Goal: Task Accomplishment & Management: Complete application form

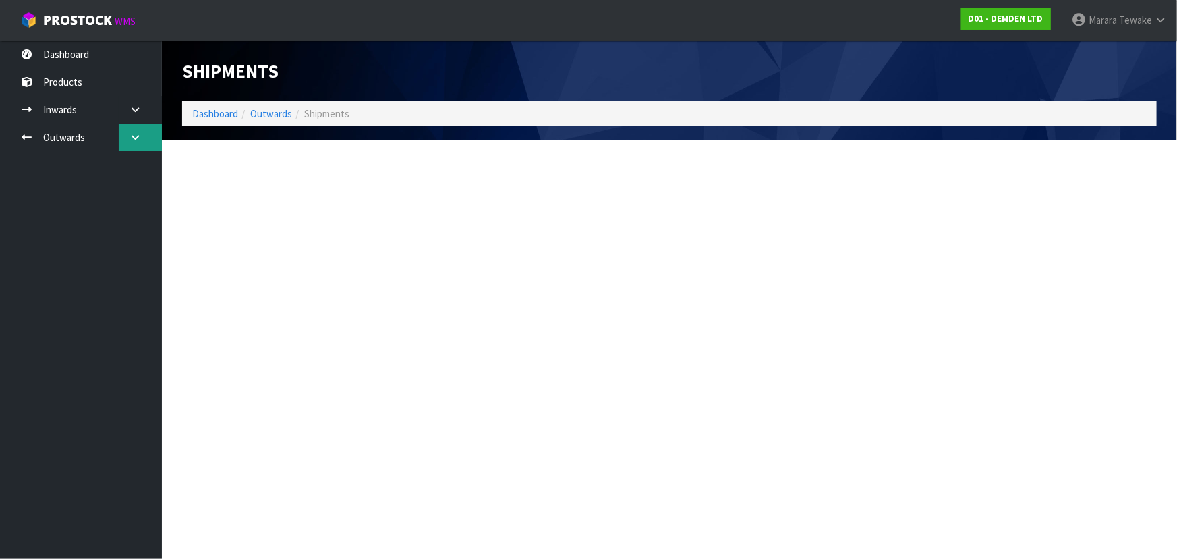
click at [133, 137] on icon at bounding box center [135, 137] width 13 height 10
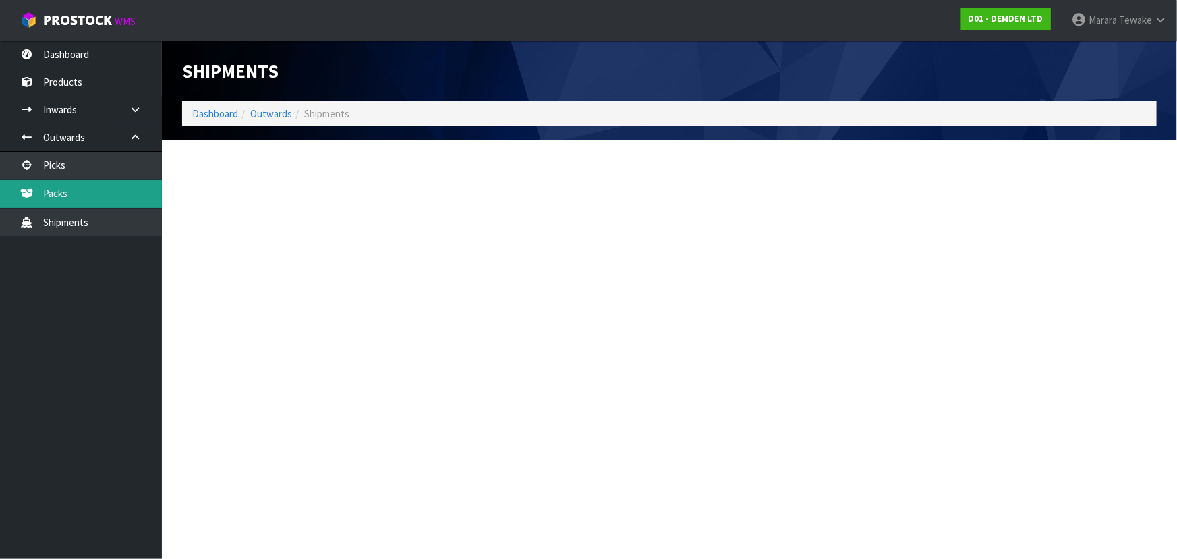
click at [121, 199] on link "Packs" at bounding box center [81, 193] width 162 height 28
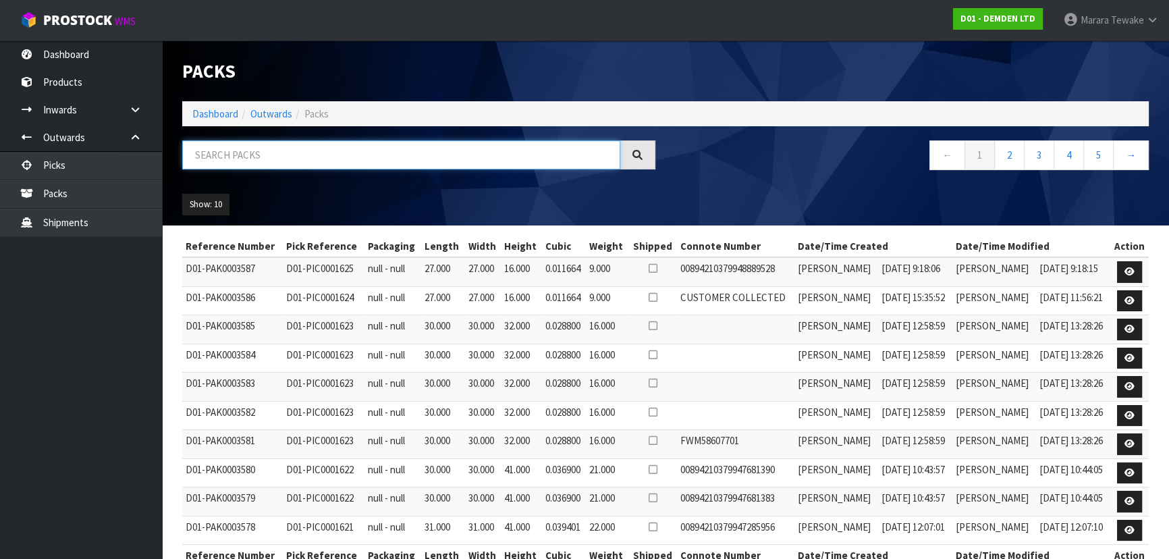
click at [291, 155] on input "text" at bounding box center [401, 154] width 438 height 29
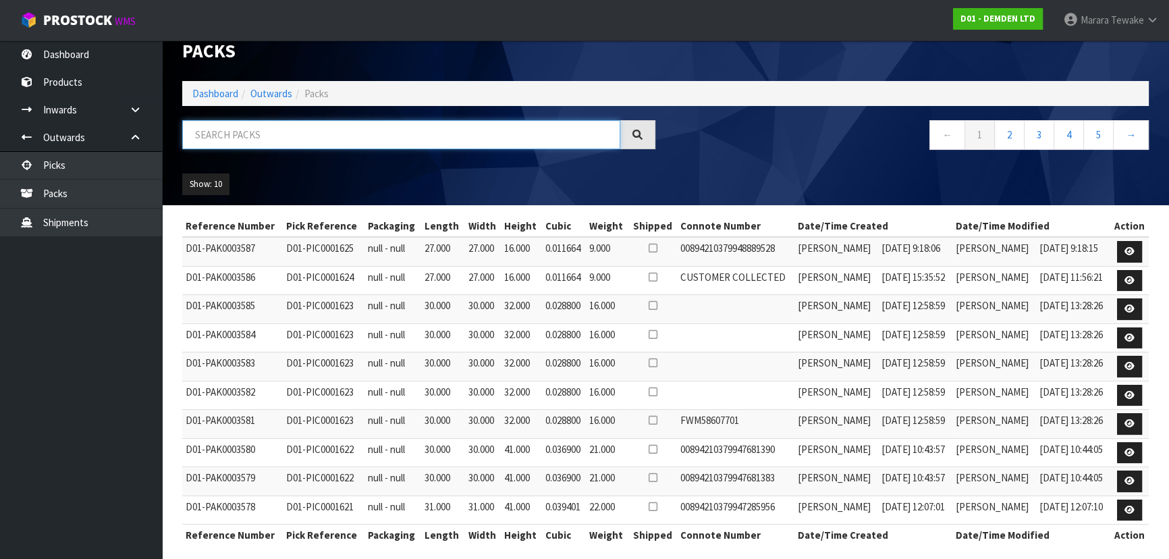
scroll to position [29, 0]
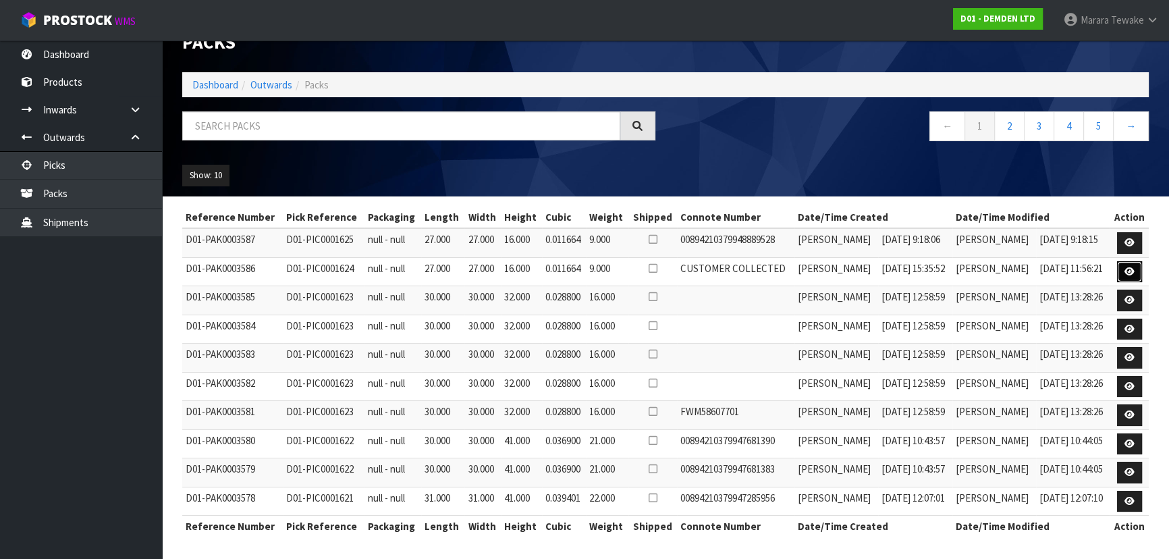
click at [1129, 271] on icon at bounding box center [1129, 271] width 10 height 9
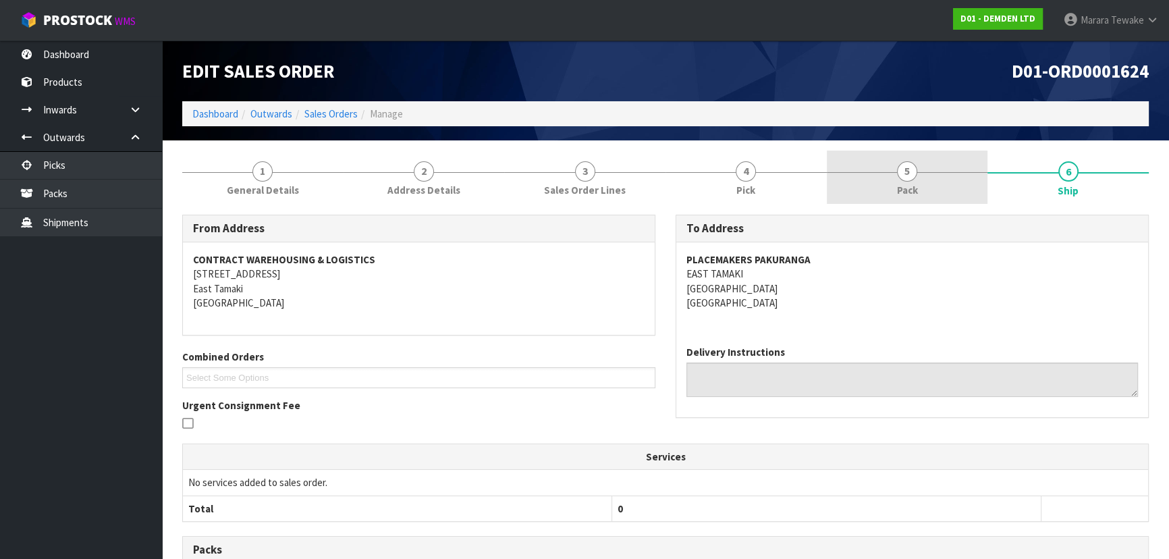
click at [926, 182] on link "5 Pack" at bounding box center [907, 176] width 161 height 53
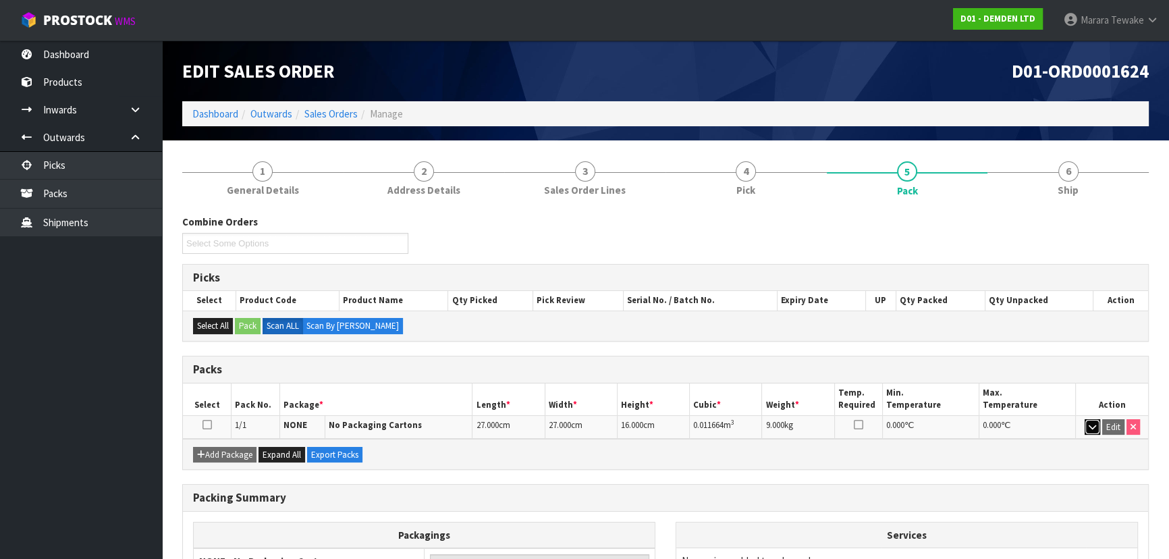
click at [1094, 423] on icon "button" at bounding box center [1091, 426] width 7 height 9
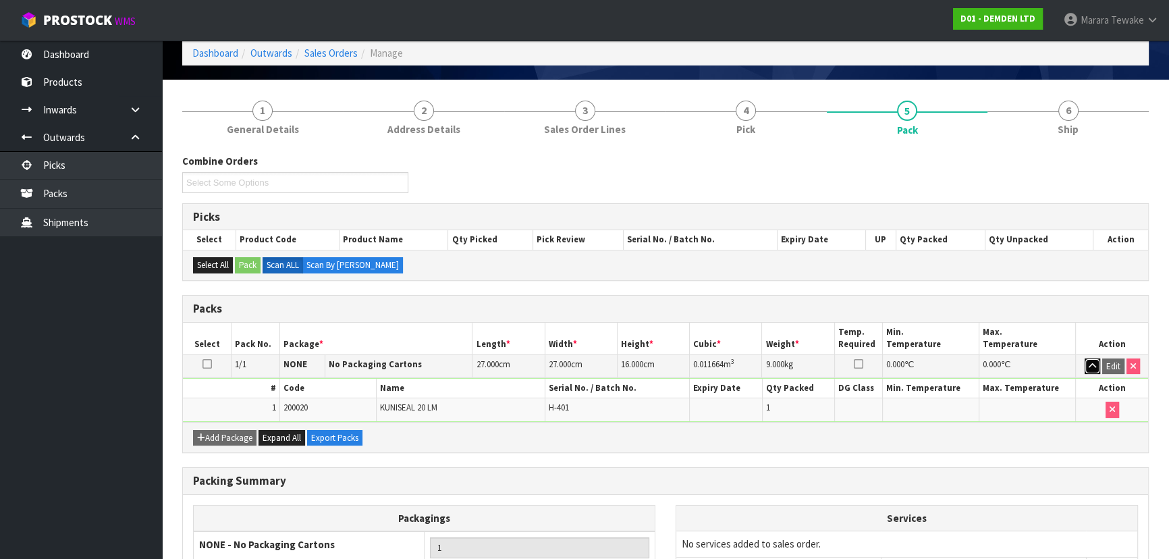
scroll to position [122, 0]
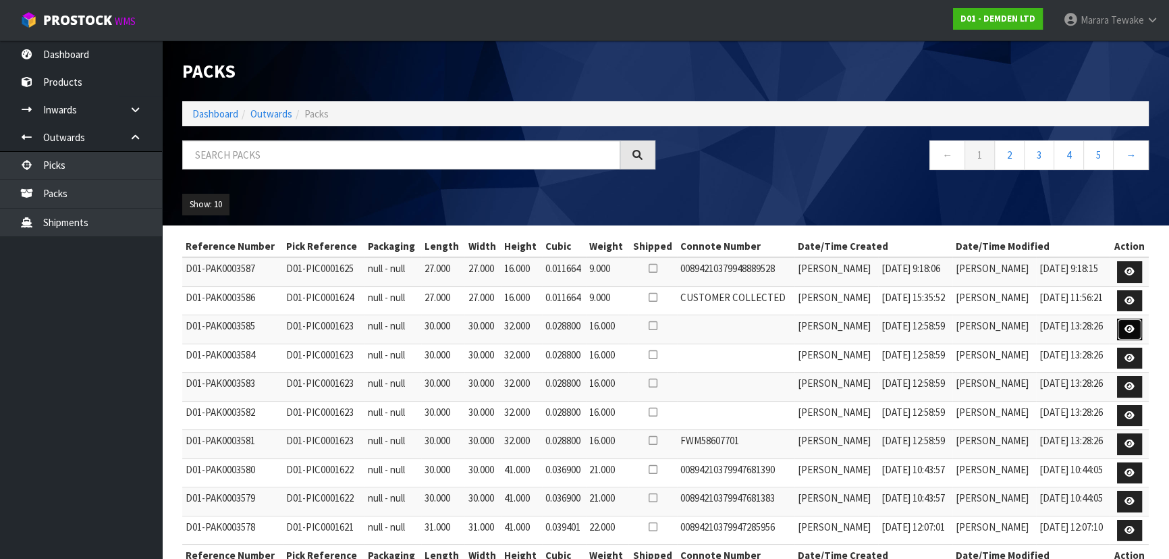
click at [1132, 332] on icon at bounding box center [1129, 329] width 10 height 9
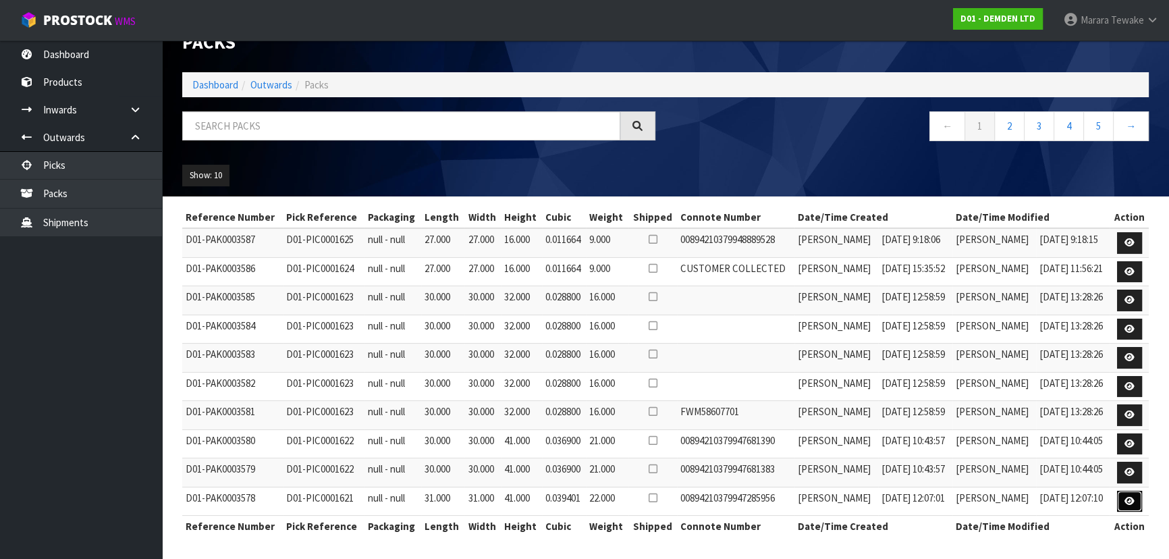
click at [1130, 497] on icon at bounding box center [1129, 501] width 10 height 9
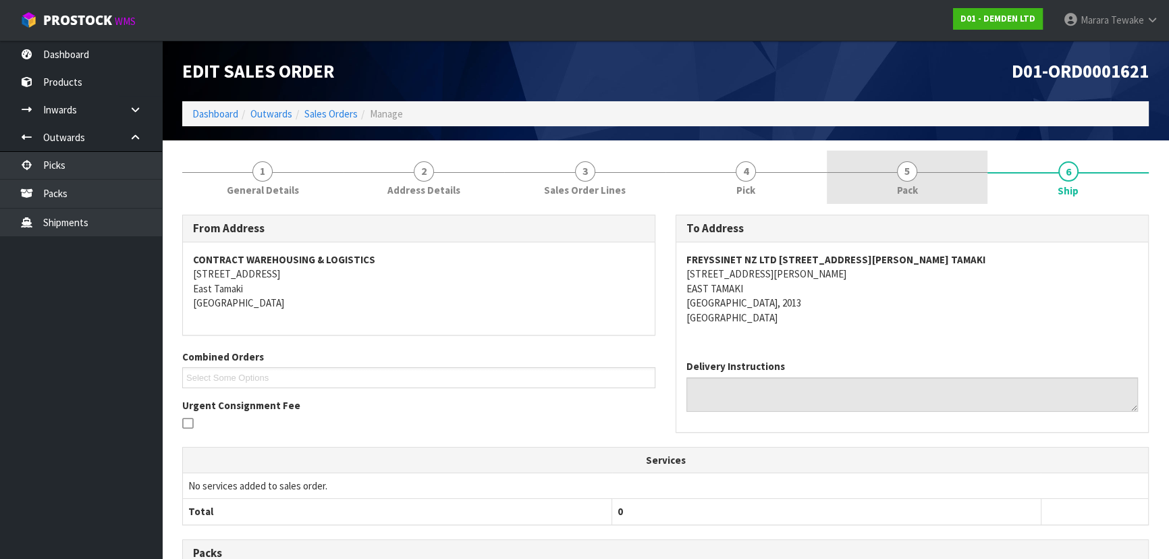
click at [916, 165] on link "5 Pack" at bounding box center [907, 176] width 161 height 53
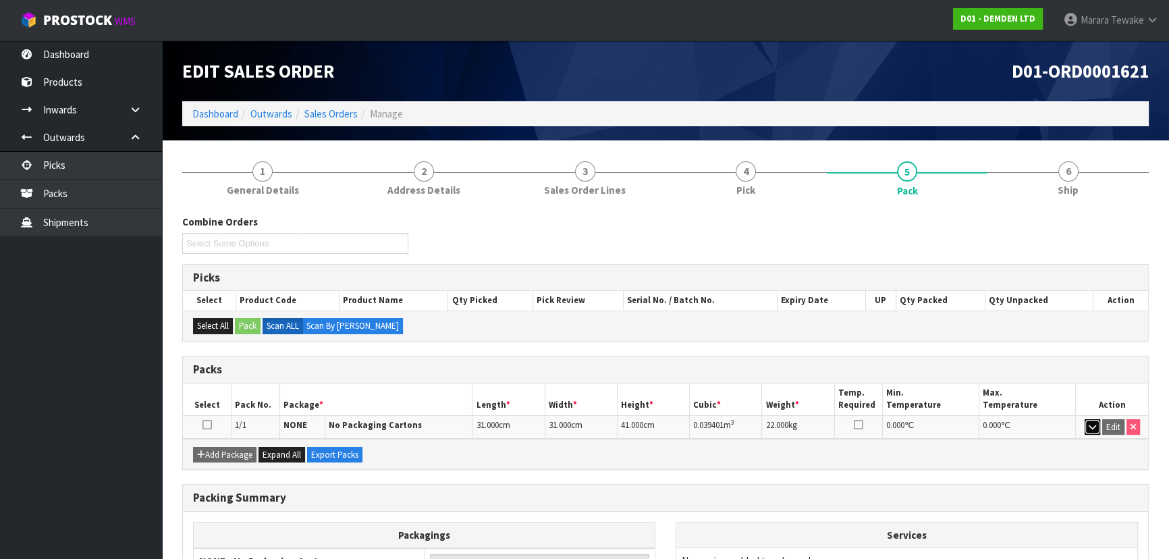
click at [1091, 425] on icon "button" at bounding box center [1091, 426] width 7 height 9
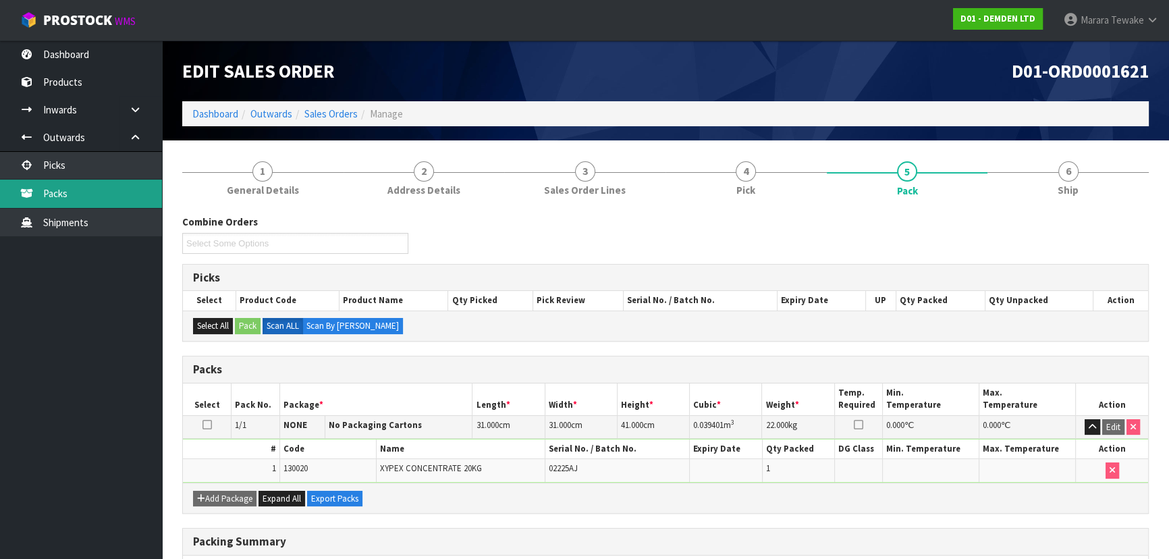
click at [82, 193] on link "Packs" at bounding box center [81, 193] width 162 height 28
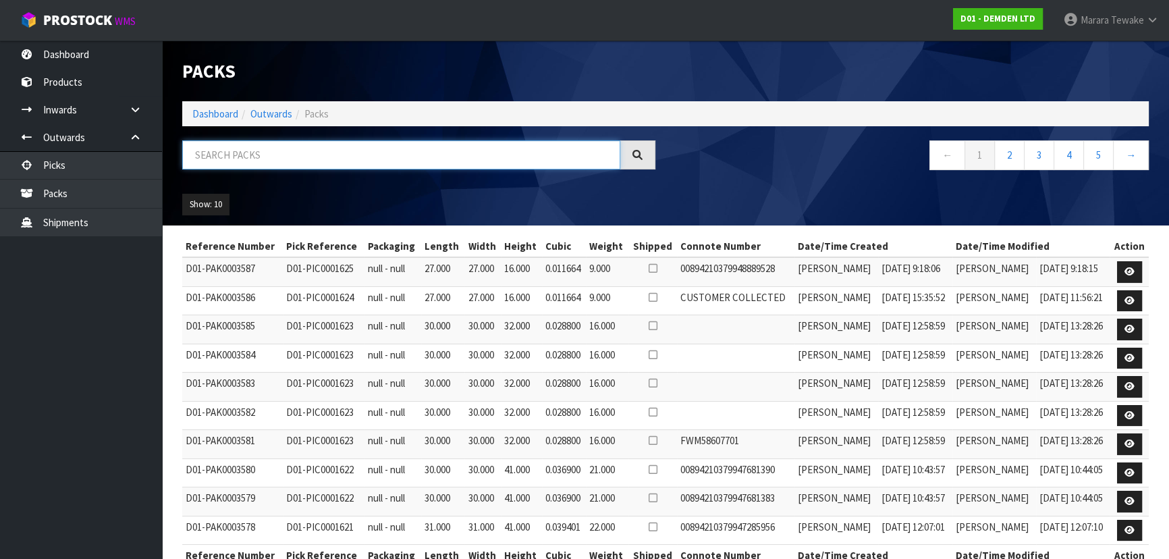
click at [245, 150] on input "text" at bounding box center [401, 154] width 438 height 29
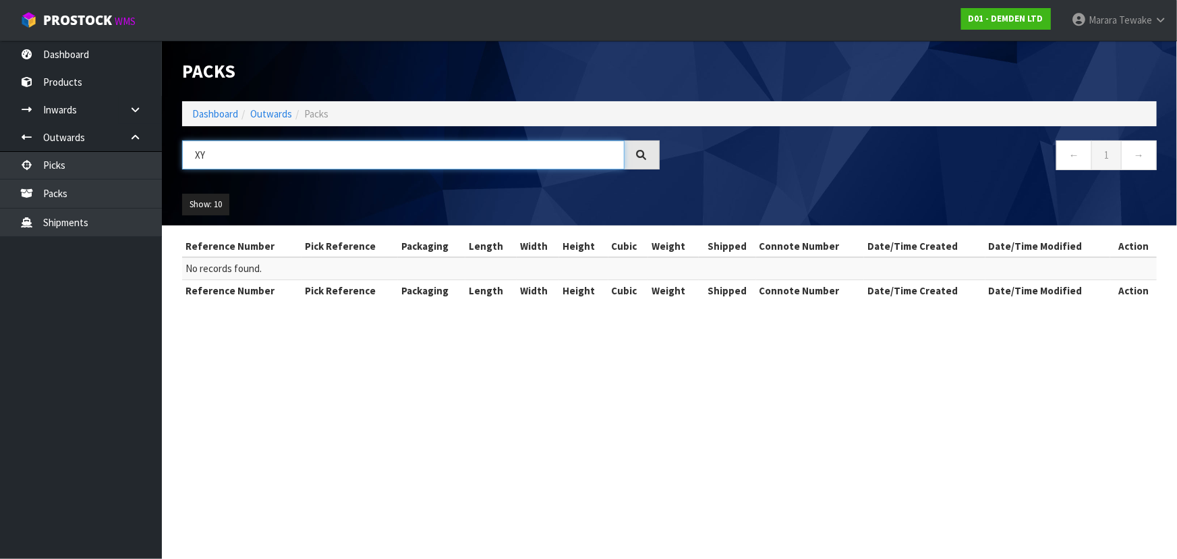
type input "X"
type input "1"
type input "[PERSON_NAME]"
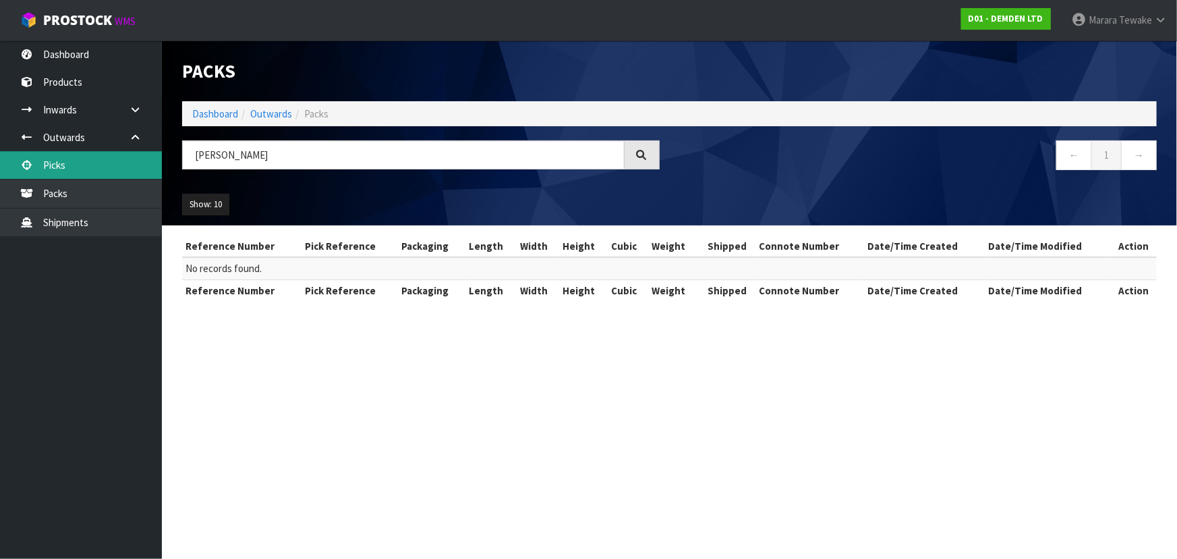
click at [90, 168] on link "Picks" at bounding box center [81, 165] width 162 height 28
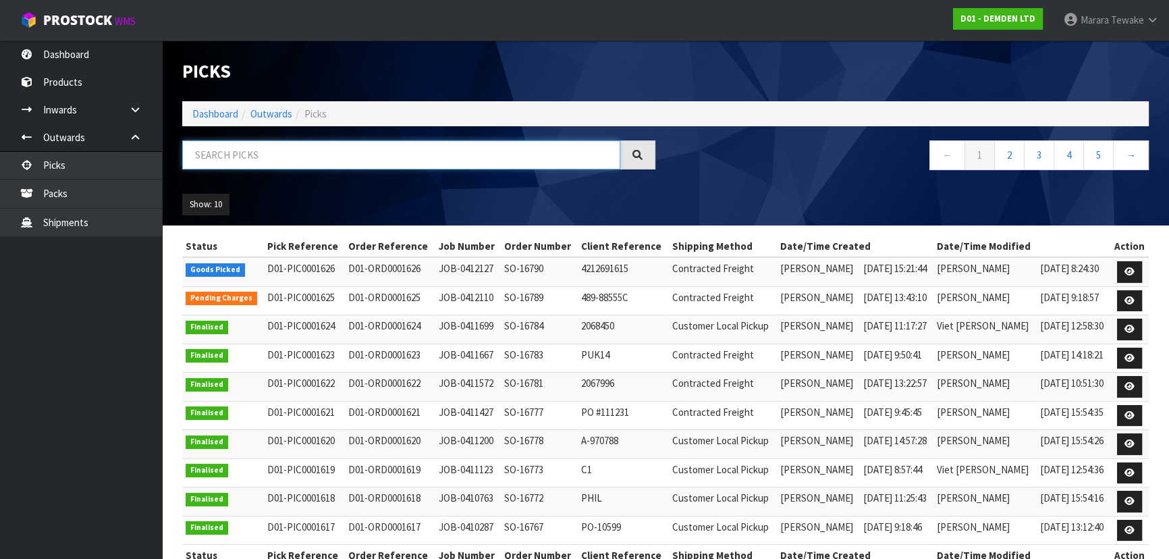
click at [223, 153] on input "text" at bounding box center [401, 154] width 438 height 29
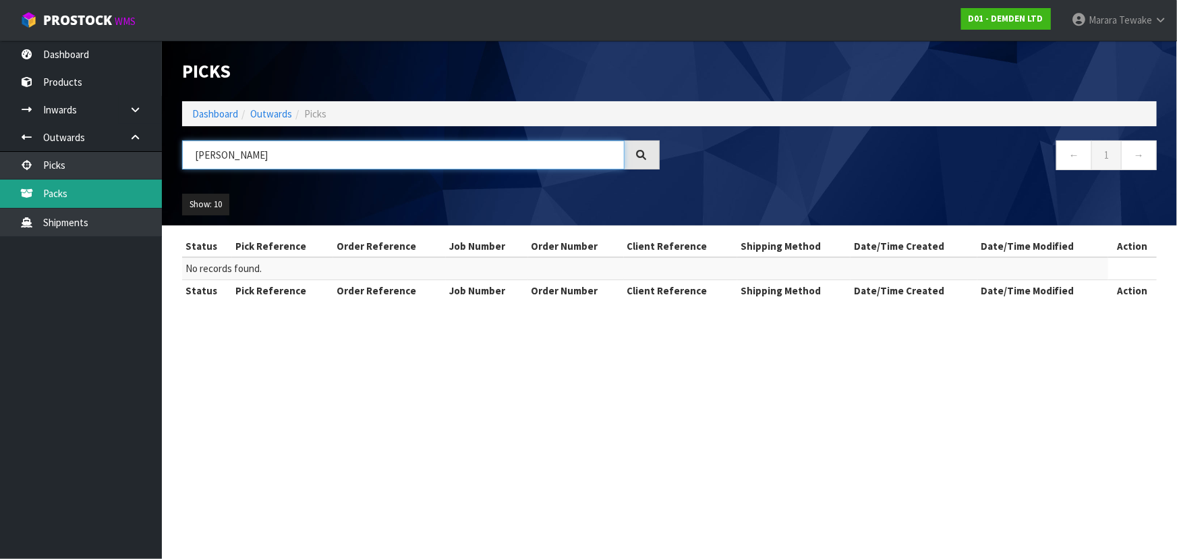
type input "[PERSON_NAME]"
click at [114, 200] on link "Packs" at bounding box center [81, 193] width 162 height 28
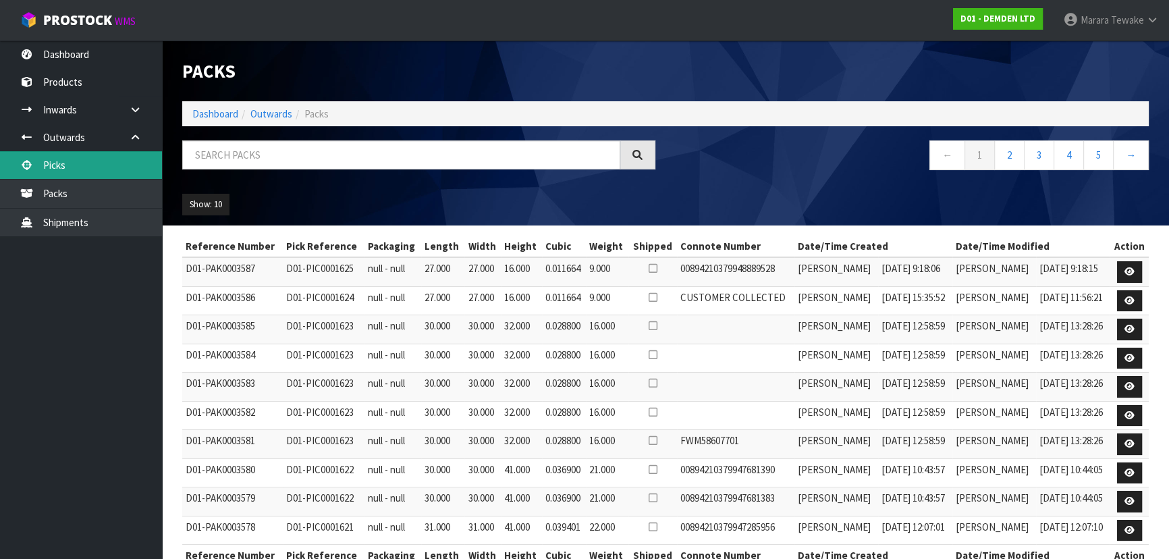
click at [93, 165] on link "Picks" at bounding box center [81, 165] width 162 height 28
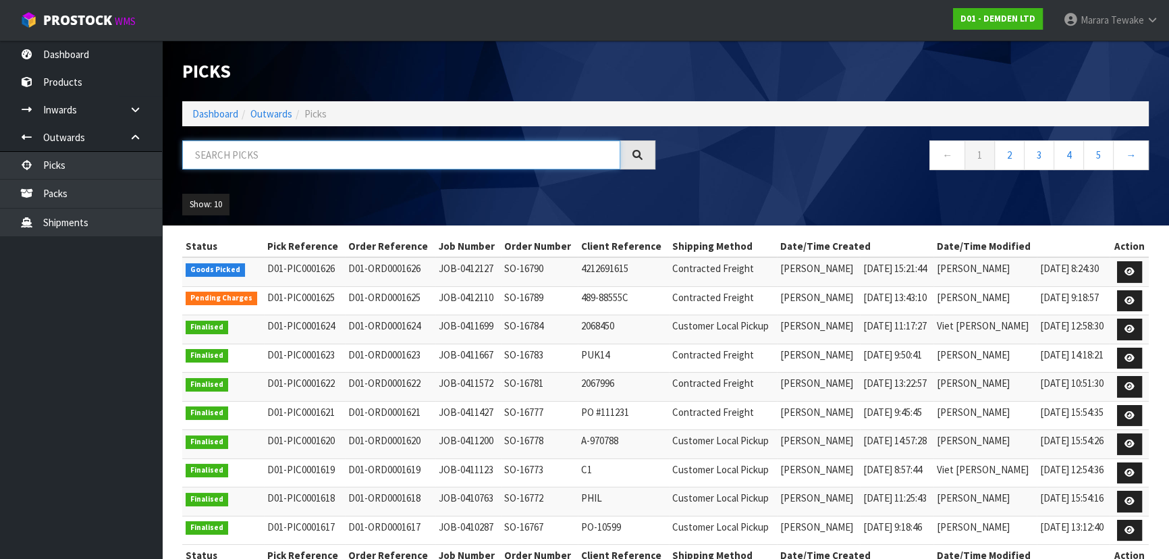
click at [280, 149] on input "text" at bounding box center [401, 154] width 438 height 29
type input "JOB-0412127"
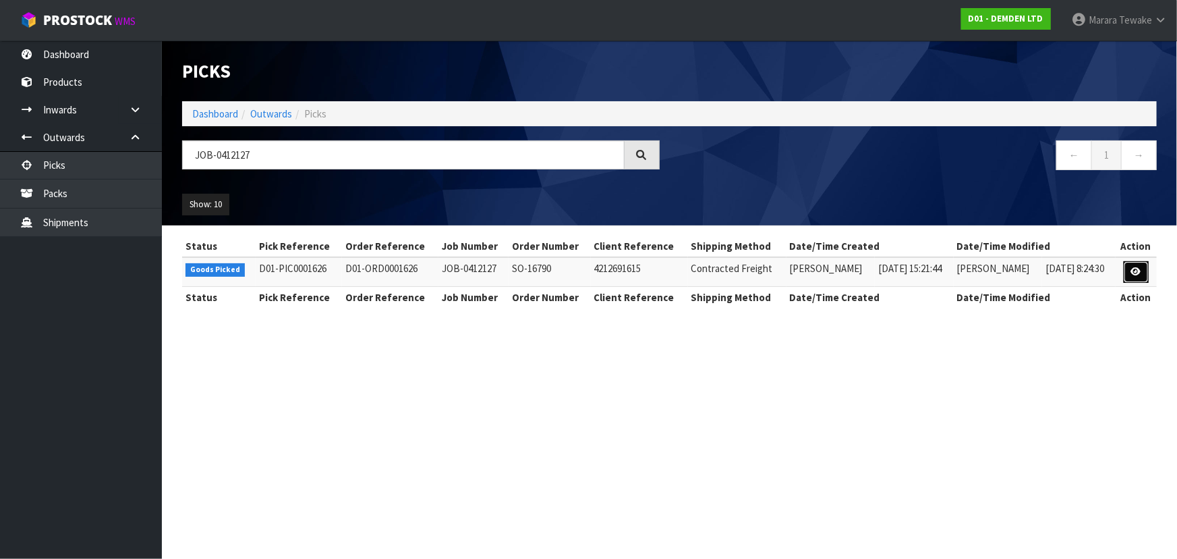
click at [1134, 271] on icon at bounding box center [1137, 271] width 10 height 9
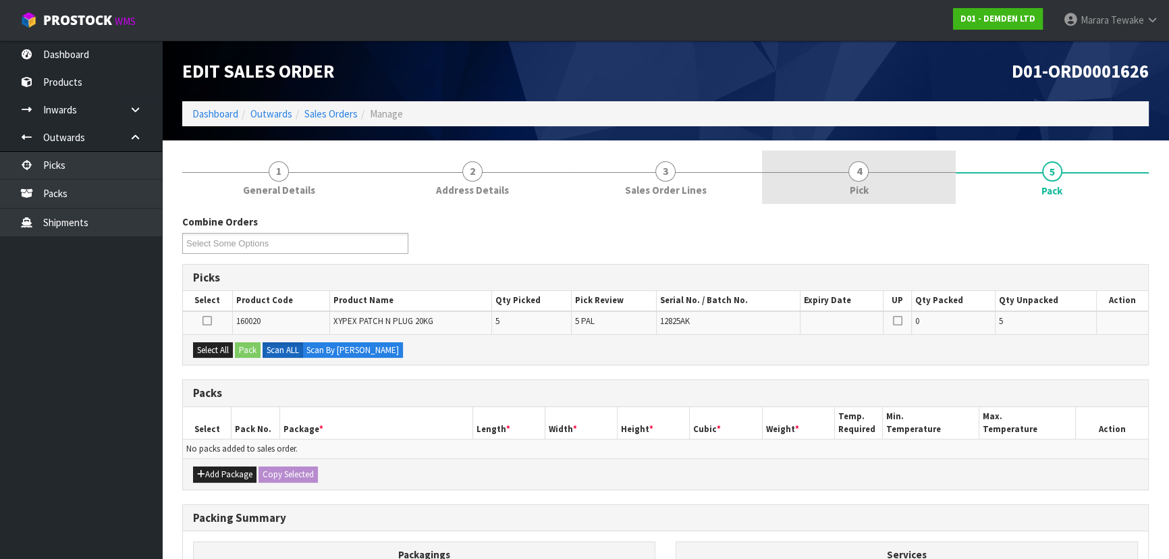
drag, startPoint x: 862, startPoint y: 166, endPoint x: 886, endPoint y: 191, distance: 34.4
click at [862, 165] on span "4" at bounding box center [858, 171] width 20 height 20
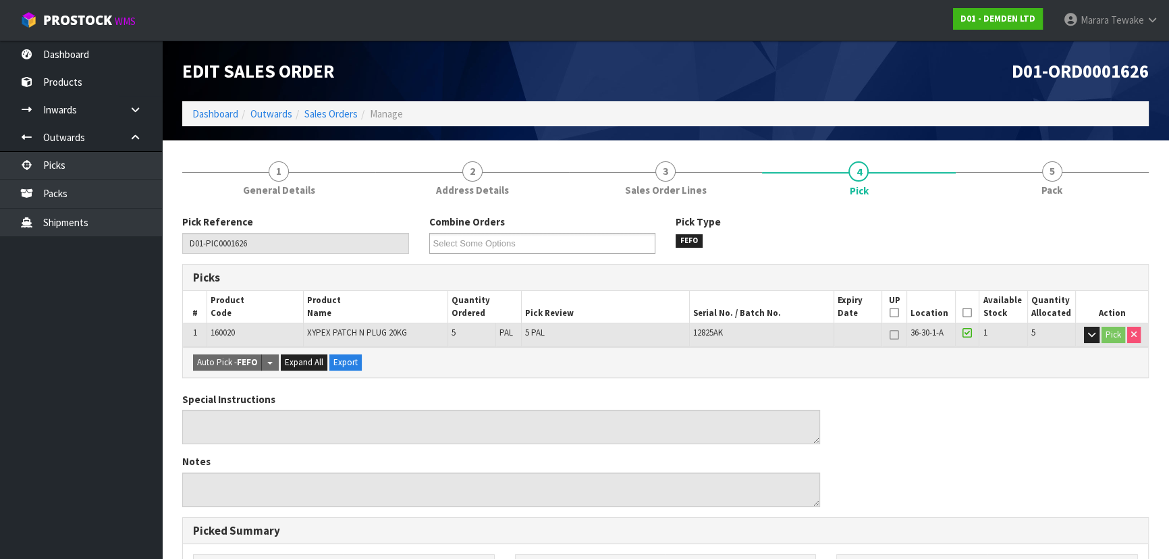
click at [966, 312] on icon at bounding box center [966, 312] width 9 height 1
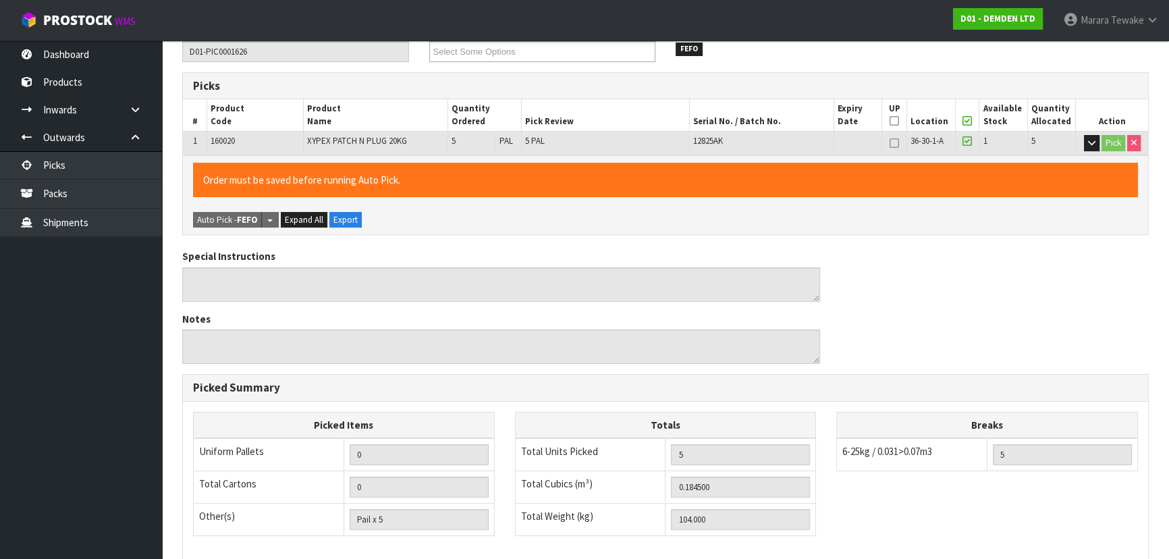
scroll to position [376, 0]
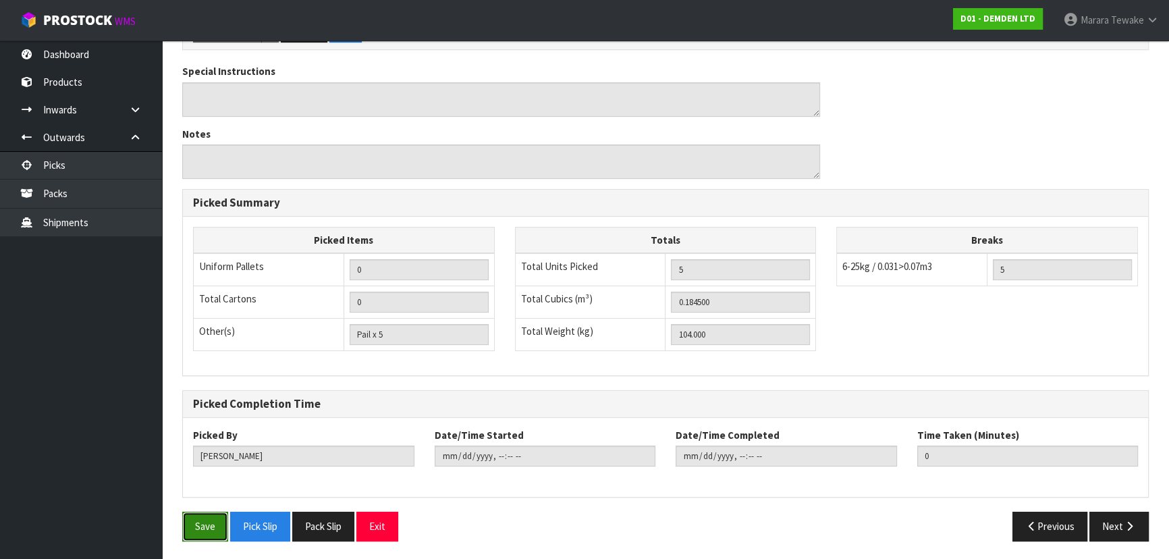
click at [200, 524] on button "Save" at bounding box center [205, 525] width 46 height 29
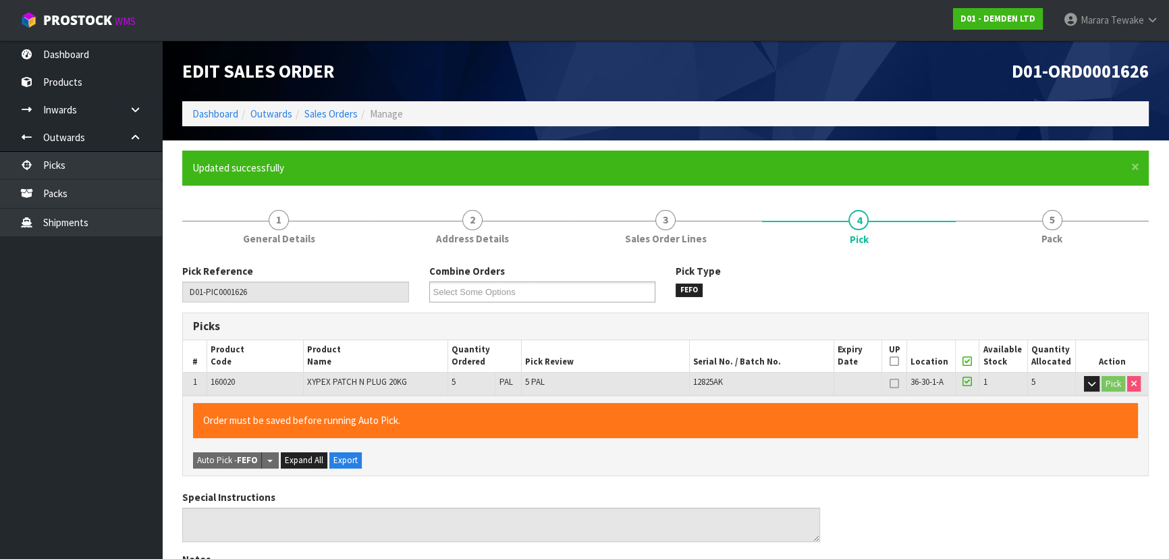
type input "[PERSON_NAME]"
type input "[DATE]T09:54:28"
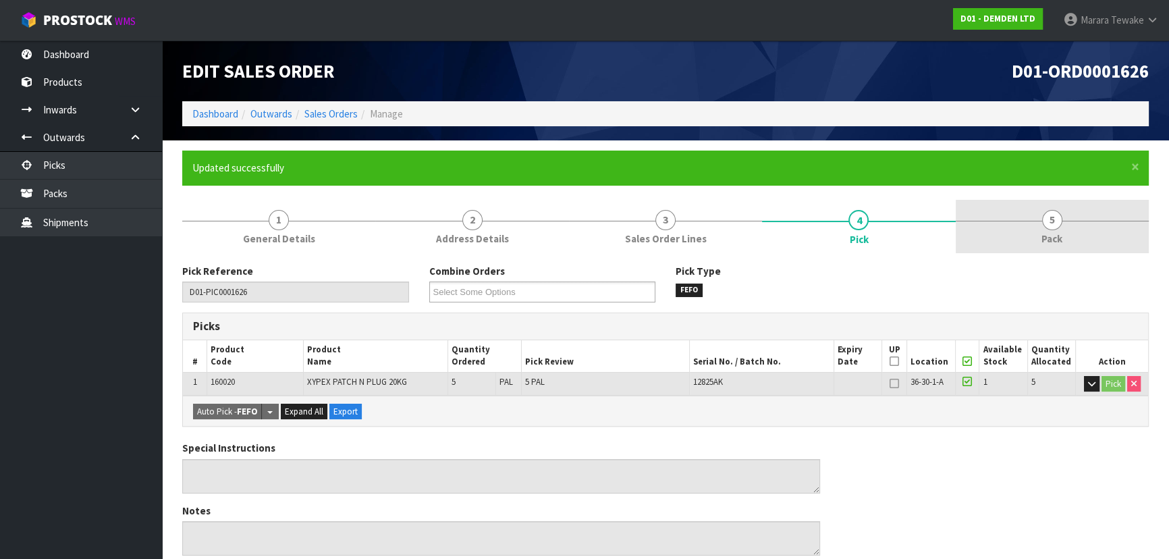
click at [1022, 241] on link "5 Pack" at bounding box center [1051, 226] width 193 height 53
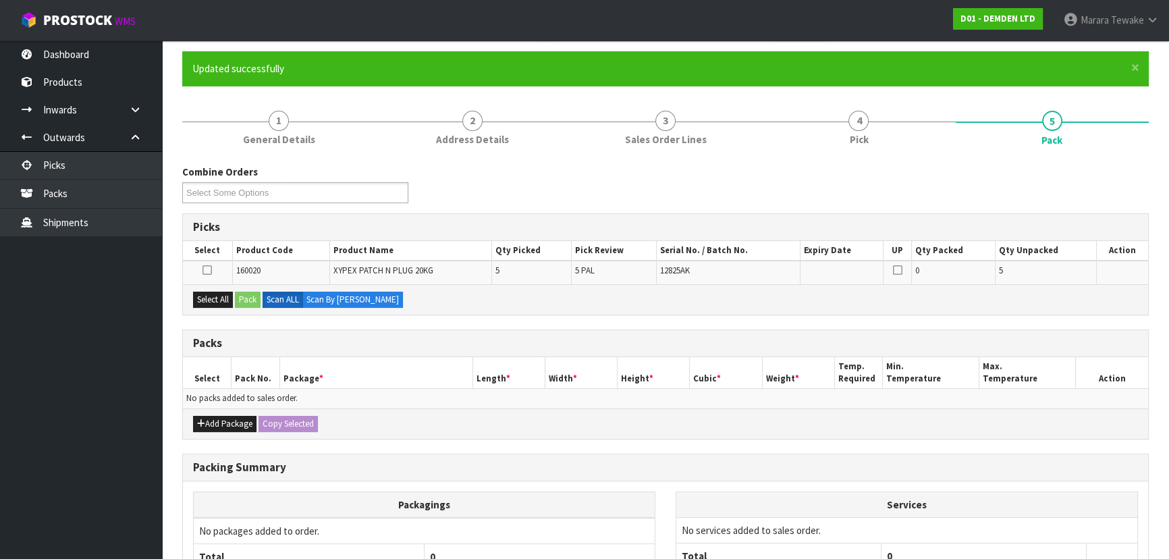
scroll to position [226, 0]
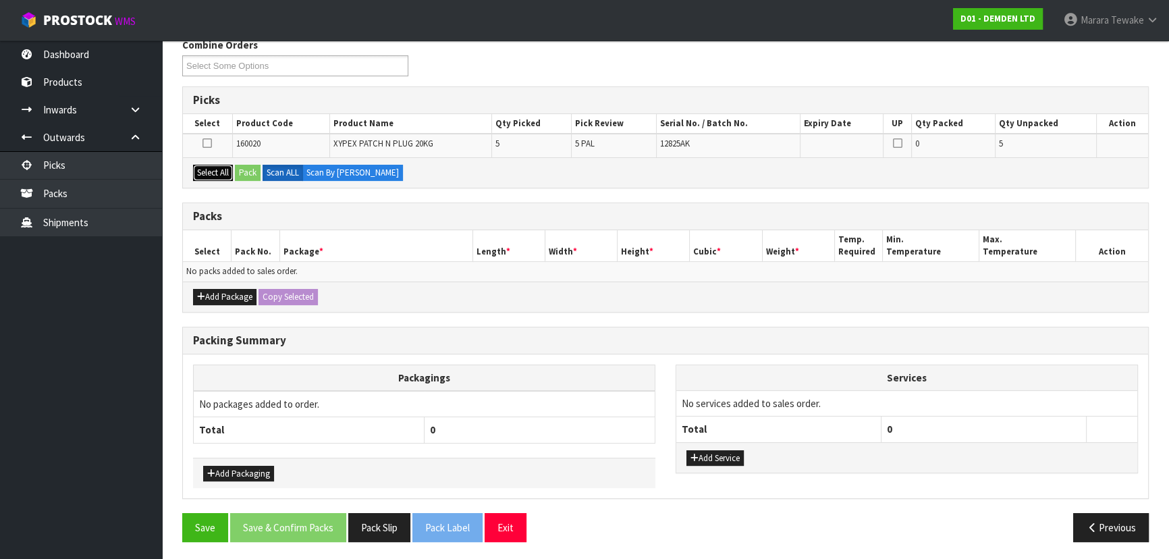
drag, startPoint x: 216, startPoint y: 172, endPoint x: 252, endPoint y: 174, distance: 35.8
click at [223, 171] on button "Select All" at bounding box center [213, 173] width 40 height 16
click at [252, 175] on button "Pack" at bounding box center [248, 173] width 26 height 16
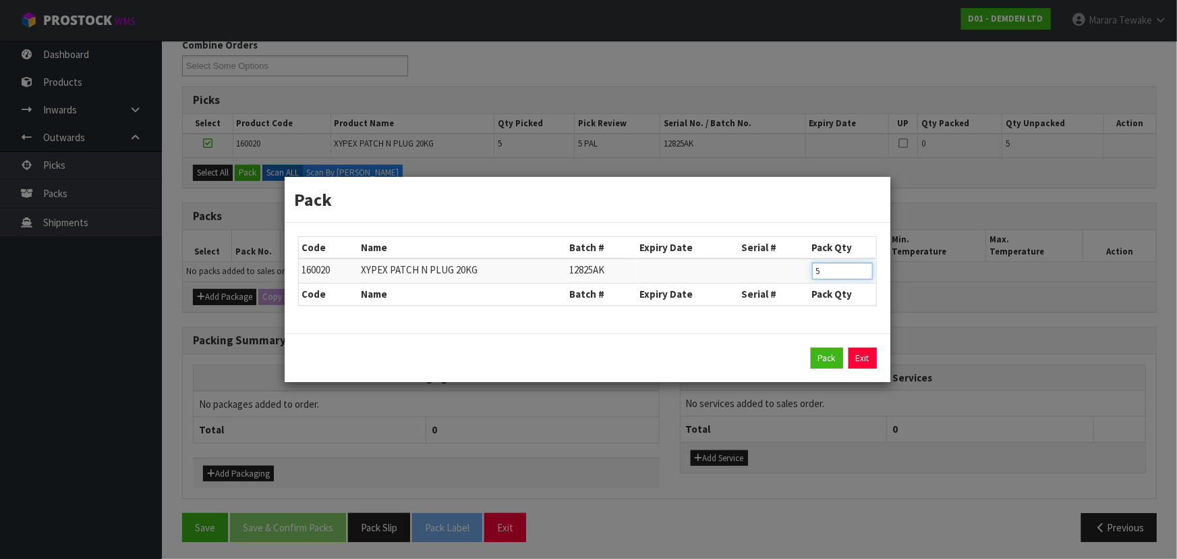
drag, startPoint x: 827, startPoint y: 273, endPoint x: 770, endPoint y: 254, distance: 59.7
click at [779, 260] on tr "160020 XYPEX PATCH N PLUG 20KG 12825AK 5" at bounding box center [588, 270] width 578 height 25
type input "1"
click button "Pack" at bounding box center [827, 358] width 32 height 22
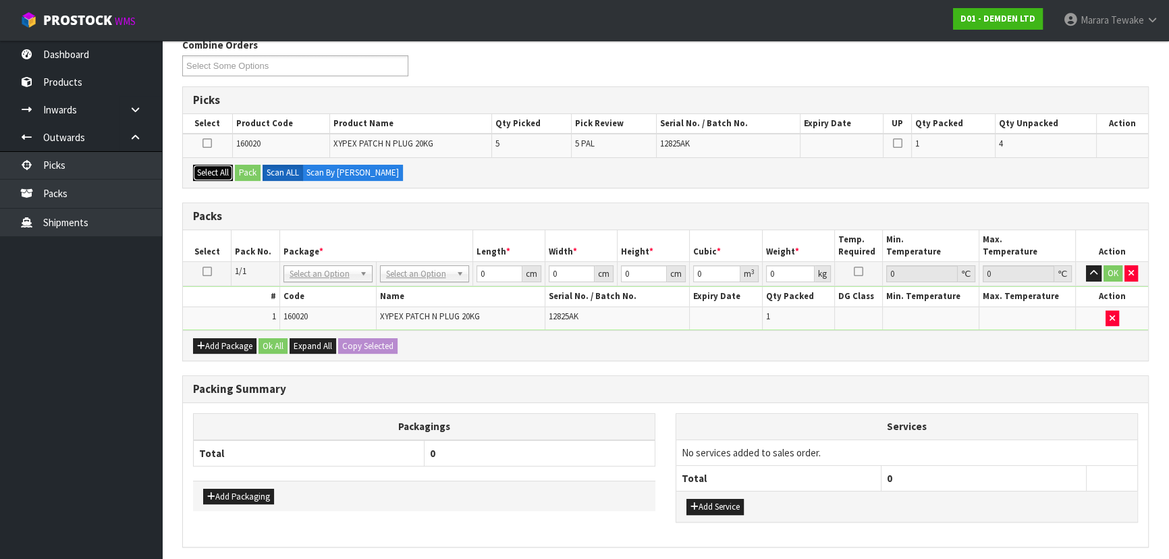
drag, startPoint x: 215, startPoint y: 167, endPoint x: 243, endPoint y: 175, distance: 28.8
click at [219, 168] on button "Select All" at bounding box center [213, 173] width 40 height 16
click at [244, 175] on button "Pack" at bounding box center [248, 173] width 26 height 16
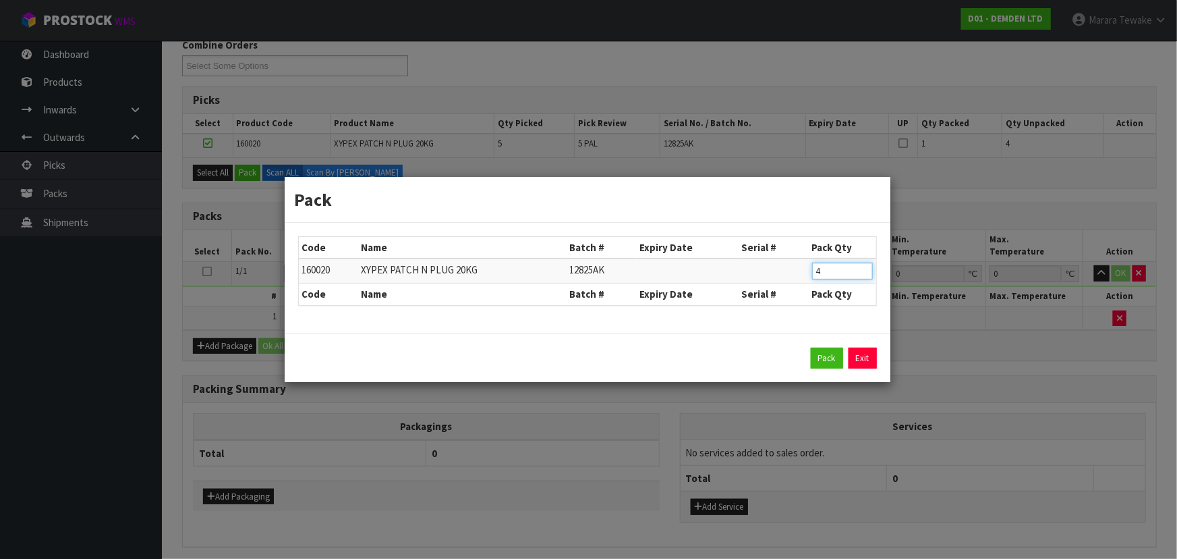
click at [796, 257] on table "Code Name Batch # Expiry Date Serial # Pack Qty 160020 XYPEX PATCH N PLUG 20KG …" at bounding box center [588, 271] width 578 height 68
type input "1"
click button "Pack" at bounding box center [827, 358] width 32 height 22
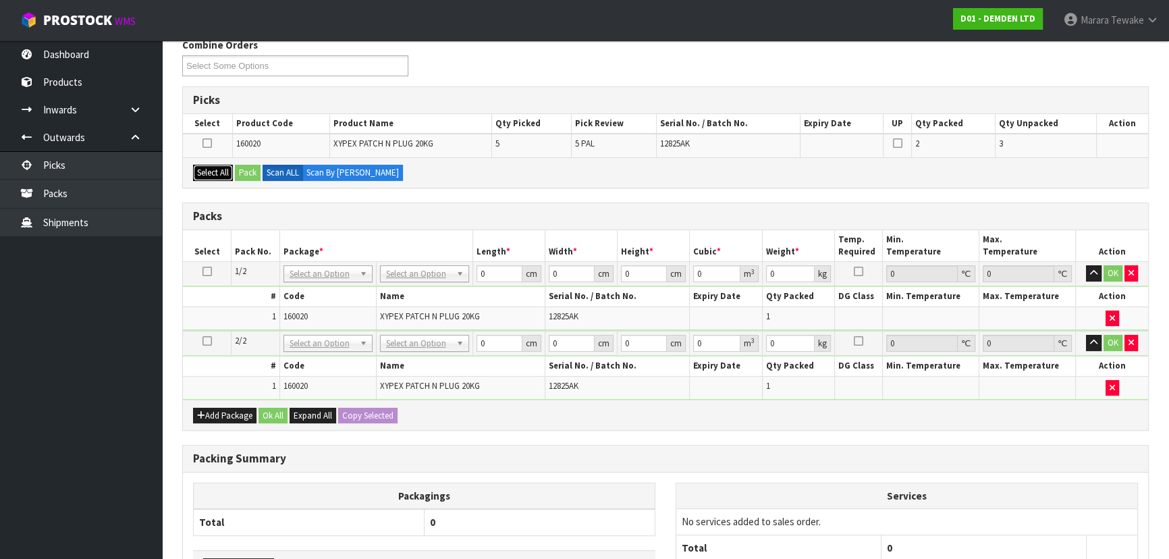
drag, startPoint x: 216, startPoint y: 173, endPoint x: 238, endPoint y: 171, distance: 22.4
click at [218, 173] on button "Select All" at bounding box center [213, 173] width 40 height 16
click at [249, 172] on button "Pack" at bounding box center [248, 173] width 26 height 16
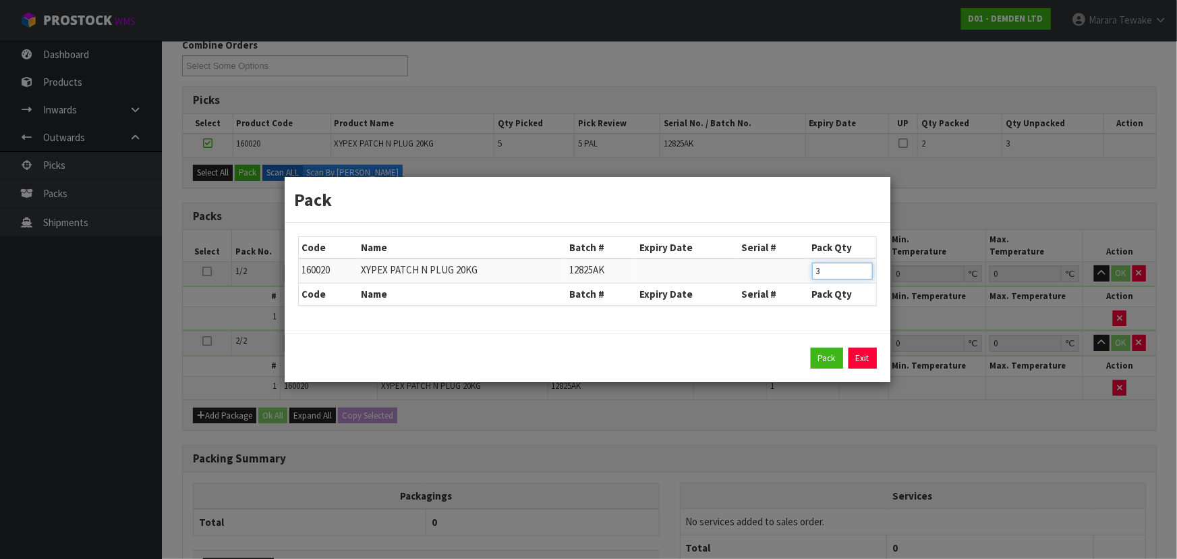
drag, startPoint x: 827, startPoint y: 273, endPoint x: 779, endPoint y: 244, distance: 56.6
click at [791, 265] on tr "160020 XYPEX PATCH N PLUG 20KG 12825AK 3" at bounding box center [588, 270] width 578 height 25
type input "1"
click button "Pack" at bounding box center [827, 358] width 32 height 22
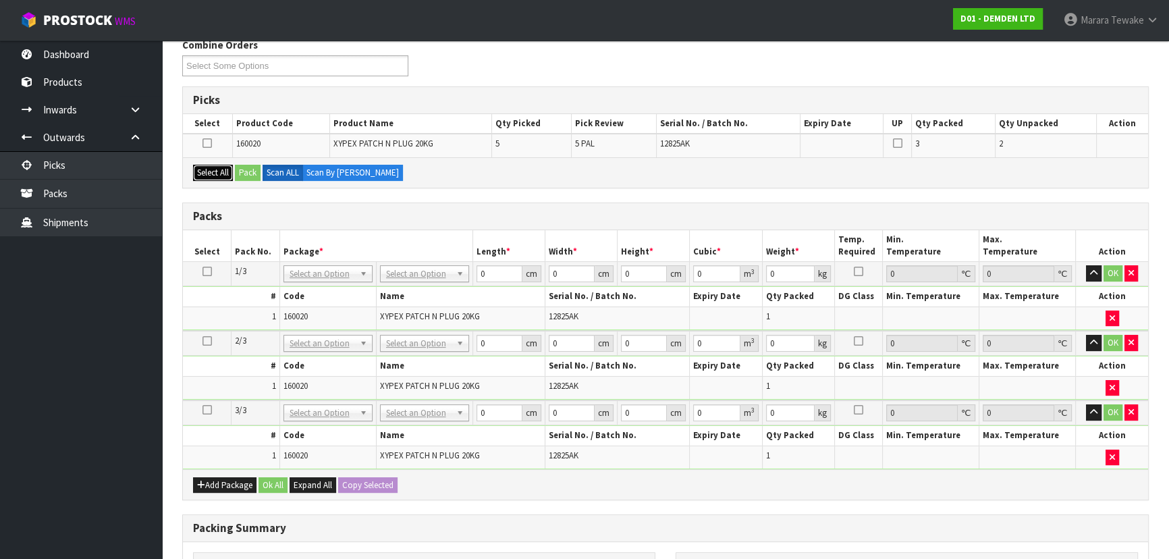
drag, startPoint x: 218, startPoint y: 167, endPoint x: 228, endPoint y: 165, distance: 10.3
click at [223, 166] on button "Select All" at bounding box center [213, 173] width 40 height 16
click at [252, 169] on button "Pack" at bounding box center [248, 173] width 26 height 16
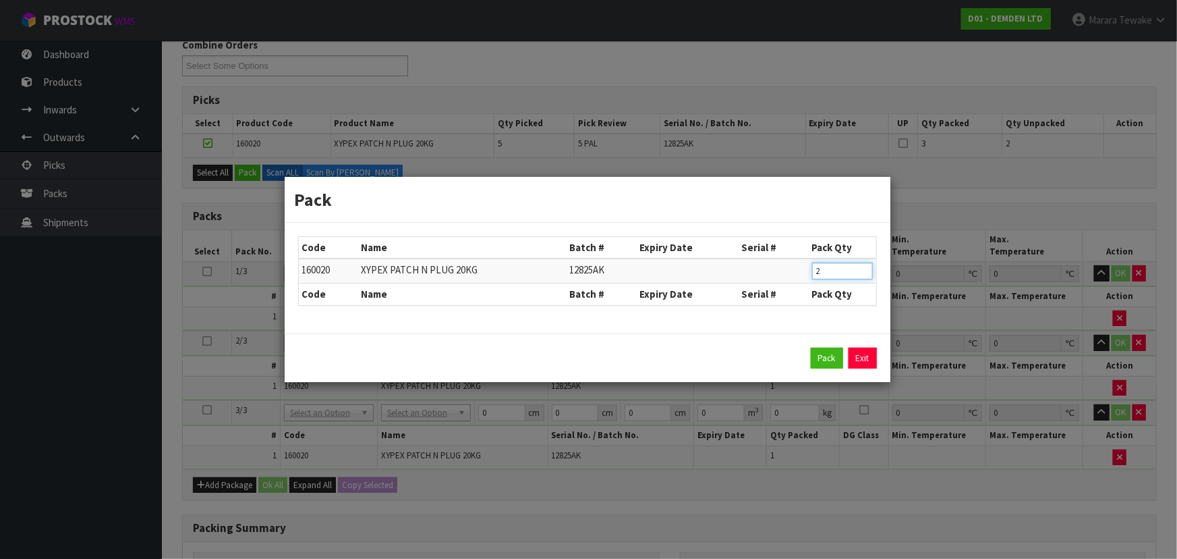
drag, startPoint x: 826, startPoint y: 267, endPoint x: 789, endPoint y: 263, distance: 36.7
click at [812, 270] on input "2" at bounding box center [842, 270] width 61 height 17
type input "1"
click button "Pack" at bounding box center [827, 358] width 32 height 22
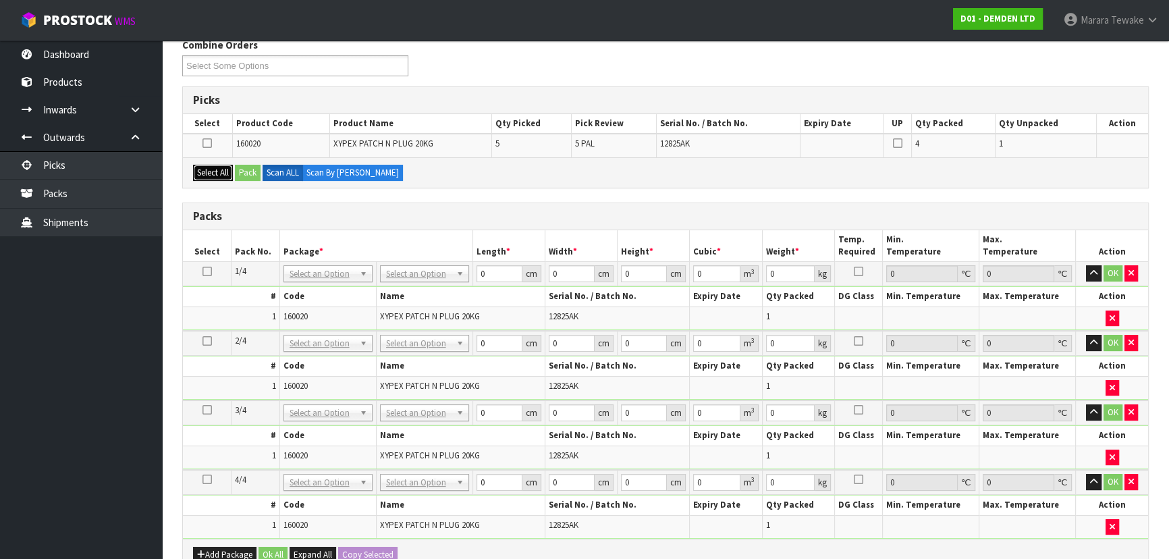
click at [210, 171] on button "Select All" at bounding box center [213, 173] width 40 height 16
click at [243, 172] on button "Pack" at bounding box center [248, 173] width 26 height 16
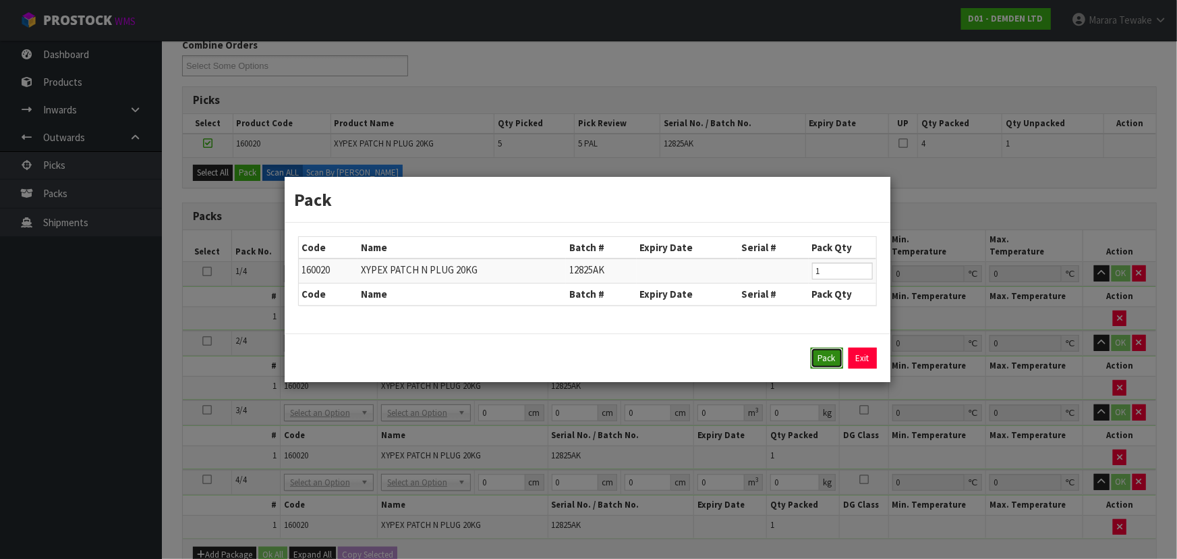
drag, startPoint x: 831, startPoint y: 350, endPoint x: 594, endPoint y: 296, distance: 242.9
click at [830, 350] on button "Pack" at bounding box center [827, 358] width 32 height 22
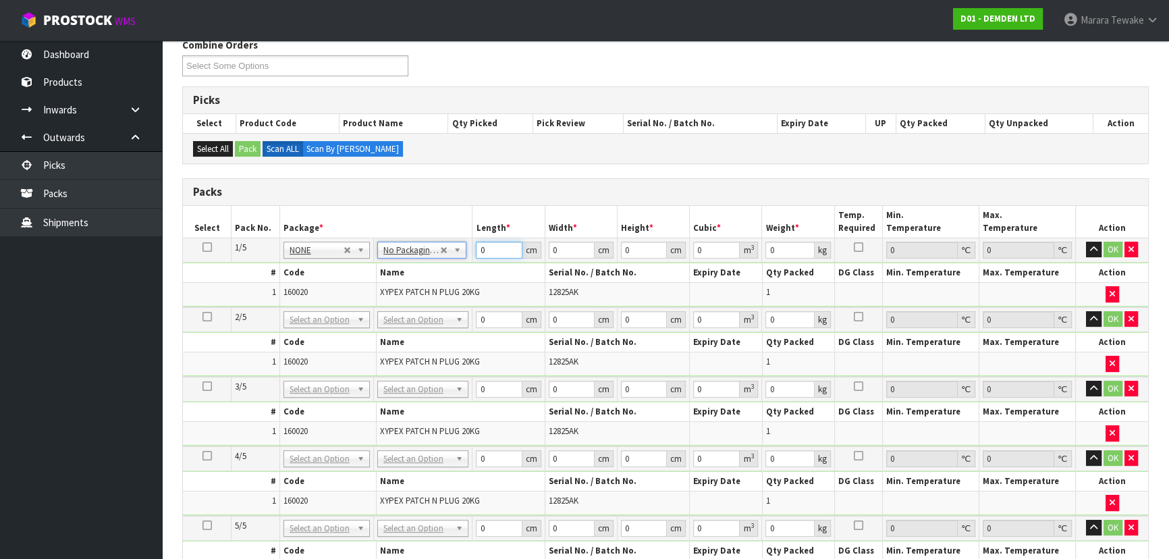
drag, startPoint x: 483, startPoint y: 252, endPoint x: 453, endPoint y: 229, distance: 37.1
click at [454, 231] on table "Select Pack No. Package * Length * Width * Height * Cubic * Weight * Temp. Requ…" at bounding box center [665, 395] width 965 height 379
type input "30"
type input "4"
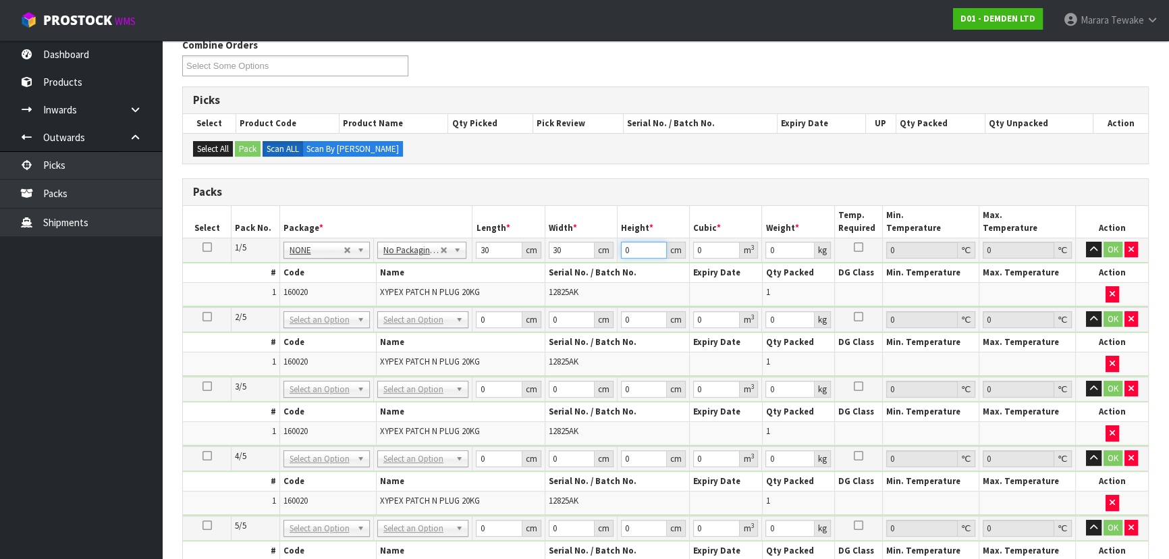
type input "0.0036"
type input "41"
type input "0.0369"
type input "41"
type input "21"
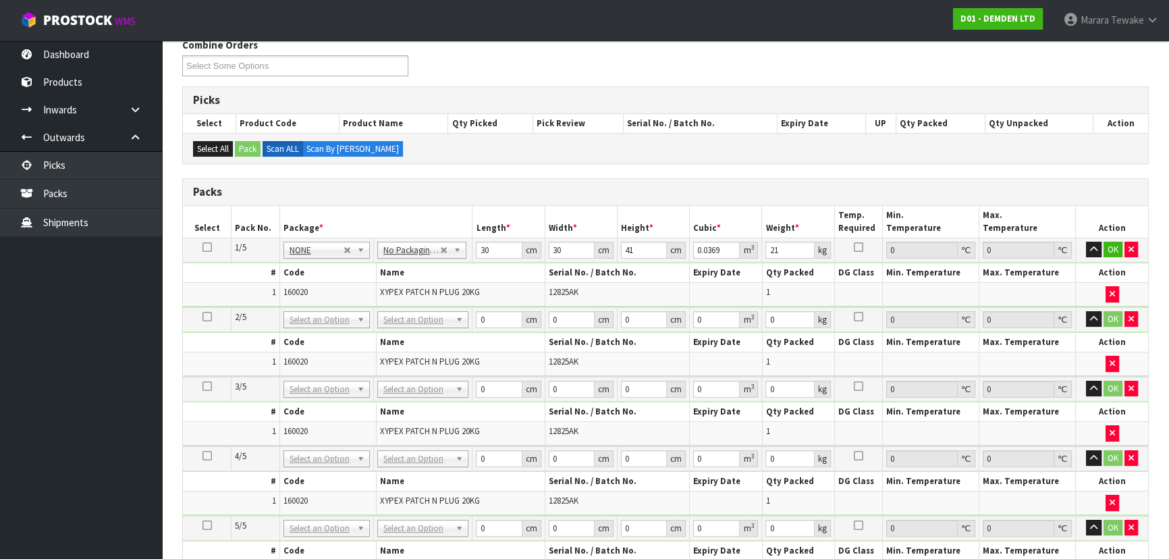
click at [208, 247] on icon at bounding box center [206, 247] width 9 height 1
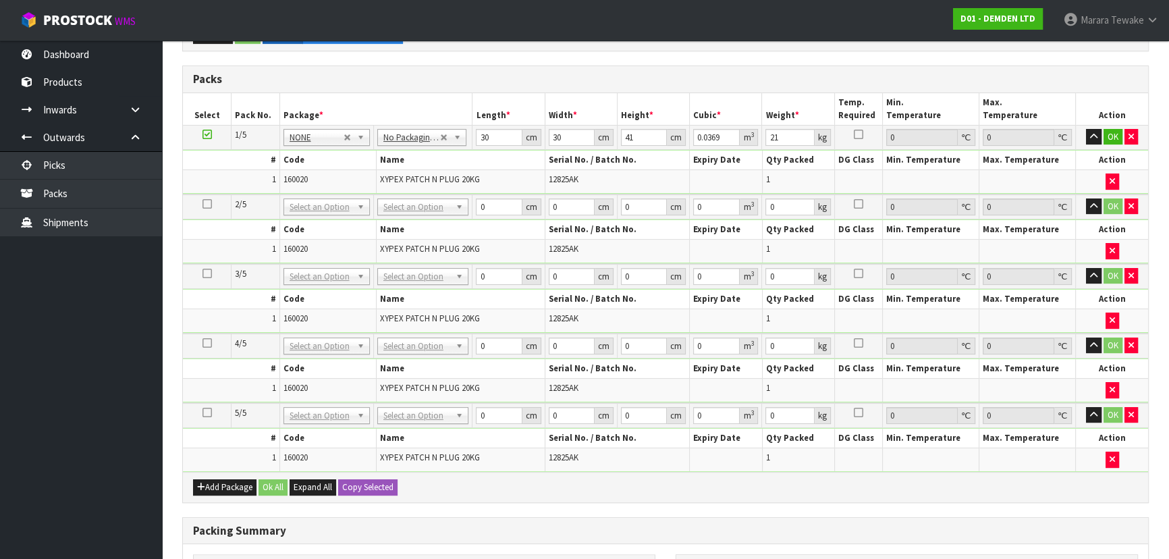
scroll to position [533, 0]
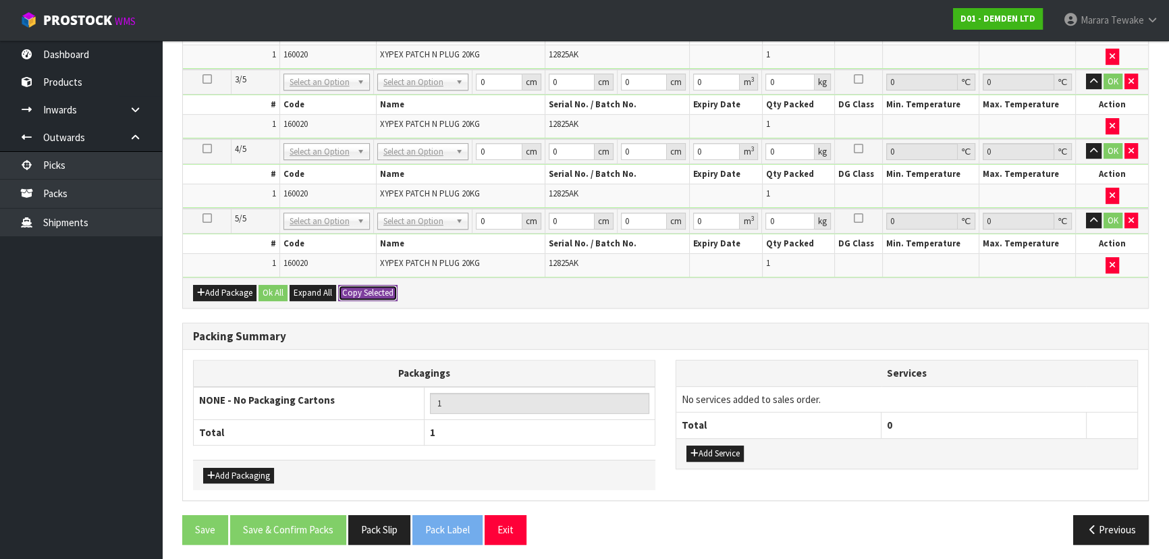
click at [367, 285] on button "Copy Selected" at bounding box center [367, 293] width 59 height 16
click at [367, 287] on span "Confirm" at bounding box center [357, 292] width 30 height 11
type input "30"
type input "41"
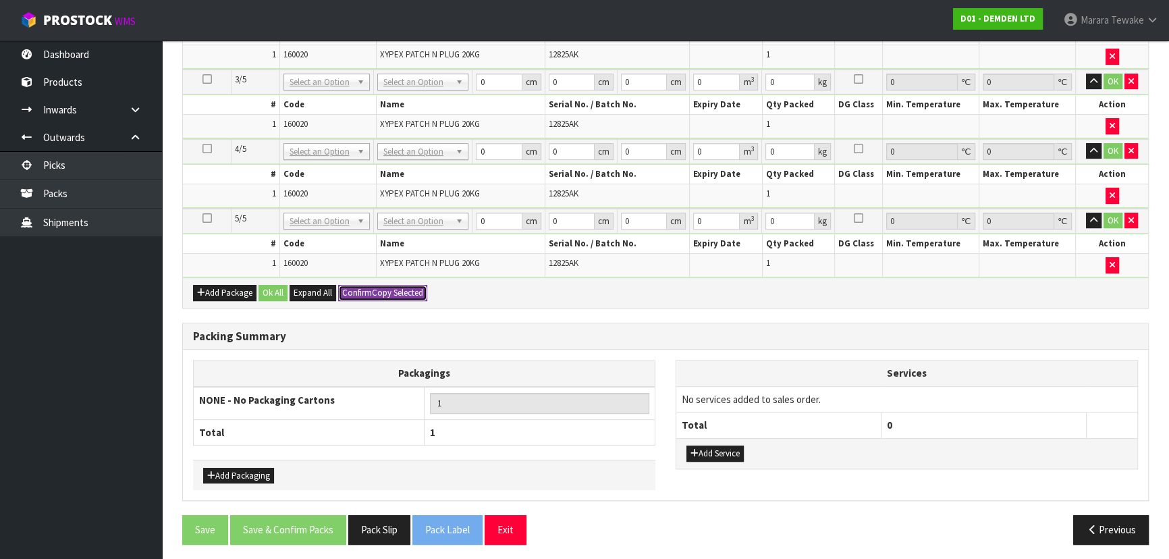
type input "0.0369"
type input "21"
type input "30"
type input "41"
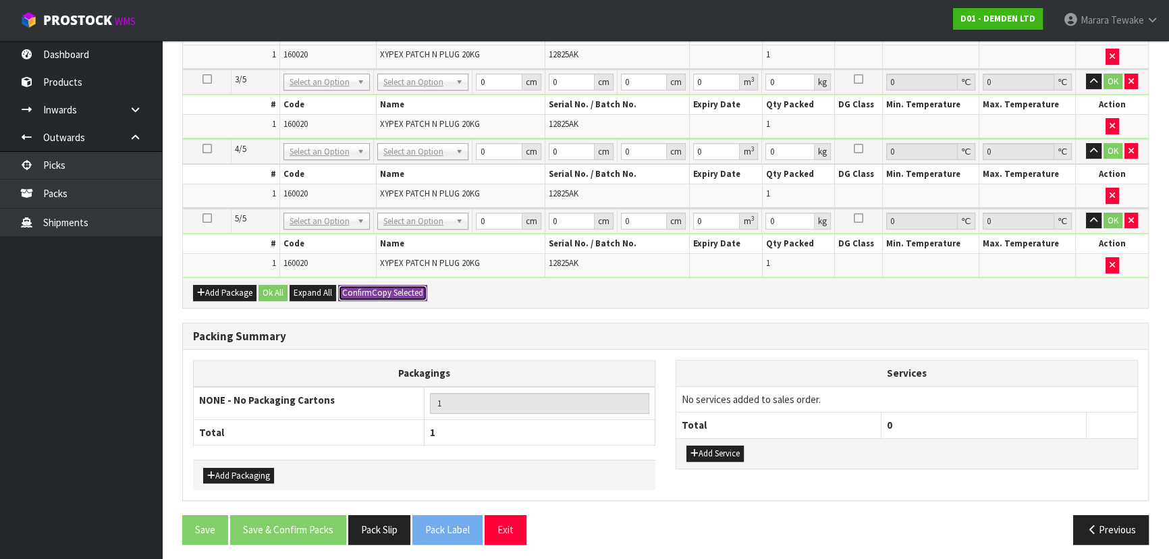
type input "0.0369"
type input "21"
type input "30"
type input "41"
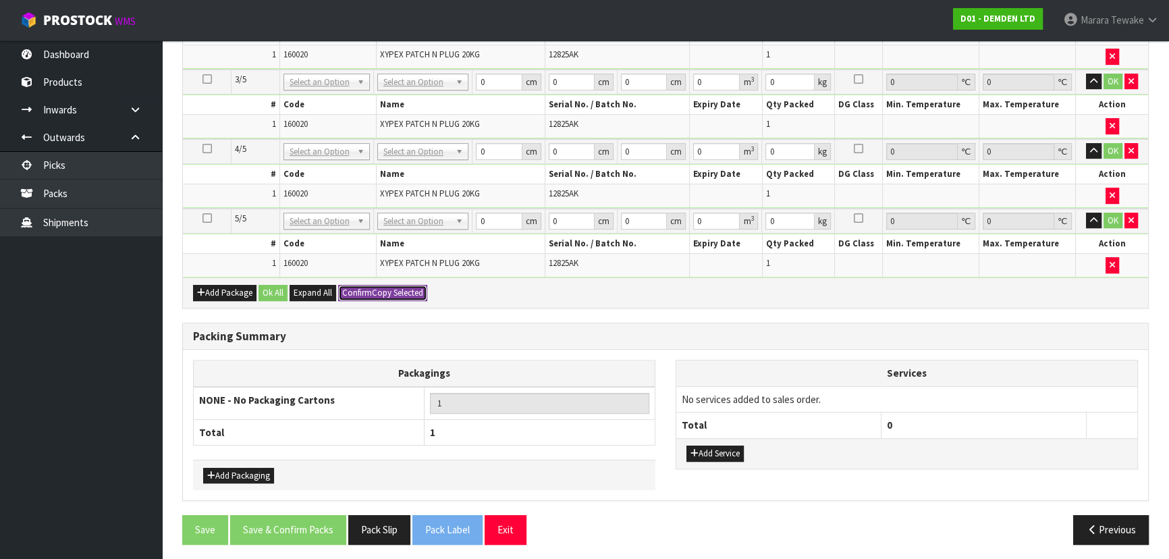
type input "0.0369"
type input "21"
type input "30"
type input "41"
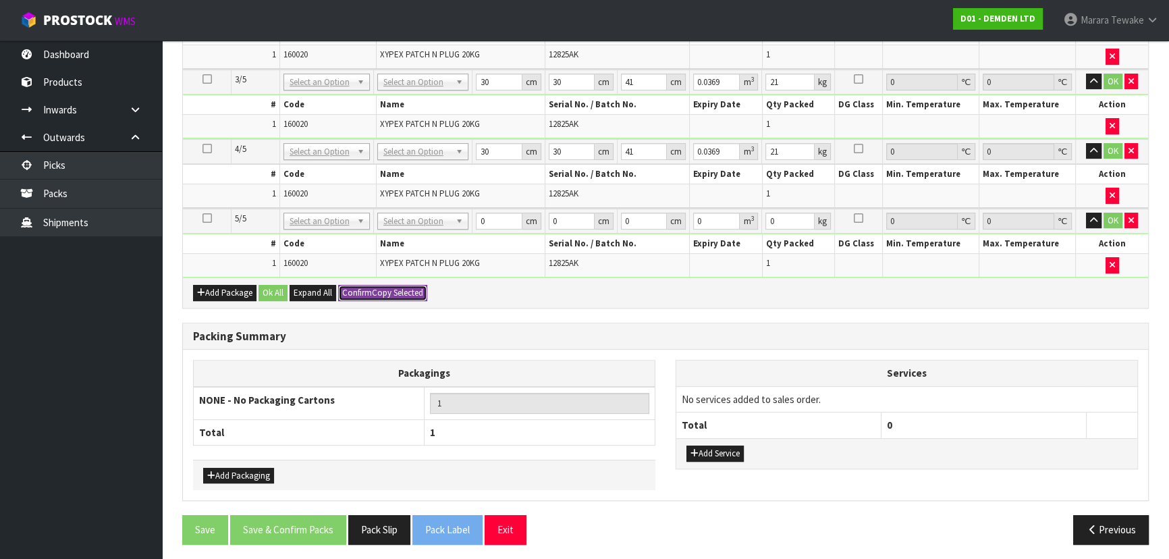
type input "0.0369"
type input "21"
type input "5"
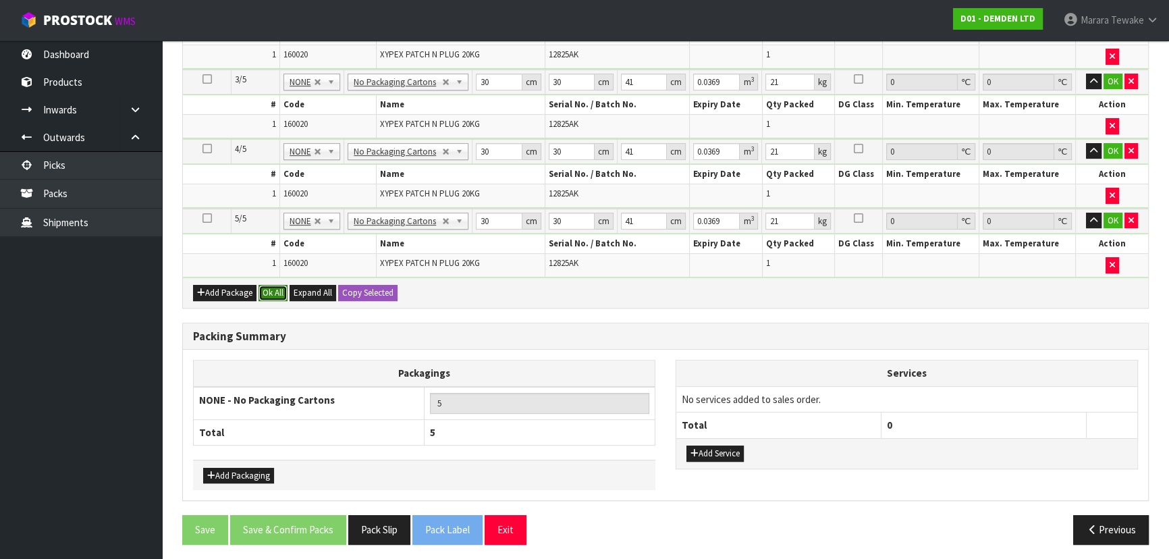
click at [283, 289] on button "Ok All" at bounding box center [272, 293] width 29 height 16
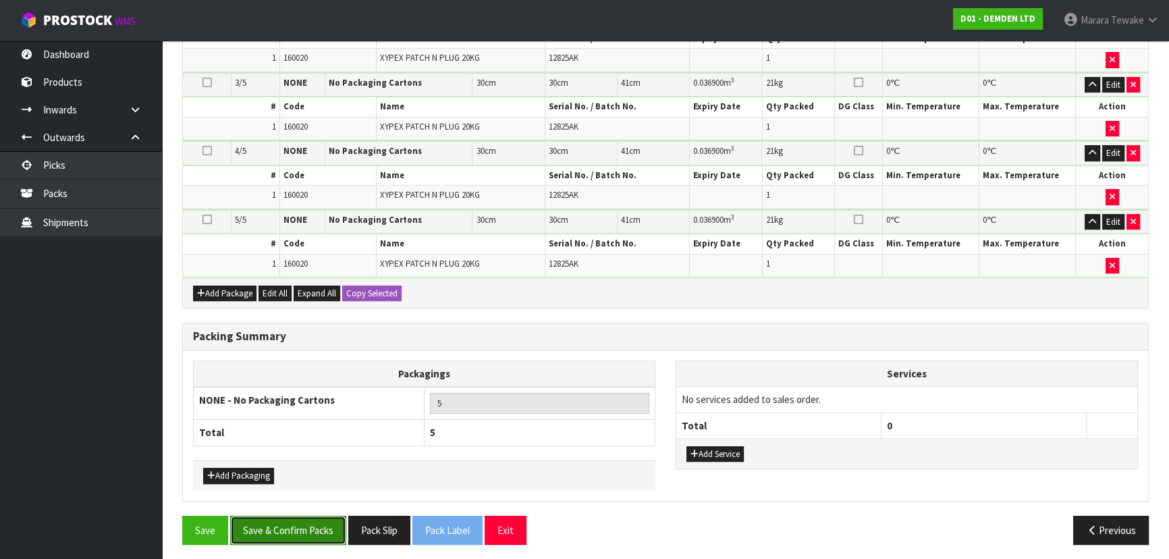
click at [294, 517] on button "Save & Confirm Packs" at bounding box center [288, 529] width 116 height 29
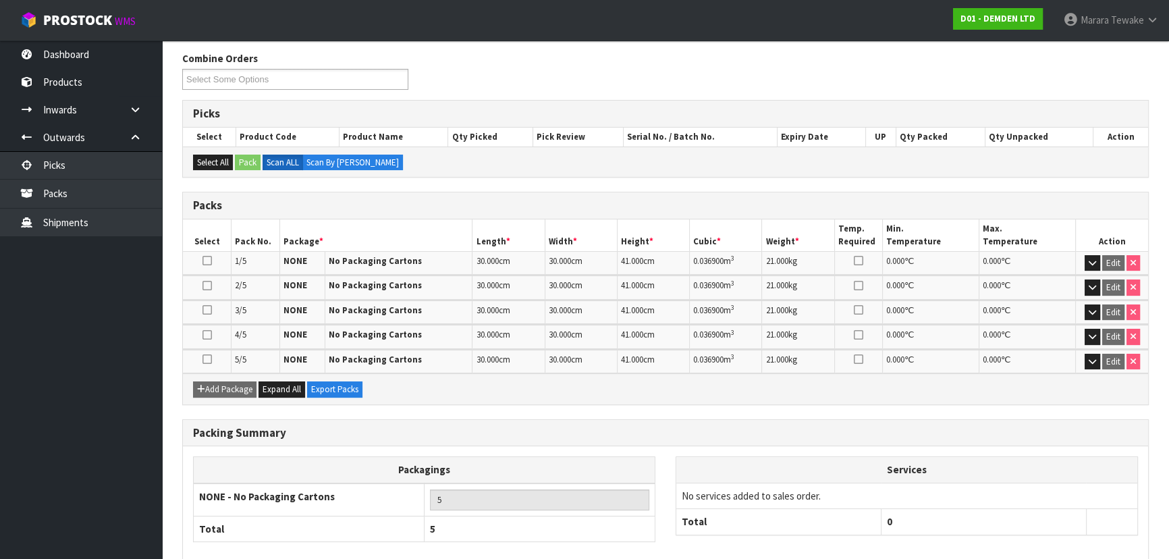
scroll to position [281, 0]
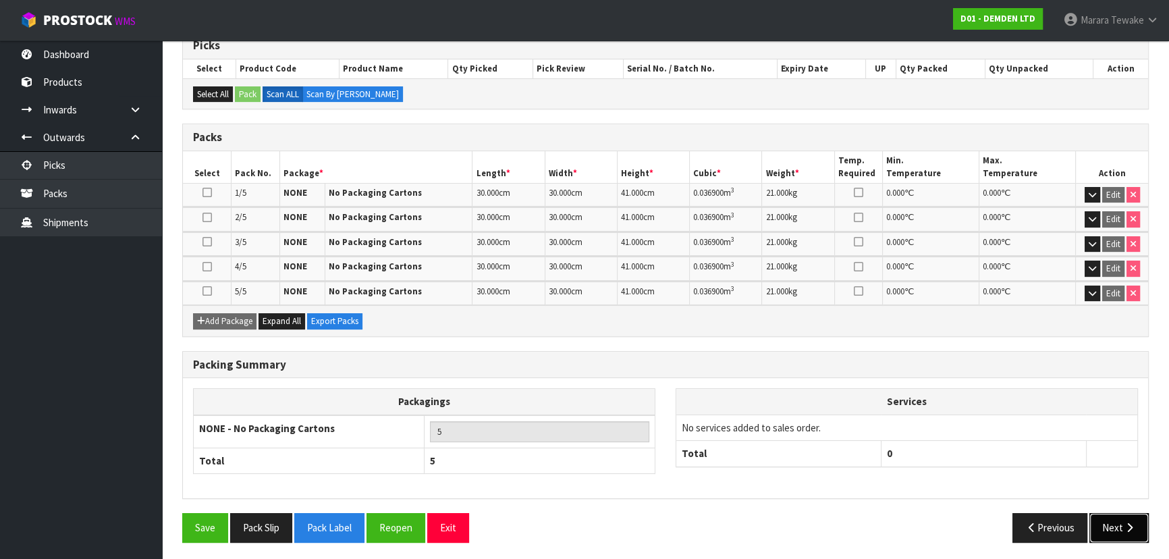
click at [1107, 515] on button "Next" at bounding box center [1118, 527] width 59 height 29
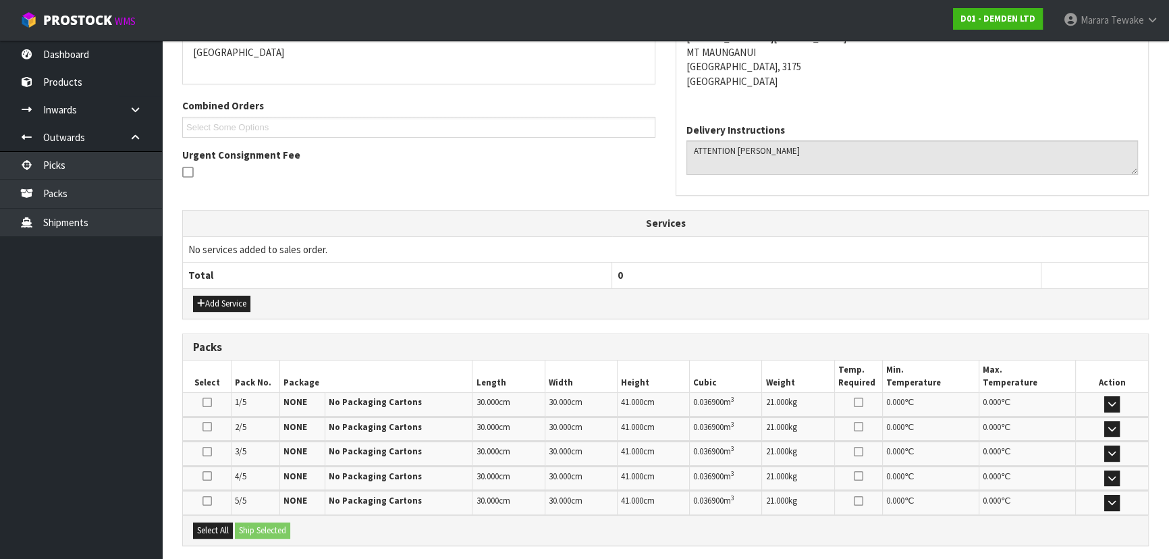
scroll to position [428, 0]
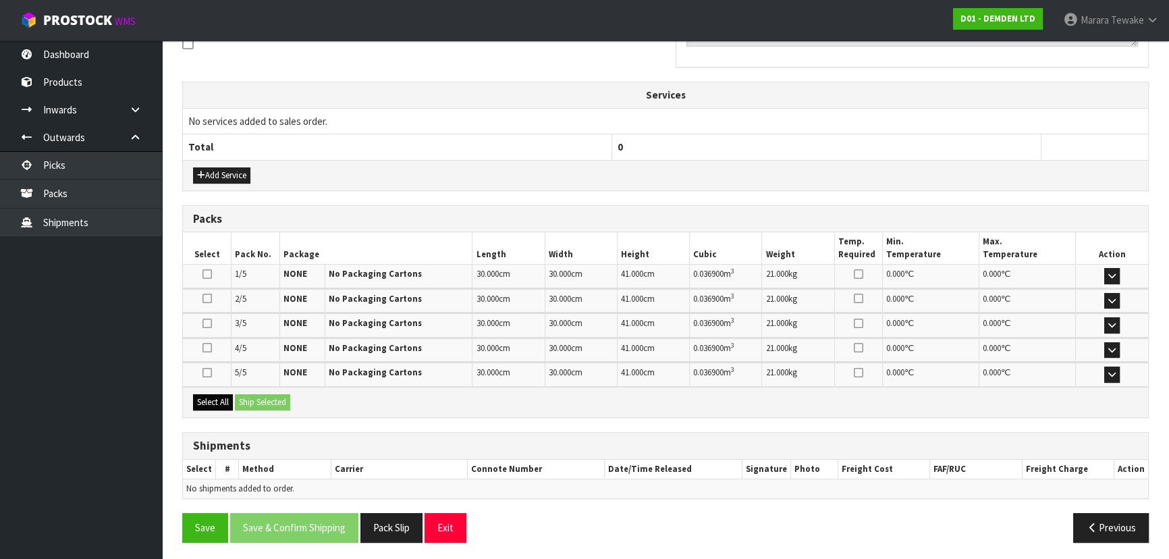
click at [211, 405] on div "Select All Ship Selected" at bounding box center [665, 402] width 965 height 30
click at [220, 398] on button "Select All" at bounding box center [213, 402] width 40 height 16
click at [237, 397] on div "Select All Ship Selected" at bounding box center [665, 402] width 965 height 30
click at [262, 403] on button "Ship Selected" at bounding box center [262, 402] width 55 height 16
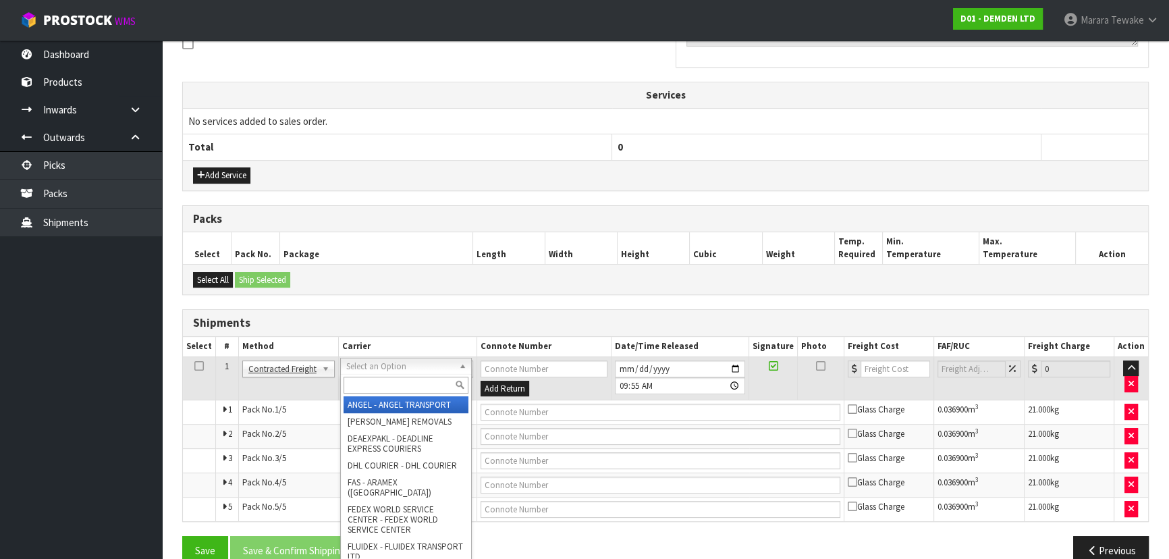
click at [387, 385] on input "text" at bounding box center [405, 384] width 125 height 17
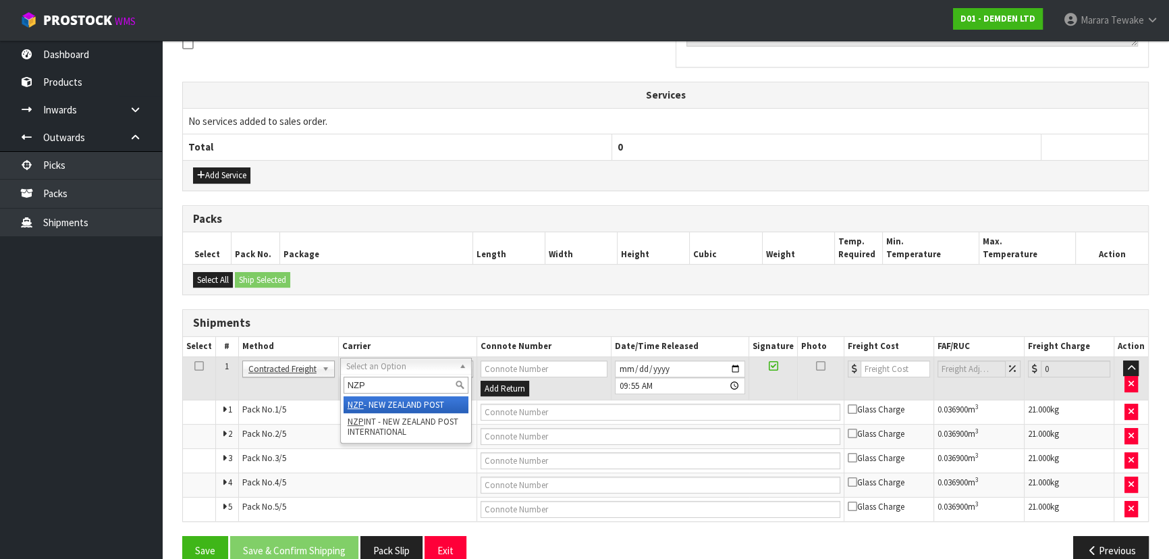
type input "NZP"
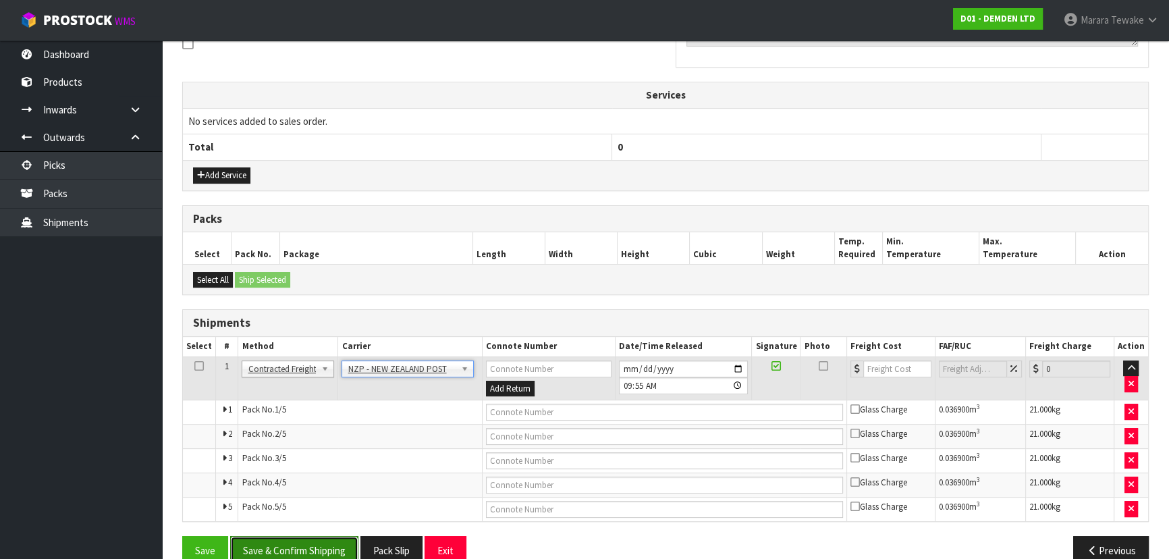
click at [325, 546] on button "Save & Confirm Shipping" at bounding box center [294, 550] width 128 height 29
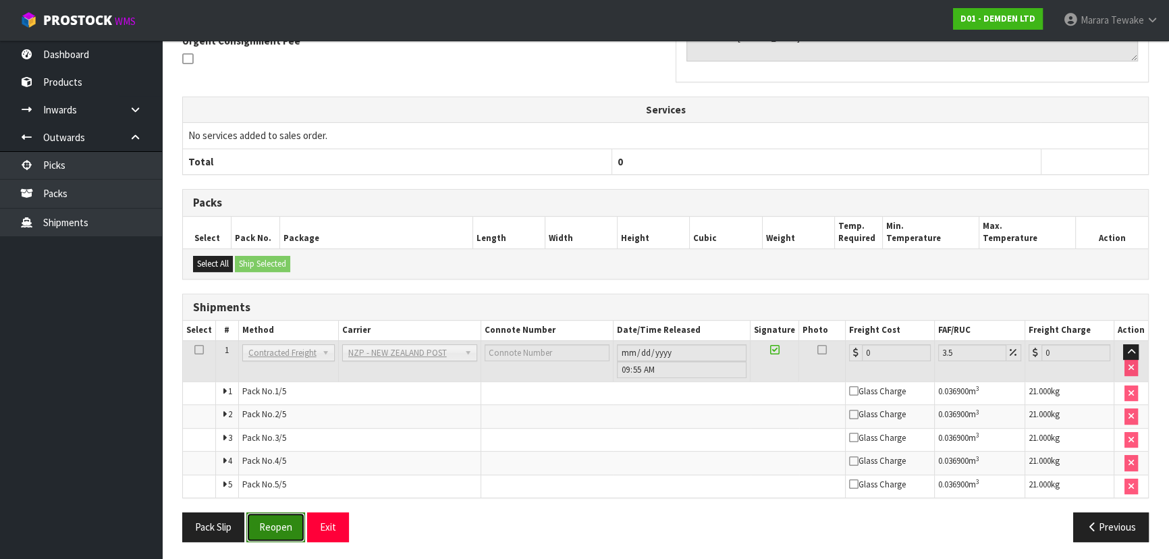
click at [270, 527] on button "Reopen" at bounding box center [275, 526] width 59 height 29
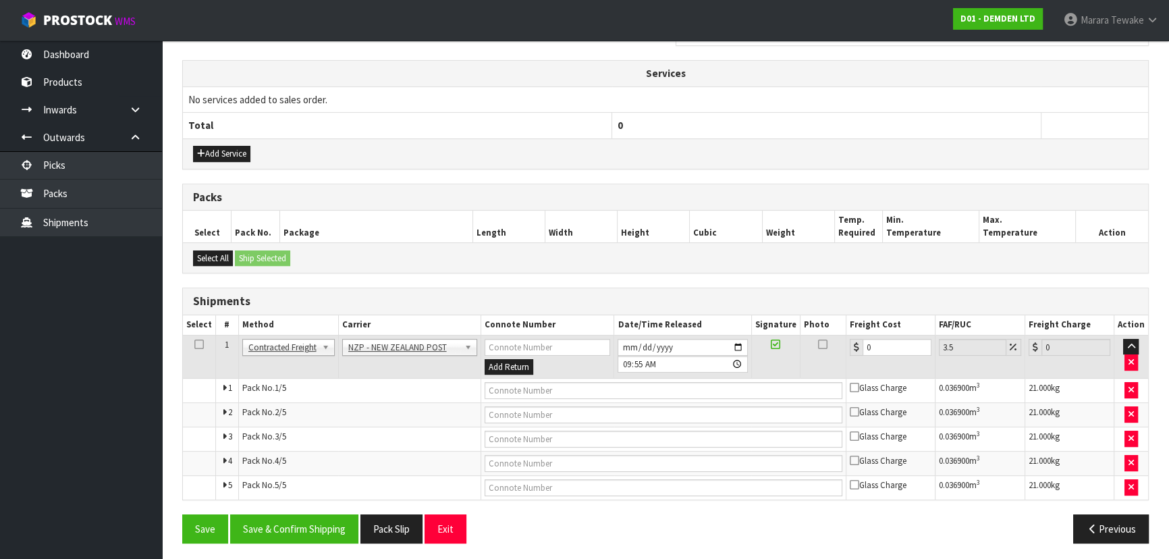
scroll to position [451, 0]
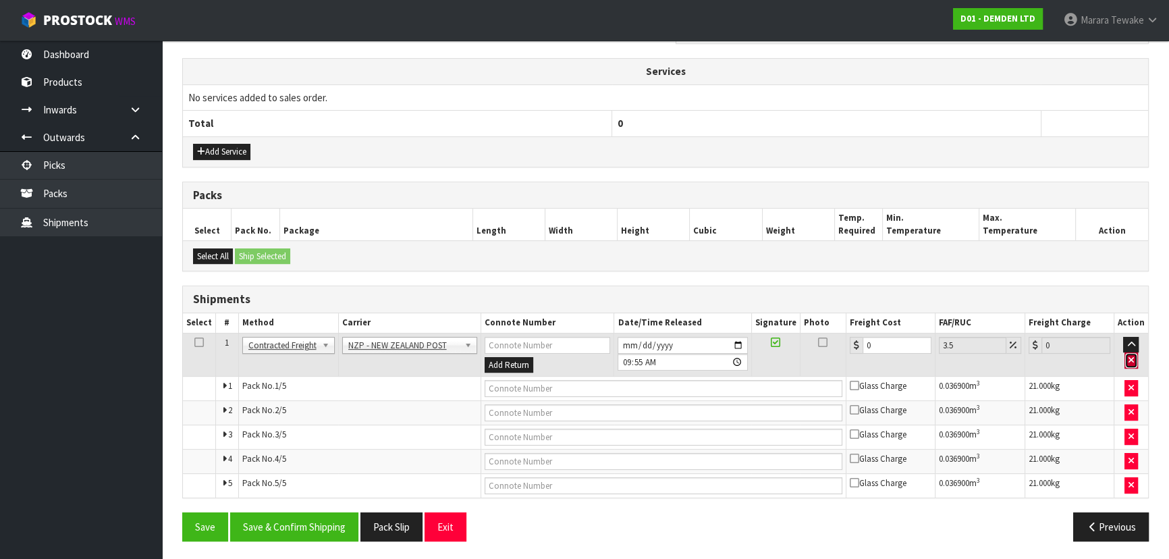
click at [1127, 357] on button "button" at bounding box center [1130, 360] width 13 height 16
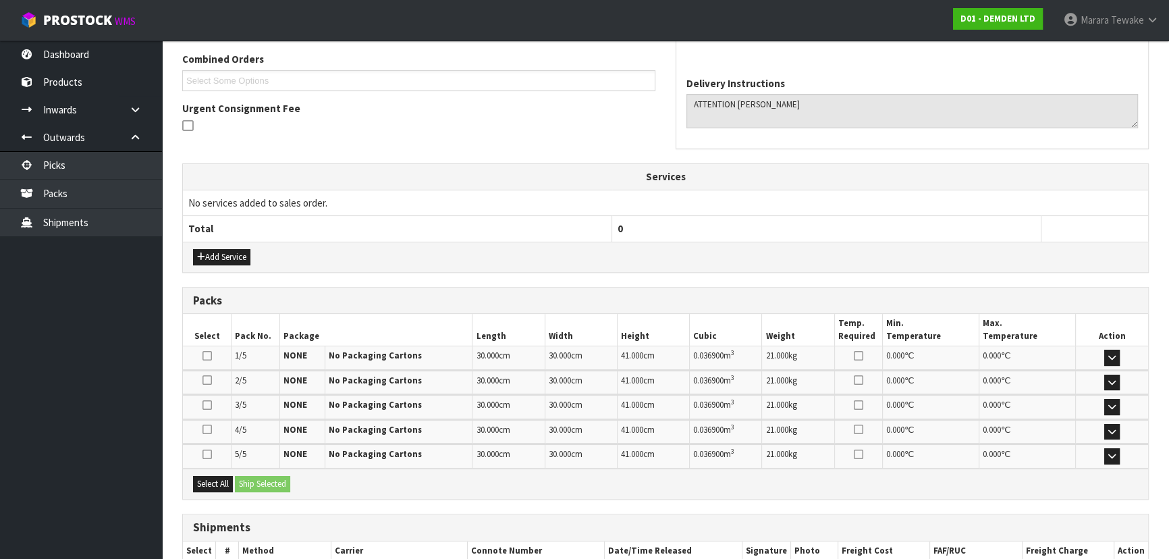
scroll to position [0, 0]
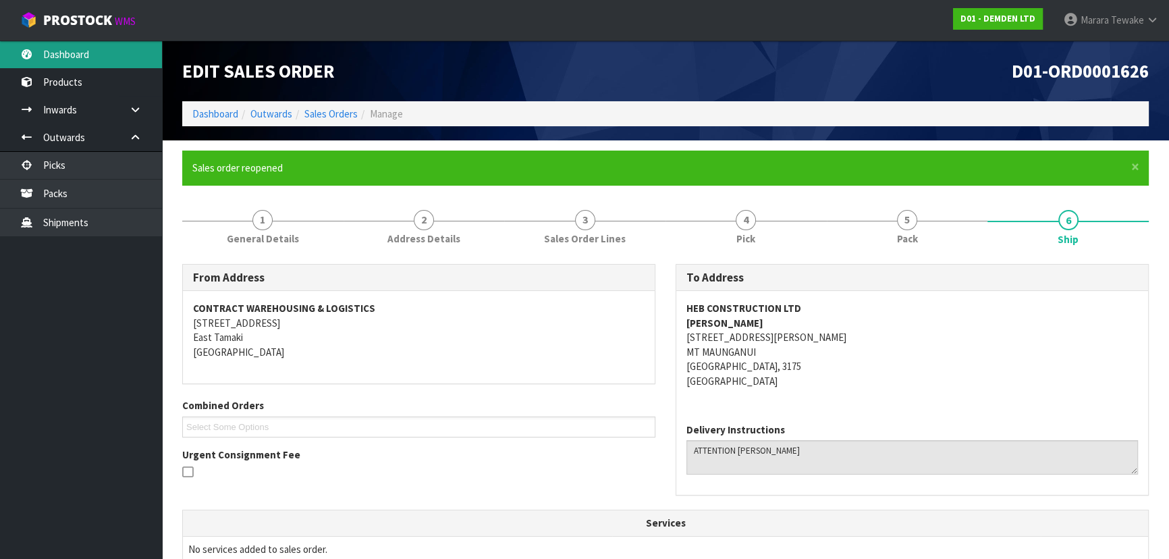
click at [86, 55] on link "Dashboard" at bounding box center [81, 54] width 162 height 28
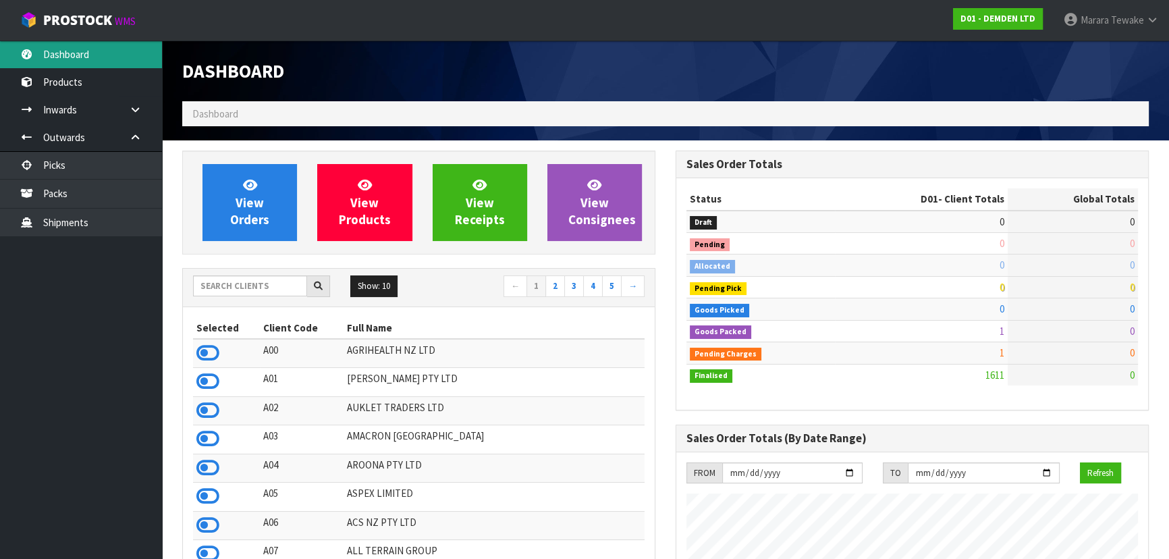
scroll to position [889, 493]
click at [279, 287] on input "text" at bounding box center [250, 285] width 114 height 21
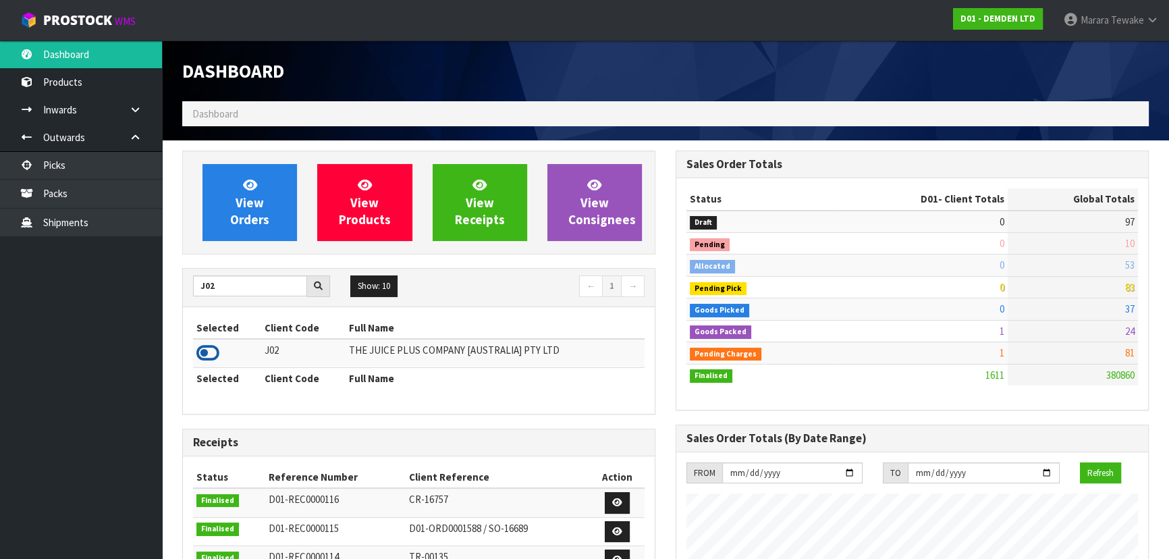
click at [206, 354] on icon at bounding box center [207, 353] width 23 height 20
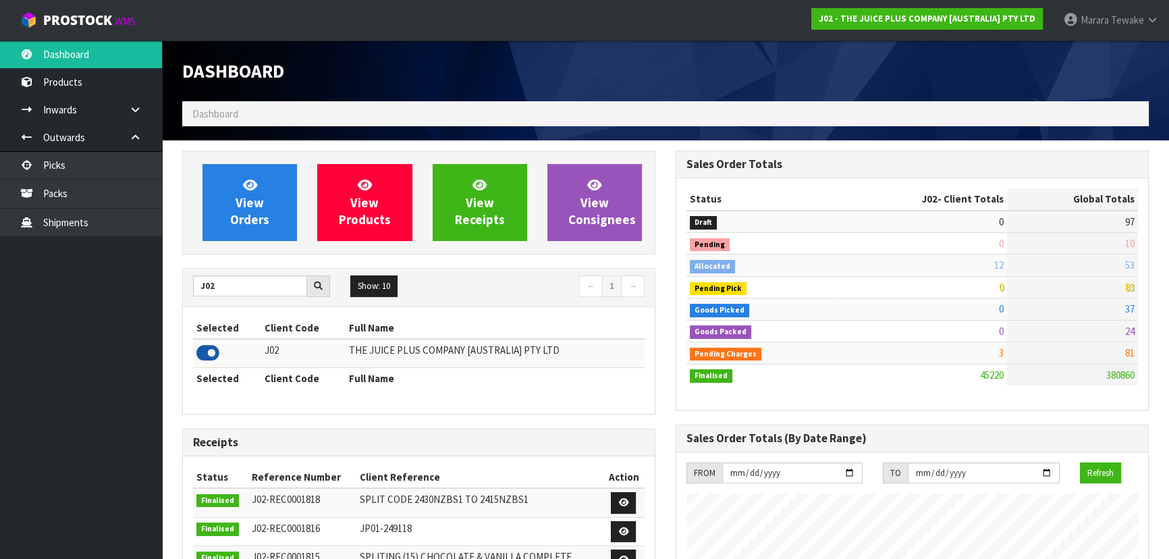
scroll to position [1020, 493]
drag, startPoint x: 196, startPoint y: 288, endPoint x: 163, endPoint y: 273, distance: 36.2
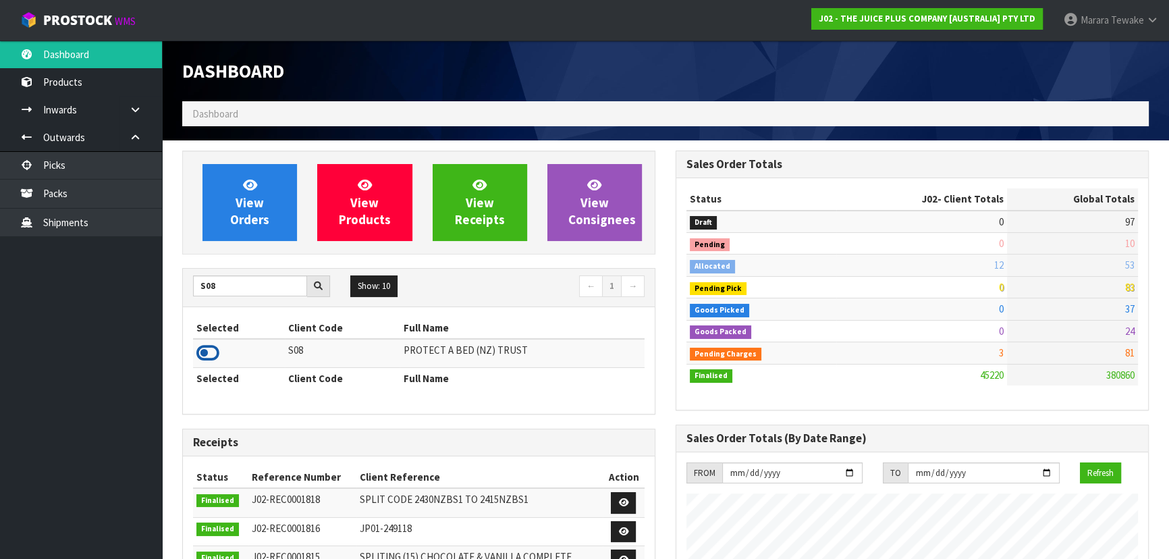
click at [214, 351] on icon at bounding box center [207, 353] width 23 height 20
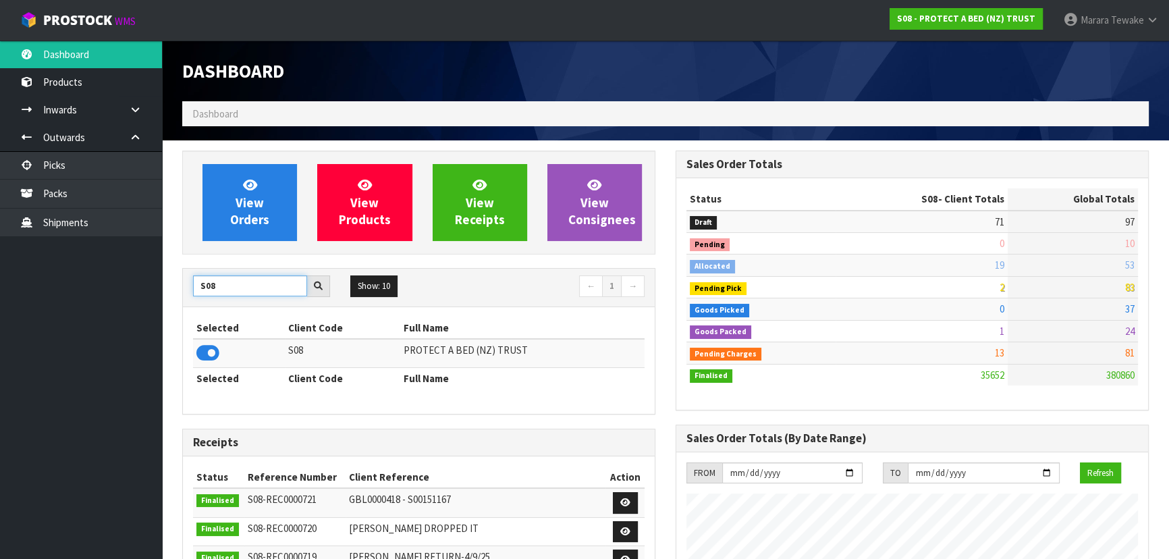
drag, startPoint x: 229, startPoint y: 287, endPoint x: 162, endPoint y: 278, distance: 68.1
click at [175, 285] on div "View Orders View Products View Receipts View Consignees S08 Show: 10 5 10 25 50…" at bounding box center [418, 541] width 493 height 783
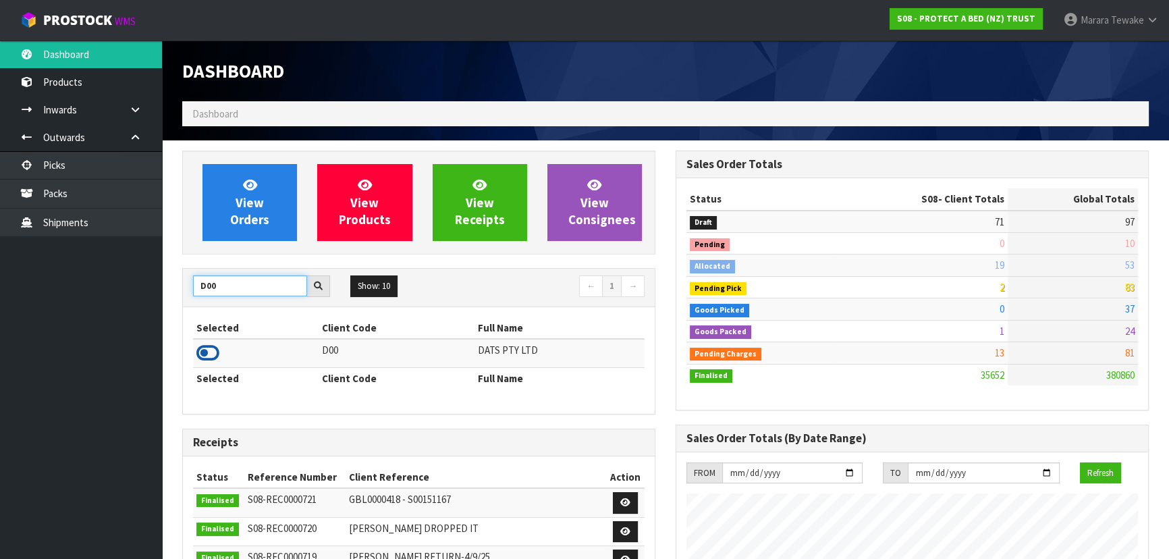
type input "D00"
click at [205, 354] on icon at bounding box center [207, 353] width 23 height 20
drag, startPoint x: 230, startPoint y: 284, endPoint x: 141, endPoint y: 294, distance: 89.6
click at [143, 295] on body "Toggle navigation ProStock WMS D00 - DATS PTY LTD Marara Tewake Logout Dashboar…" at bounding box center [584, 279] width 1169 height 559
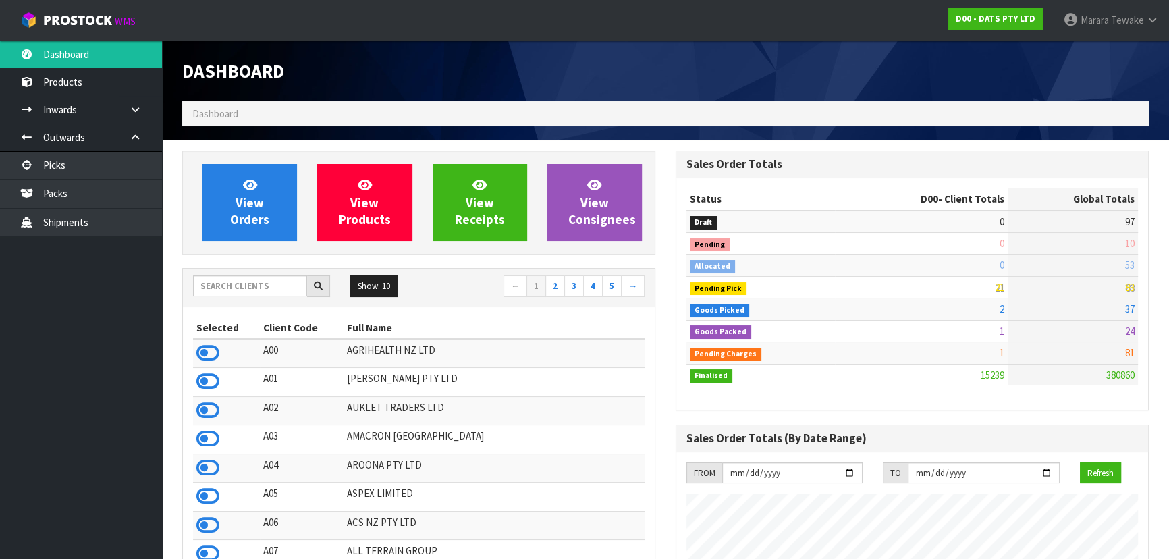
click at [119, 302] on ul "Dashboard Products Categories Serial Numbers Kitsets Packagings Inwards Purchas…" at bounding box center [81, 299] width 162 height 518
click at [264, 291] on input "text" at bounding box center [250, 285] width 114 height 21
type input "S"
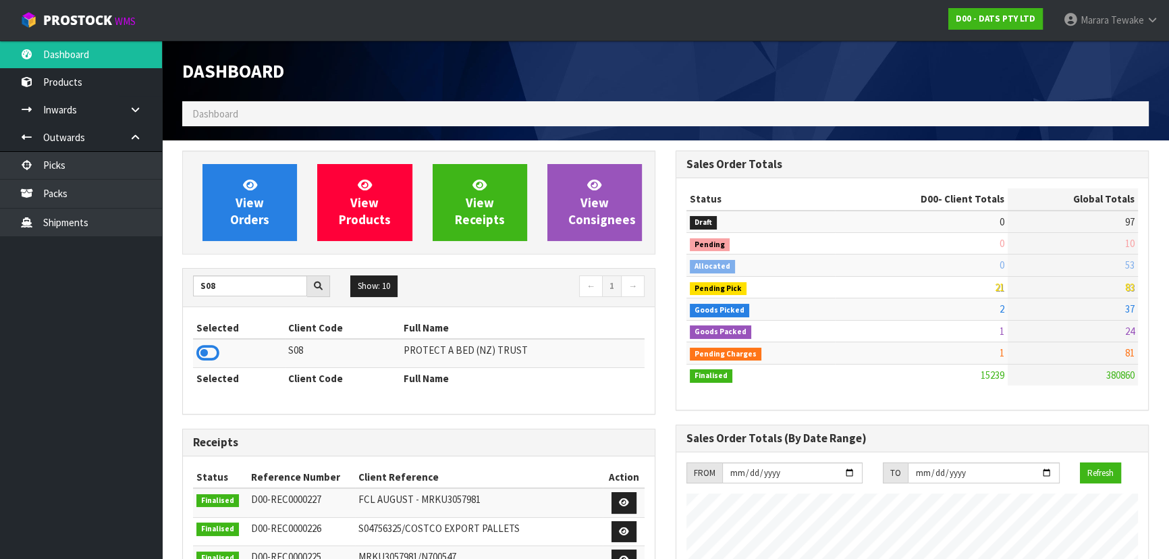
click at [212, 364] on td at bounding box center [239, 353] width 92 height 29
click at [210, 360] on icon at bounding box center [207, 353] width 23 height 20
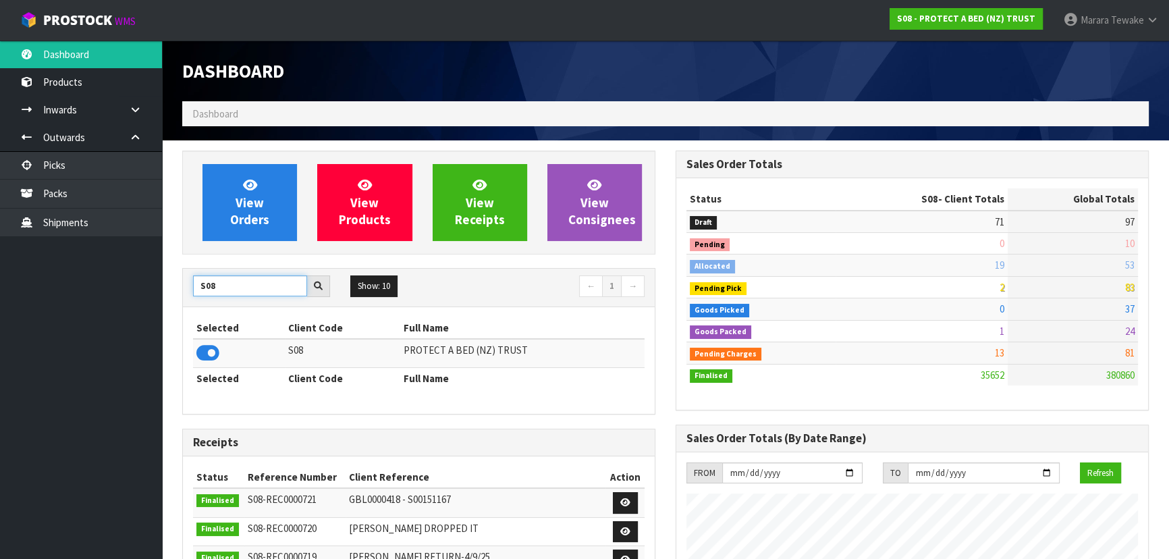
drag, startPoint x: 224, startPoint y: 284, endPoint x: 104, endPoint y: 259, distance: 122.7
click at [115, 263] on body "Toggle navigation ProStock WMS S08 - PROTECT A BED (NZ) TRUST Marara Tewake Log…" at bounding box center [584, 279] width 1169 height 559
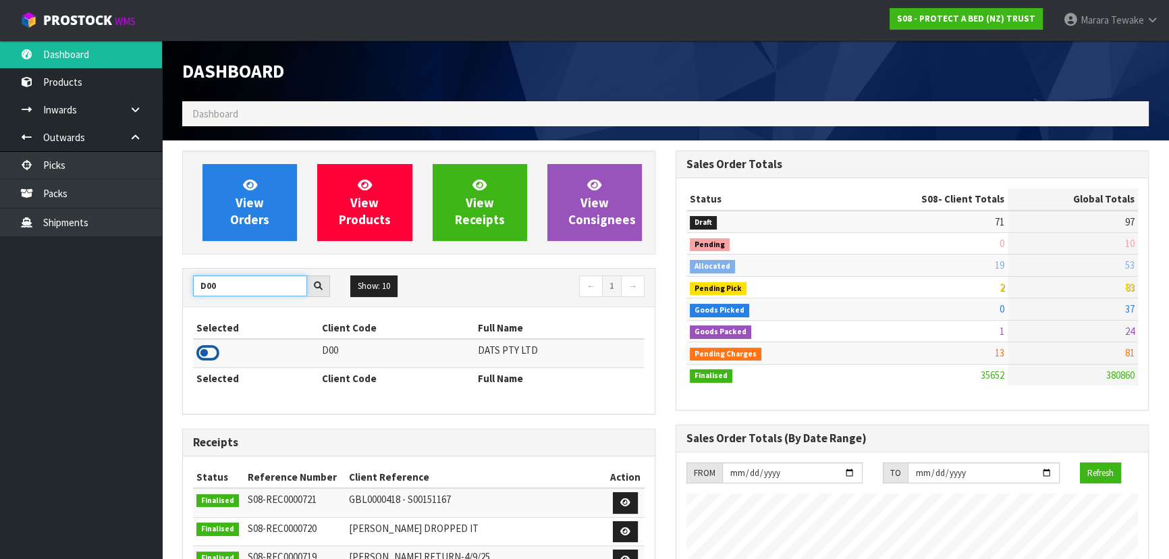
type input "D00"
click at [205, 346] on icon at bounding box center [207, 353] width 23 height 20
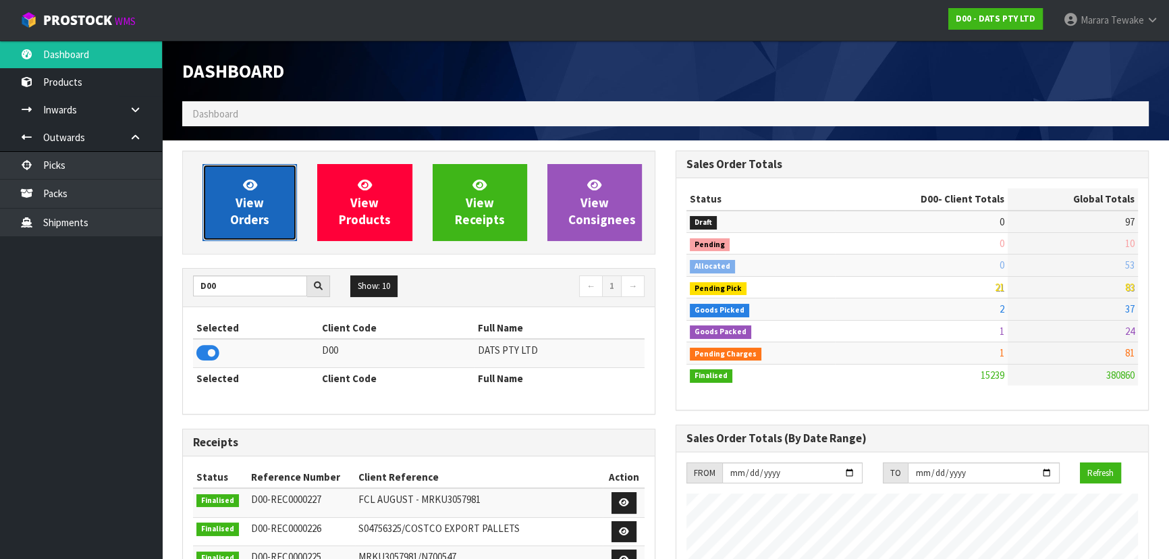
click at [258, 182] on link "View Orders" at bounding box center [249, 202] width 94 height 77
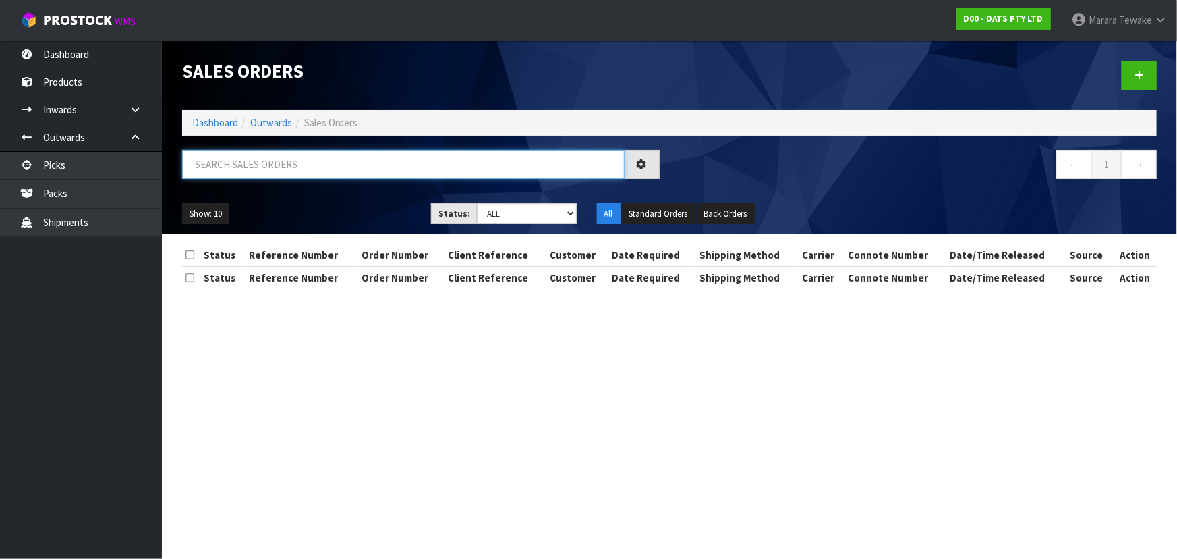
click at [281, 163] on input "text" at bounding box center [403, 164] width 443 height 29
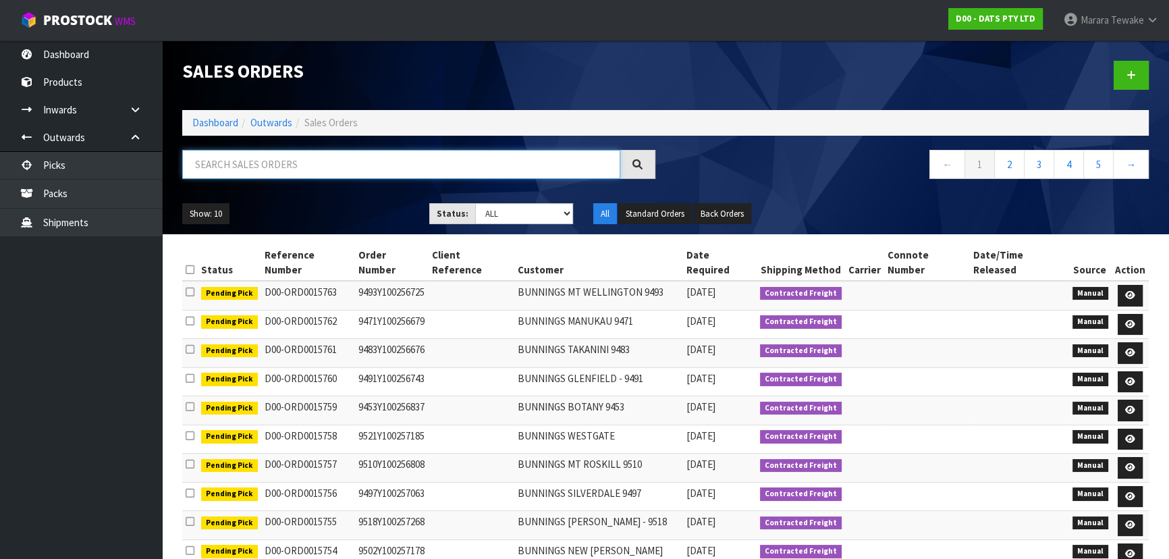
click at [323, 162] on input "text" at bounding box center [401, 164] width 438 height 29
click at [298, 159] on input "text" at bounding box center [401, 164] width 438 height 29
click at [287, 160] on input "text" at bounding box center [401, 164] width 438 height 29
click at [272, 165] on input "text" at bounding box center [401, 164] width 438 height 29
click at [270, 170] on input "text" at bounding box center [401, 164] width 438 height 29
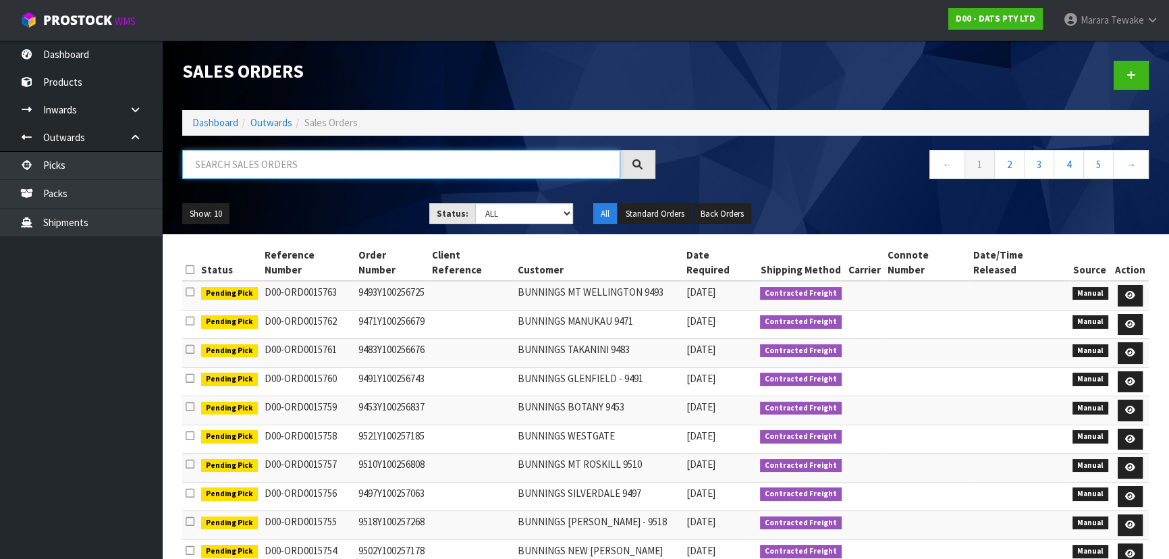
click at [260, 163] on input "text" at bounding box center [401, 164] width 438 height 29
type input "JOB-0412028"
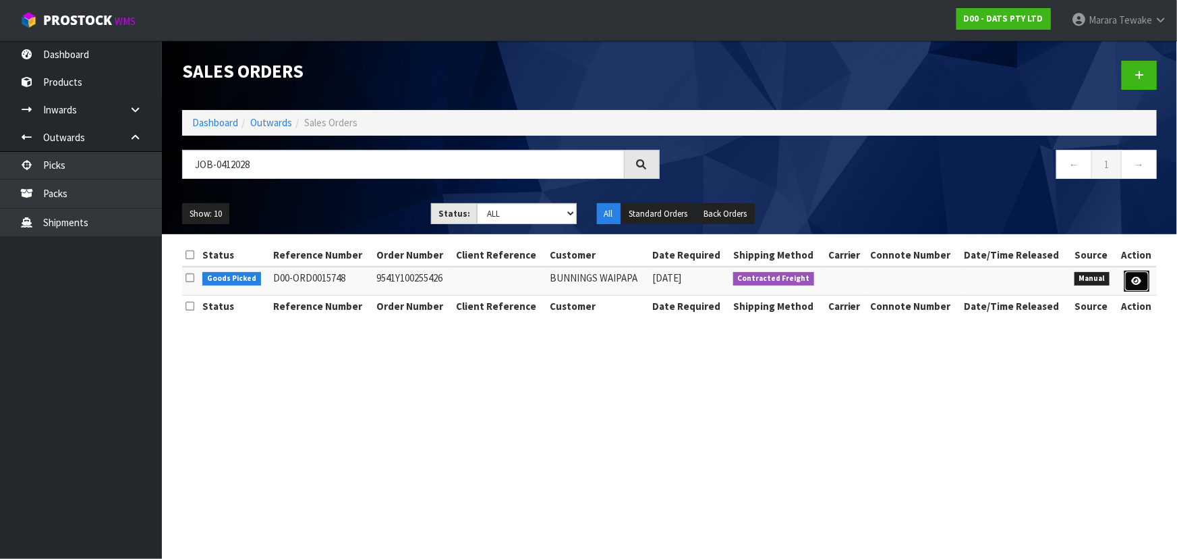
click at [1132, 275] on link at bounding box center [1137, 282] width 25 height 22
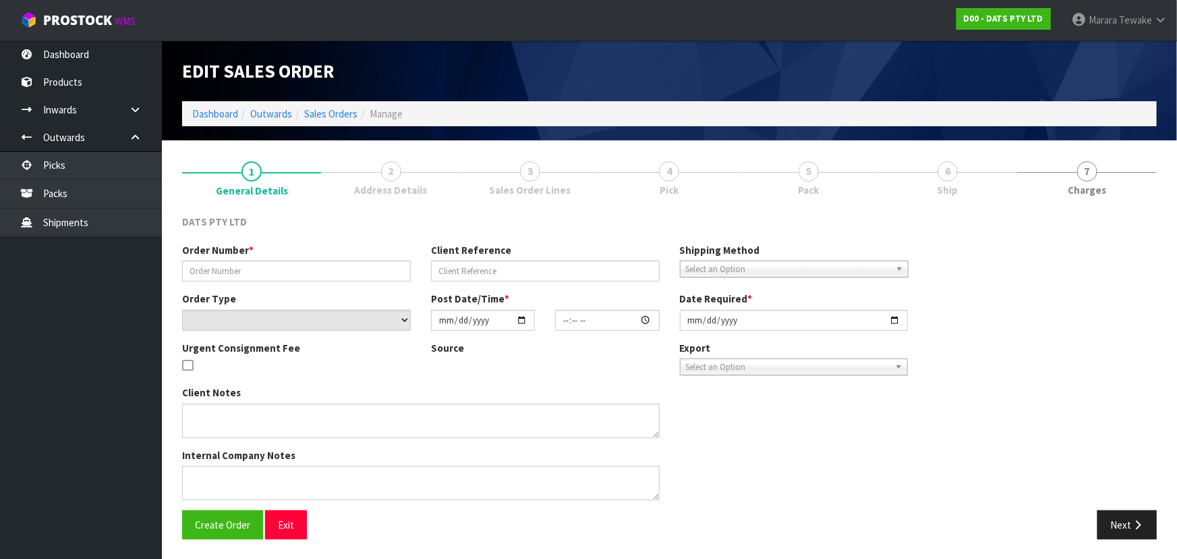
type input "9541Y100255426"
select select "number:0"
type input "[DATE]"
type input "09:56:00.000"
type input "[DATE]"
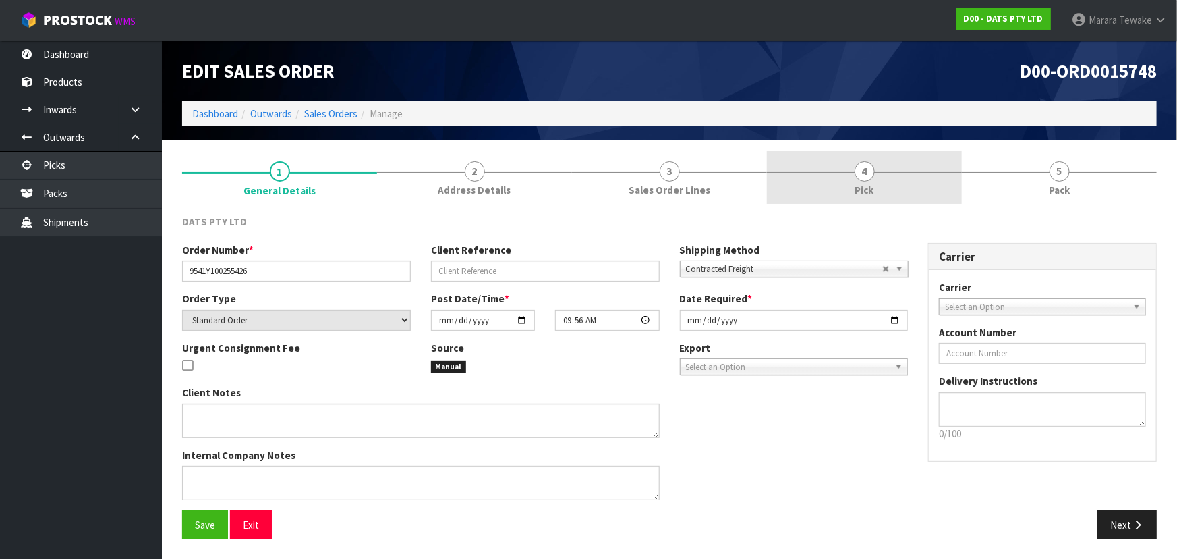
click at [905, 188] on link "4 Pick" at bounding box center [864, 176] width 195 height 53
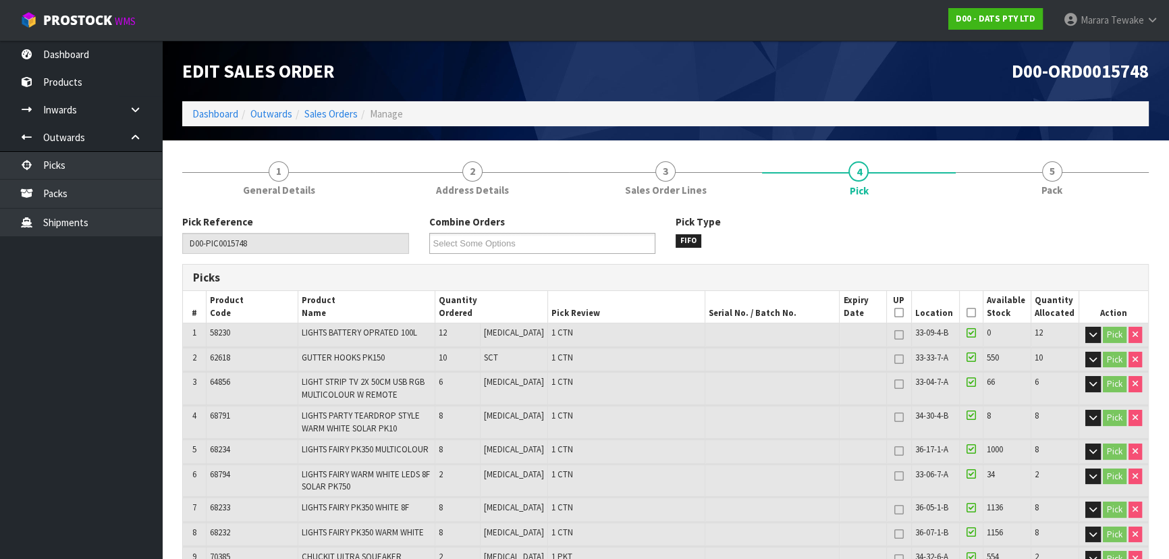
click at [966, 312] on icon at bounding box center [970, 312] width 9 height 1
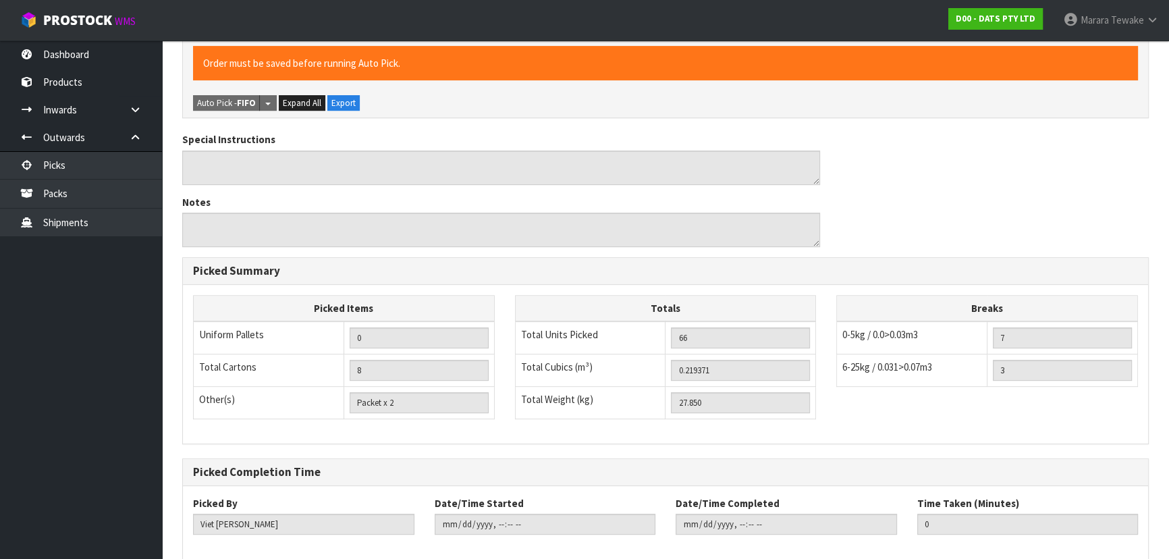
scroll to position [623, 0]
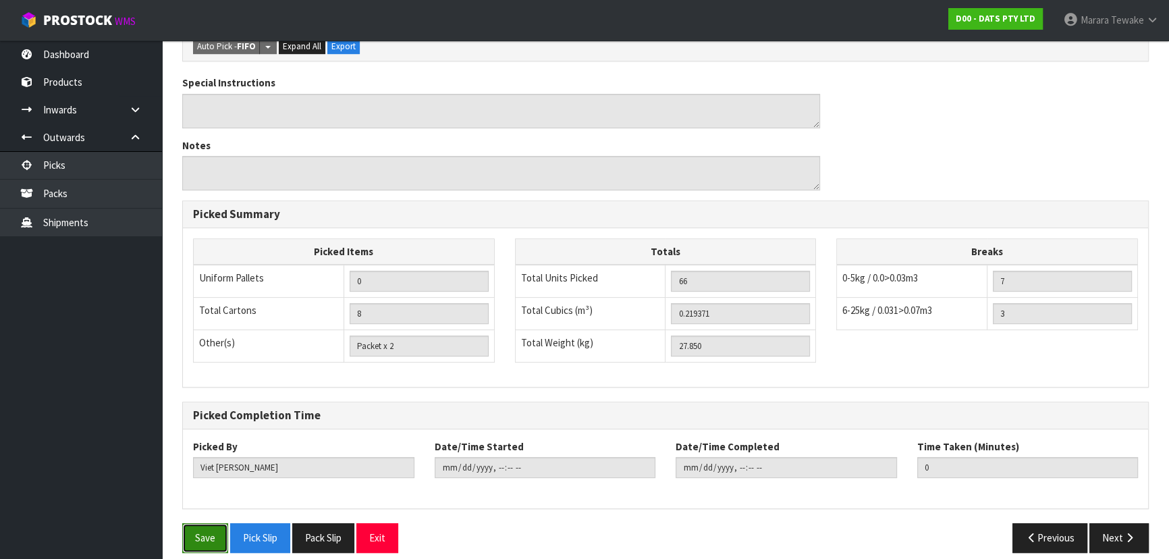
click at [206, 528] on button "Save" at bounding box center [205, 537] width 46 height 29
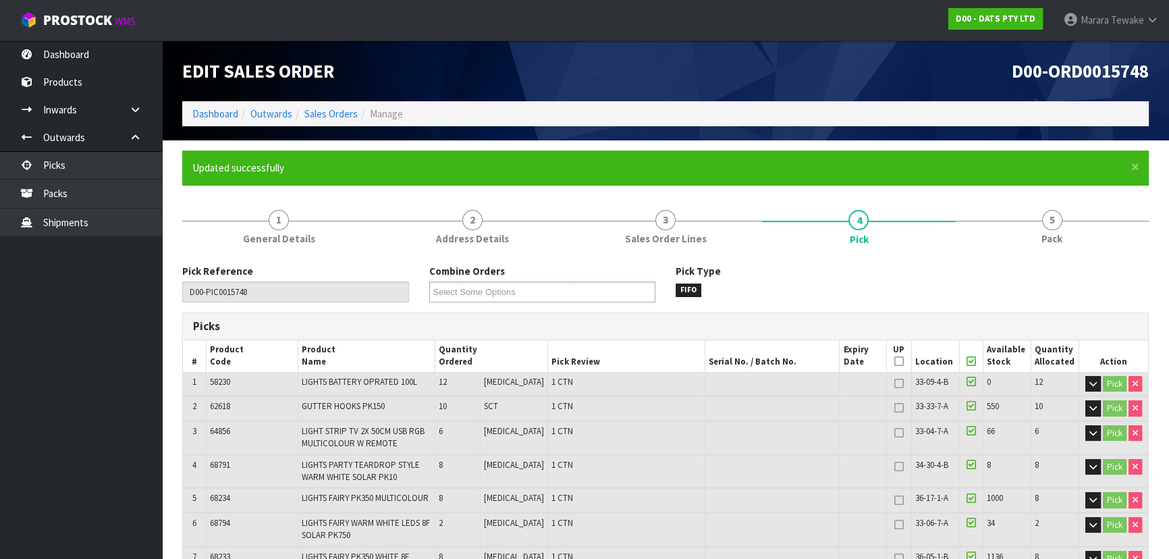
type input "[PERSON_NAME]"
type input "[DATE]T10:13:15"
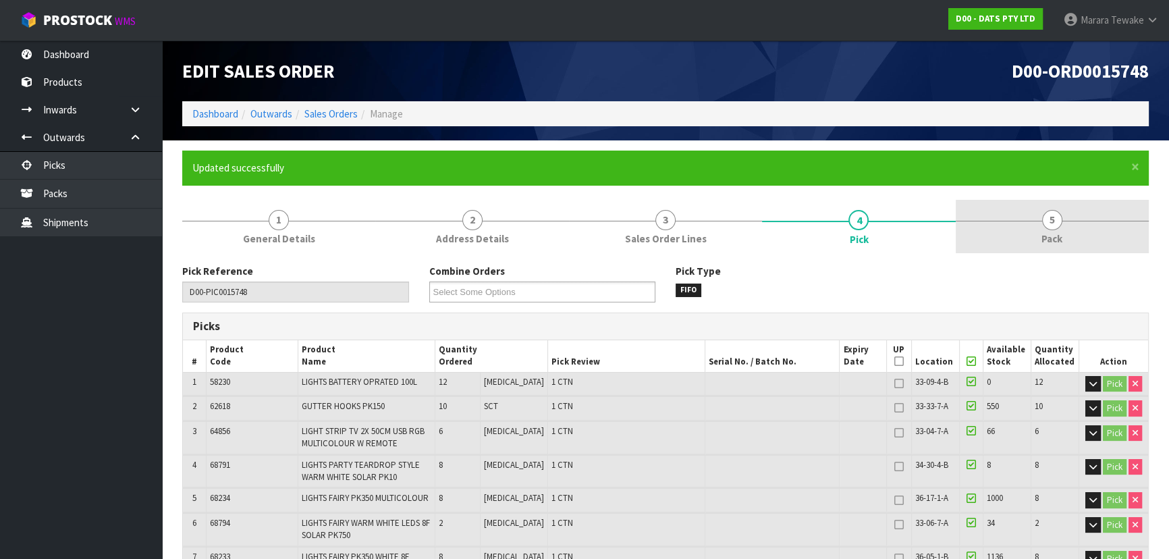
click at [1046, 224] on span "5" at bounding box center [1052, 220] width 20 height 20
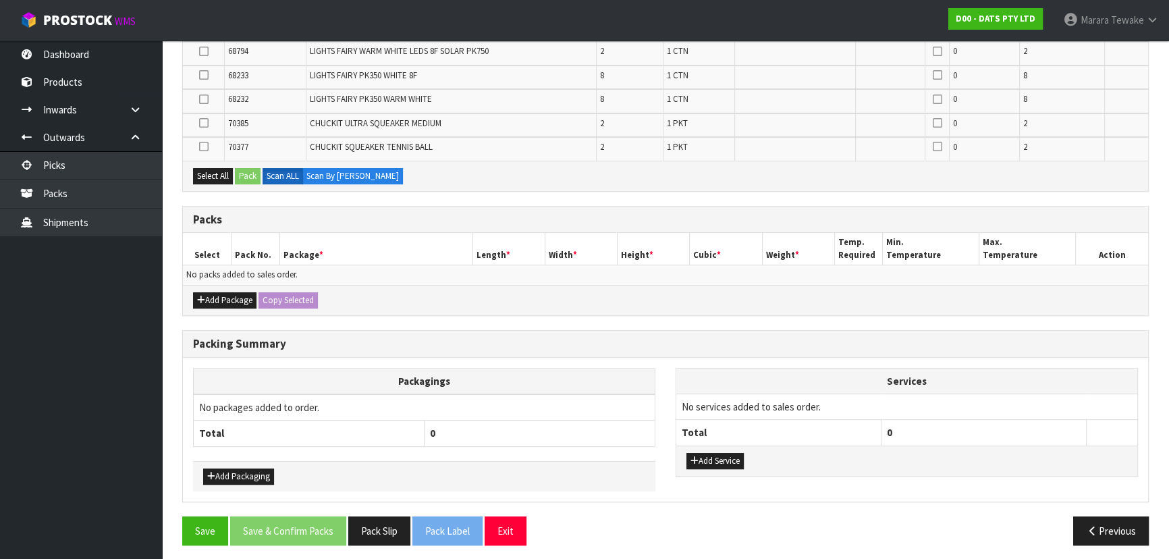
scroll to position [440, 0]
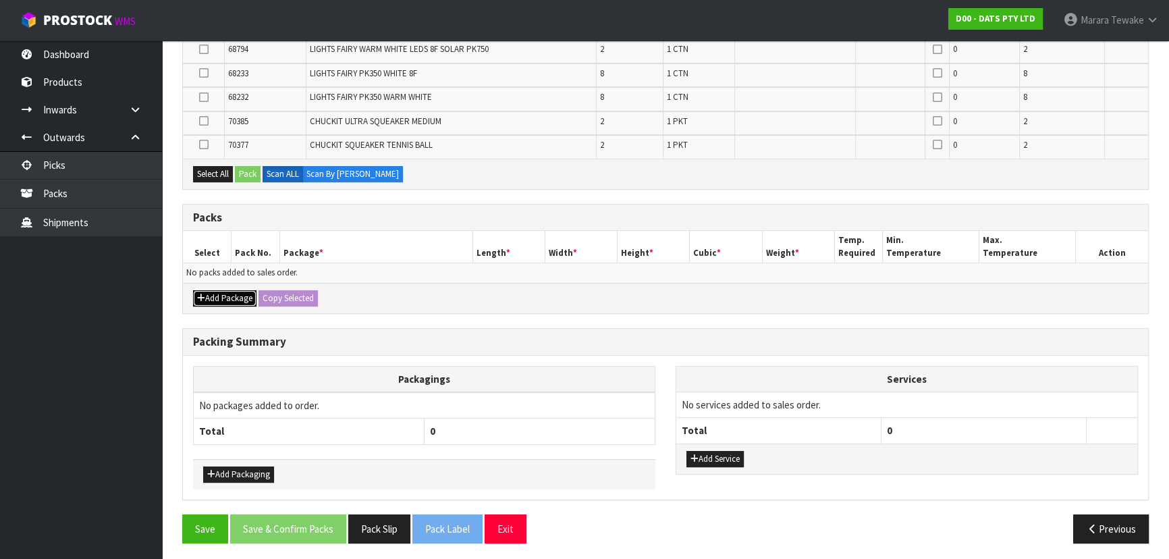
drag, startPoint x: 222, startPoint y: 296, endPoint x: 209, endPoint y: 287, distance: 15.5
click at [220, 292] on button "Add Package" at bounding box center [224, 298] width 63 height 16
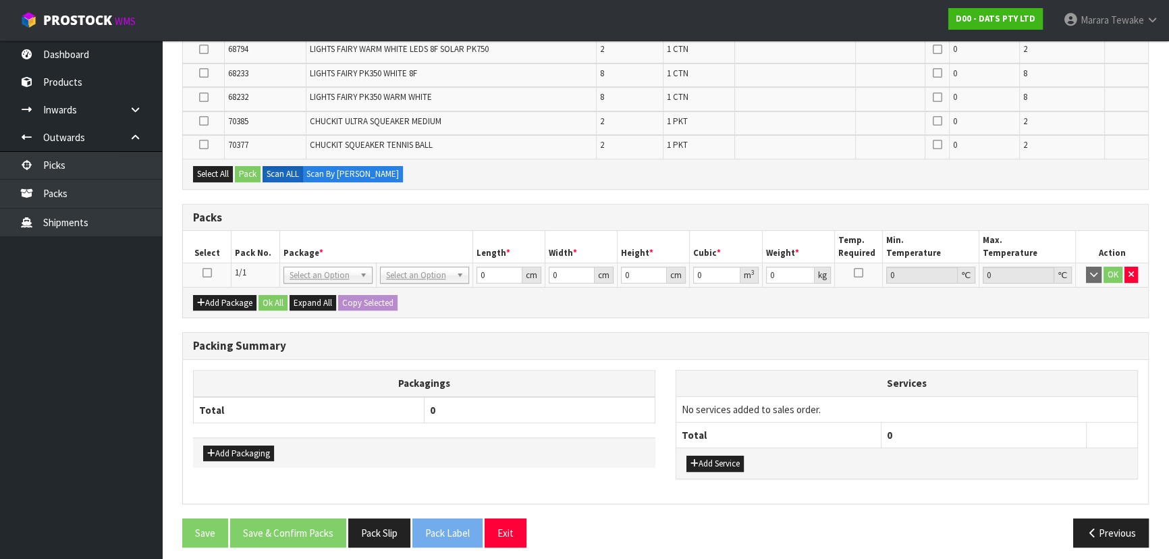
click at [208, 273] on icon at bounding box center [206, 273] width 9 height 1
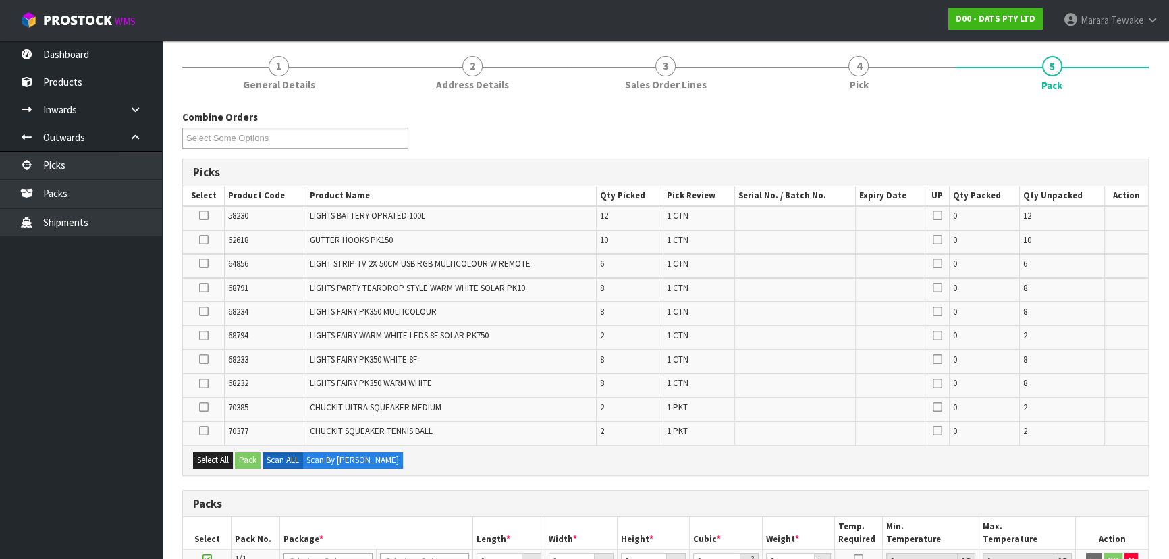
scroll to position [134, 0]
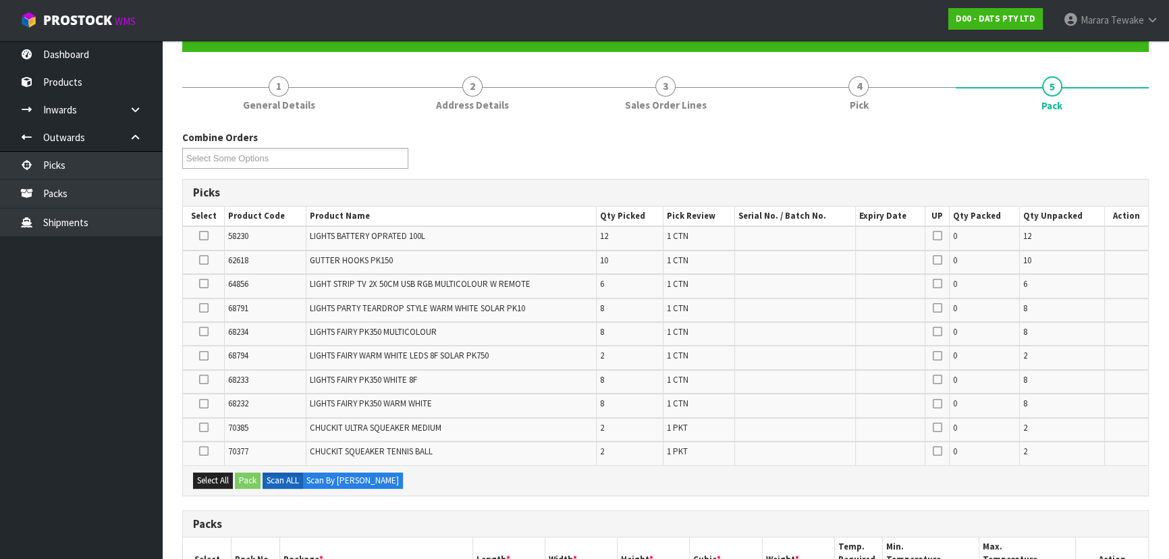
click at [758, 152] on div "Combine Orders D00-ORD0015739 D00-ORD0015740 D00-ORD0015741 D00-ORD0015742 D00-…" at bounding box center [665, 154] width 986 height 49
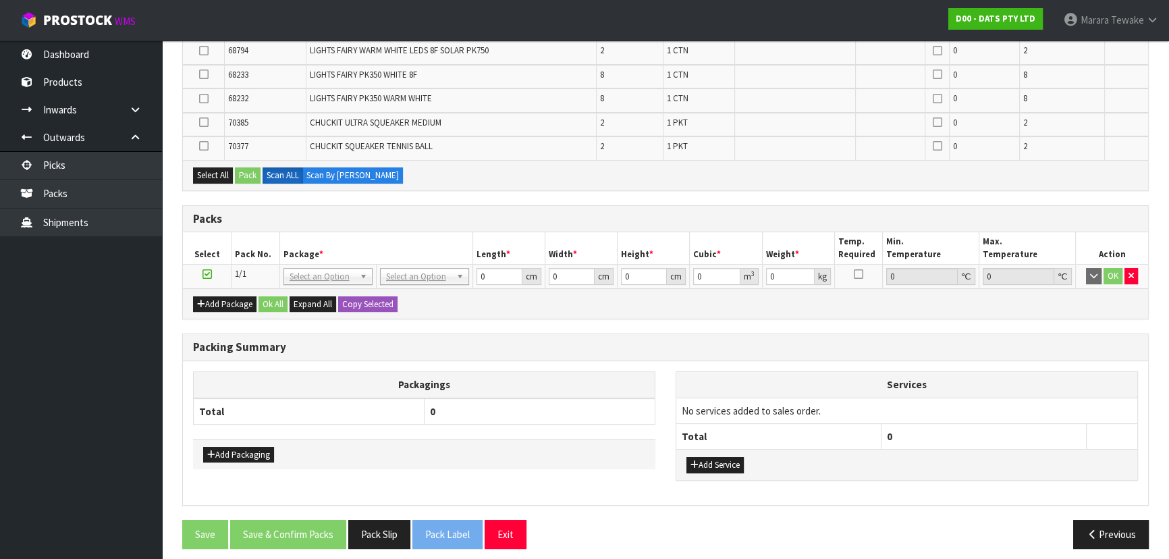
scroll to position [444, 0]
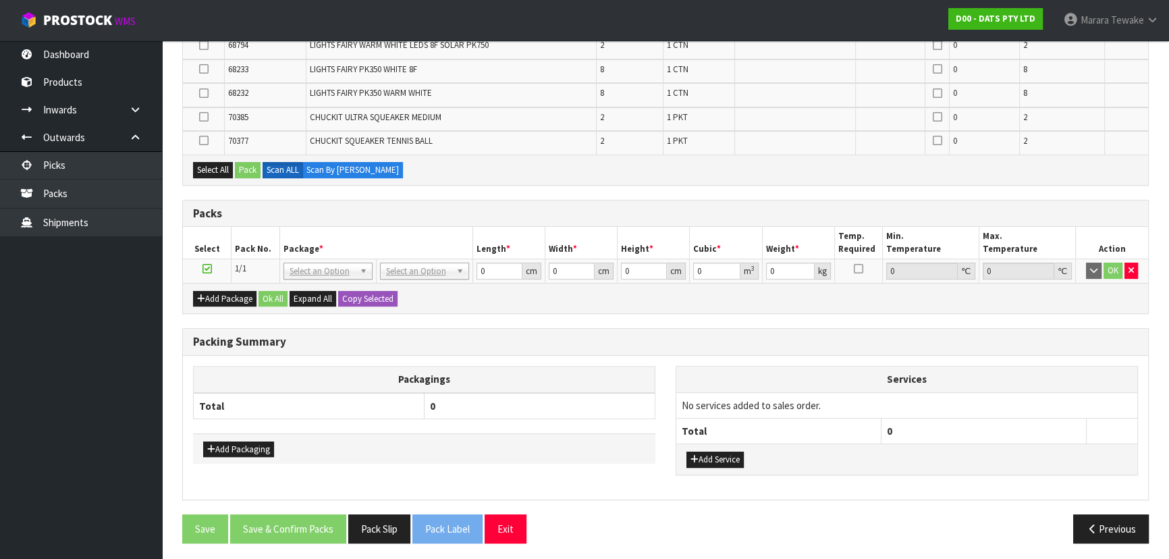
click at [757, 192] on div "Combine Orders D00-ORD0015739 D00-ORD0015740 D00-ORD0015741 D00-ORD0015742 D00-…" at bounding box center [665, 186] width 966 height 733
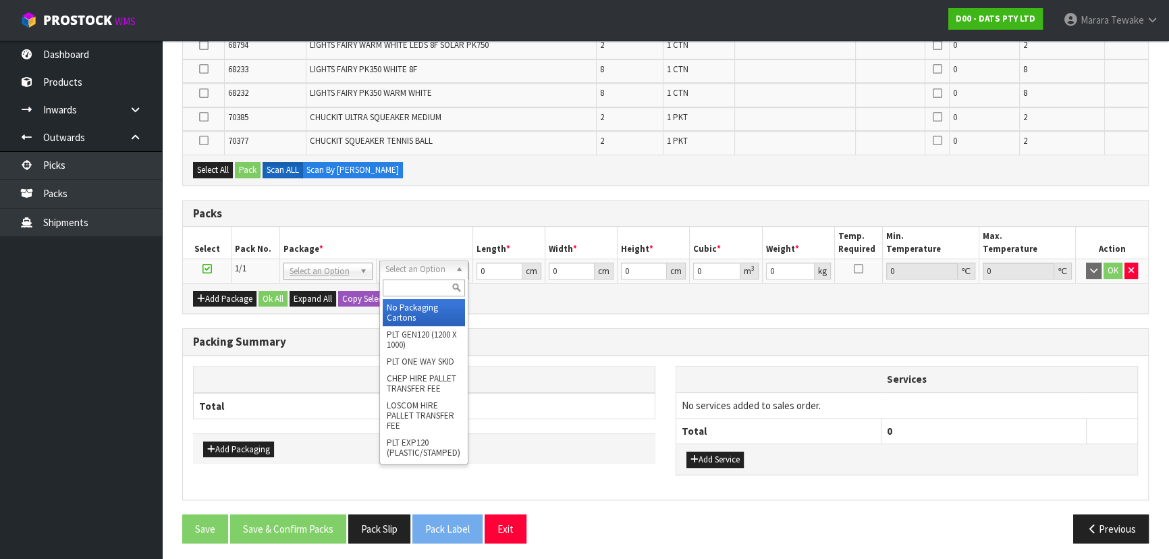
click at [433, 286] on input "text" at bounding box center [424, 287] width 82 height 17
type input "N"
type input "CTN9"
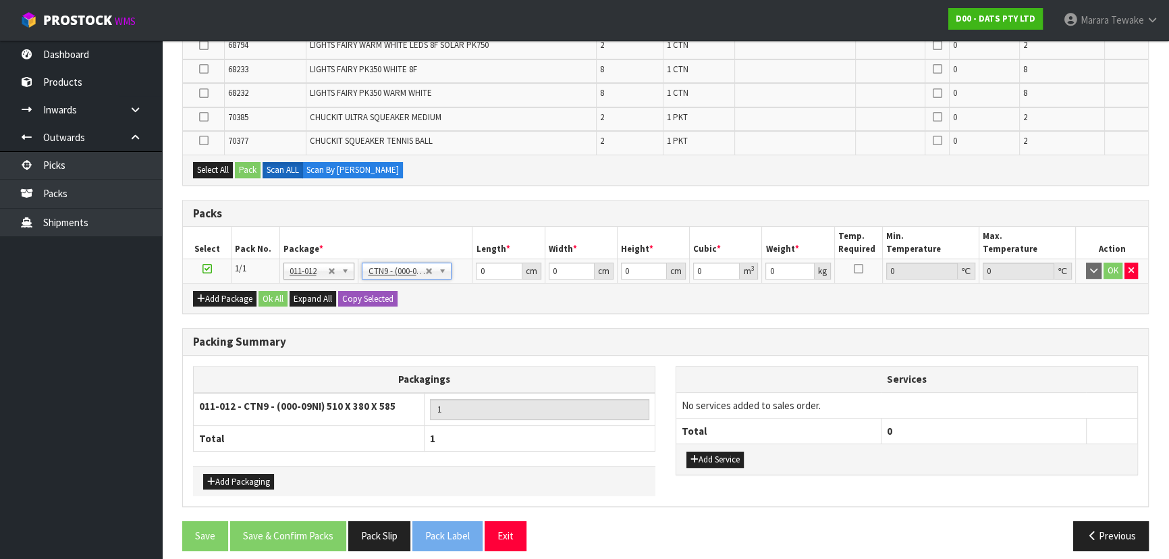
type input "51"
type input "38"
type input "58.5"
type input "0.113373"
type input "0.2"
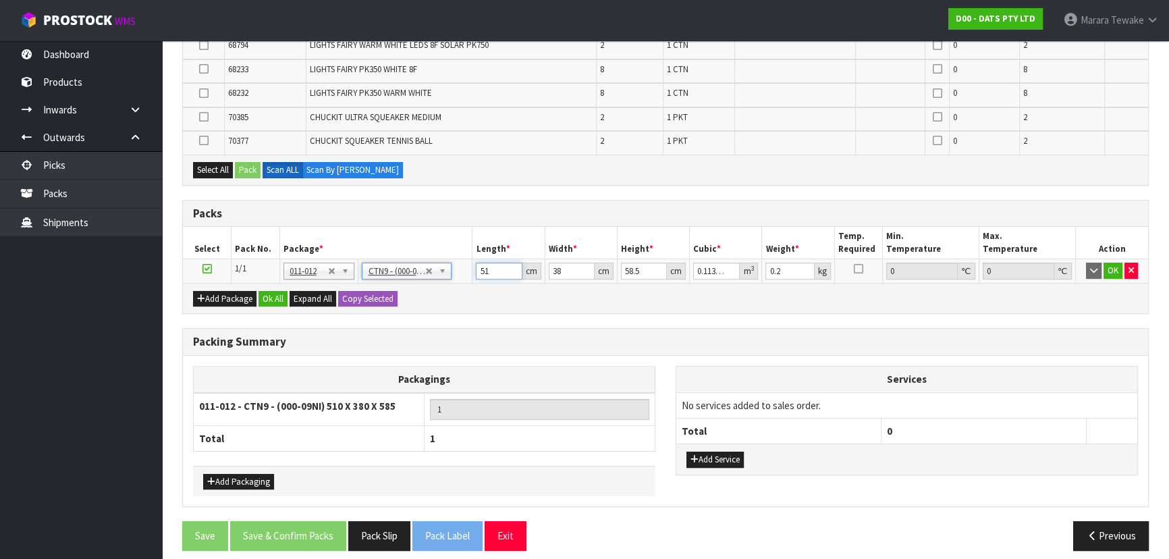
drag, startPoint x: 490, startPoint y: 268, endPoint x: 436, endPoint y: 235, distance: 63.3
click at [442, 244] on table "Select Pack No. Package * Length * Width * Height * Cubic * Weight * Temp. Requ…" at bounding box center [665, 255] width 965 height 56
type input "0"
drag, startPoint x: 560, startPoint y: 266, endPoint x: 530, endPoint y: 249, distance: 34.1
click at [532, 256] on table "Select Pack No. Package * Length * Width * Height * Cubic * Weight * Temp. Requ…" at bounding box center [665, 255] width 965 height 56
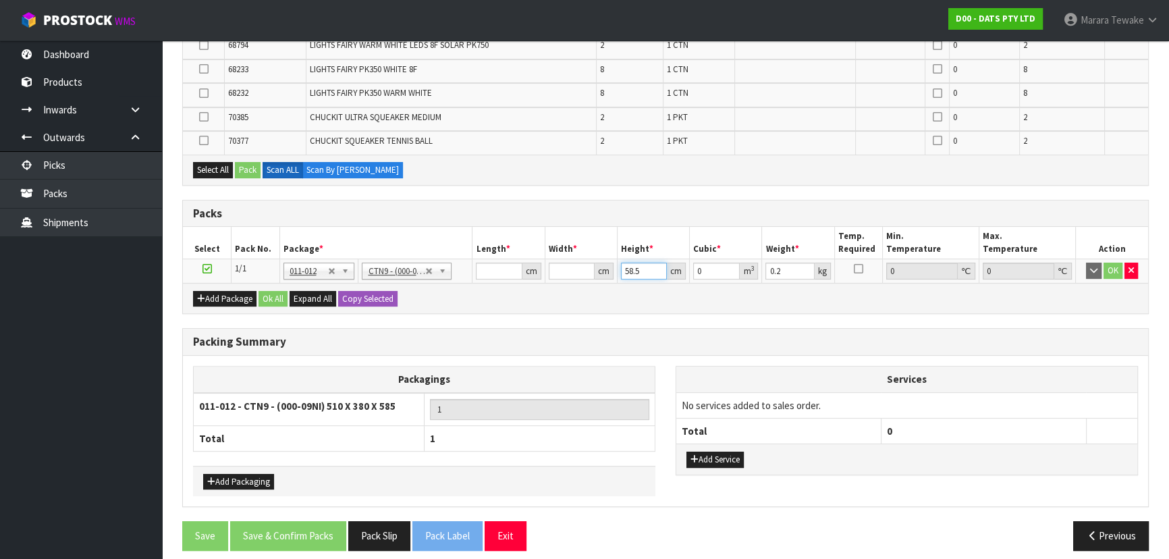
drag, startPoint x: 644, startPoint y: 271, endPoint x: 602, endPoint y: 267, distance: 42.1
click at [603, 267] on tr "1/1 NONE 007-001 007-002 007-004 007-009 007-013 007-014 007-015 007-017 007-01…" at bounding box center [665, 271] width 965 height 24
drag, startPoint x: 785, startPoint y: 267, endPoint x: 760, endPoint y: 265, distance: 25.0
click at [760, 265] on tr "1/1 NONE 007-001 007-002 007-004 007-009 007-013 007-014 007-015 007-017 007-01…" at bounding box center [665, 271] width 965 height 24
click at [488, 266] on input "number" at bounding box center [499, 270] width 46 height 17
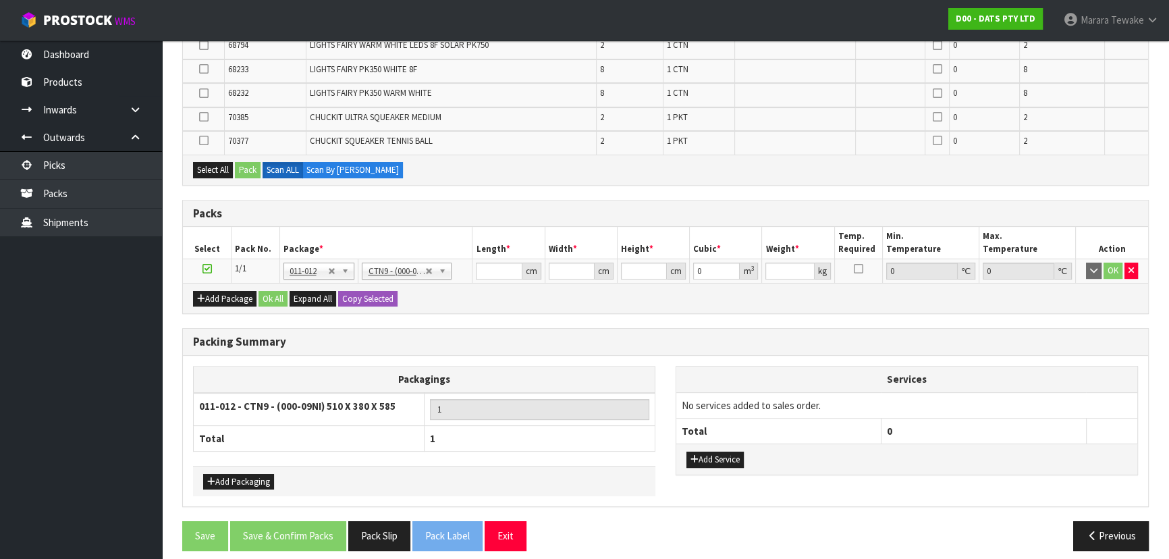
click at [168, 271] on section "× Close Updated successfully 1 General Details 2 Address Details 3 Sales Order …" at bounding box center [665, 133] width 1007 height 874
type input "0"
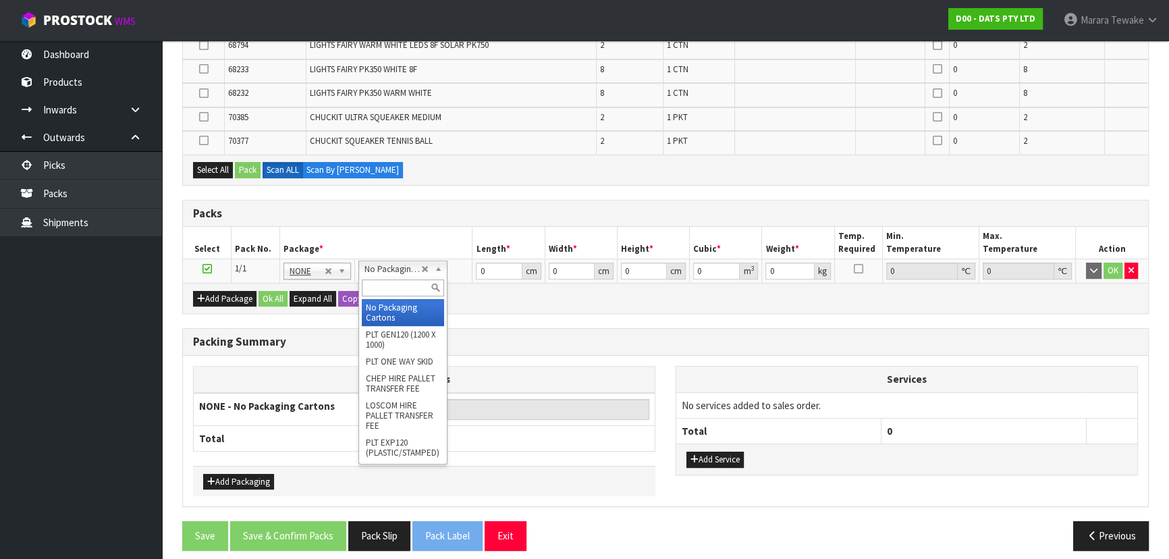
click at [398, 285] on input "text" at bounding box center [403, 287] width 82 height 17
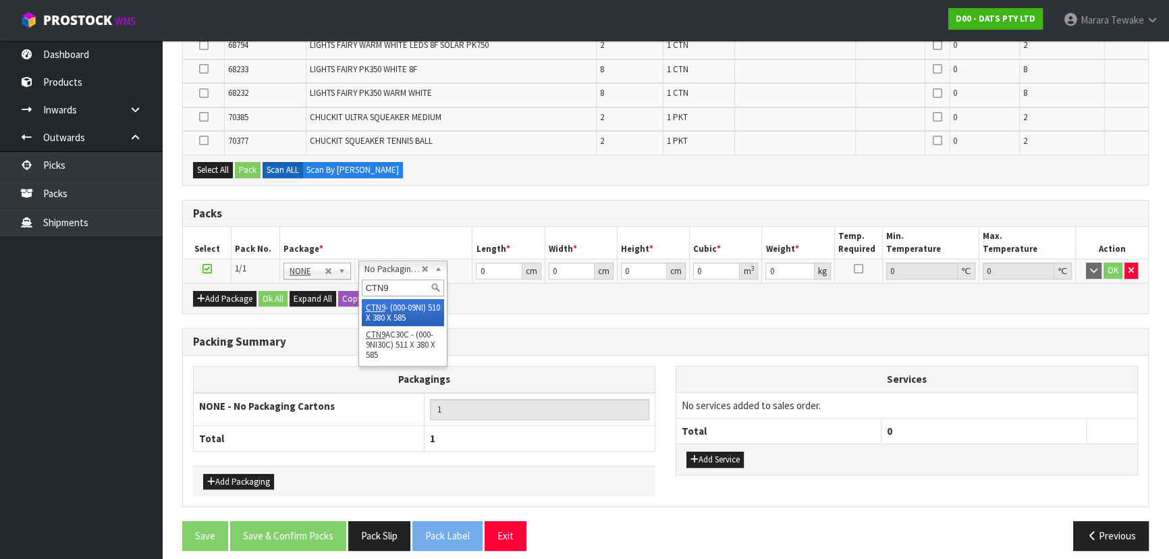
type input "CTN9"
type input "51"
type input "38"
type input "58.5"
type input "0.113373"
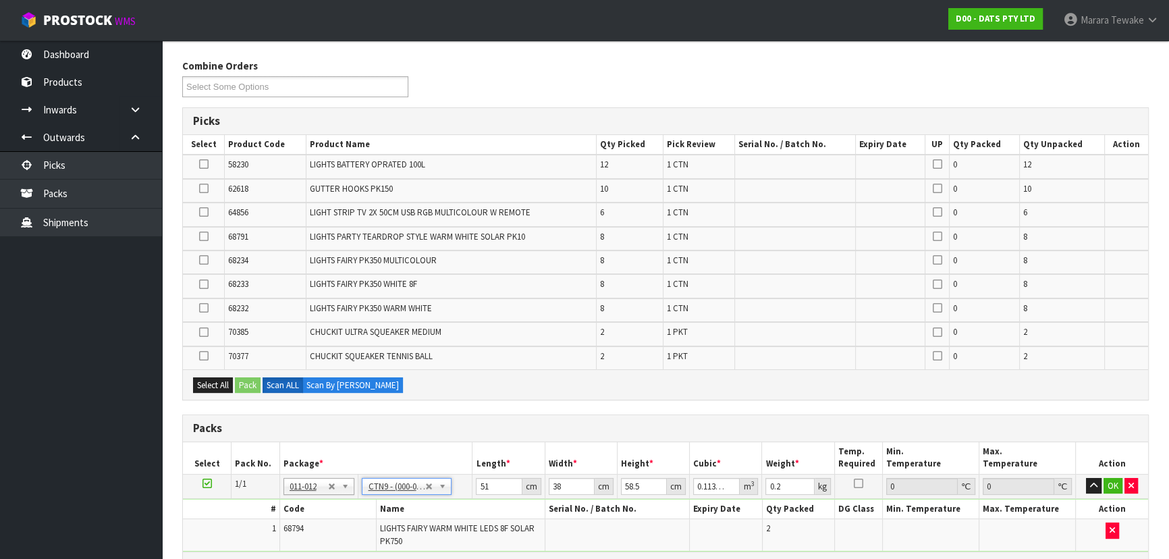
scroll to position [198, 0]
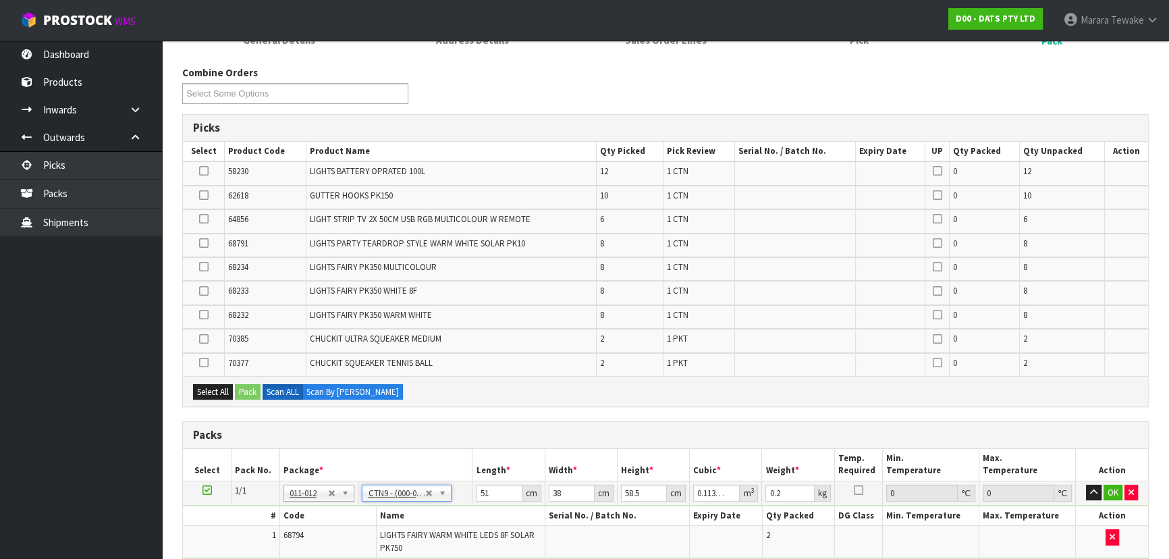
click at [203, 243] on icon at bounding box center [203, 243] width 9 height 1
click at [0, 0] on input "checkbox" at bounding box center [0, 0] width 0 height 0
click at [253, 387] on button "Pack" at bounding box center [248, 392] width 26 height 16
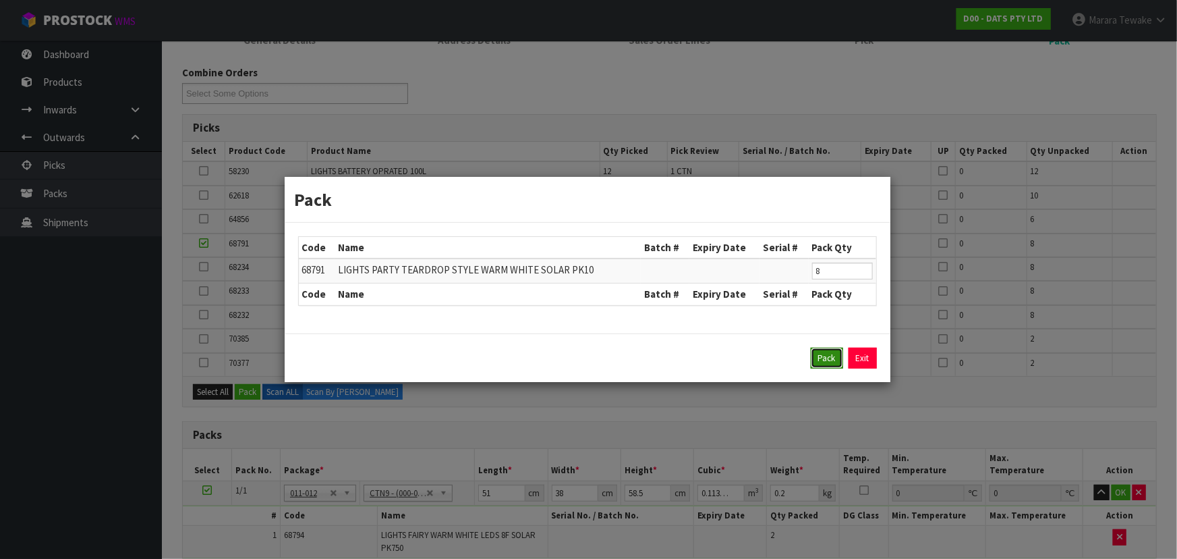
click at [824, 360] on button "Pack" at bounding box center [827, 358] width 32 height 22
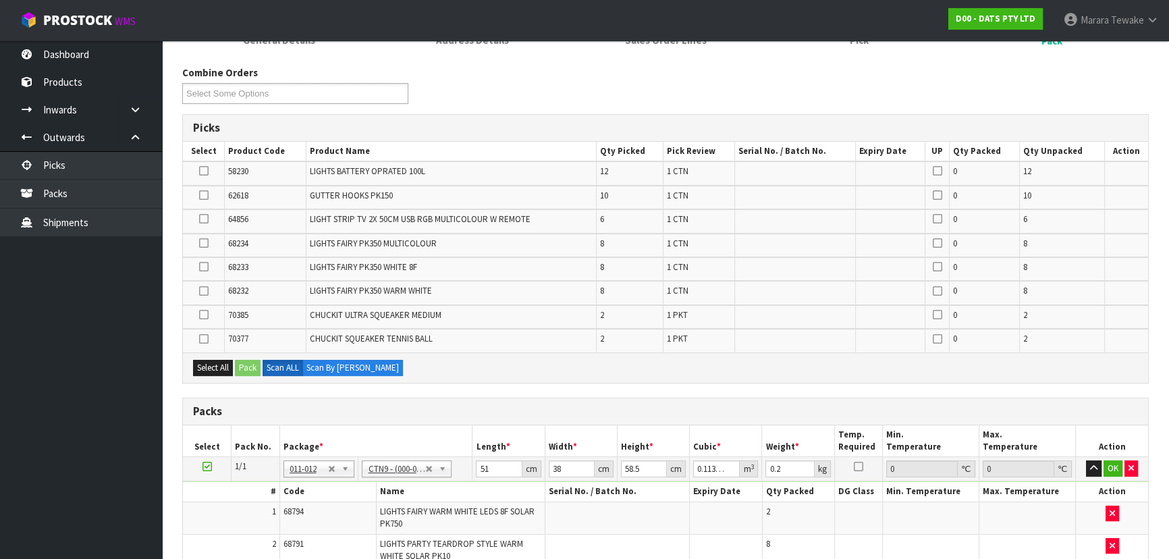
type input "7.1"
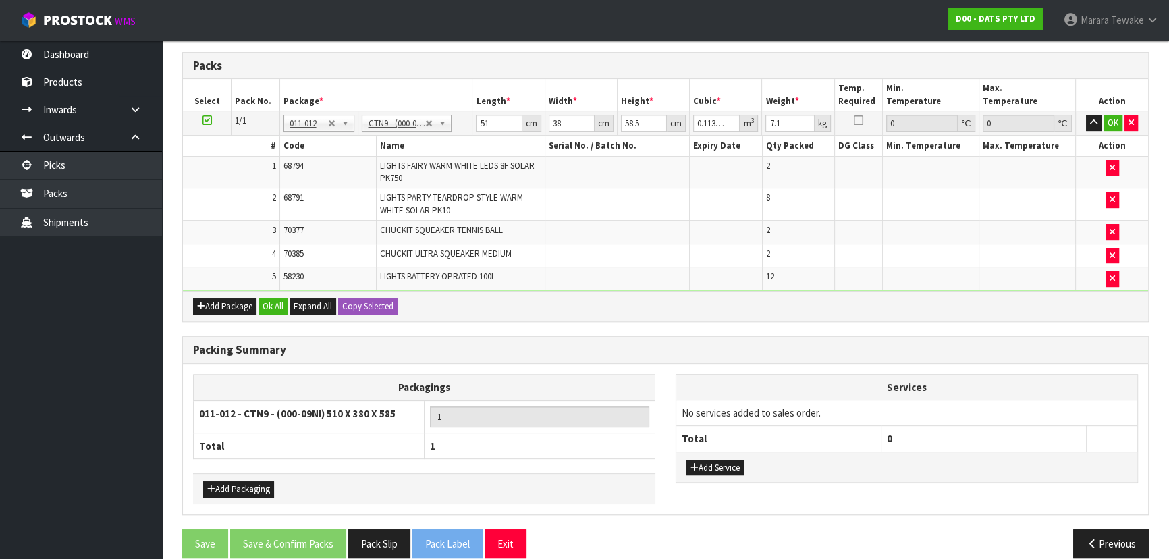
scroll to position [486, 0]
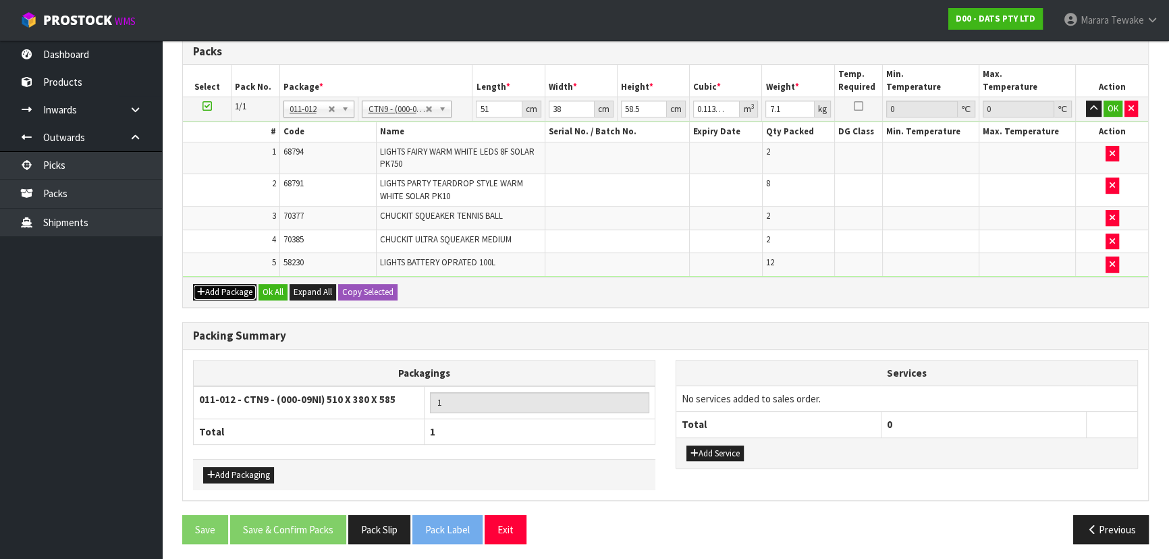
click at [232, 293] on button "Add Package" at bounding box center [224, 292] width 63 height 16
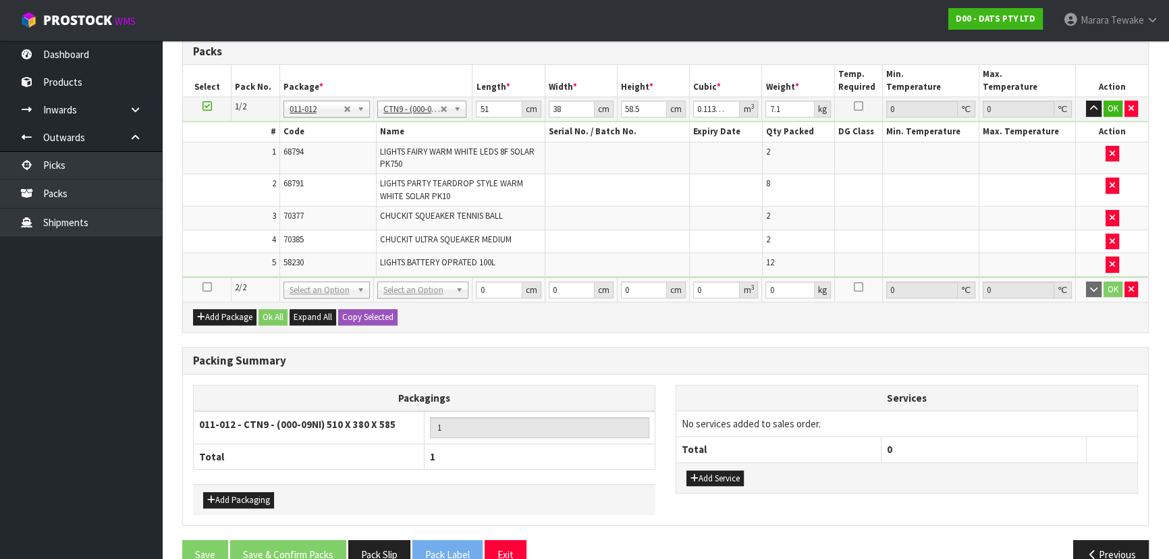
click at [210, 287] on icon at bounding box center [206, 287] width 9 height 1
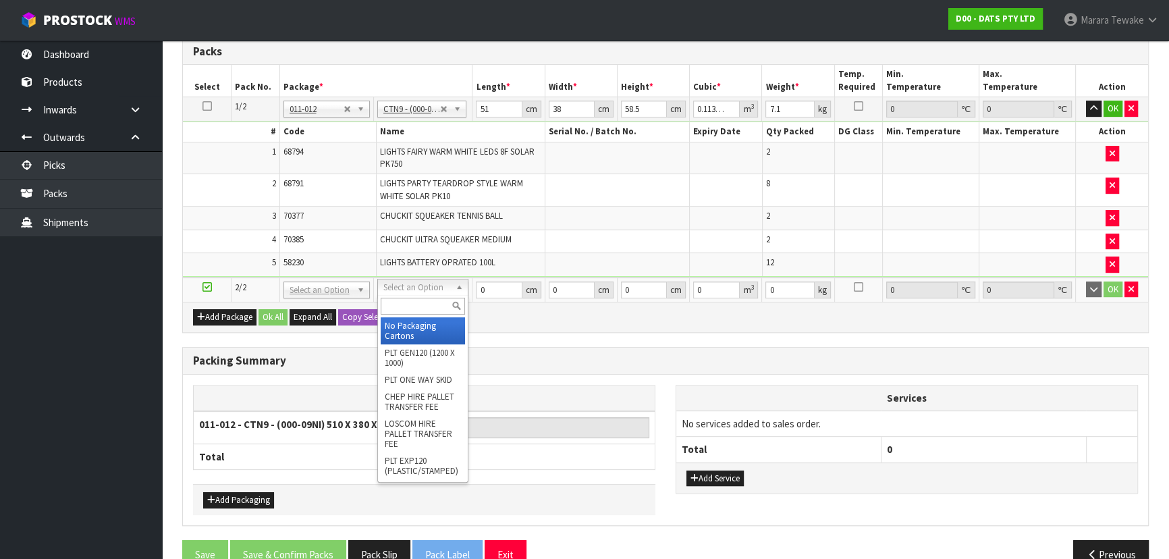
click at [405, 300] on input "text" at bounding box center [423, 306] width 84 height 17
type input "CTN9"
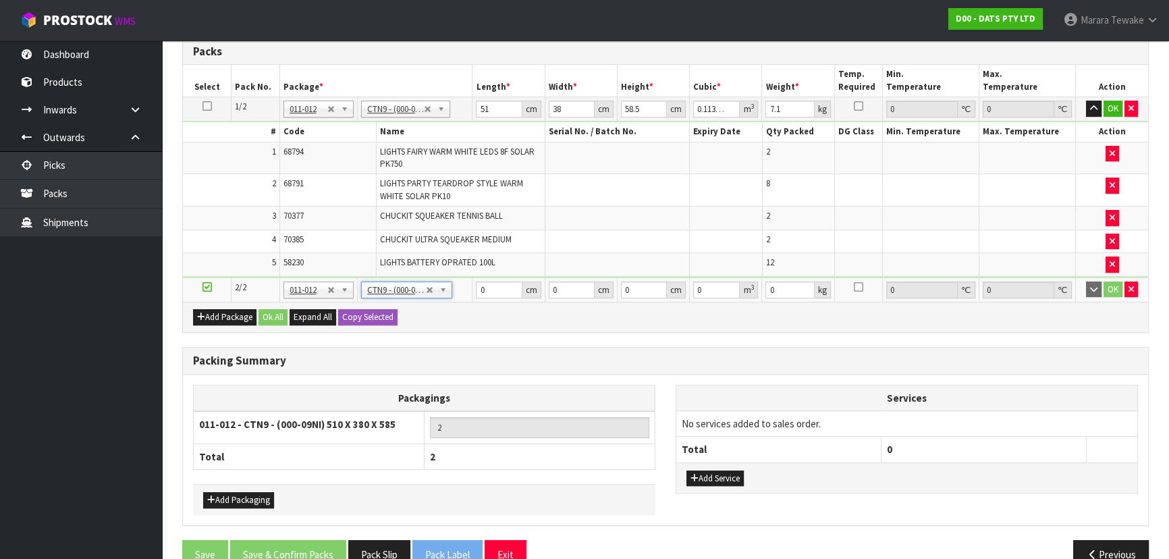
type input "2"
type input "51"
type input "38"
type input "58.5"
type input "0.113373"
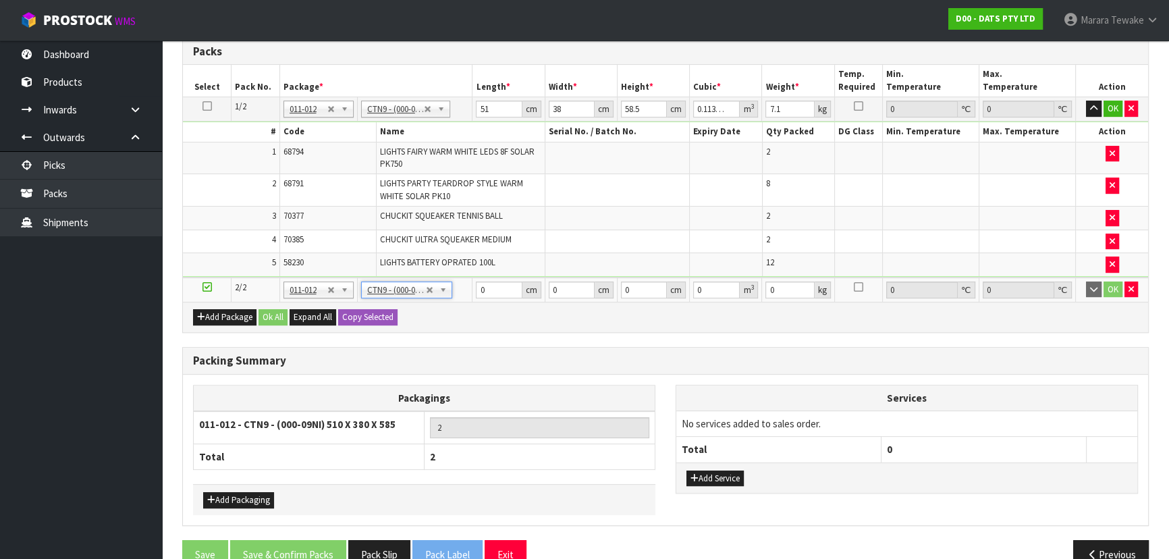
type input "0.2"
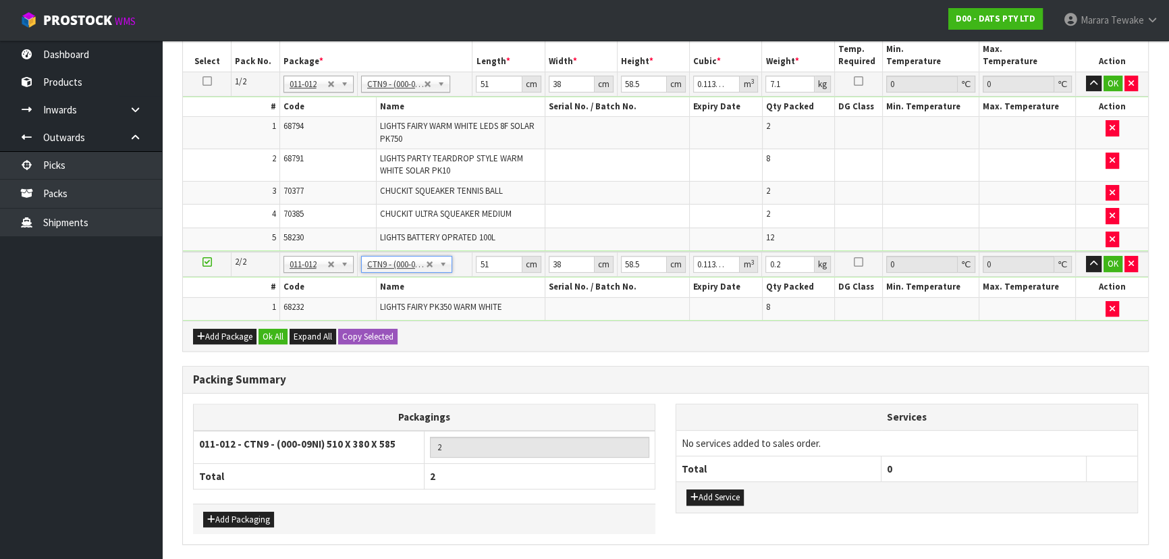
scroll to position [464, 0]
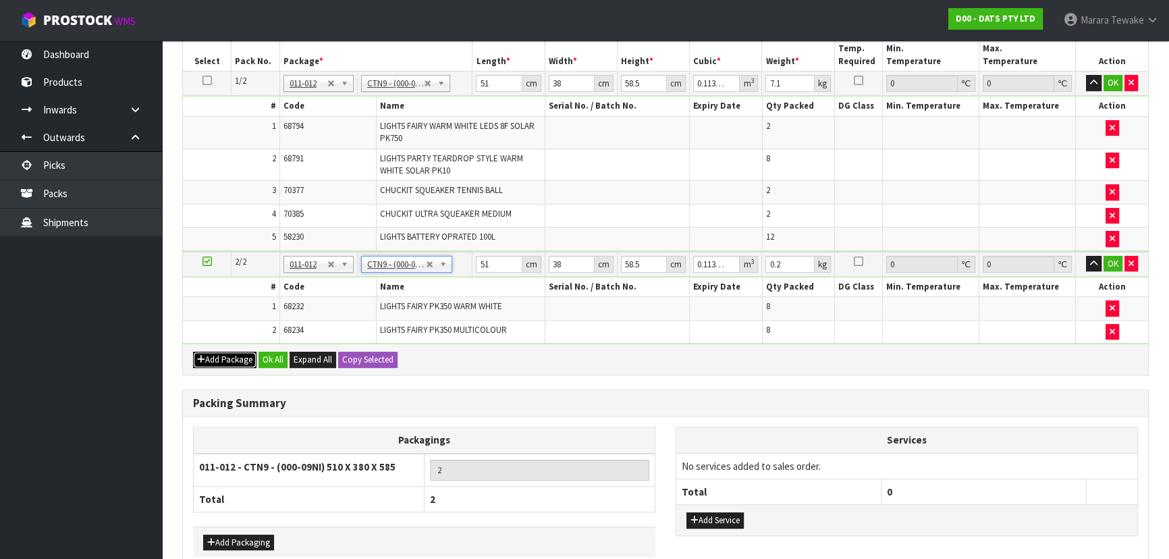
click at [237, 361] on button "Add Package" at bounding box center [224, 360] width 63 height 16
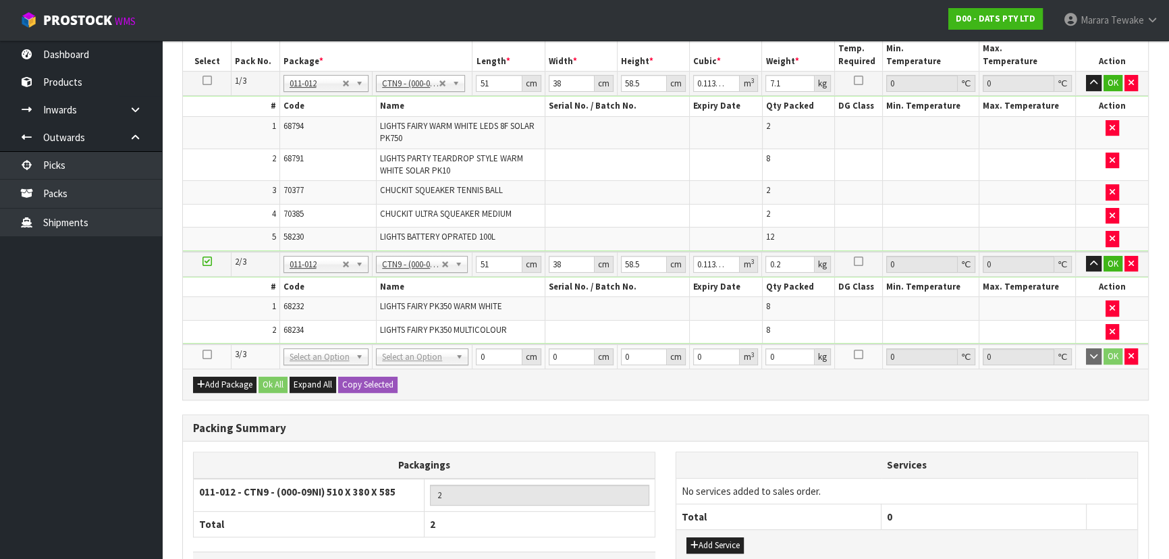
drag, startPoint x: 207, startPoint y: 351, endPoint x: 188, endPoint y: 365, distance: 24.2
click at [207, 354] on icon at bounding box center [206, 354] width 9 height 1
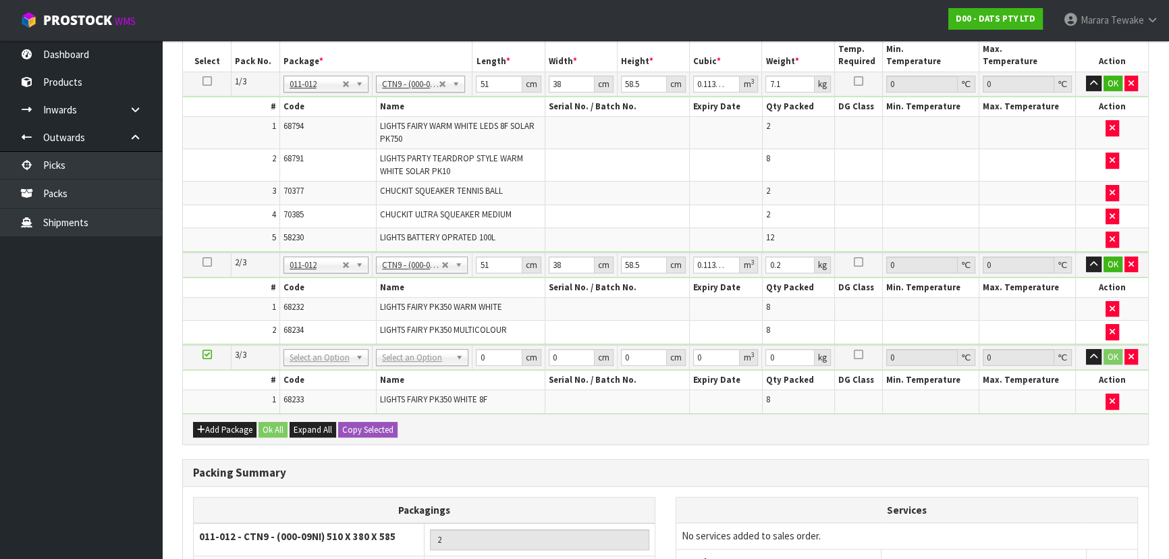
scroll to position [417, 0]
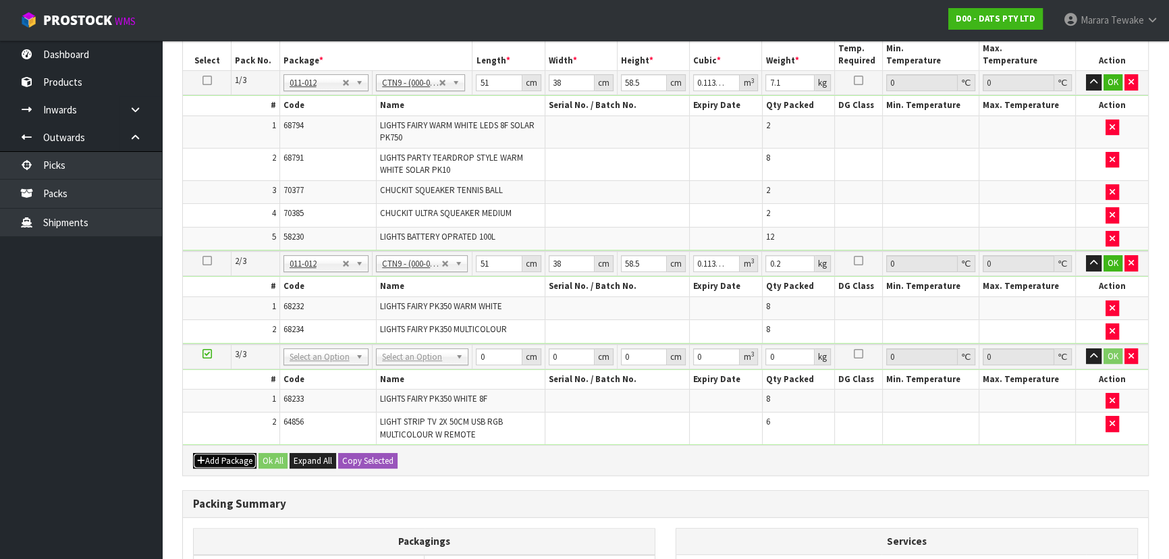
click at [235, 453] on button "Add Package" at bounding box center [224, 461] width 63 height 16
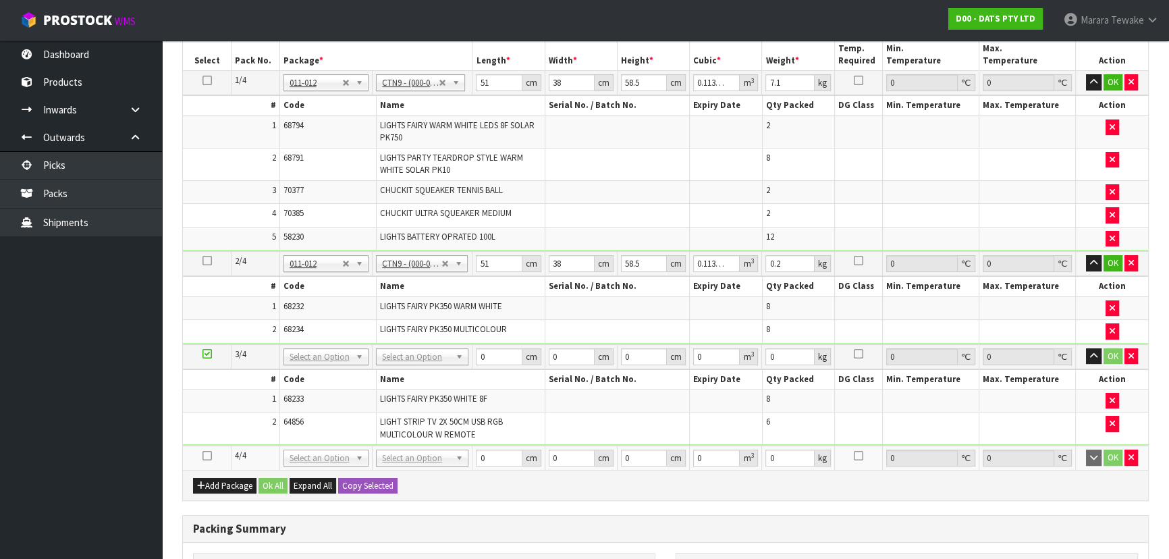
click at [205, 455] on icon at bounding box center [206, 455] width 9 height 1
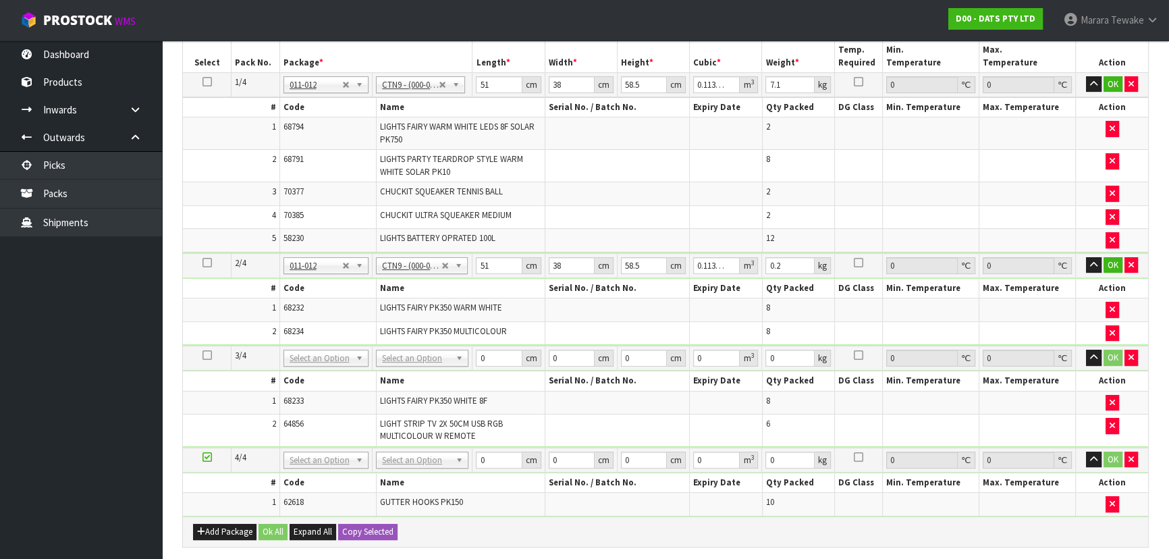
scroll to position [393, 0]
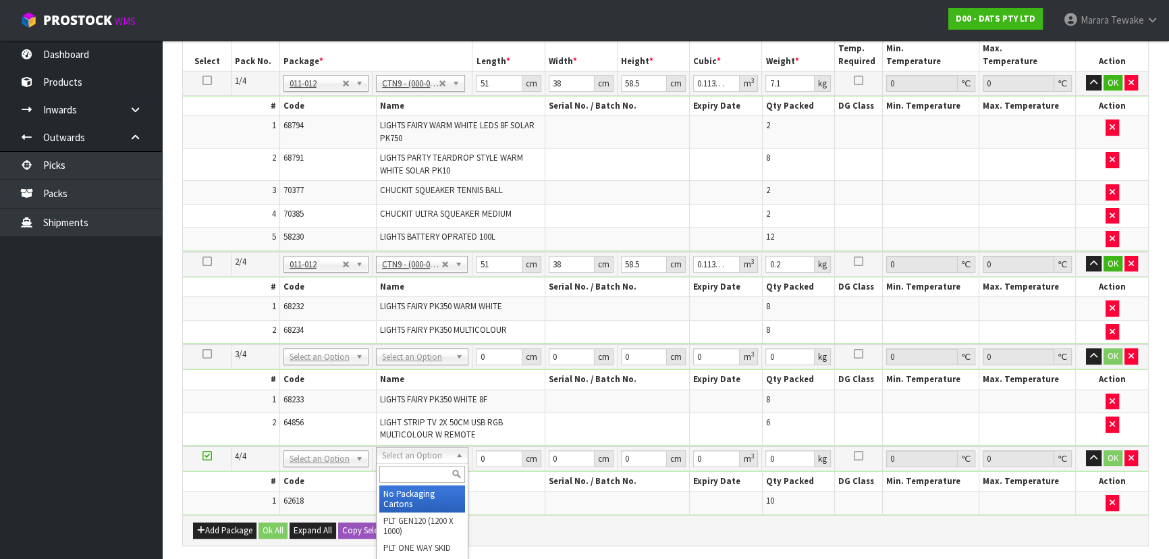
drag, startPoint x: 412, startPoint y: 491, endPoint x: 408, endPoint y: 481, distance: 10.9
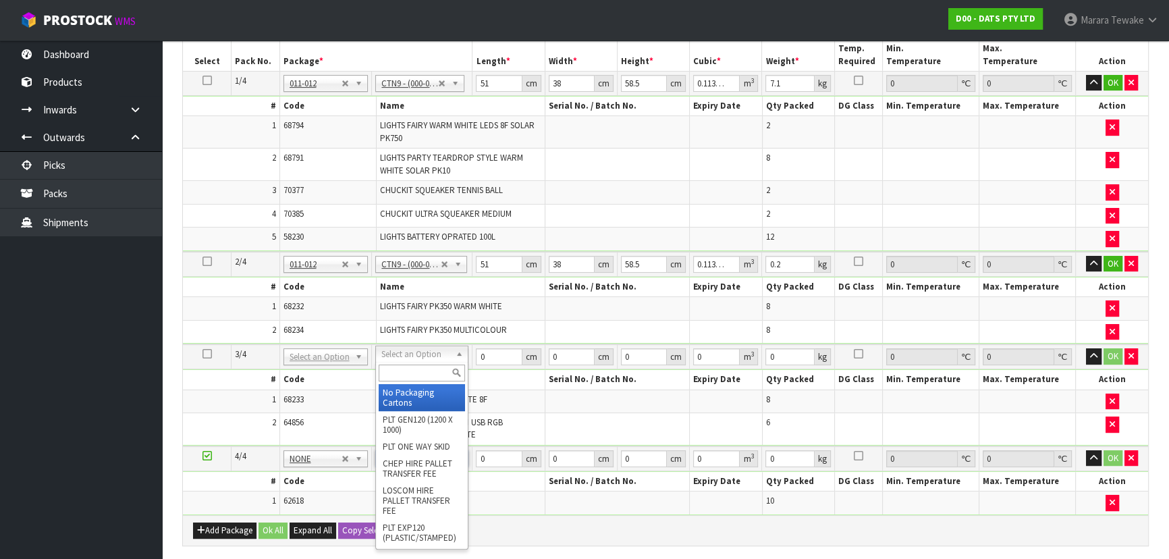
click at [404, 371] on input "text" at bounding box center [422, 372] width 86 height 17
type input "CTN9"
type input "3"
type input "51"
type input "38"
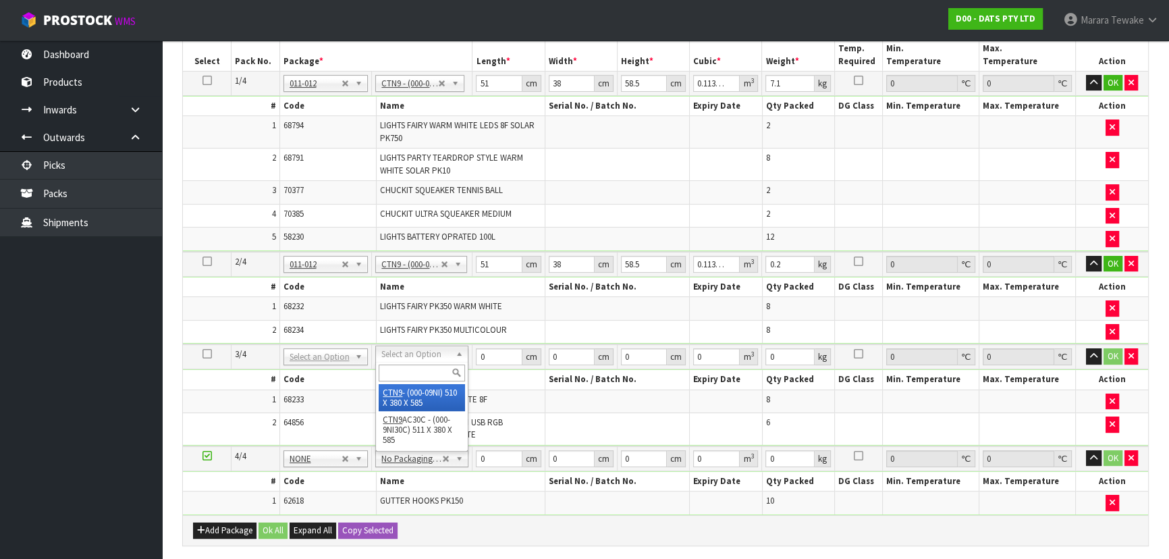
type input "58.5"
type input "0.113373"
type input "7"
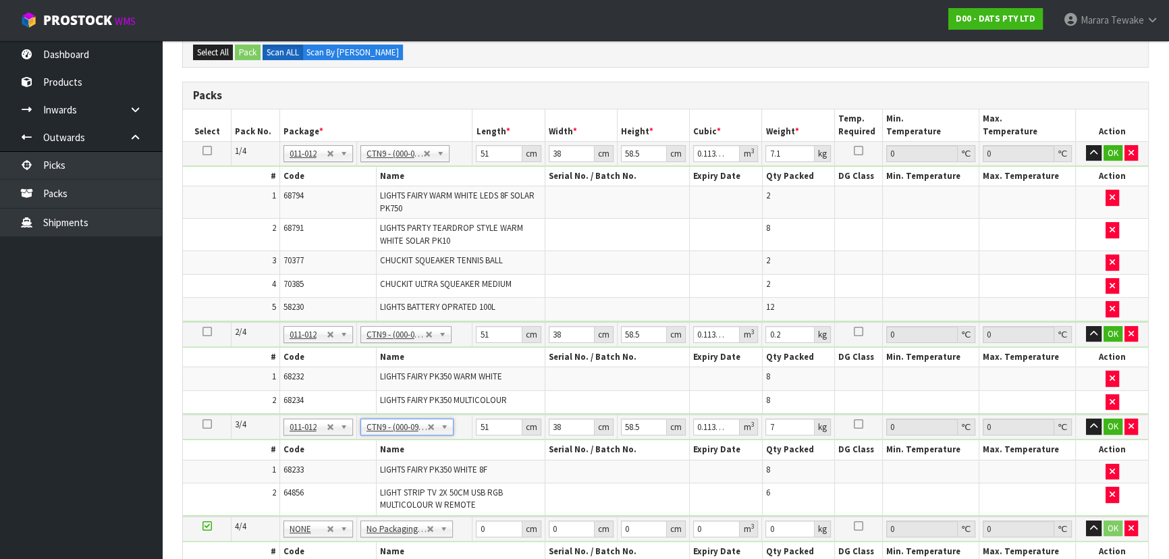
scroll to position [209, 0]
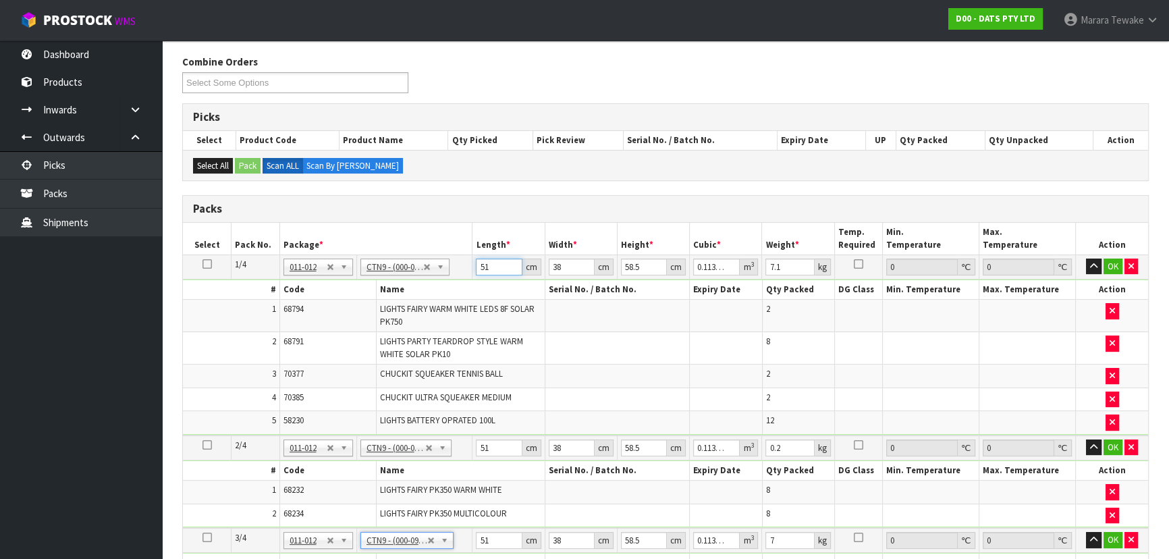
drag, startPoint x: 486, startPoint y: 261, endPoint x: 453, endPoint y: 238, distance: 40.1
click at [452, 247] on table "Select Pack No. Package * Length * Width * Height * Cubic * Weight * Temp. Requ…" at bounding box center [665, 461] width 965 height 476
type input "5"
type input "0.011115"
type input "53"
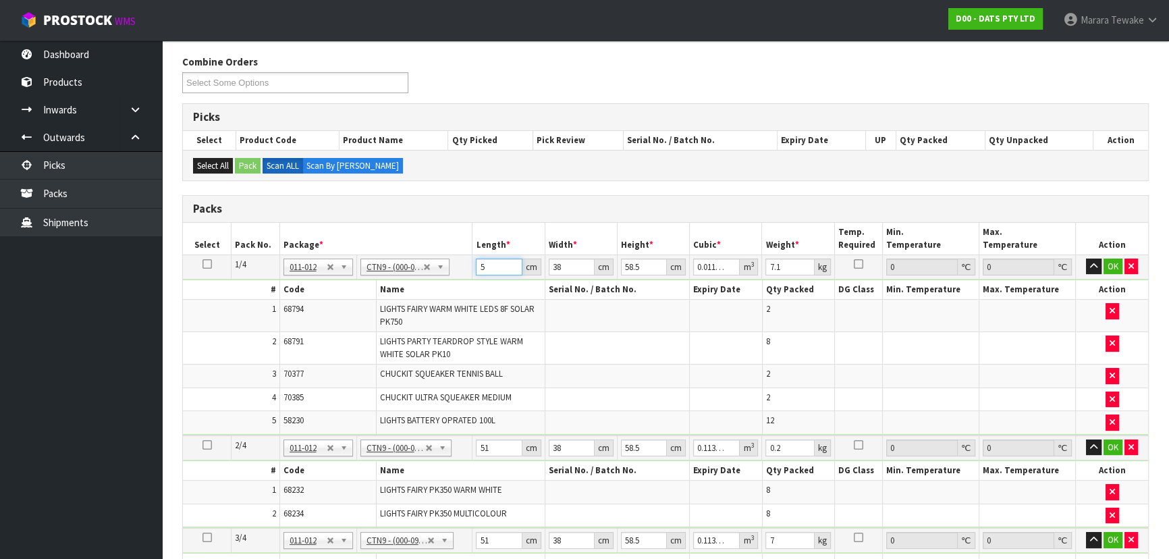
type input "0.117819"
type input "53"
type input "3"
type input "0.009302"
type input "39"
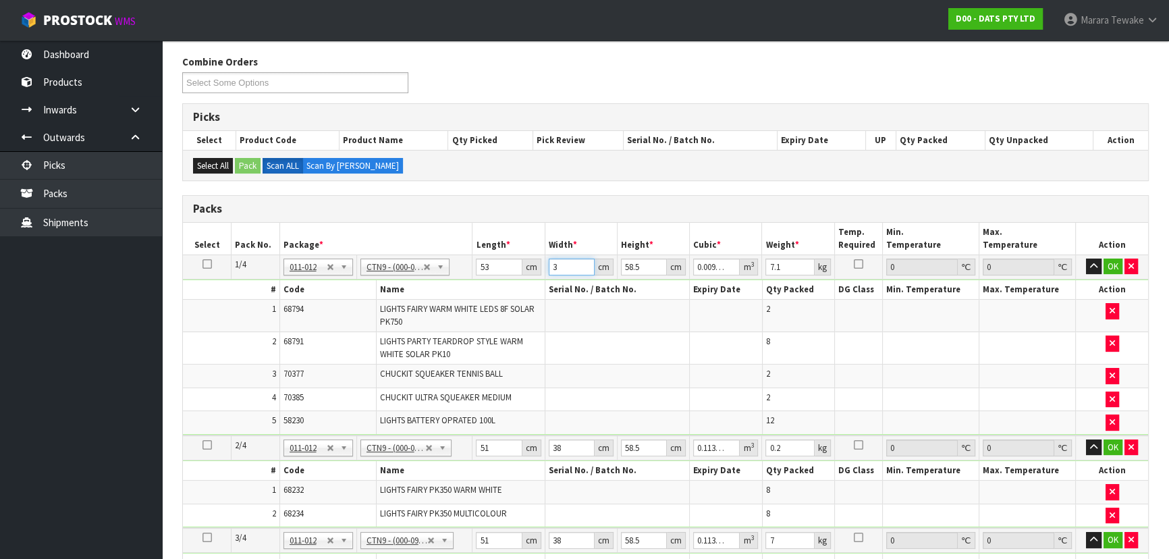
type input "0.120919"
type input "39"
type input "5"
type input "0.010335"
type input "54"
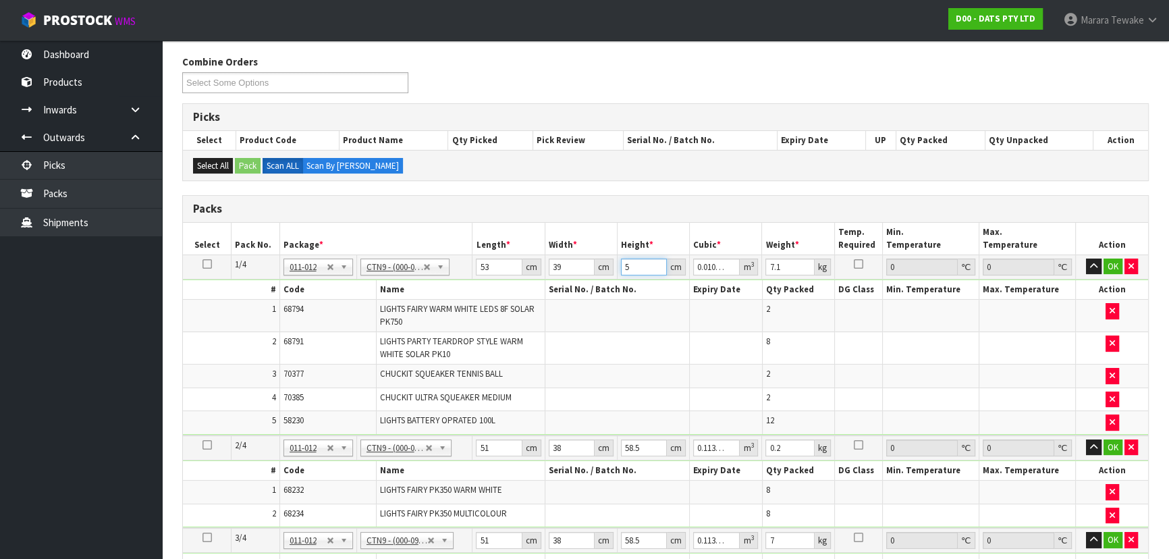
type input "0.111618"
type input "54"
type input "11"
click at [1086, 258] on button "button" at bounding box center [1094, 266] width 16 height 16
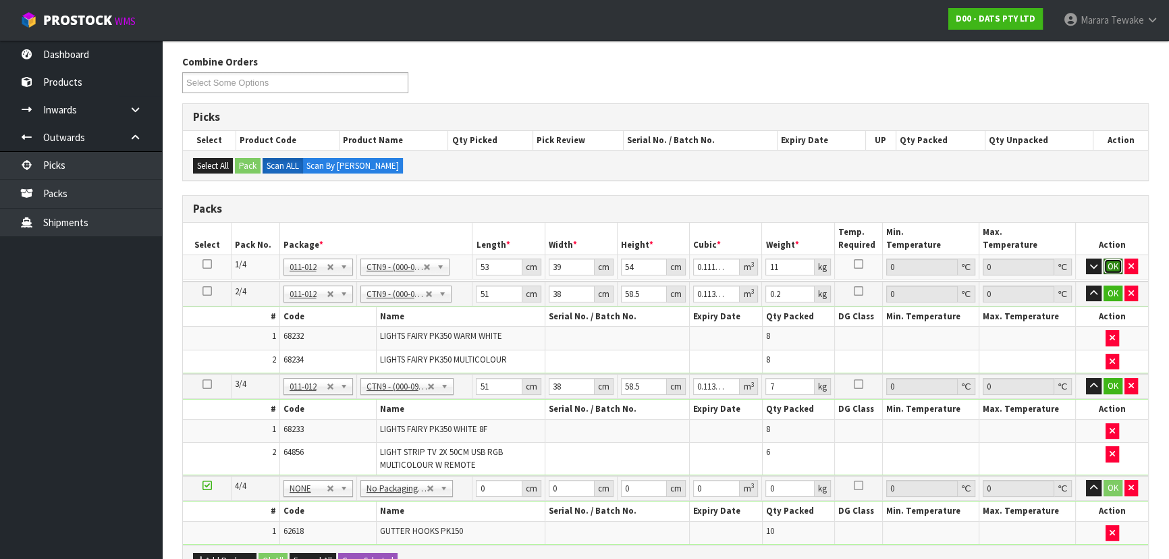
click button "OK" at bounding box center [1112, 266] width 19 height 16
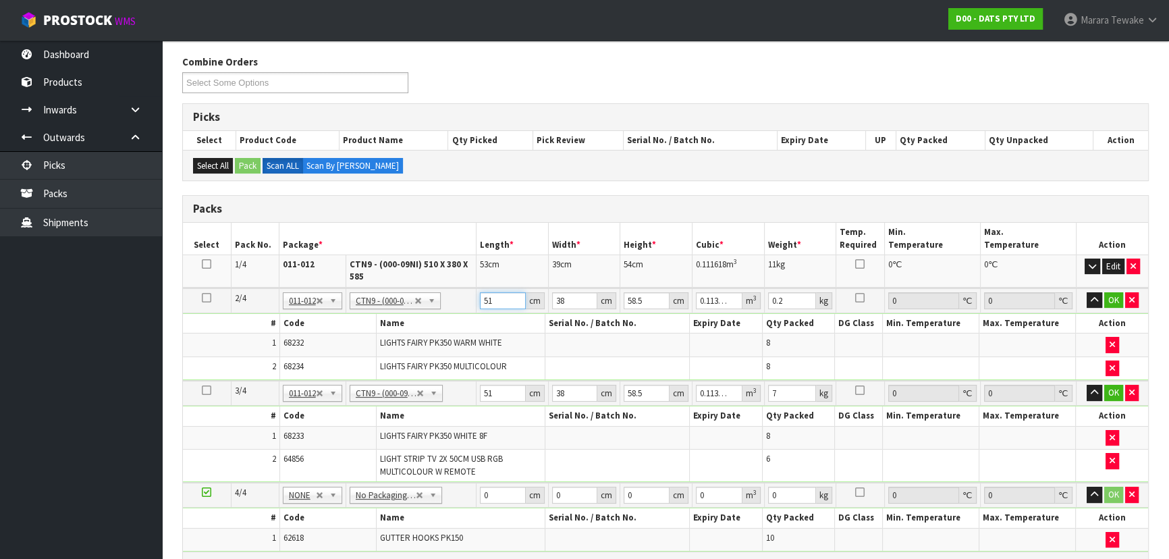
type input "5"
type input "0.011115"
type input "53"
type input "0.117819"
type input "5"
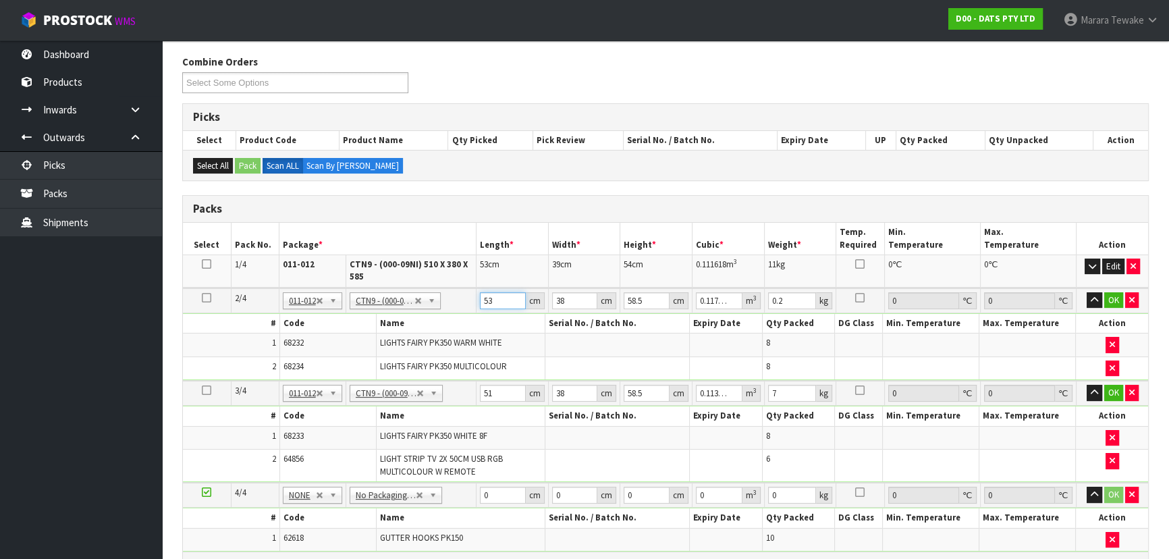
type input "0.011115"
type input "52"
type input "0.115596"
type input "52"
type input "3"
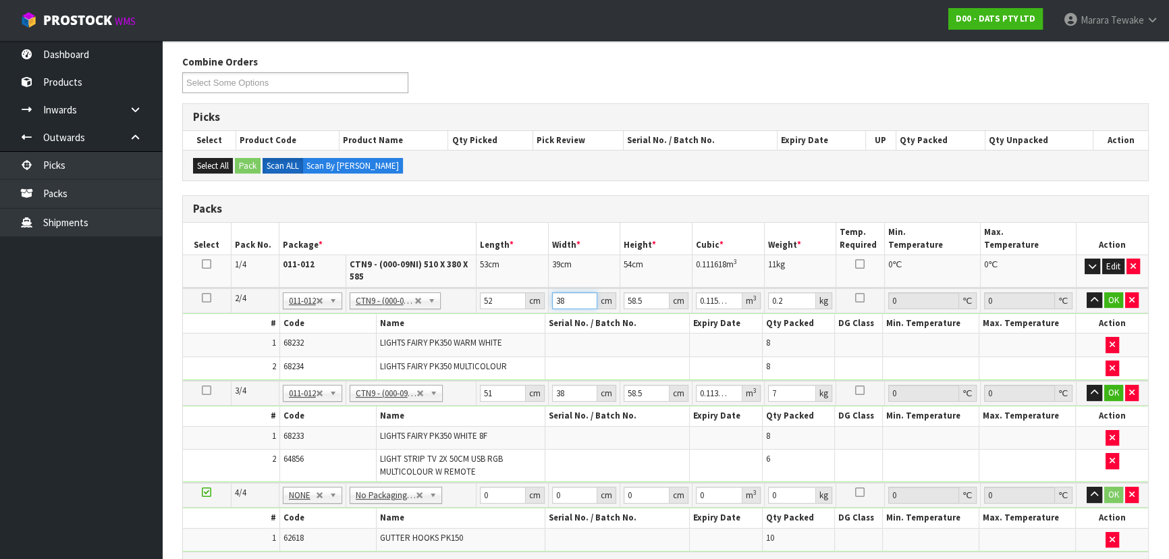
type input "0.009126"
type input "39"
type input "0.118638"
type input "39"
type input "5"
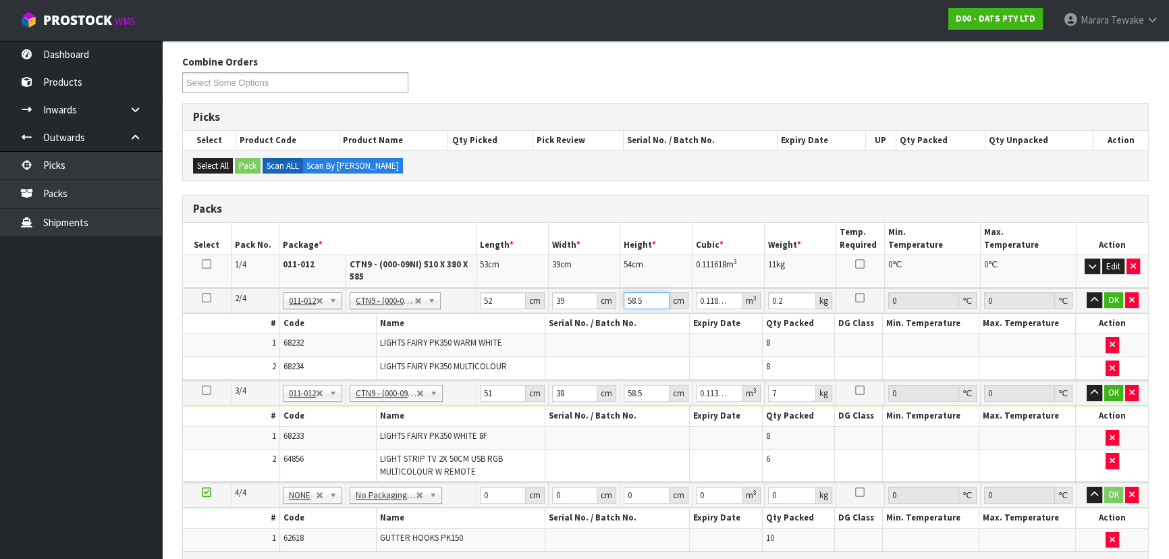
type input "0.01014"
type input "53"
type input "0.107484"
type input "53"
type input "10"
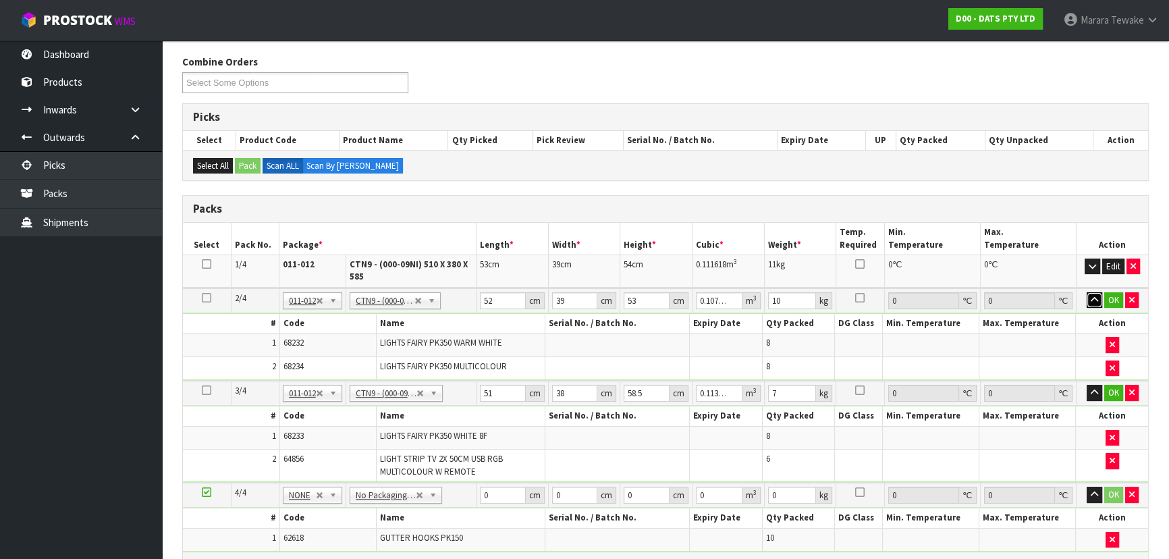
click at [1086, 292] on button "button" at bounding box center [1094, 300] width 16 height 16
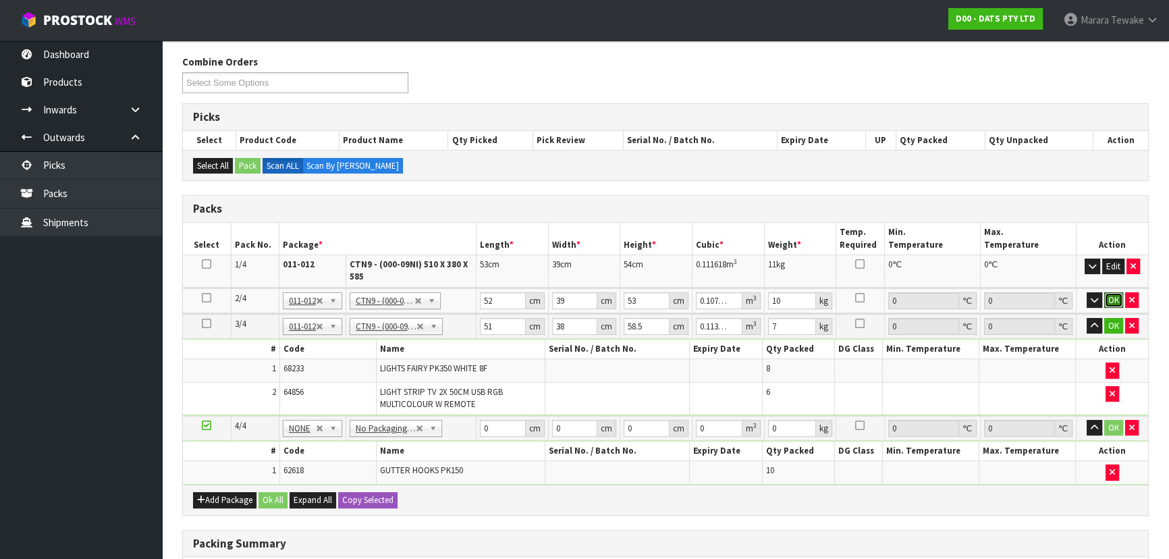
click button "OK" at bounding box center [1113, 300] width 19 height 16
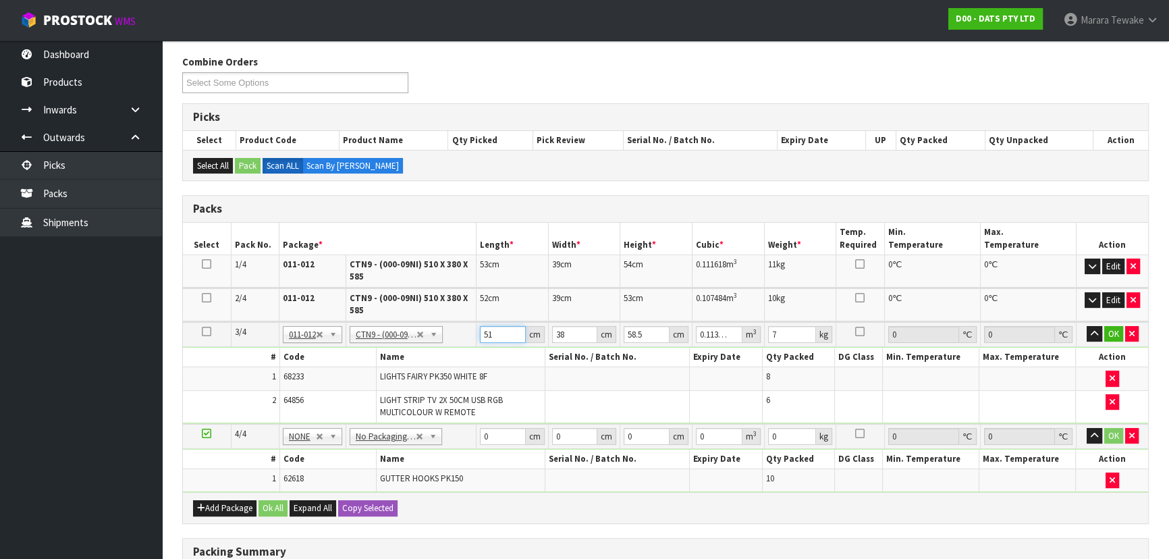
type input "5"
type input "0.011115"
type input "51"
type input "0.113373"
type input "3"
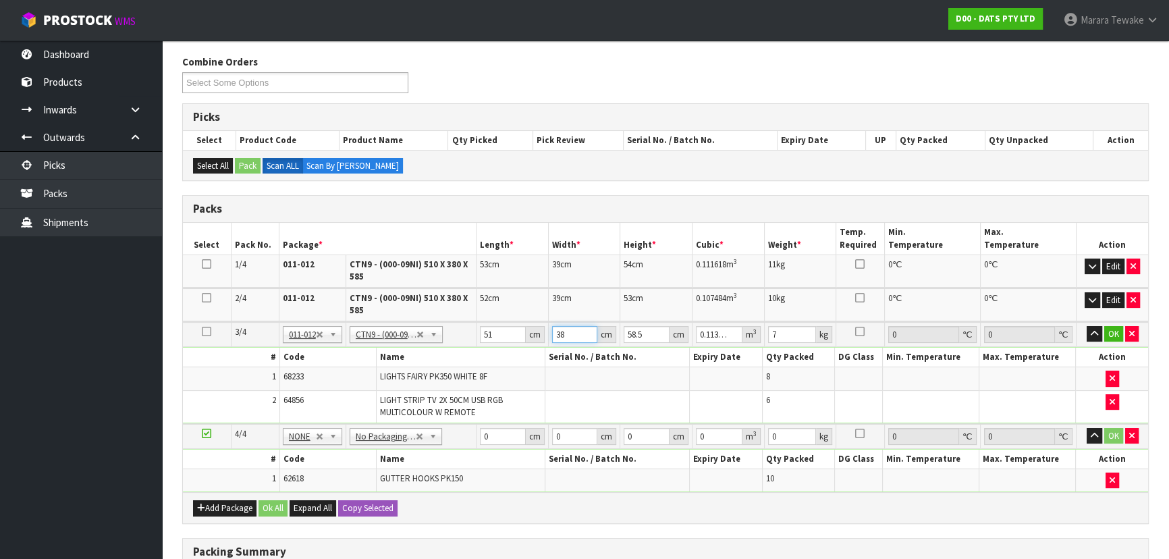
type input "0.00895"
type input "39"
type input "0.116357"
type input "39"
type input "4"
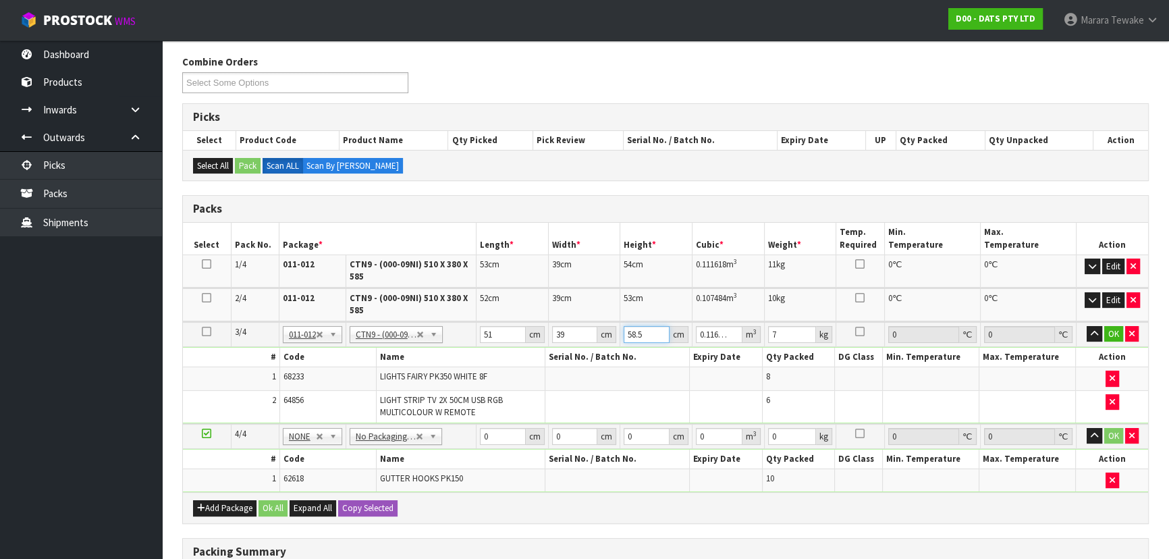
type input "0.007956"
type input "48"
type input "0.095472"
type input "48"
click at [1086, 326] on button "button" at bounding box center [1094, 334] width 16 height 16
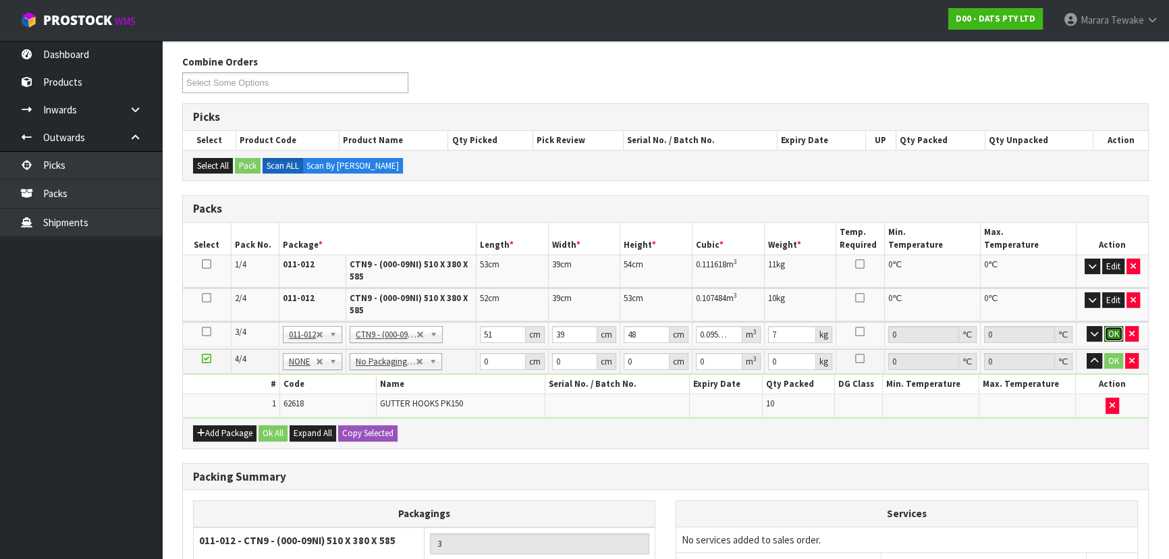
click button "OK" at bounding box center [1113, 334] width 19 height 16
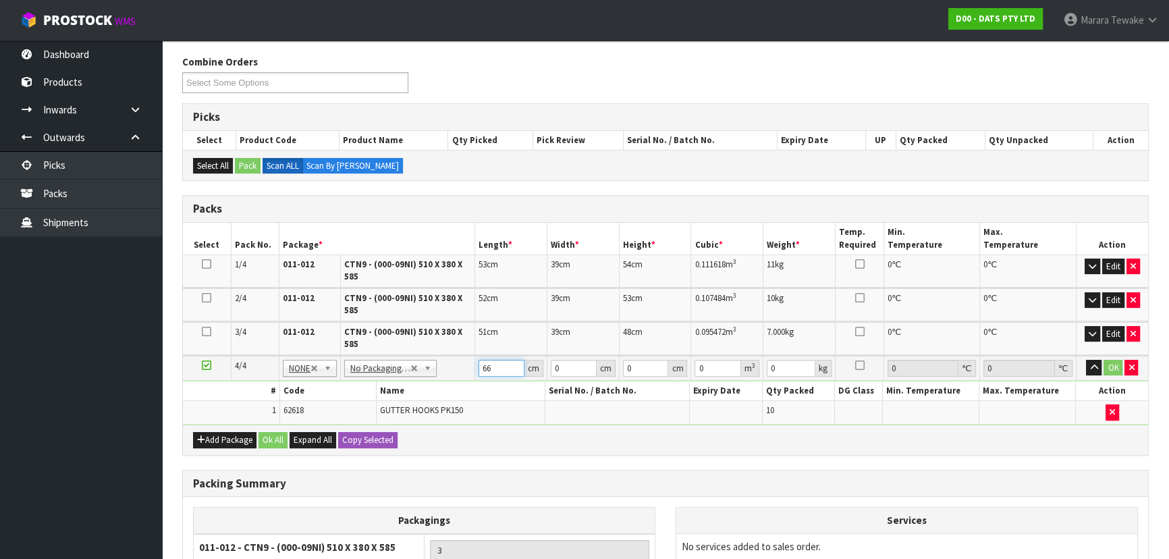
type input "66"
type input "18"
type input "1"
type input "0.001188"
type input "18"
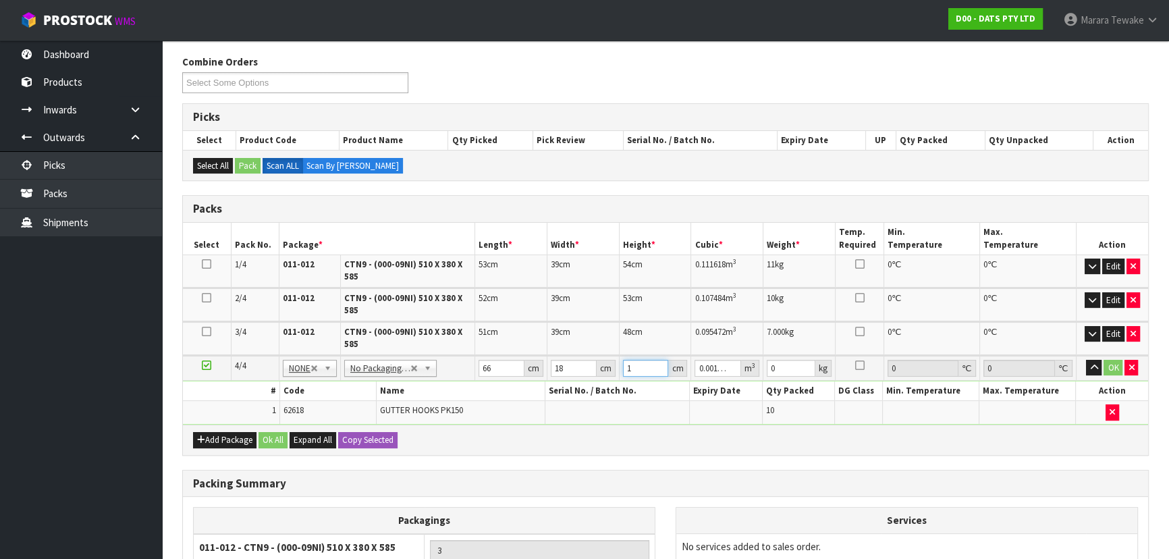
type input "0.021384"
type input "18"
type input "3"
click at [1086, 360] on button "button" at bounding box center [1094, 368] width 16 height 16
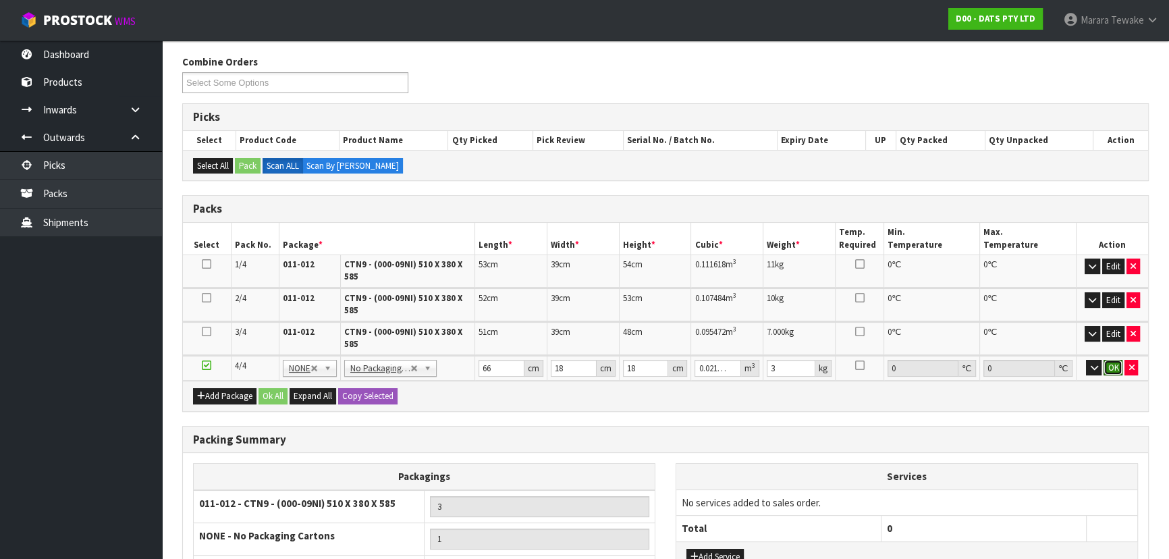
click button "OK" at bounding box center [1112, 368] width 19 height 16
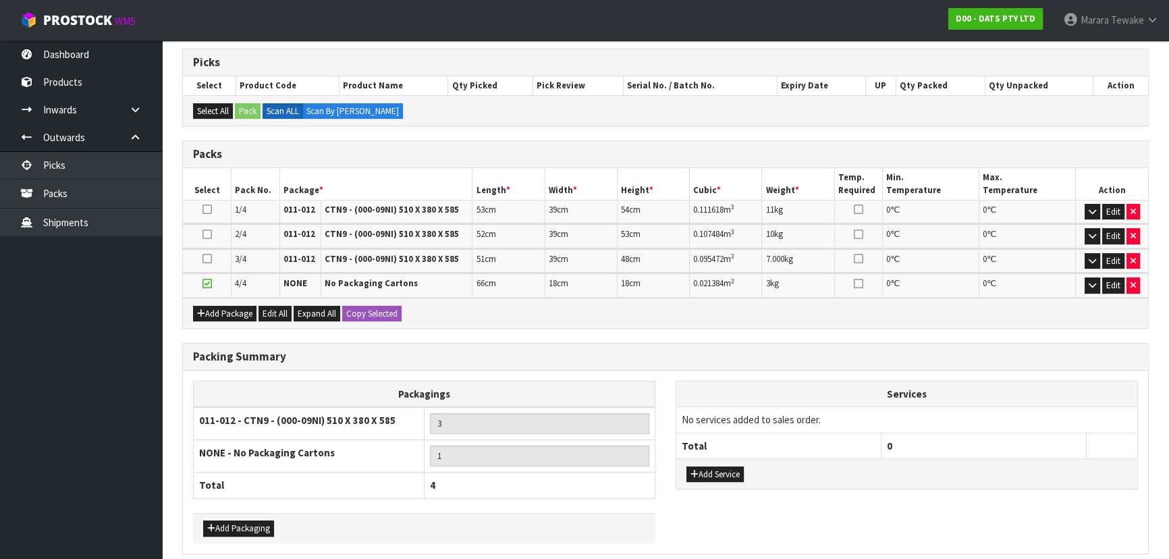
scroll to position [318, 0]
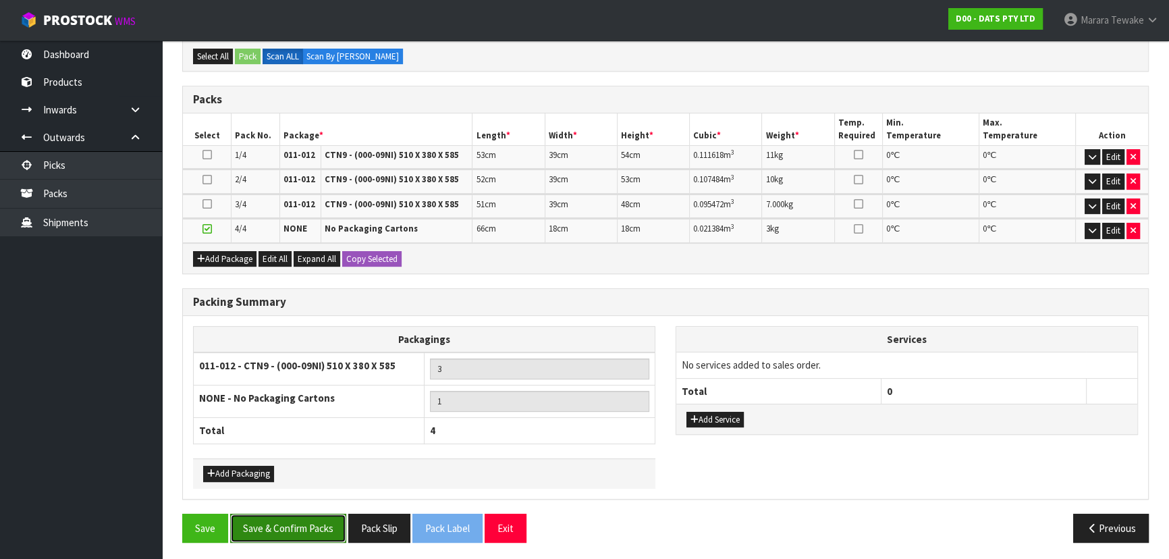
click at [307, 535] on button "Save & Confirm Packs" at bounding box center [288, 527] width 116 height 29
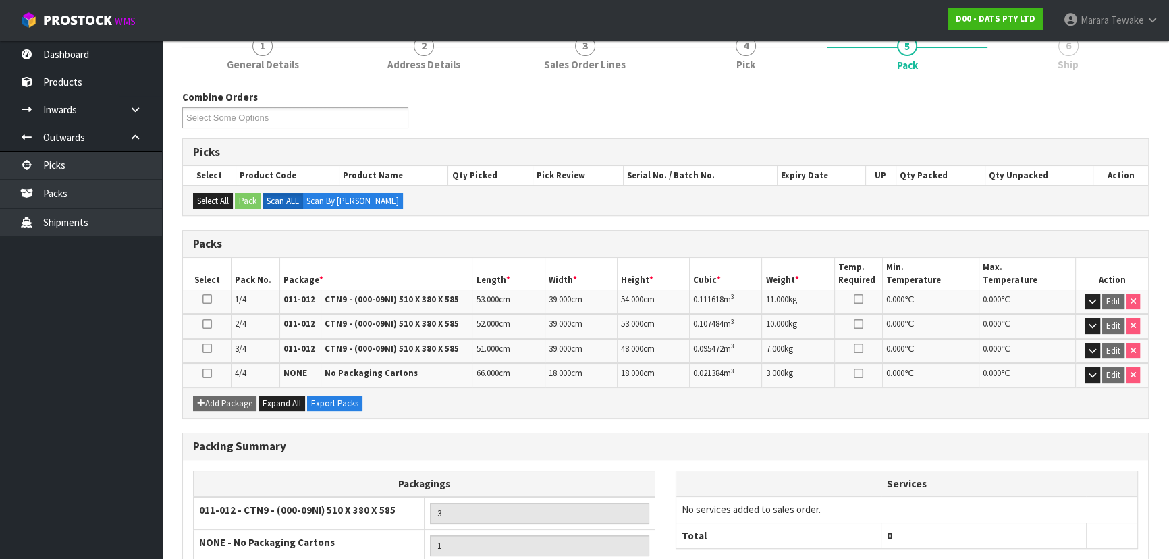
scroll to position [289, 0]
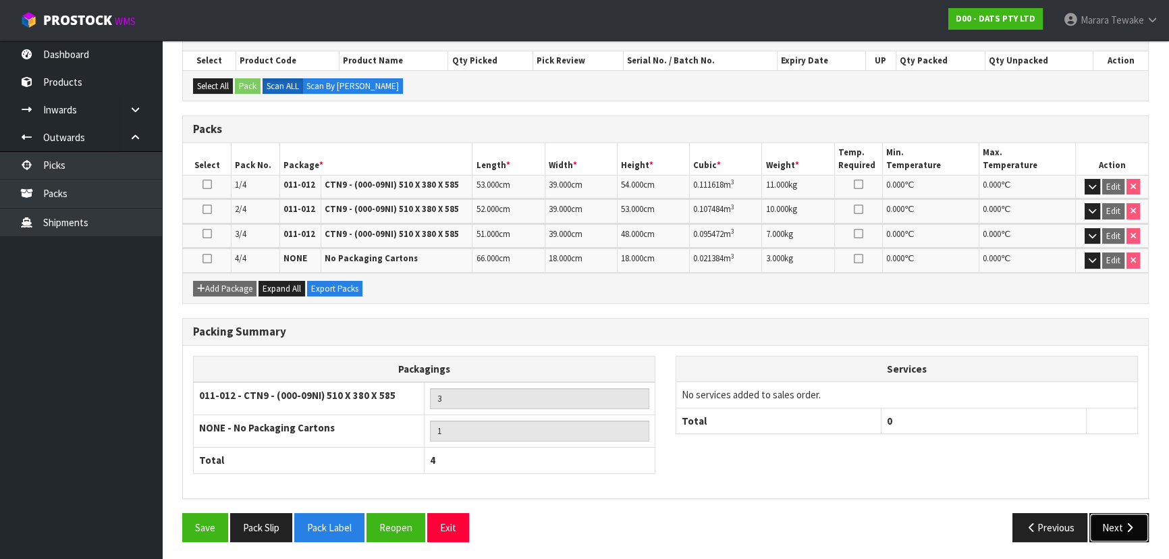
click at [1106, 522] on button "Next" at bounding box center [1118, 527] width 59 height 29
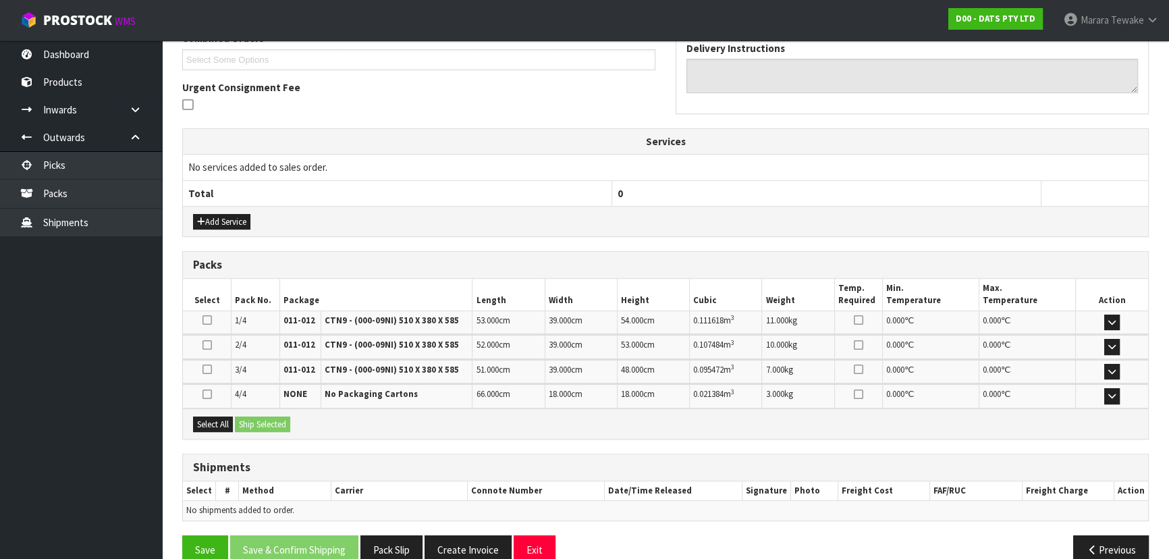
scroll to position [368, 0]
click at [230, 424] on button "Select All" at bounding box center [213, 424] width 40 height 16
click at [260, 428] on div "Select All Ship Selected" at bounding box center [665, 423] width 965 height 30
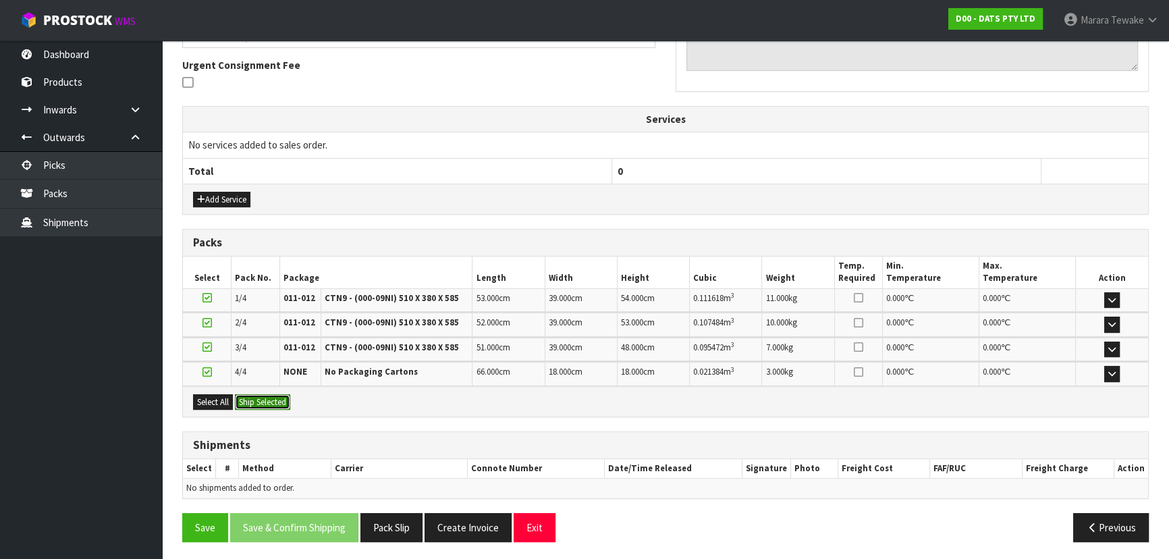
click at [289, 397] on button "Ship Selected" at bounding box center [262, 402] width 55 height 16
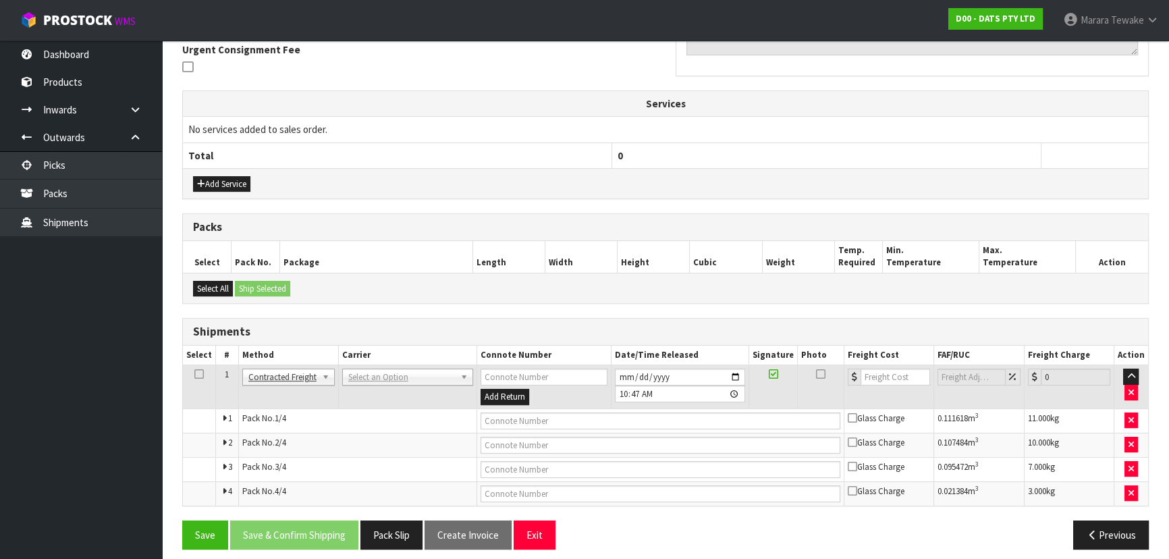
scroll to position [412, 0]
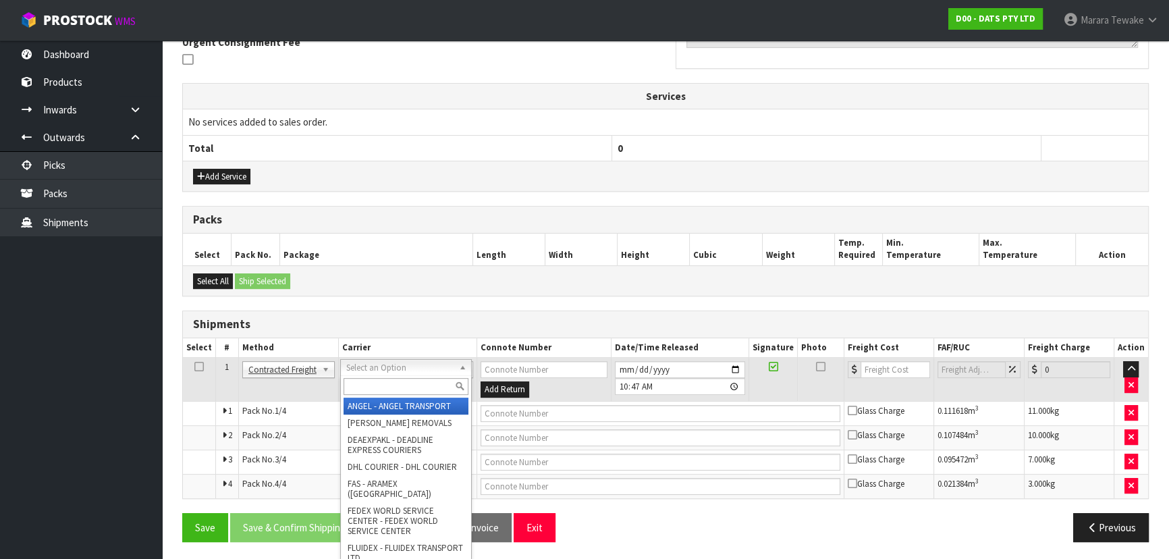
click at [386, 378] on input "text" at bounding box center [405, 386] width 125 height 17
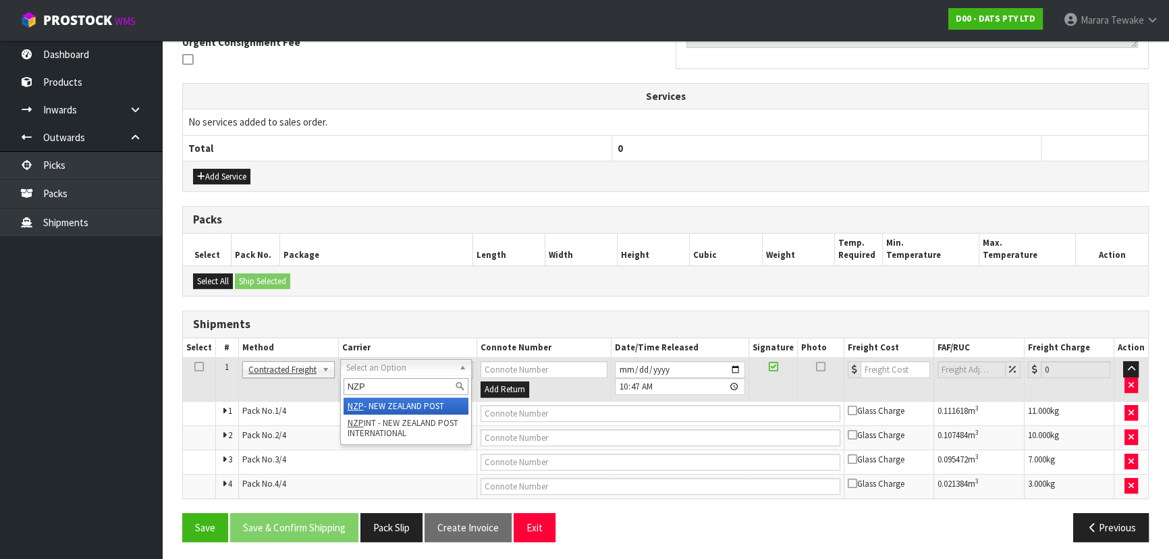
type input "NZP"
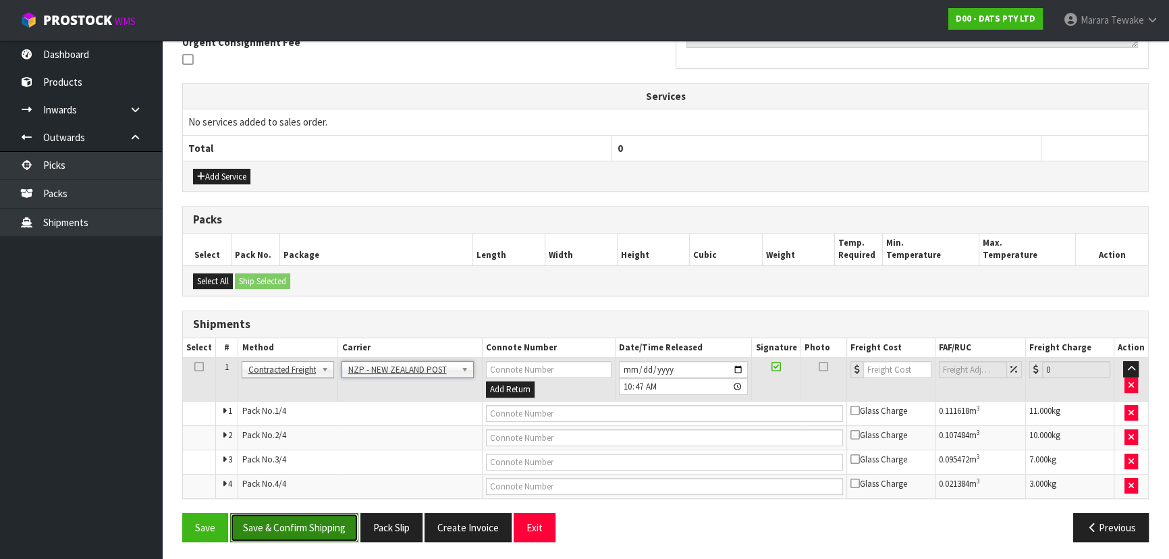
click at [330, 523] on button "Save & Confirm Shipping" at bounding box center [294, 527] width 128 height 29
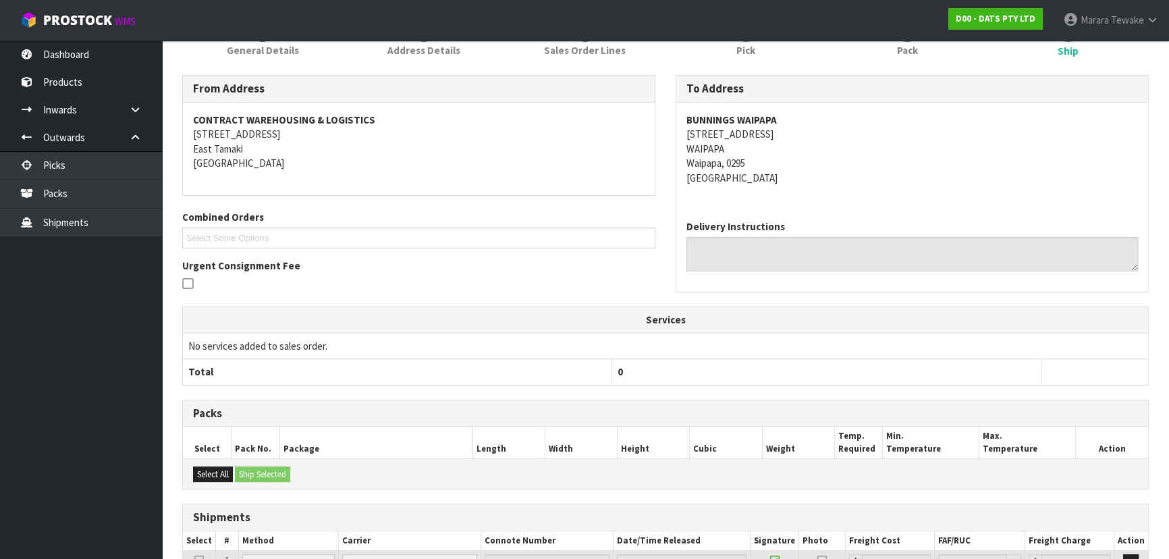
scroll to position [391, 0]
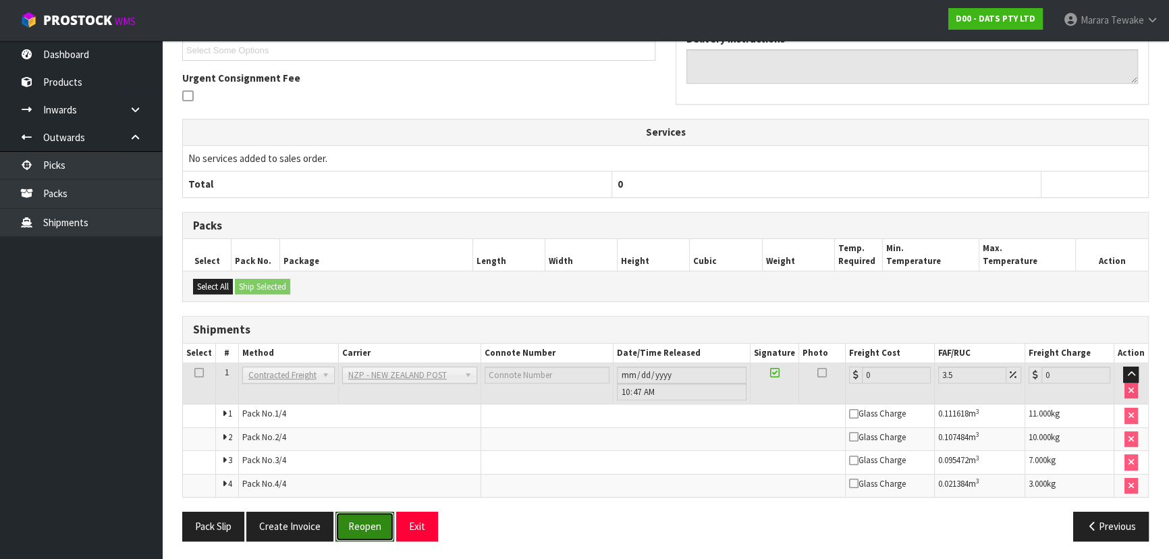
drag, startPoint x: 368, startPoint y: 526, endPoint x: 251, endPoint y: 539, distance: 117.4
click at [368, 526] on button "Reopen" at bounding box center [364, 525] width 59 height 29
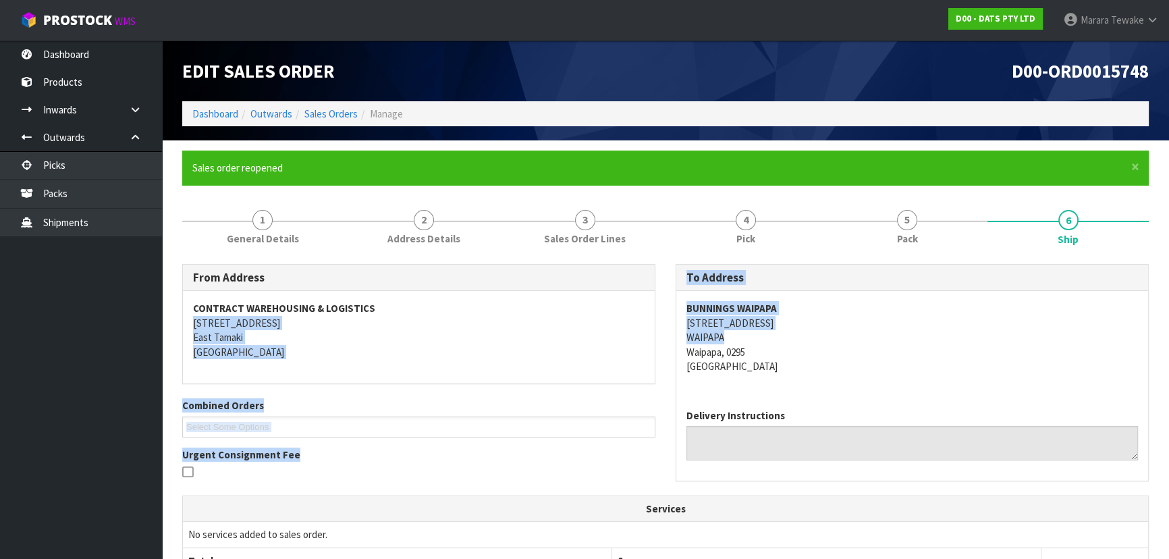
drag, startPoint x: 735, startPoint y: 343, endPoint x: 661, endPoint y: 322, distance: 77.3
click at [661, 322] on div "From Address CONTRACT WAREHOUSING & LOGISTICS [STREET_ADDRESS] Combined Orders …" at bounding box center [665, 379] width 986 height 231
click at [764, 337] on address "BUNNINGS WAIPAPA [STREET_ADDRESS]" at bounding box center [911, 337] width 451 height 72
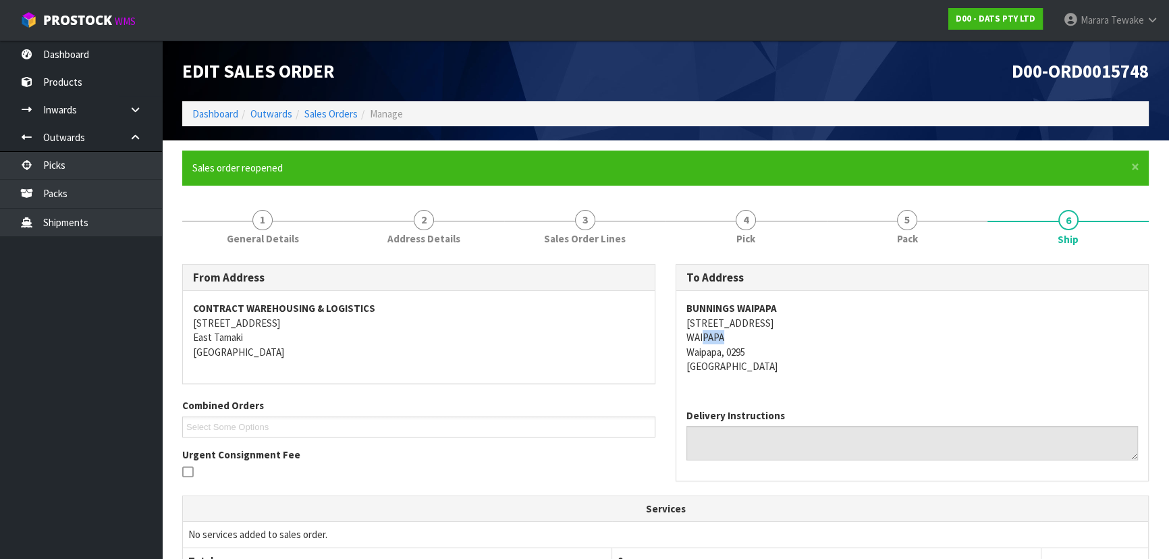
drag, startPoint x: 723, startPoint y: 343, endPoint x: 717, endPoint y: 337, distance: 9.5
click at [715, 337] on address "BUNNINGS WAIPAPA [STREET_ADDRESS]" at bounding box center [911, 337] width 451 height 72
click at [728, 337] on address "BUNNINGS WAIPAPA [STREET_ADDRESS]" at bounding box center [911, 337] width 451 height 72
drag, startPoint x: 726, startPoint y: 337, endPoint x: 688, endPoint y: 309, distance: 47.4
click at [686, 309] on address "BUNNINGS WAIPAPA [STREET_ADDRESS]" at bounding box center [911, 337] width 451 height 72
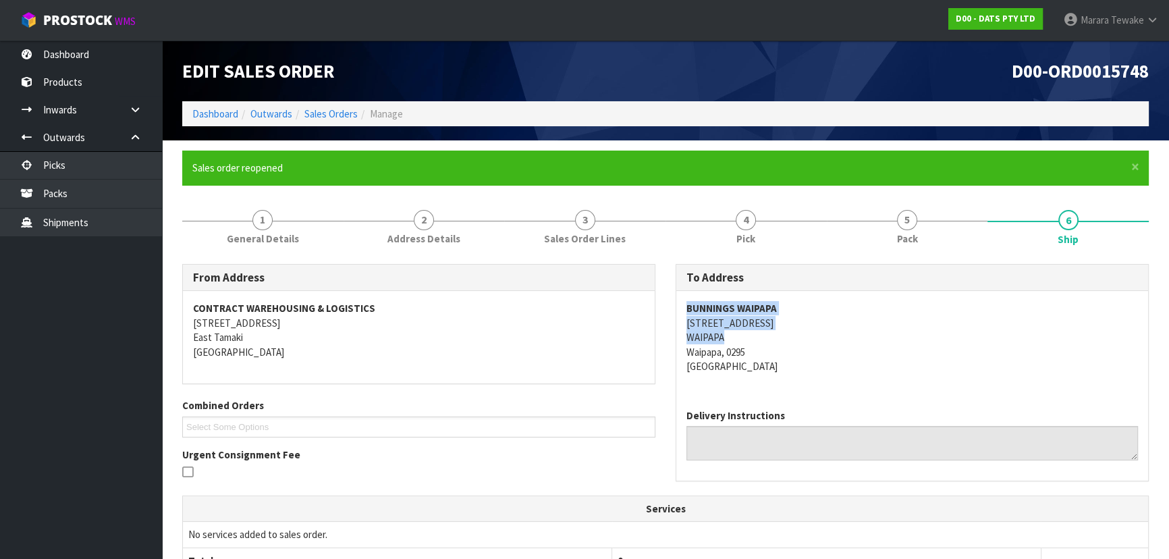
copy address "BUNNINGS WAIPAPA [STREET_ADDRESS]"
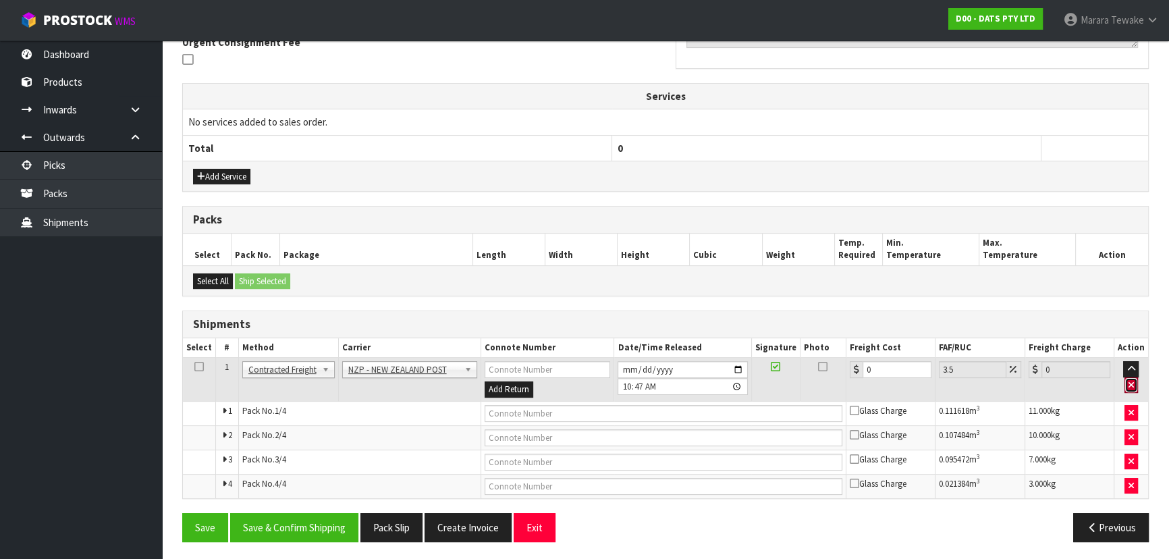
click at [1132, 381] on icon "button" at bounding box center [1130, 385] width 5 height 9
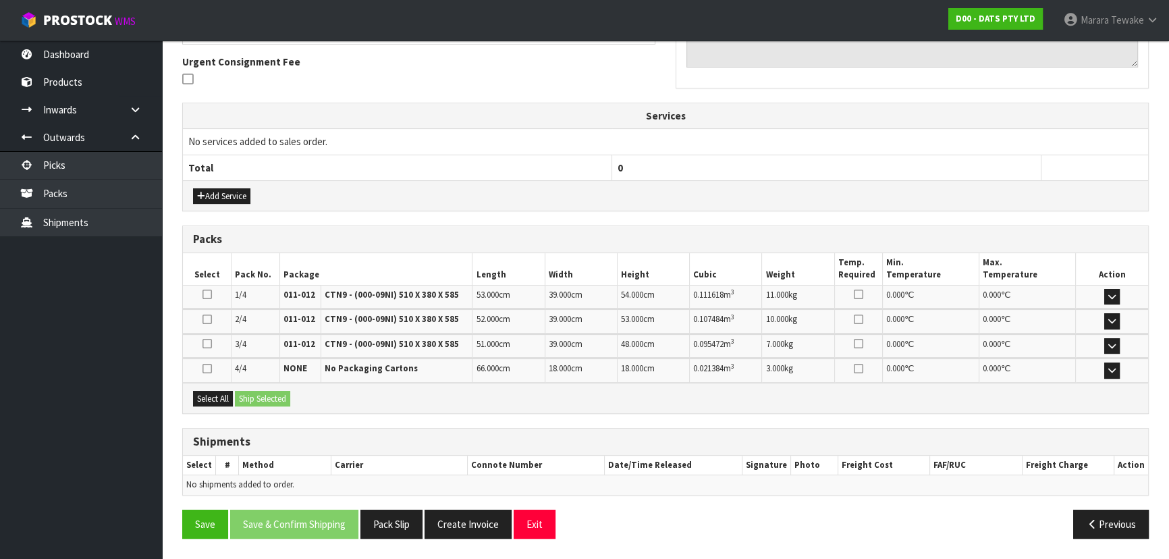
scroll to position [389, 0]
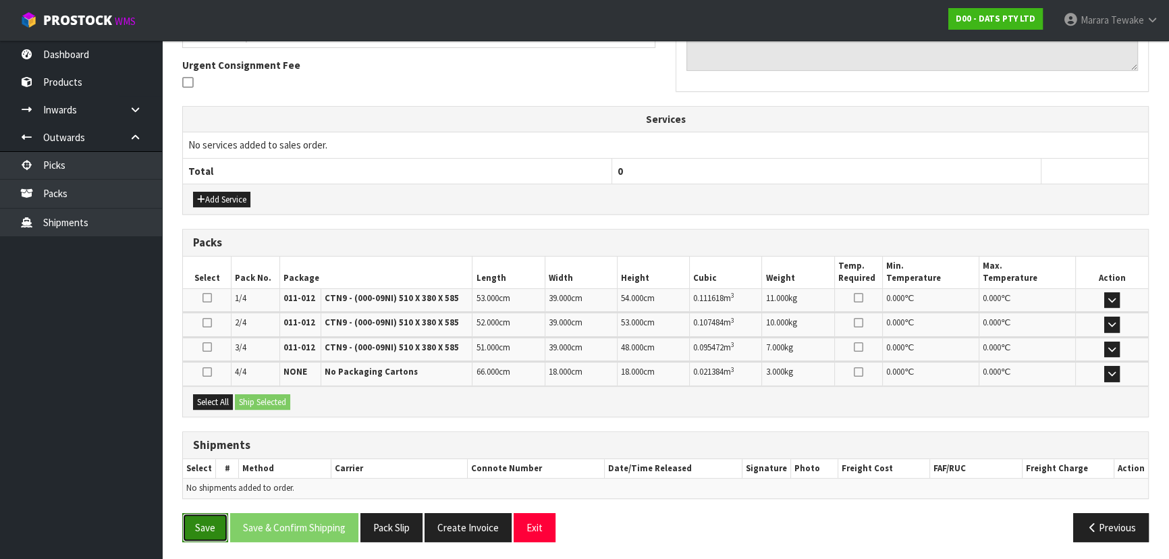
click at [215, 518] on button "Save" at bounding box center [205, 527] width 46 height 29
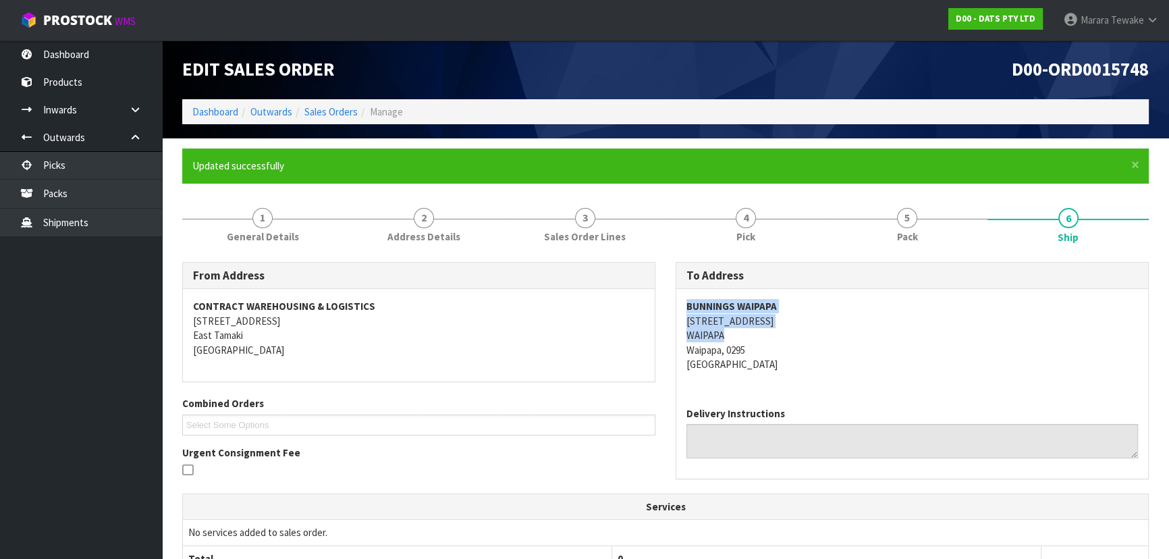
scroll to position [0, 0]
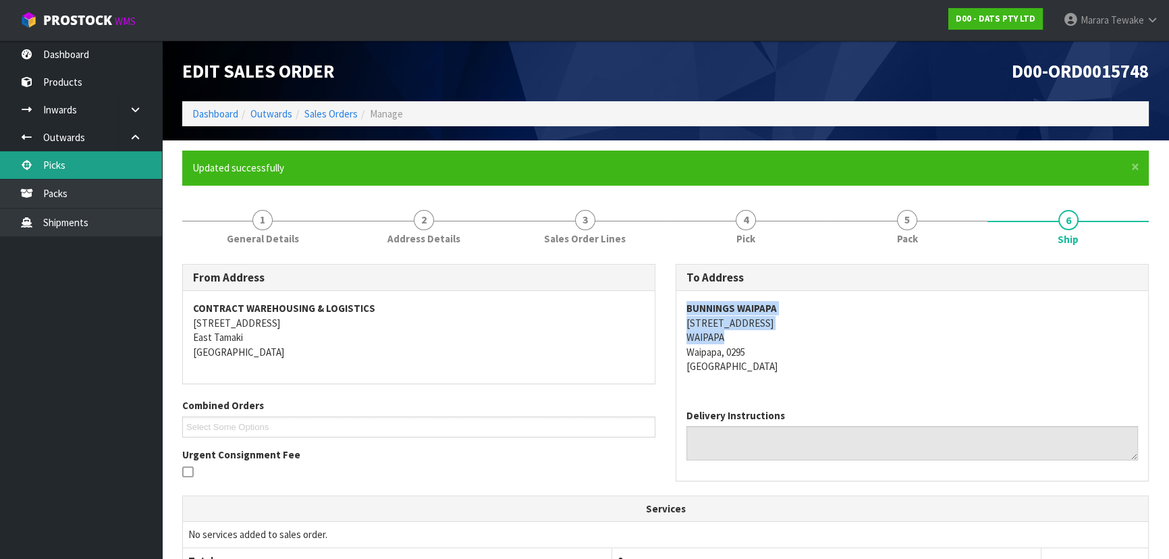
click at [108, 165] on link "Picks" at bounding box center [81, 165] width 162 height 28
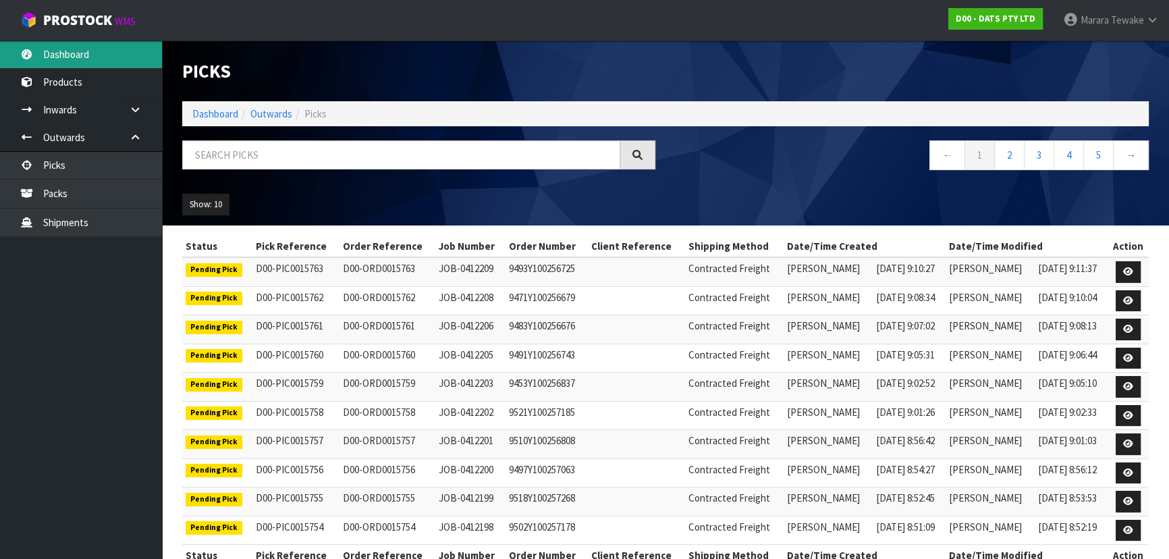
click at [83, 55] on link "Dashboard" at bounding box center [81, 54] width 162 height 28
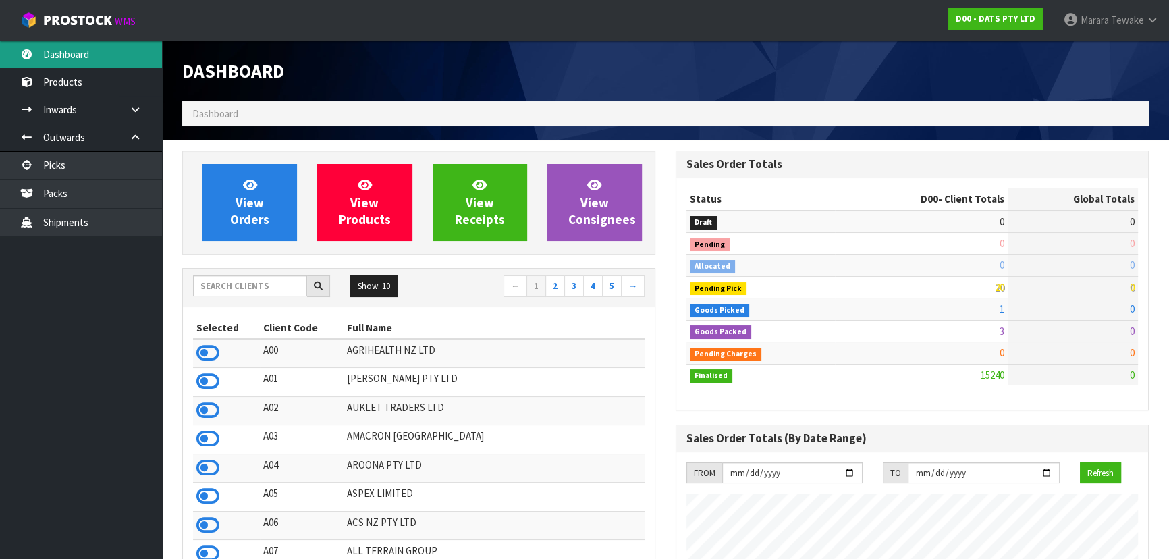
scroll to position [1020, 493]
click at [212, 284] on input "text" at bounding box center [250, 285] width 114 height 21
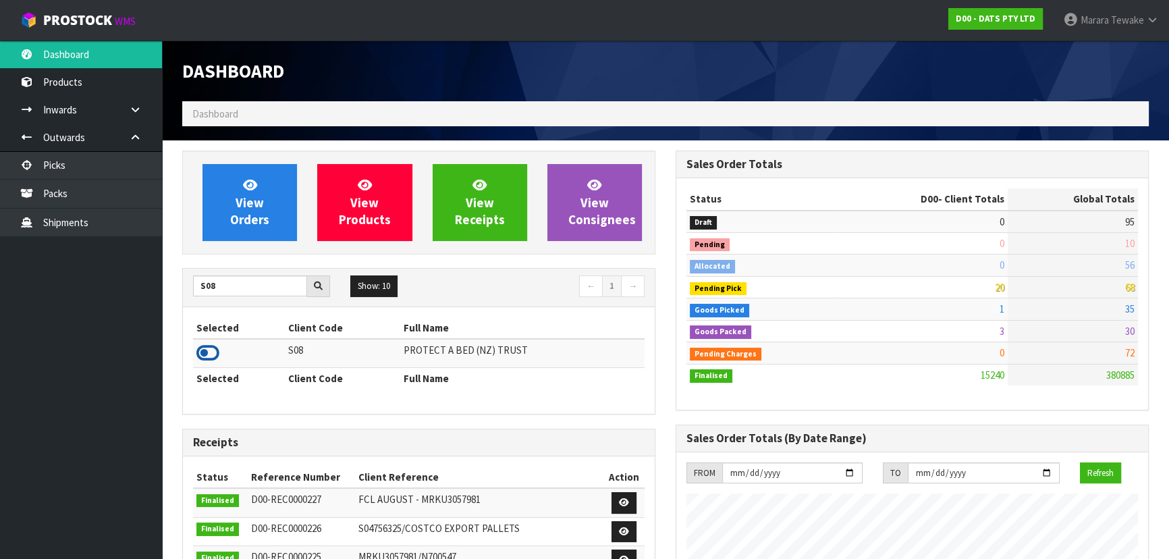
click at [219, 350] on td at bounding box center [239, 353] width 92 height 29
click at [215, 347] on icon at bounding box center [207, 353] width 23 height 20
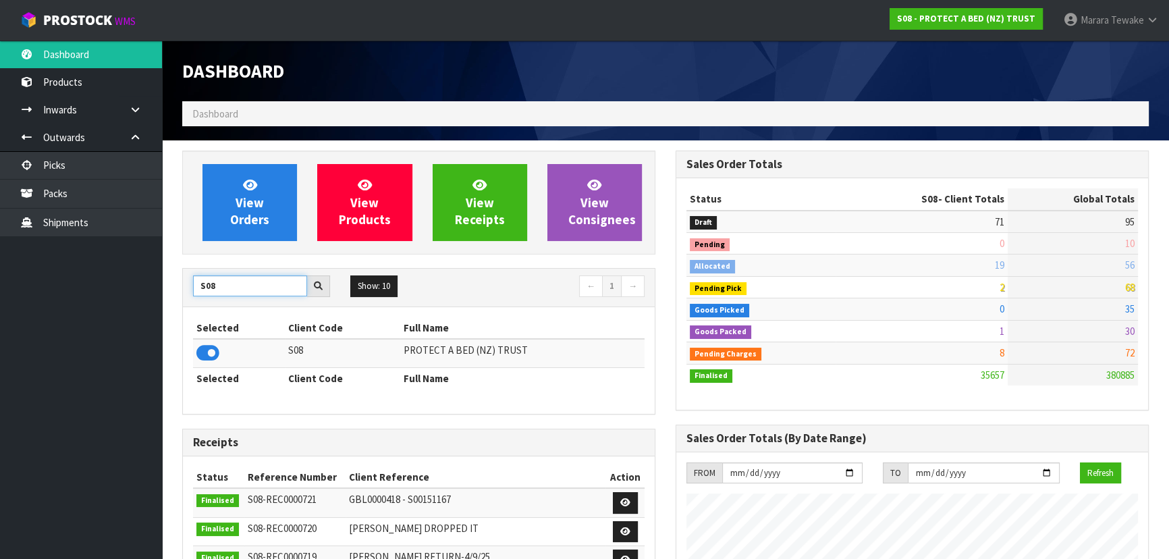
drag, startPoint x: 229, startPoint y: 289, endPoint x: 186, endPoint y: 282, distance: 43.8
click at [188, 283] on div "S08" at bounding box center [261, 286] width 157 height 22
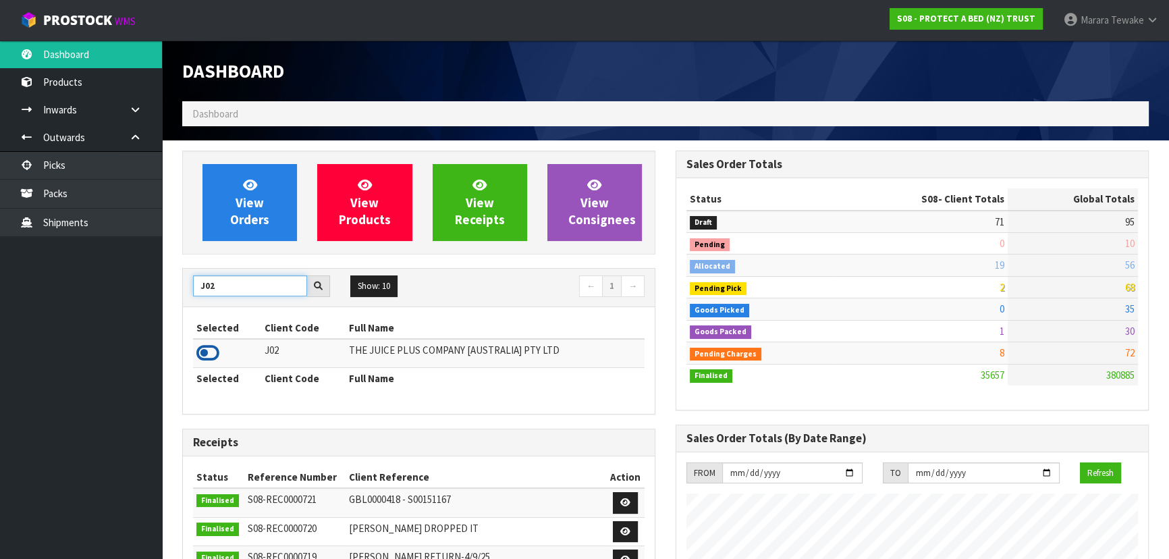
type input "J02"
click at [212, 354] on icon at bounding box center [207, 353] width 23 height 20
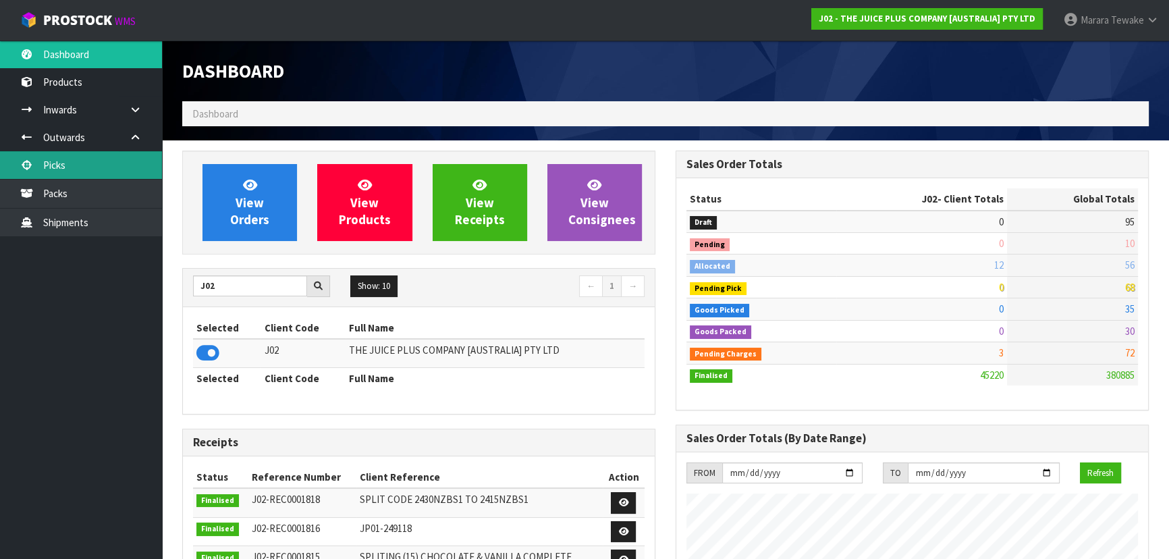
click at [42, 164] on link "Picks" at bounding box center [81, 165] width 162 height 28
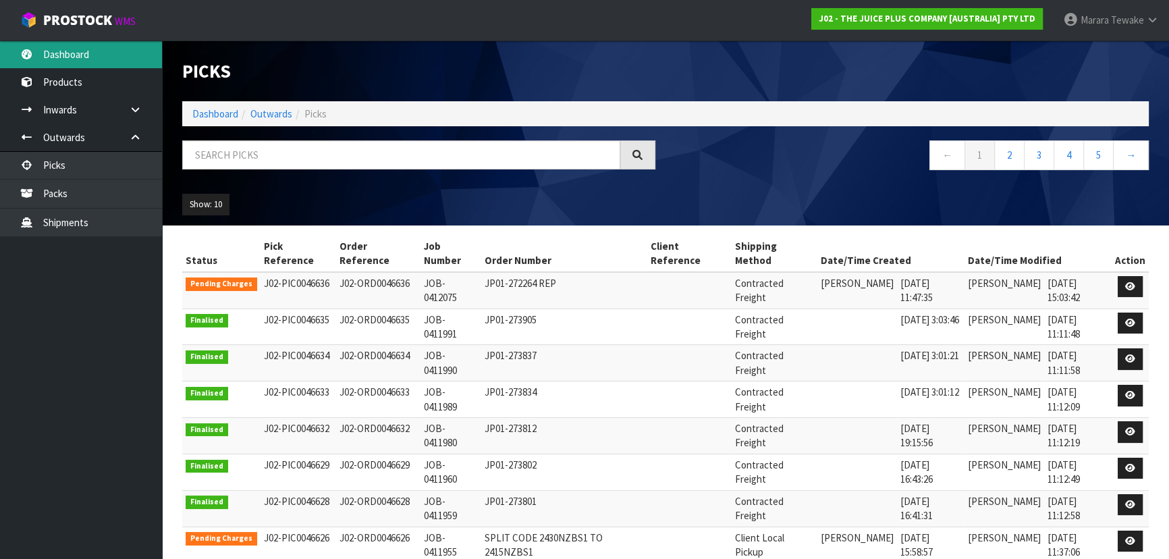
click at [131, 59] on link "Dashboard" at bounding box center [81, 54] width 162 height 28
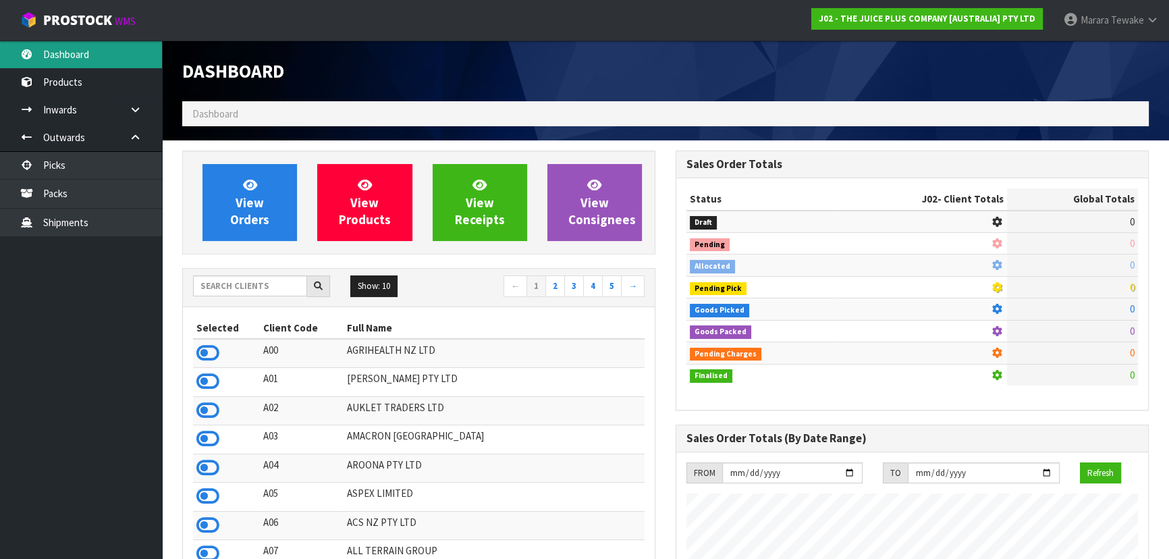
scroll to position [1020, 493]
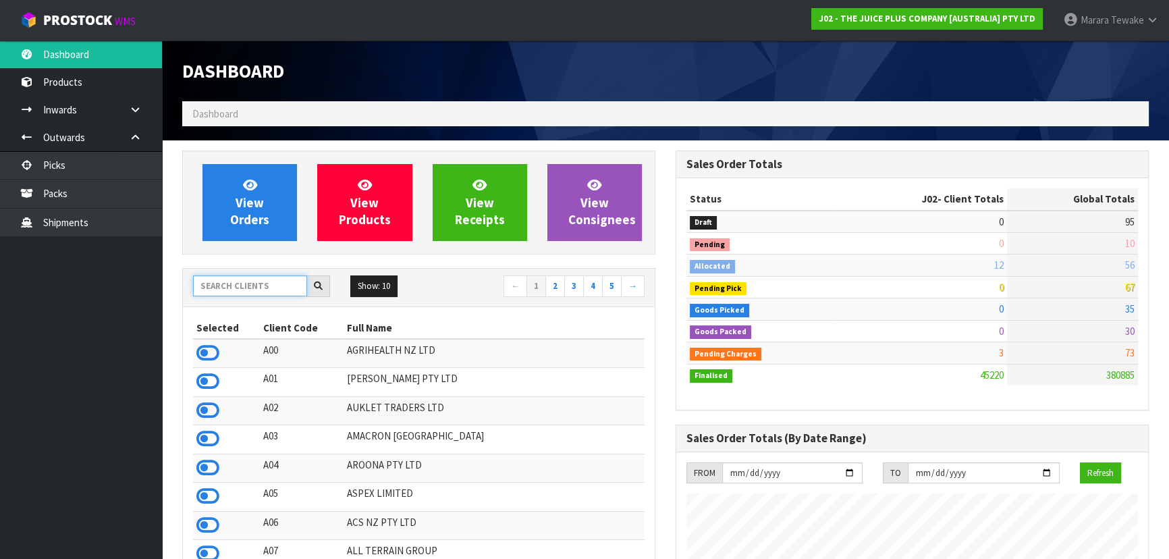
click at [279, 285] on input "text" at bounding box center [250, 285] width 114 height 21
type input "O02"
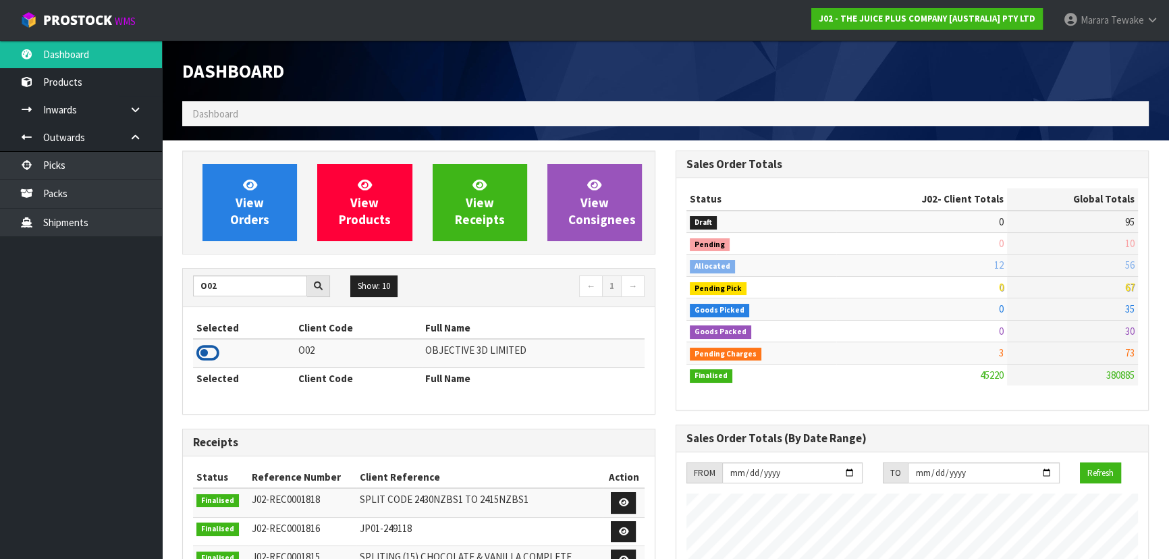
click at [209, 350] on icon at bounding box center [207, 353] width 23 height 20
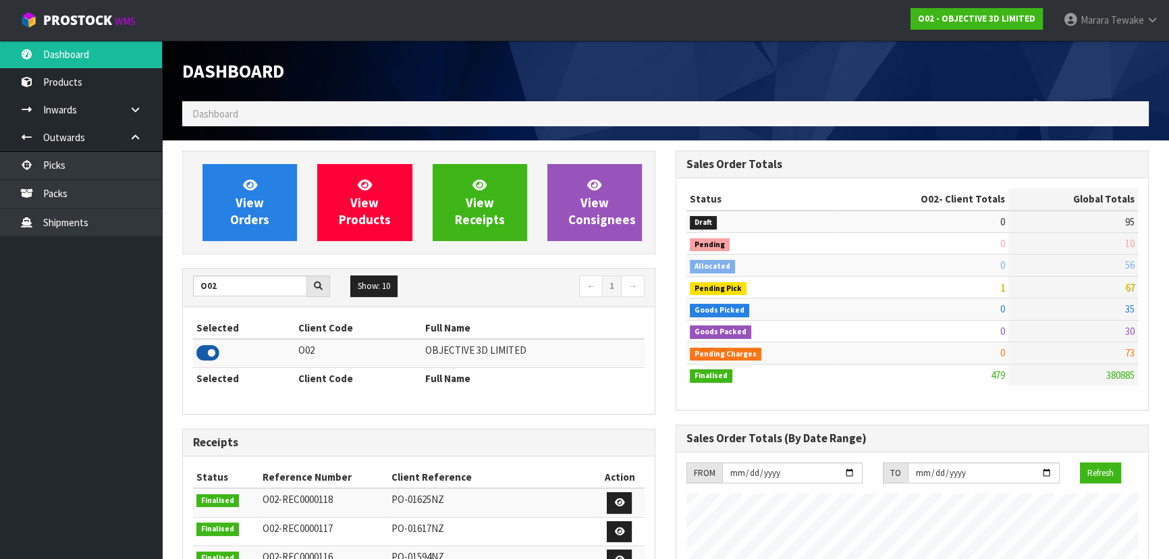
scroll to position [673901, 674231]
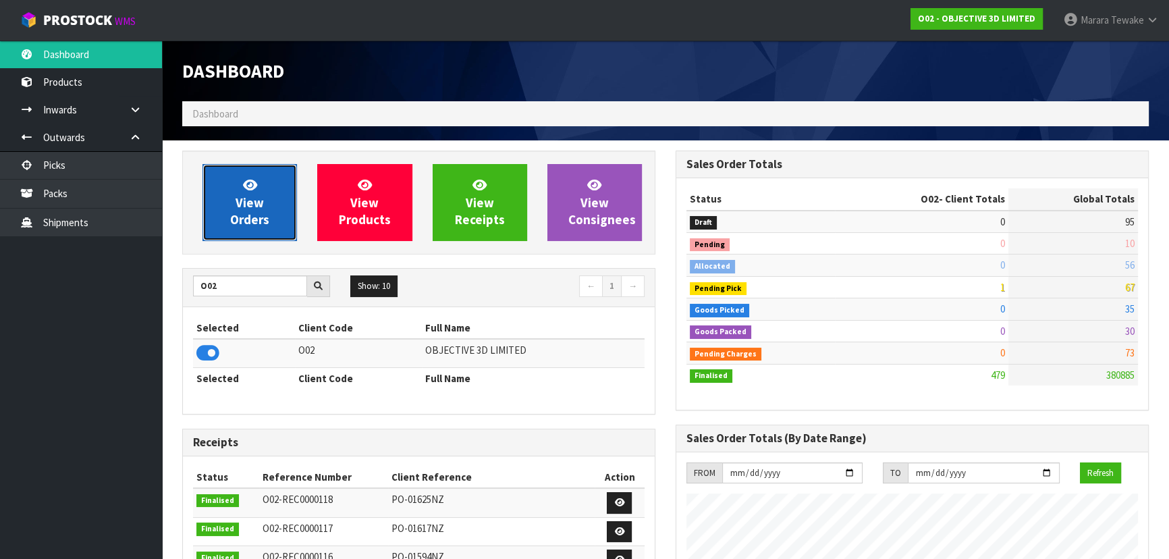
click at [245, 223] on span "View Orders" at bounding box center [249, 202] width 39 height 51
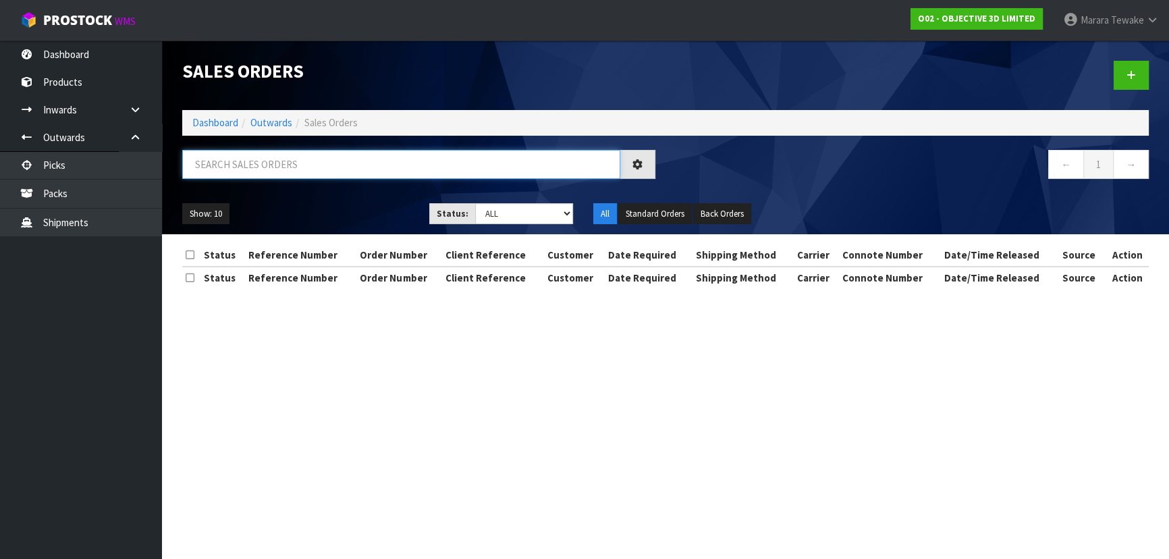
click at [240, 168] on input "text" at bounding box center [401, 164] width 438 height 29
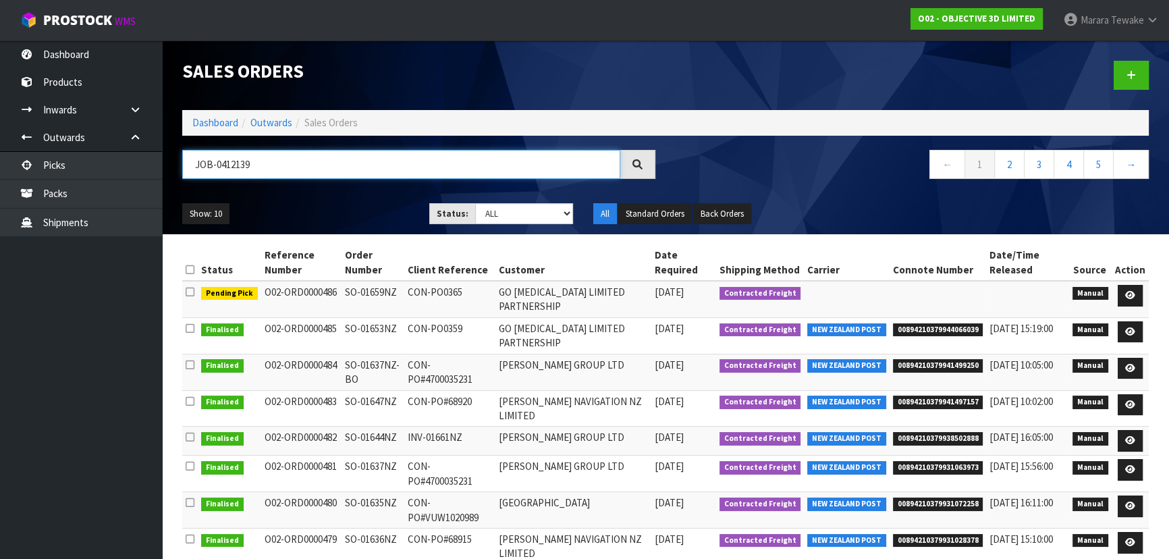
type input "JOB-0412139"
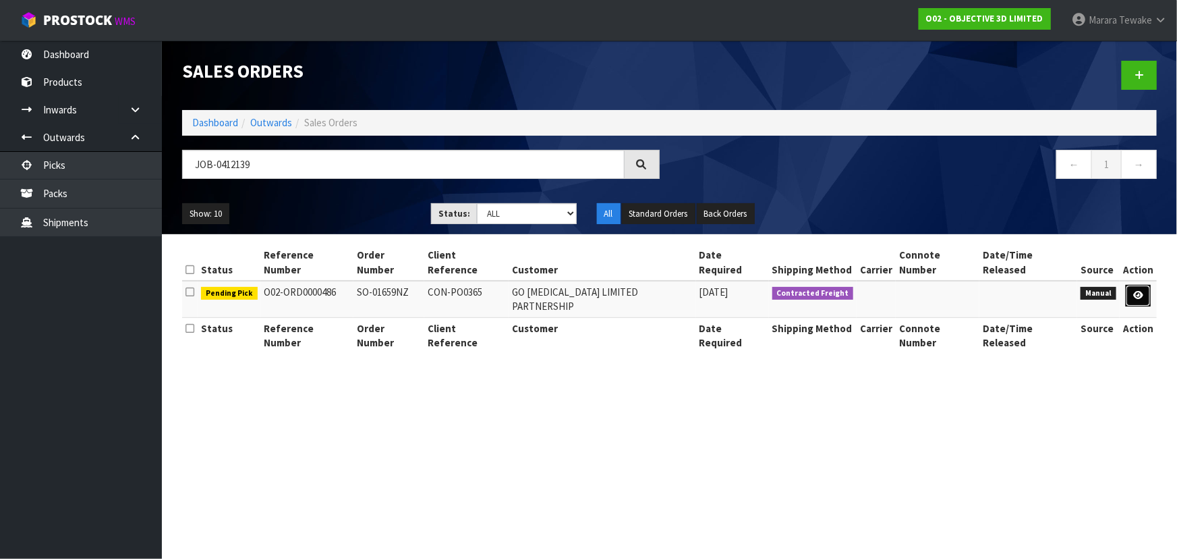
click at [1139, 285] on link at bounding box center [1138, 296] width 25 height 22
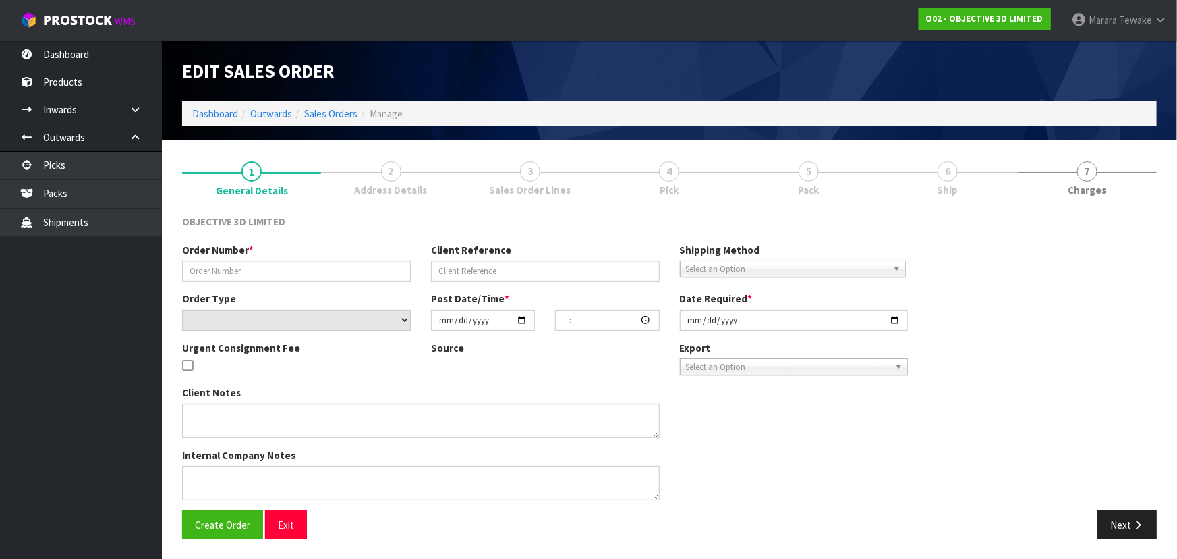
type input "SO-01659NZ"
type input "CON-PO0365"
select select "number:0"
type input "[DATE]"
type input "15:41:00.000"
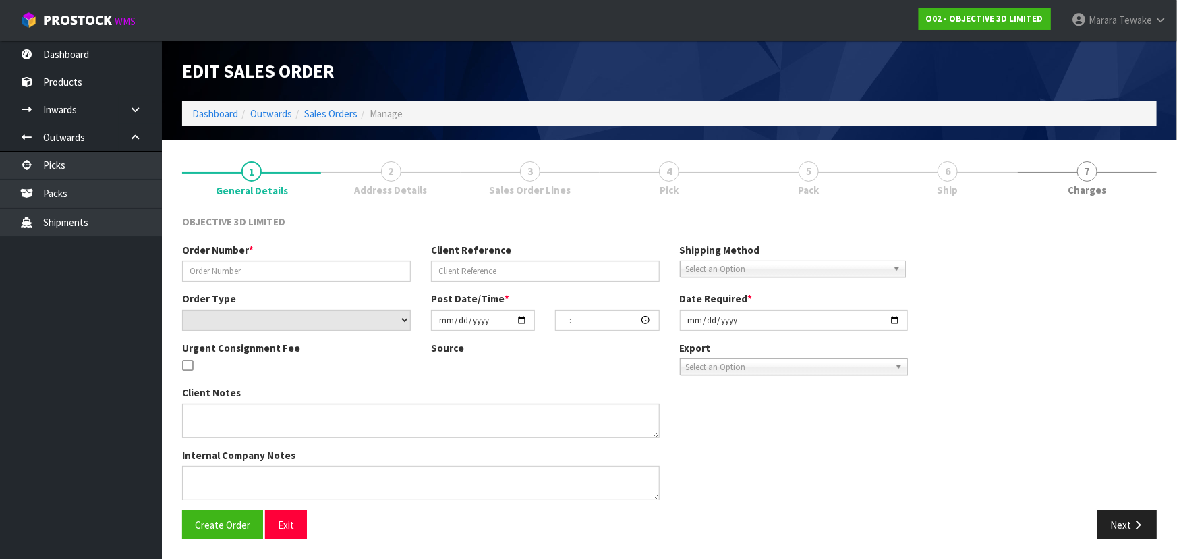
type input "[DATE]"
type textarea "COULD YOU SEND THE TRACKING NUMBER WHEN SENT AND I WILL THEN UPDATE OUR SYSTEM …"
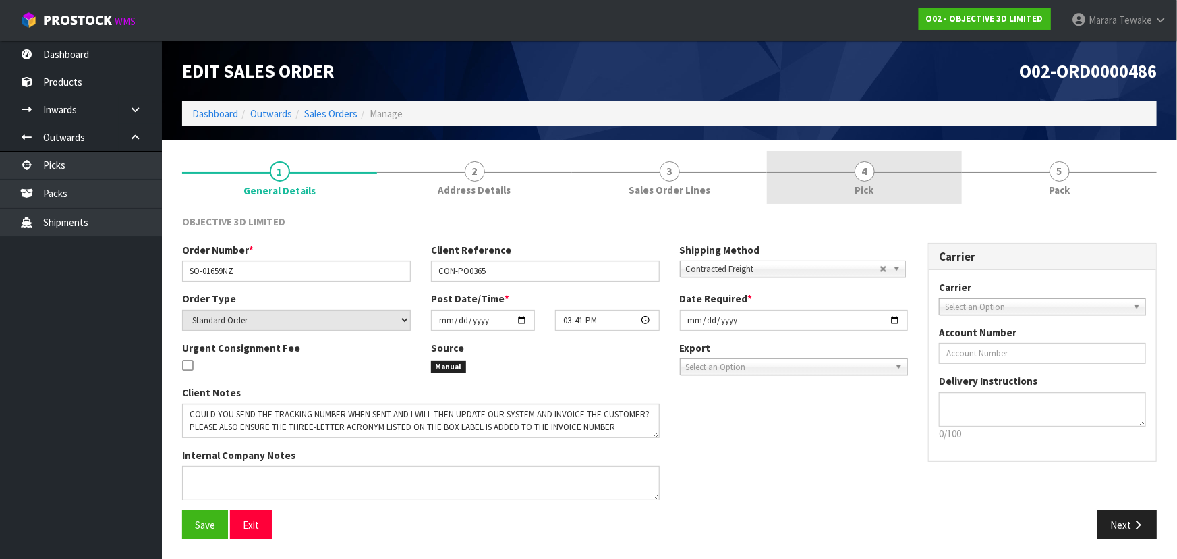
click at [908, 182] on link "4 Pick" at bounding box center [864, 176] width 195 height 53
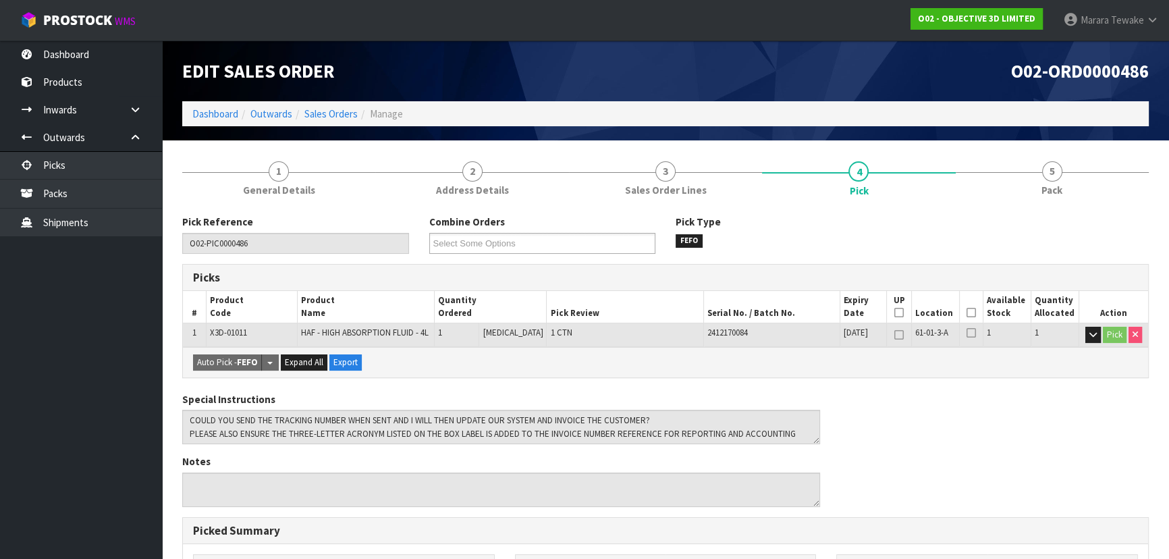
click at [966, 312] on icon at bounding box center [970, 312] width 9 height 1
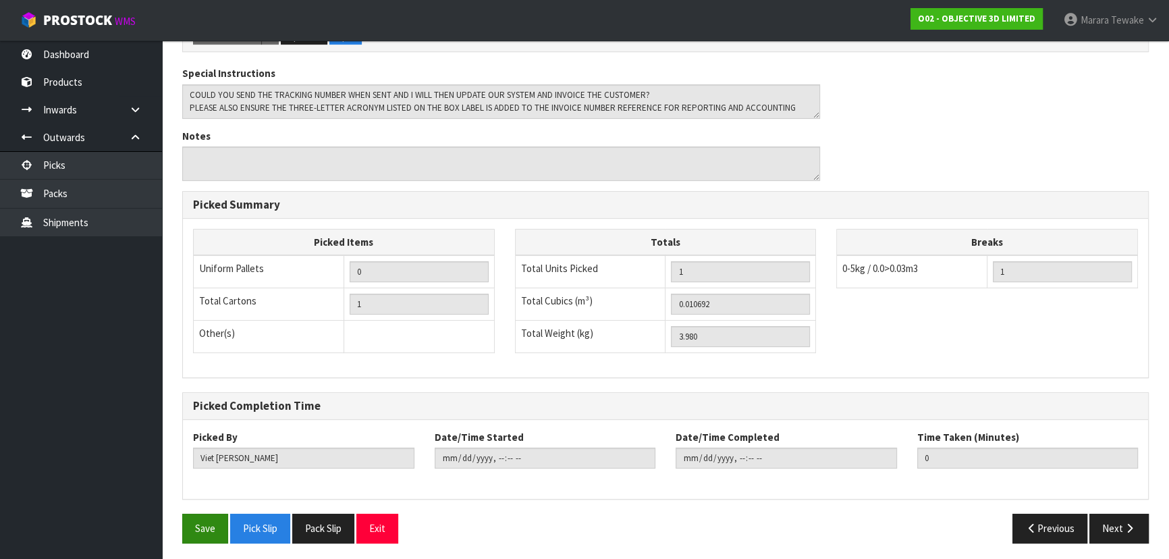
scroll to position [376, 0]
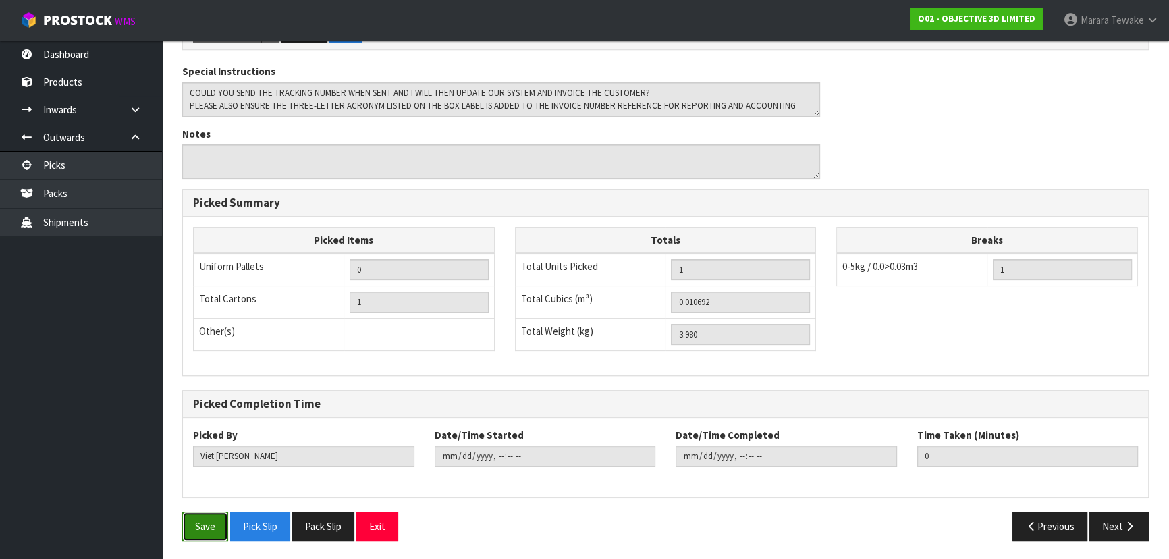
click at [190, 528] on button "Save" at bounding box center [205, 525] width 46 height 29
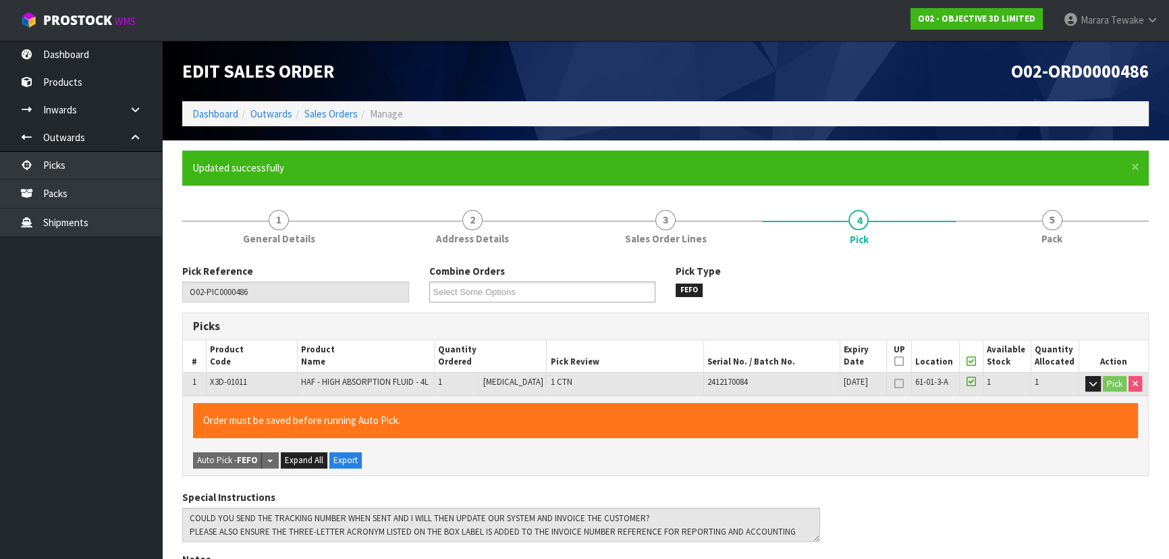
type input "[PERSON_NAME]"
type input "[DATE]T11:04:31"
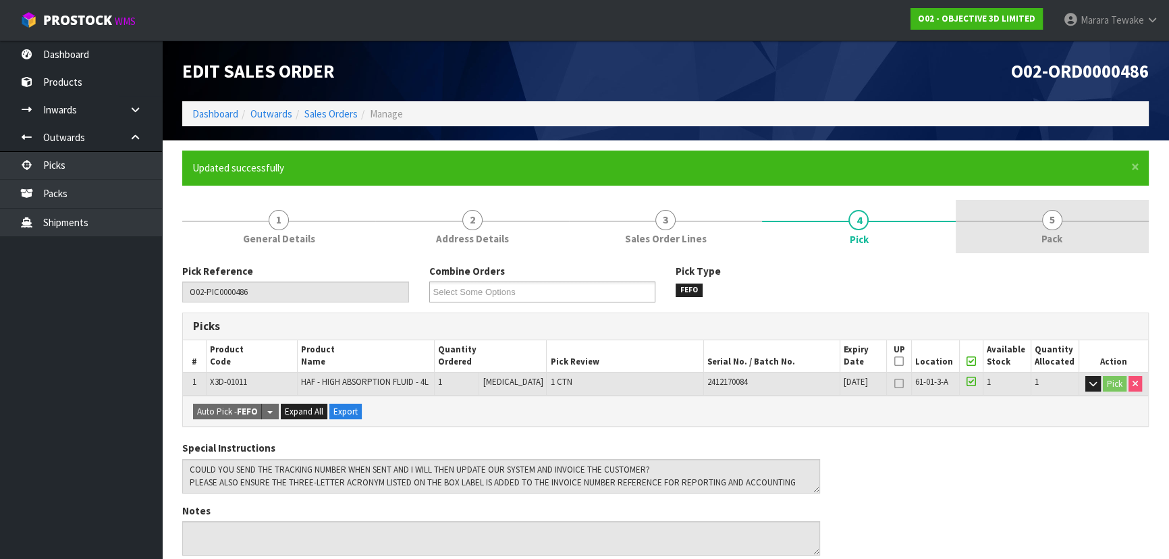
click at [1067, 231] on link "5 Pack" at bounding box center [1051, 226] width 193 height 53
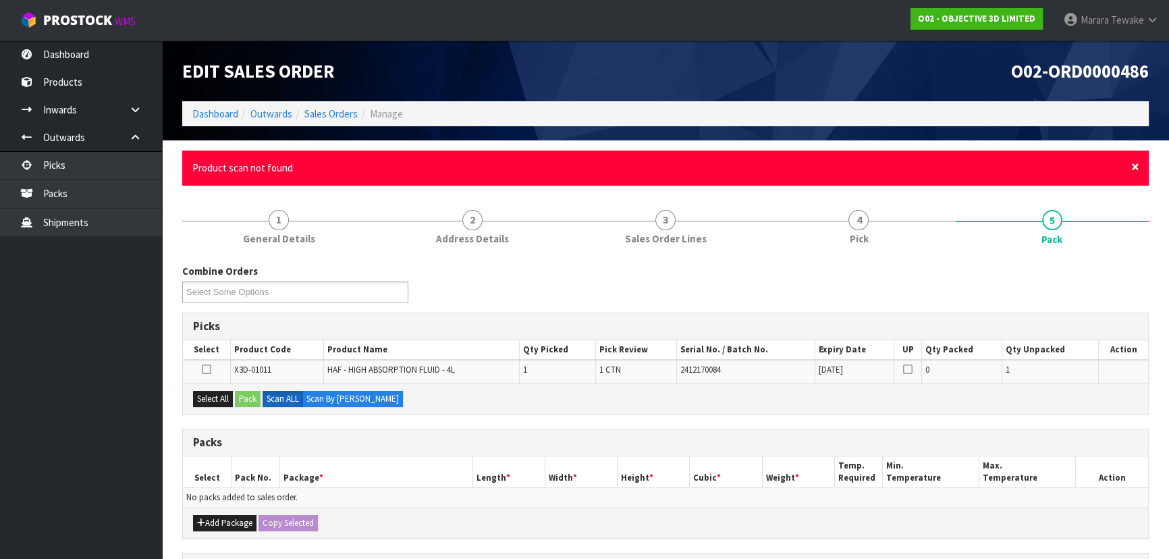
click at [1133, 163] on span "×" at bounding box center [1135, 166] width 8 height 19
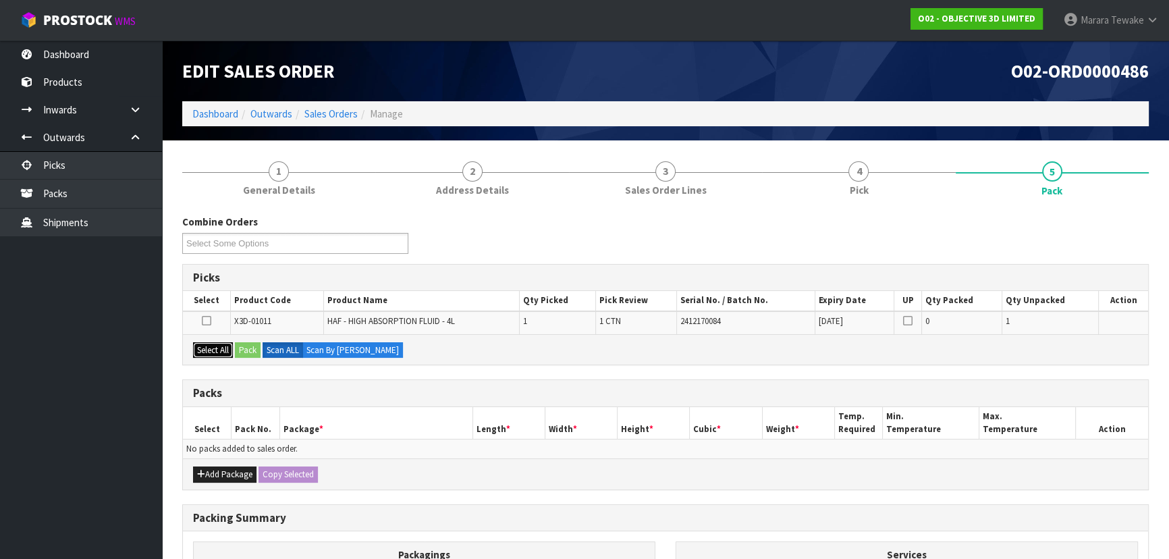
click at [220, 356] on button "Select All" at bounding box center [213, 350] width 40 height 16
click at [243, 350] on button "Pack" at bounding box center [248, 350] width 26 height 16
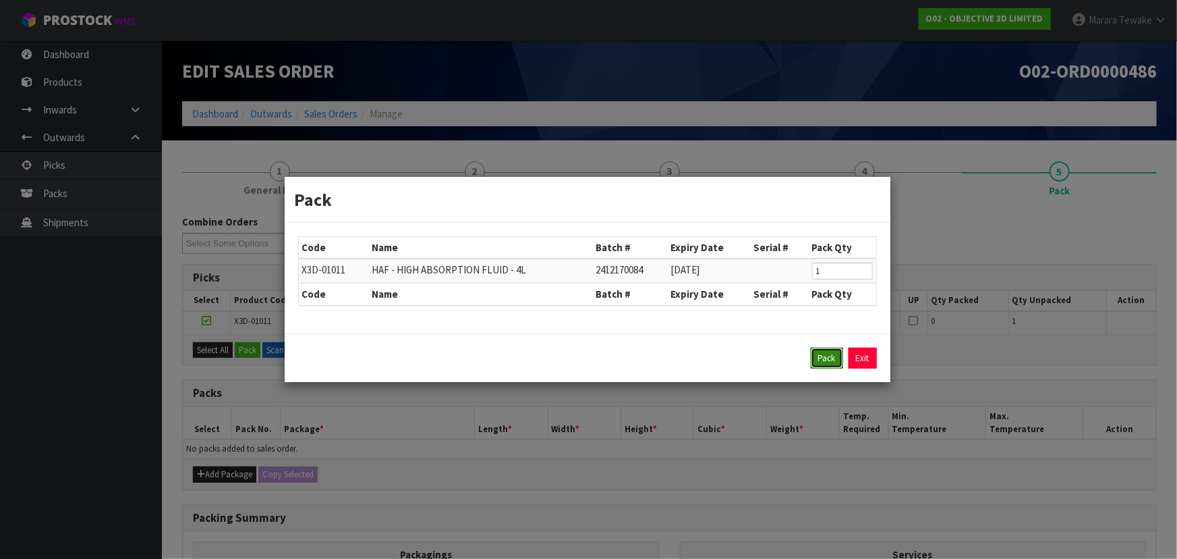
drag, startPoint x: 826, startPoint y: 362, endPoint x: 799, endPoint y: 361, distance: 27.0
click at [825, 362] on button "Pack" at bounding box center [827, 358] width 32 height 22
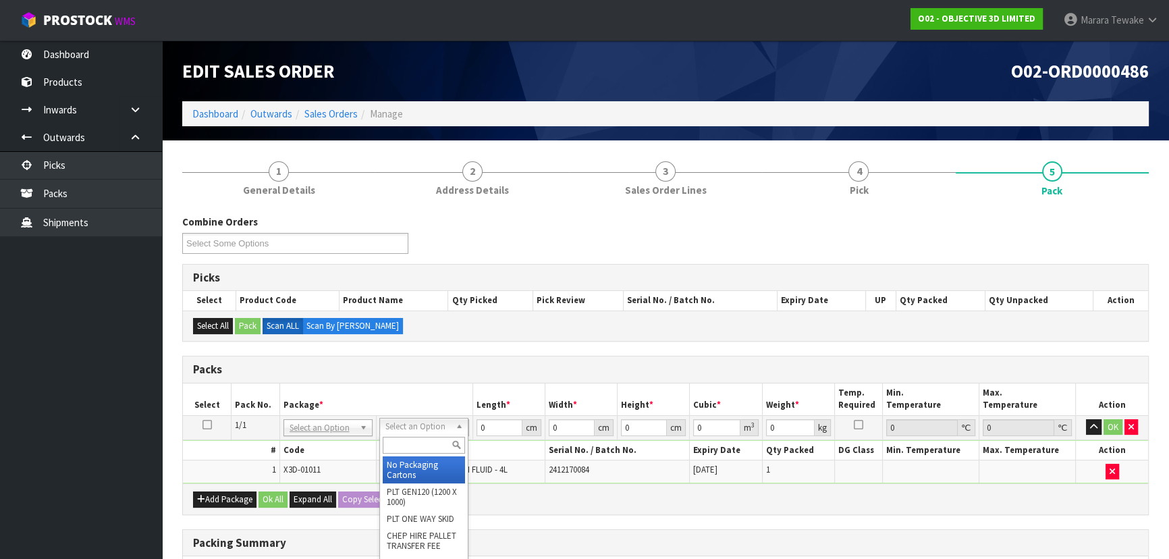
click at [414, 441] on input "text" at bounding box center [424, 445] width 82 height 17
type input "OC"
drag, startPoint x: 430, startPoint y: 468, endPoint x: 437, endPoint y: 462, distance: 9.1
type input "3.98"
drag, startPoint x: 489, startPoint y: 414, endPoint x: 458, endPoint y: 389, distance: 39.8
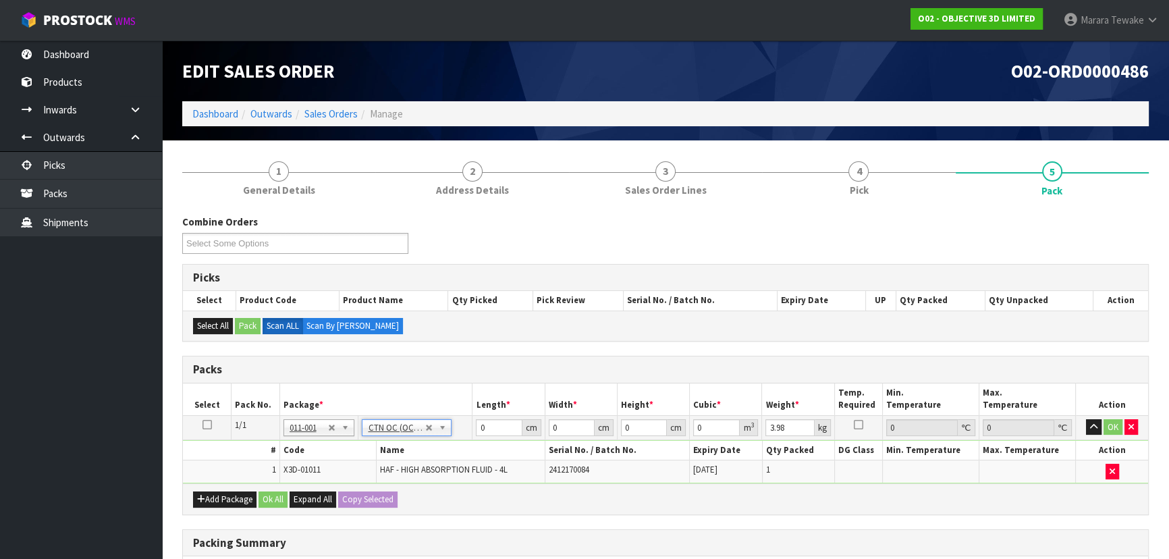
click at [462, 401] on table "Select Pack No. Package * Length * Width * Height * Cubic * Weight * Temp. Requ…" at bounding box center [665, 433] width 965 height 101
click at [442, 416] on tr "1/1 NONE 007-001 007-002 007-004 007-009 007-013 007-014 007-015 007-017 007-01…" at bounding box center [665, 427] width 965 height 24
type input "55"
type input "27"
type input "1"
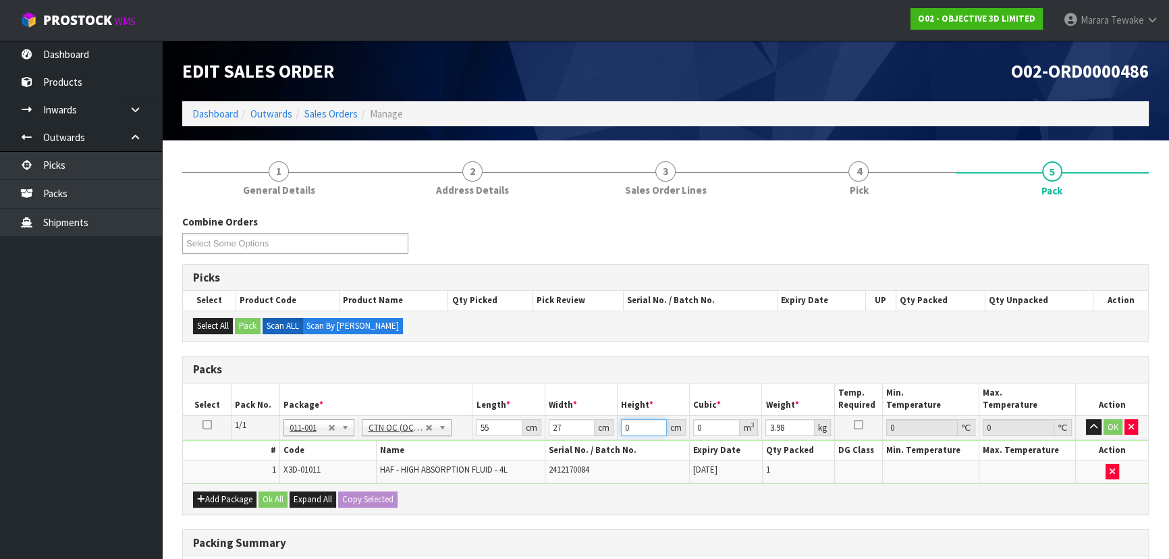
type input "0.001485"
type input "14"
type input "0.02079"
type input "14"
type input "5"
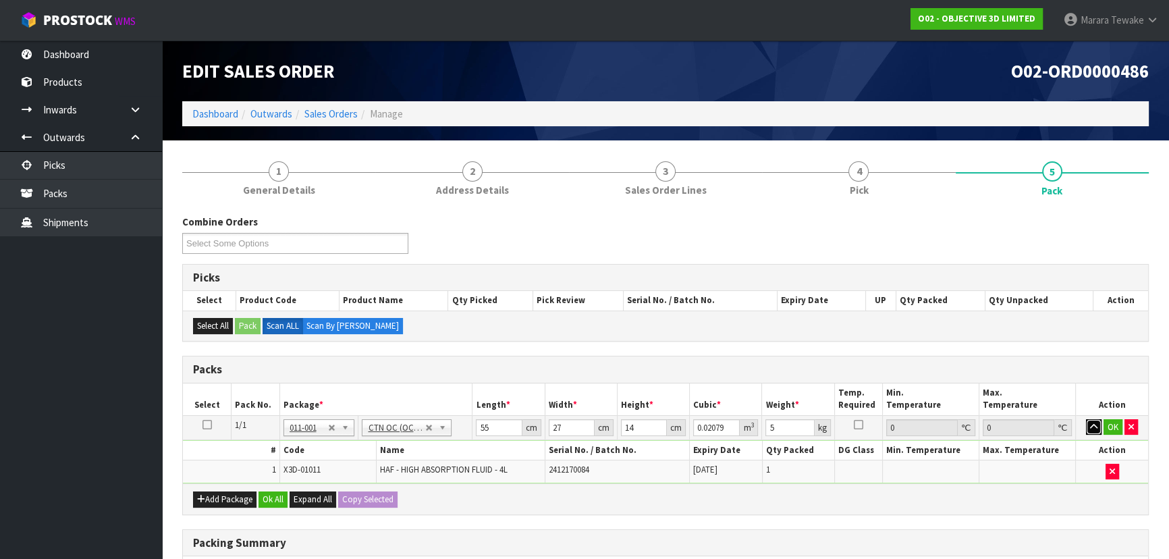
click at [1086, 419] on button "button" at bounding box center [1094, 427] width 16 height 16
click button "OK" at bounding box center [1112, 427] width 19 height 16
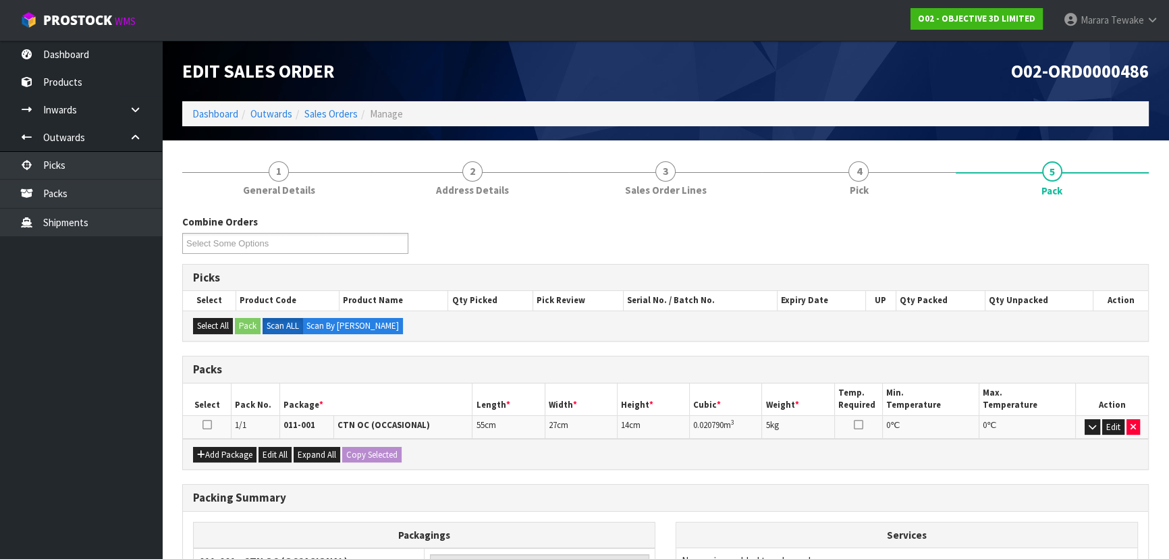
scroll to position [164, 0]
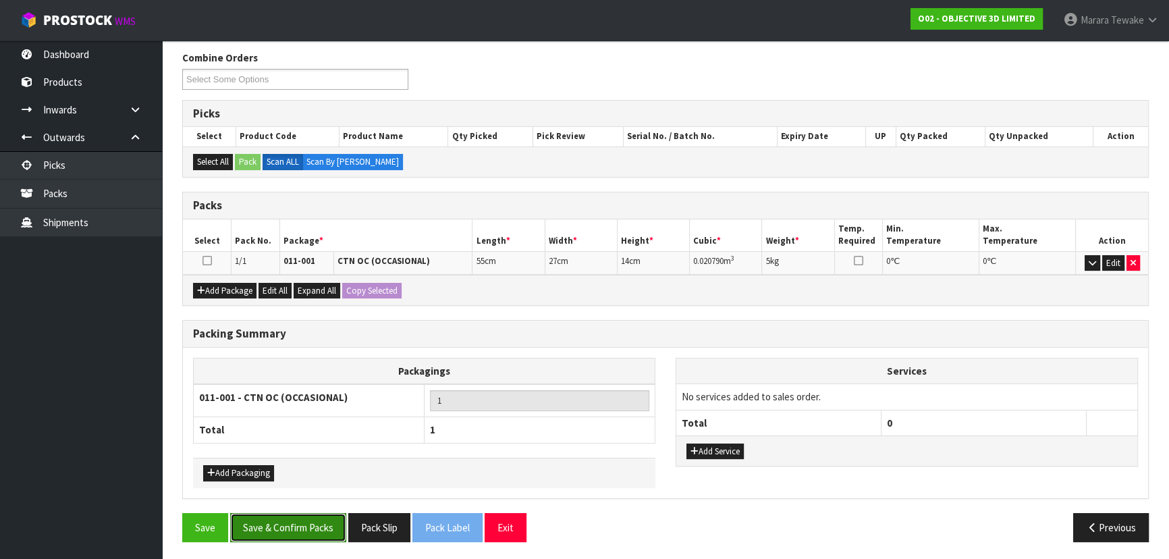
click at [317, 520] on button "Save & Confirm Packs" at bounding box center [288, 527] width 116 height 29
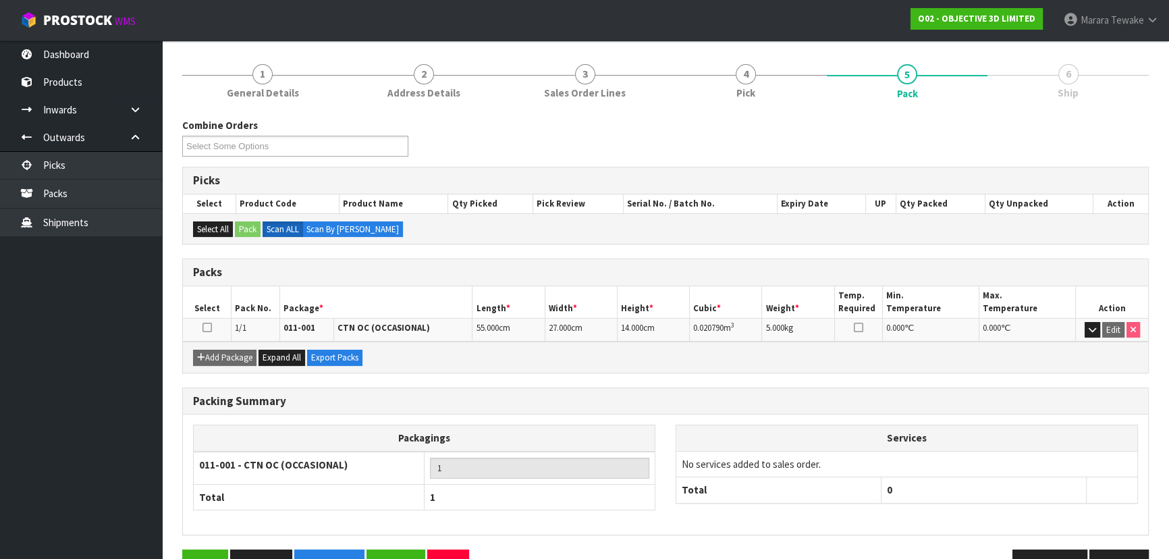
scroll to position [183, 0]
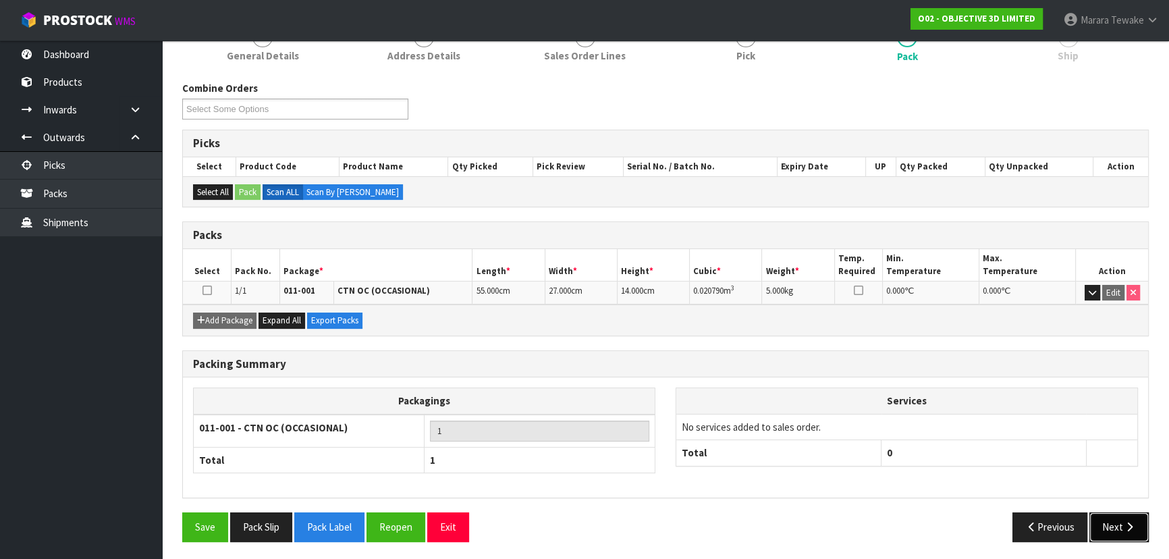
click at [1127, 528] on button "Next" at bounding box center [1118, 526] width 59 height 29
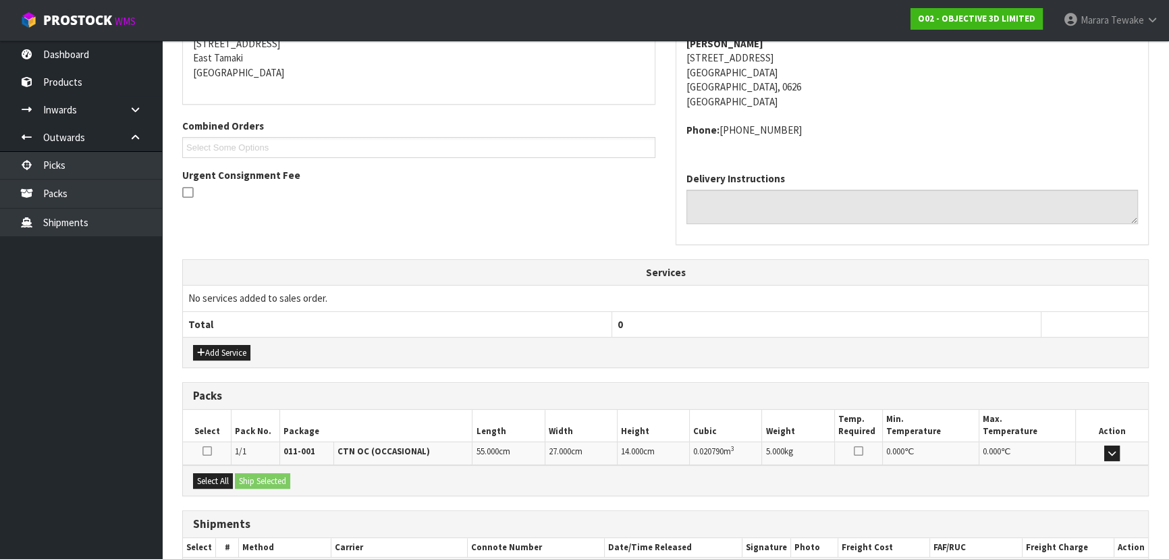
scroll to position [359, 0]
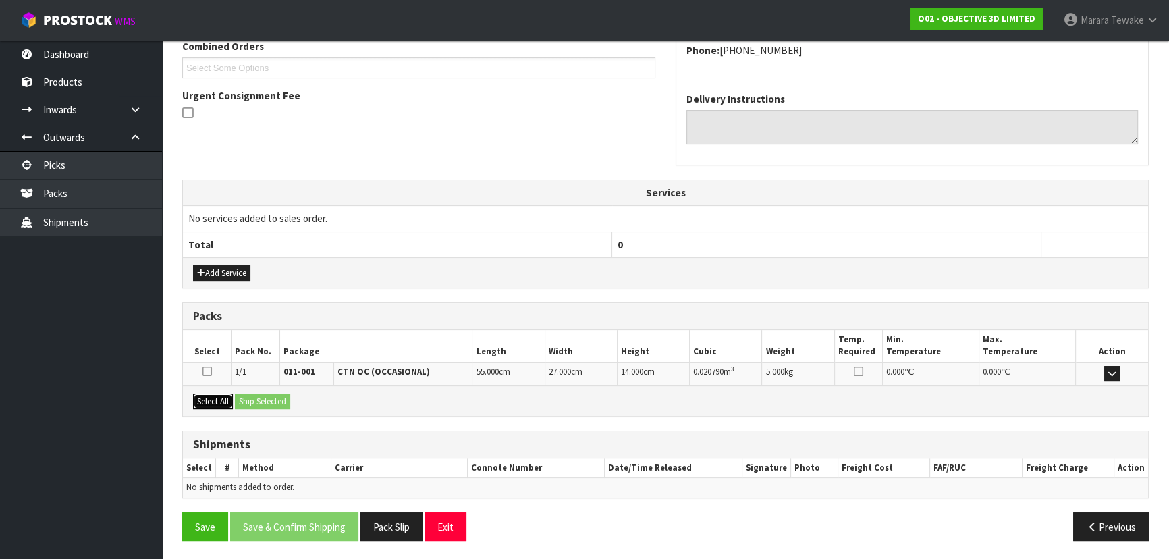
click at [216, 393] on button "Select All" at bounding box center [213, 401] width 40 height 16
drag, startPoint x: 249, startPoint y: 397, endPoint x: 268, endPoint y: 401, distance: 19.3
click at [250, 397] on button "Ship Selected" at bounding box center [262, 401] width 55 height 16
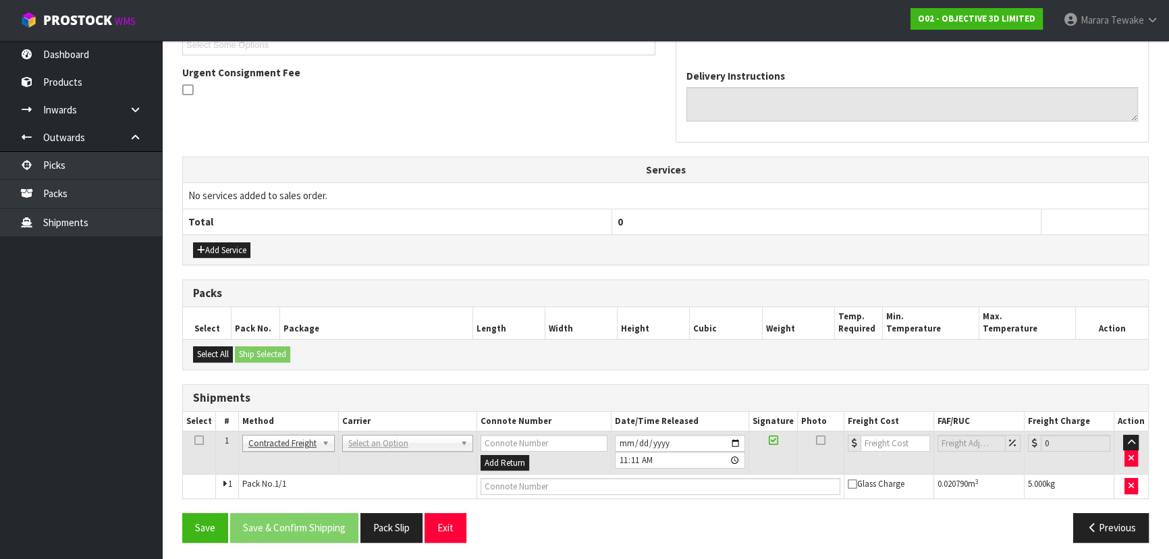
scroll to position [383, 0]
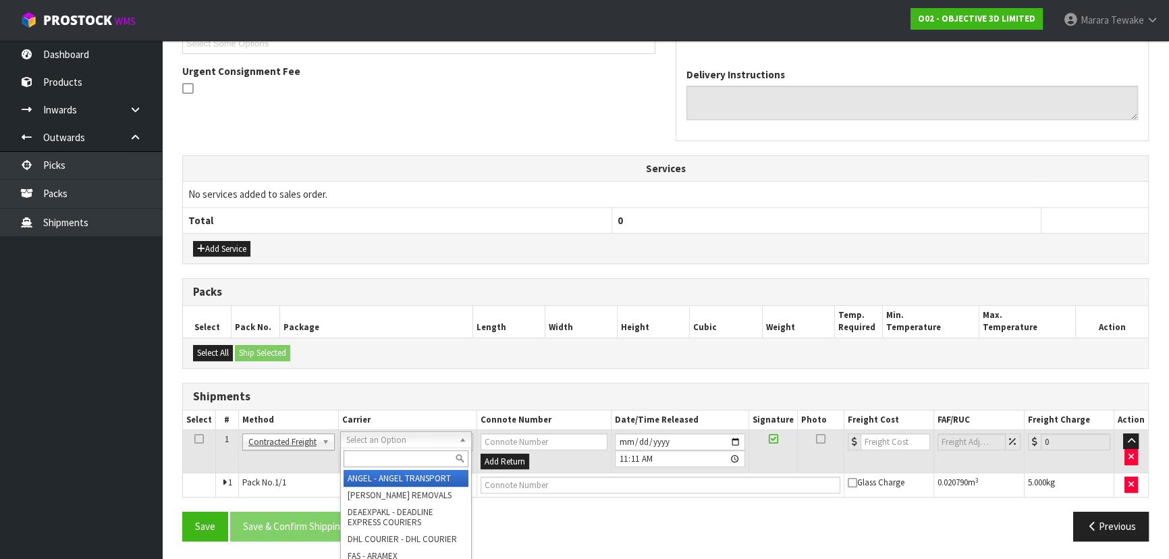
click at [381, 454] on input "text" at bounding box center [405, 458] width 125 height 17
type input "NZP"
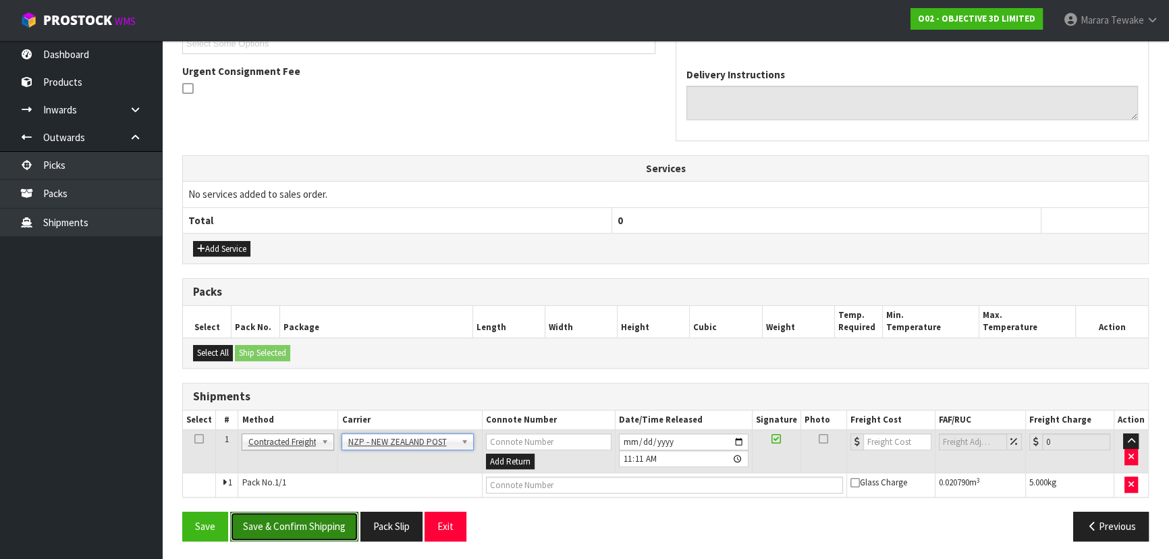
click at [329, 531] on button "Save & Confirm Shipping" at bounding box center [294, 525] width 128 height 29
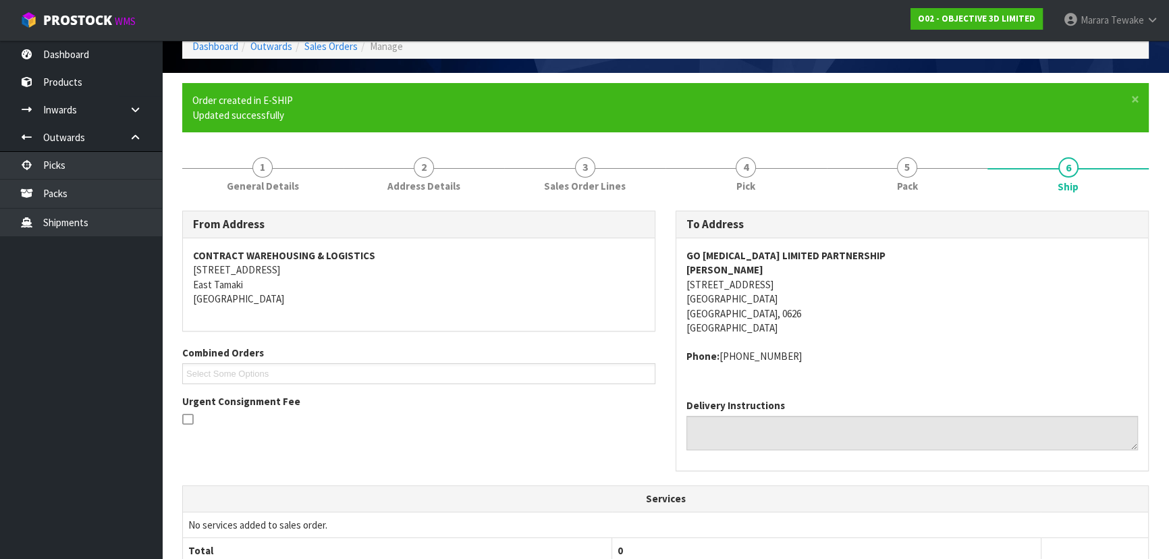
scroll to position [364, 0]
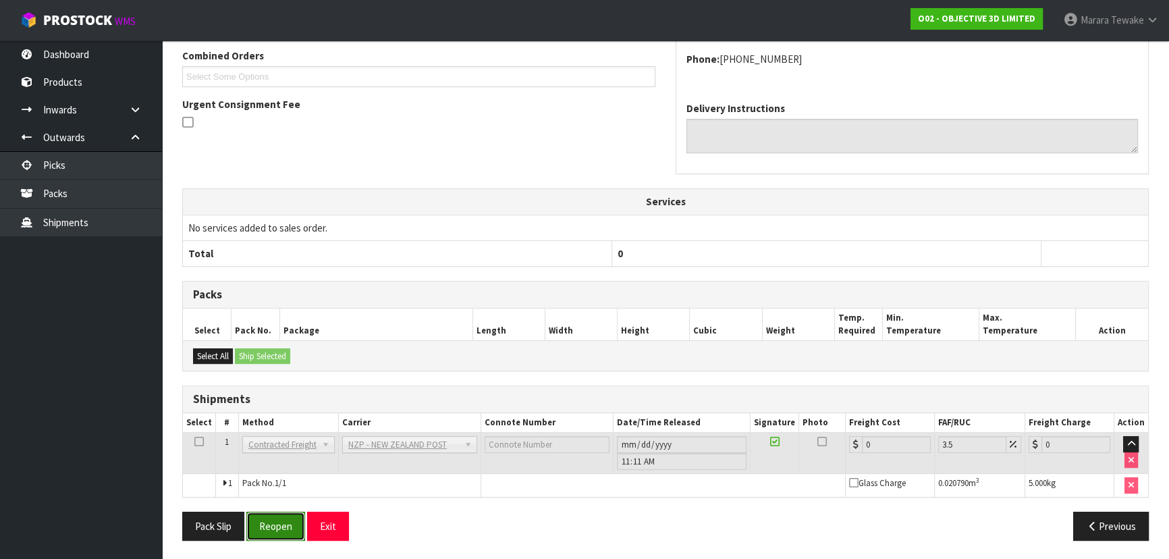
click at [278, 520] on button "Reopen" at bounding box center [275, 525] width 59 height 29
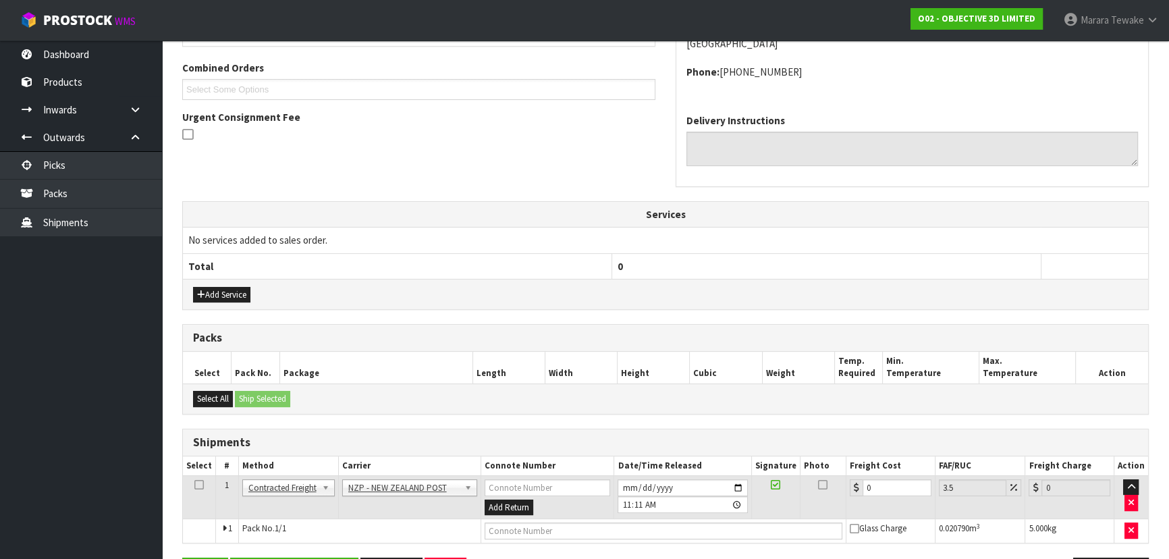
scroll to position [383, 0]
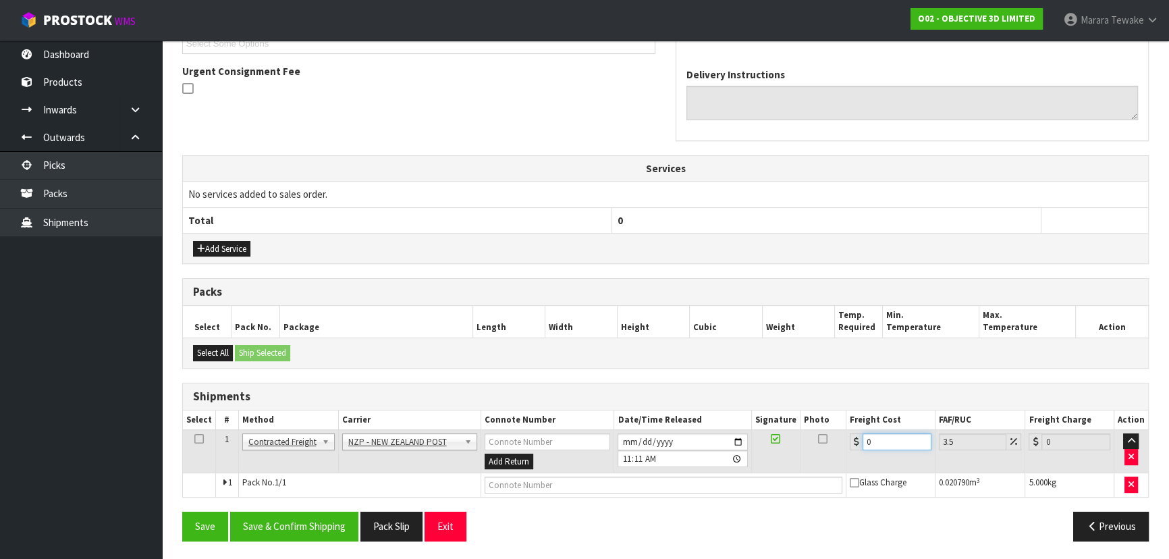
drag, startPoint x: 892, startPoint y: 436, endPoint x: 836, endPoint y: 402, distance: 65.4
click at [887, 437] on input "0" at bounding box center [896, 441] width 69 height 17
type input "4"
type input "4.14"
type input "4.3"
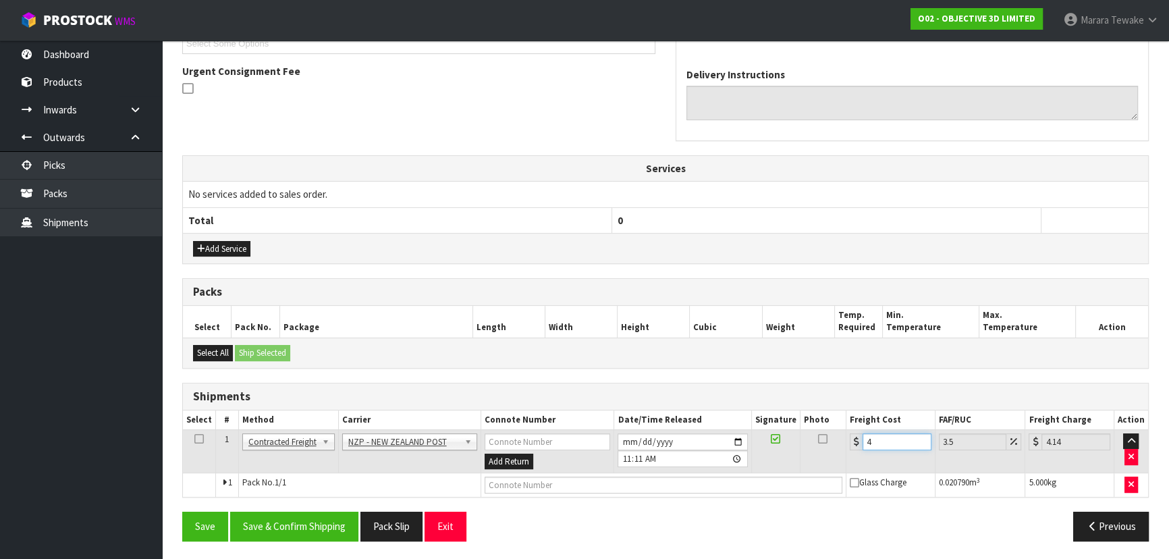
type input "4.45"
type input "4.33"
type input "4.48"
type input "4.33"
click at [261, 521] on button "Save & Confirm Shipping" at bounding box center [294, 525] width 128 height 29
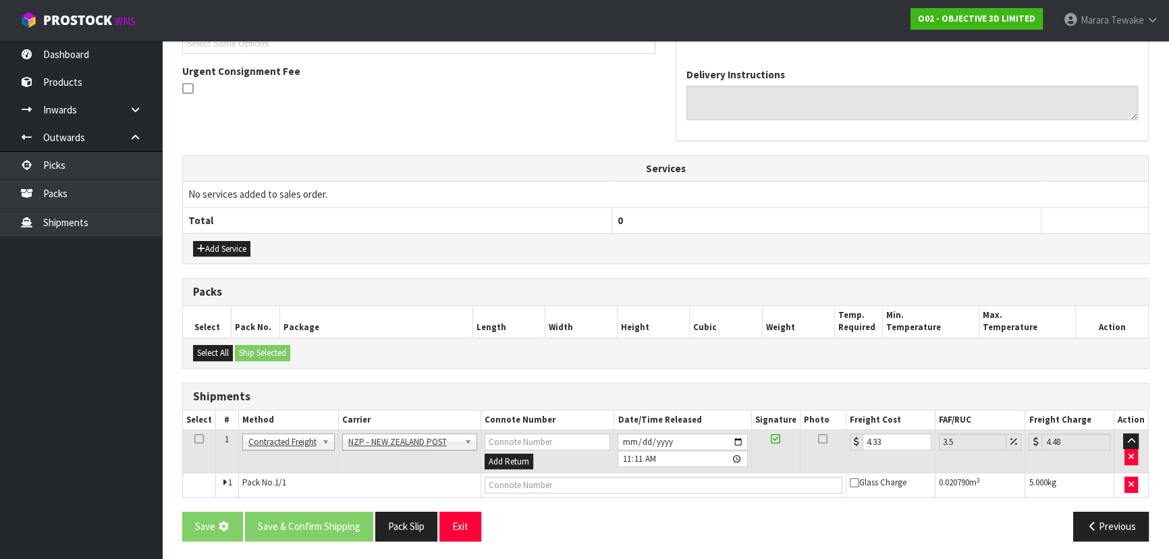
scroll to position [0, 0]
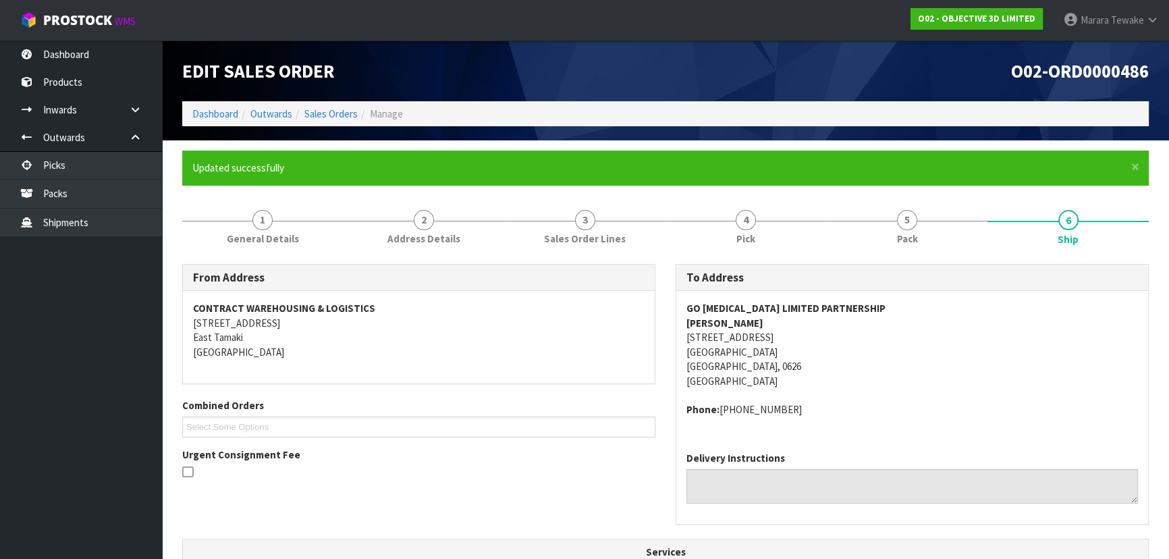
drag, startPoint x: 803, startPoint y: 337, endPoint x: 680, endPoint y: 343, distance: 123.0
click at [680, 343] on div "GO [MEDICAL_DATA] LIMITED PARTNERSHIP [PERSON_NAME] [STREET_ADDRESS] Phone: [PH…" at bounding box center [912, 366] width 472 height 150
copy address "[STREET_ADDRESS]"
click at [107, 50] on link "Dashboard" at bounding box center [81, 54] width 162 height 28
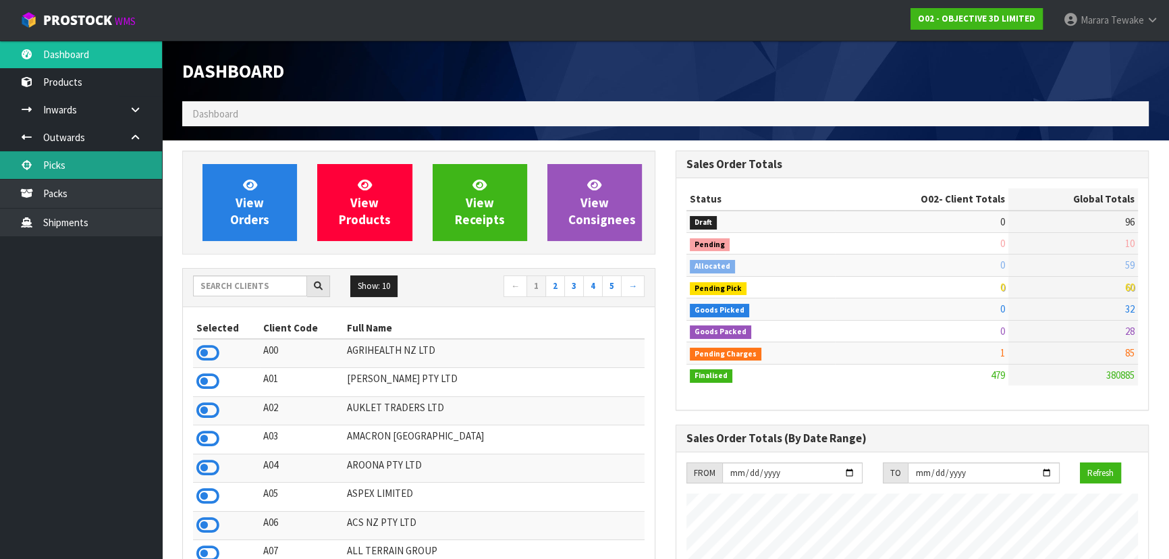
click at [92, 163] on link "Picks" at bounding box center [81, 165] width 162 height 28
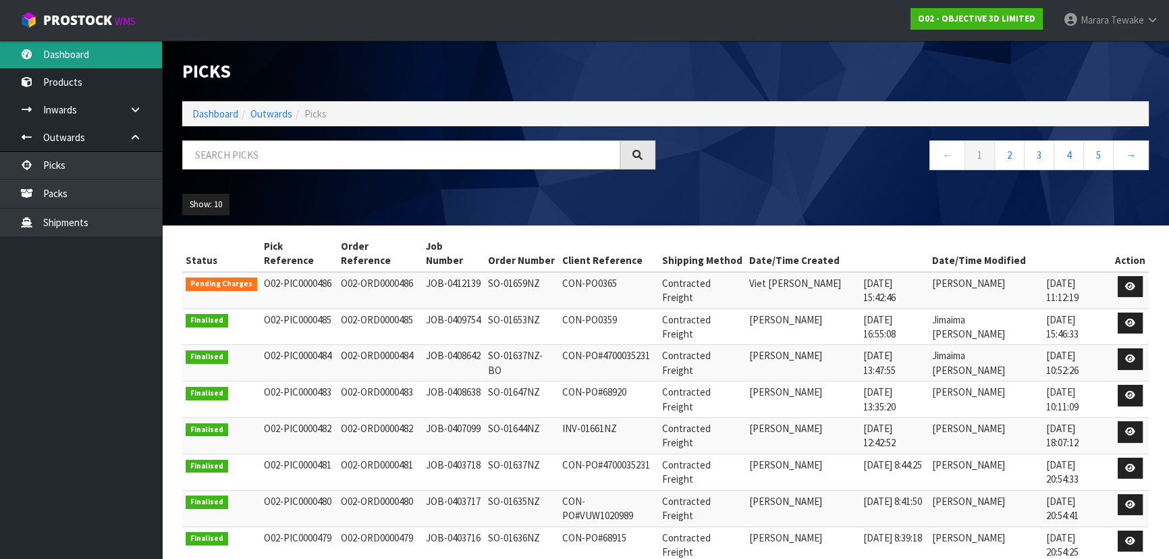
click at [84, 42] on link "Dashboard" at bounding box center [81, 54] width 162 height 28
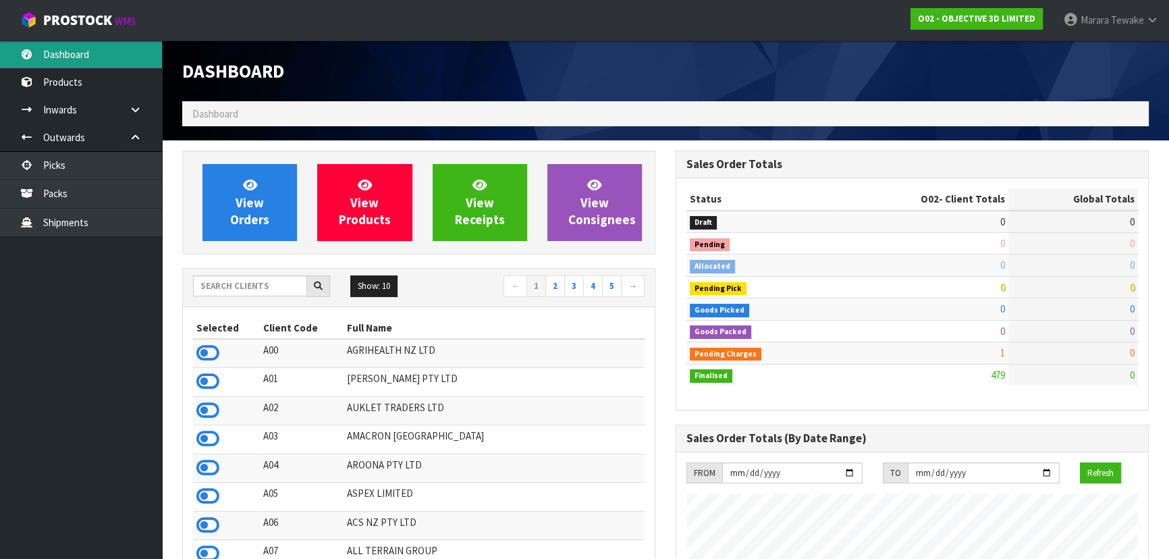
scroll to position [824, 493]
click at [94, 63] on link "Dashboard" at bounding box center [81, 54] width 162 height 28
click at [258, 291] on input "text" at bounding box center [250, 285] width 114 height 21
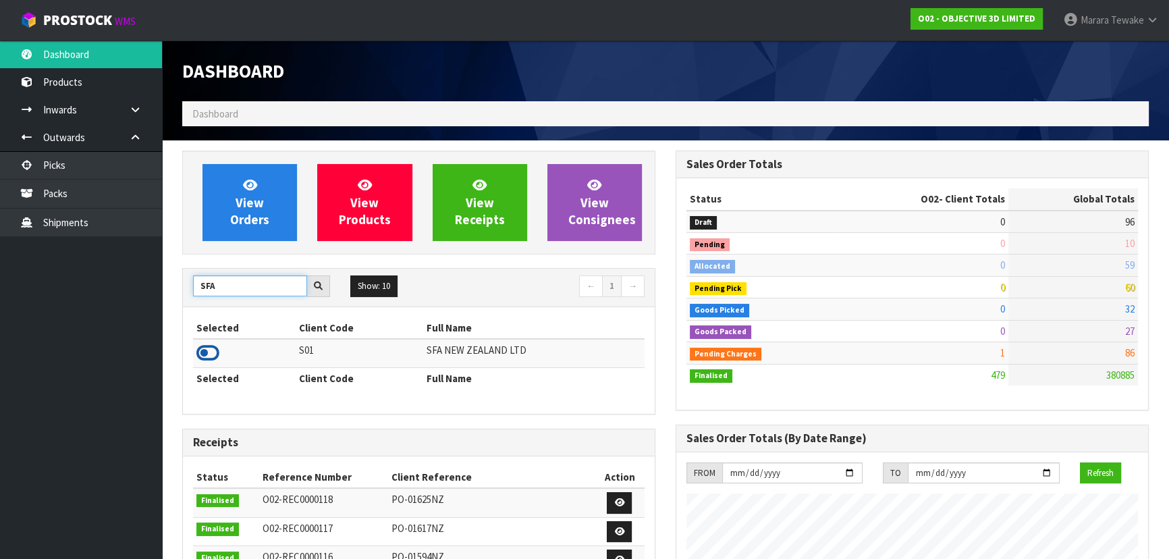
type input "SFA"
click at [218, 352] on icon at bounding box center [207, 353] width 23 height 20
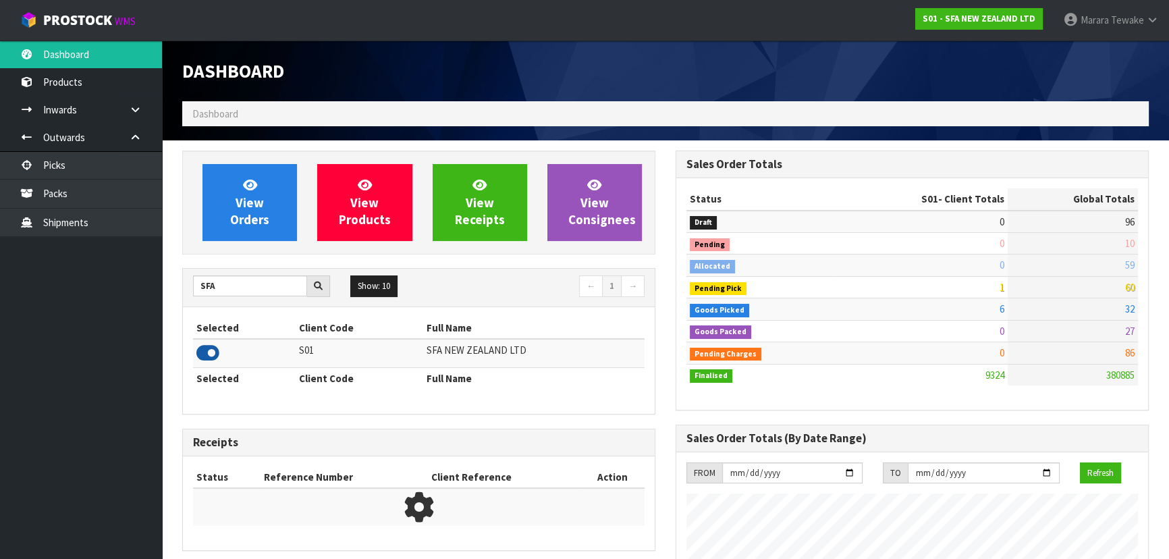
scroll to position [1020, 493]
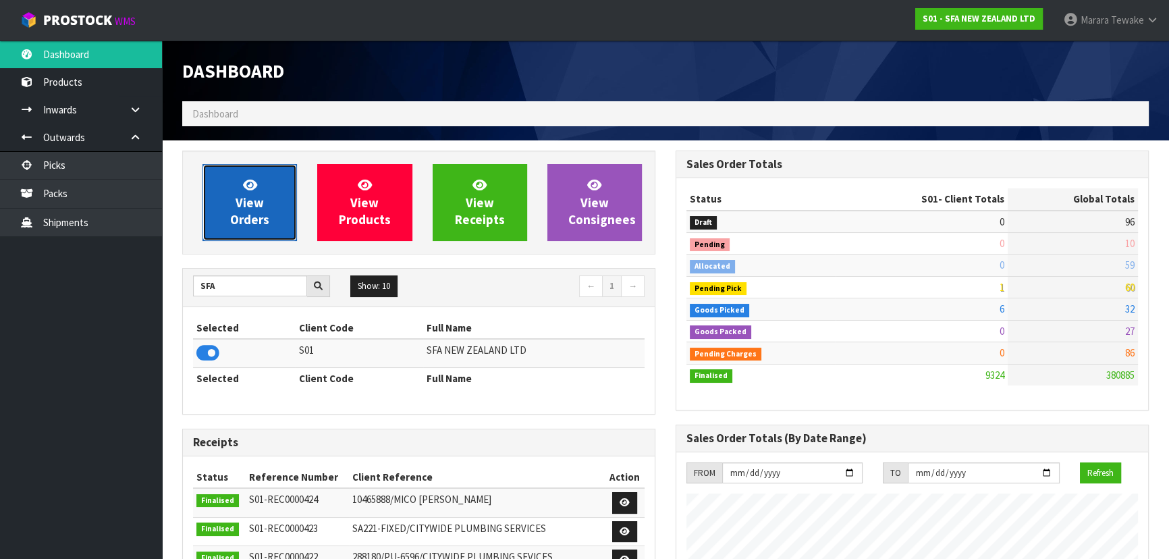
click at [252, 204] on span "View Orders" at bounding box center [249, 202] width 39 height 51
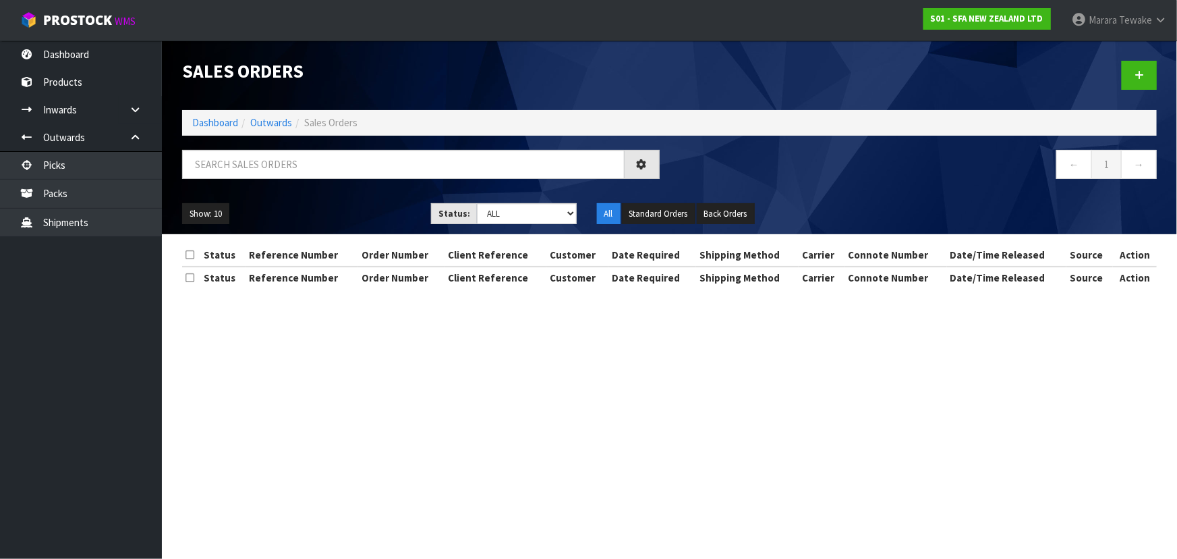
click at [249, 180] on div at bounding box center [421, 169] width 498 height 39
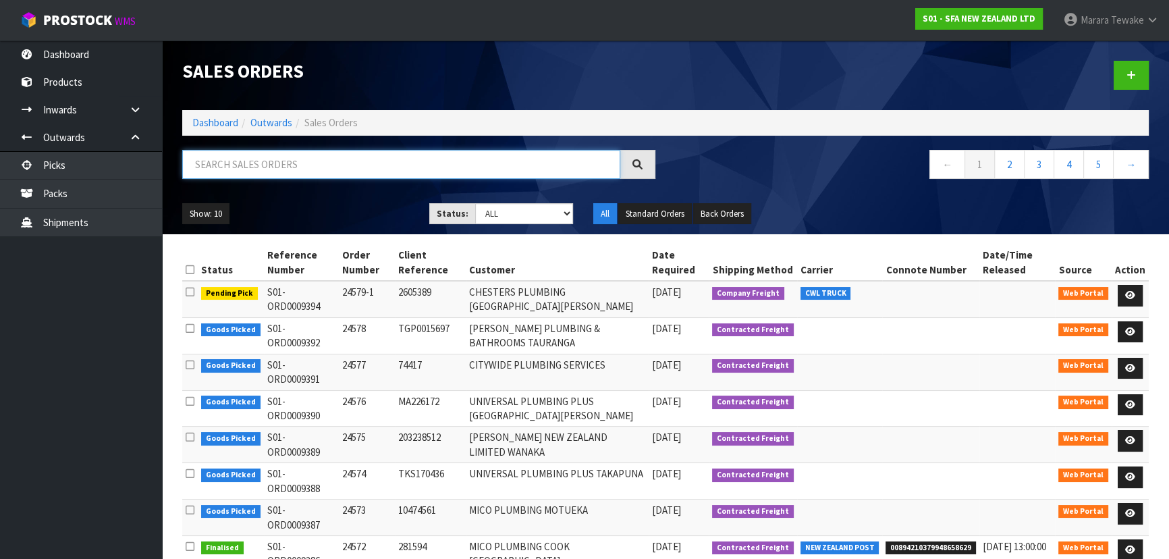
click at [256, 164] on input "text" at bounding box center [401, 164] width 438 height 29
type input "JOB-0412218"
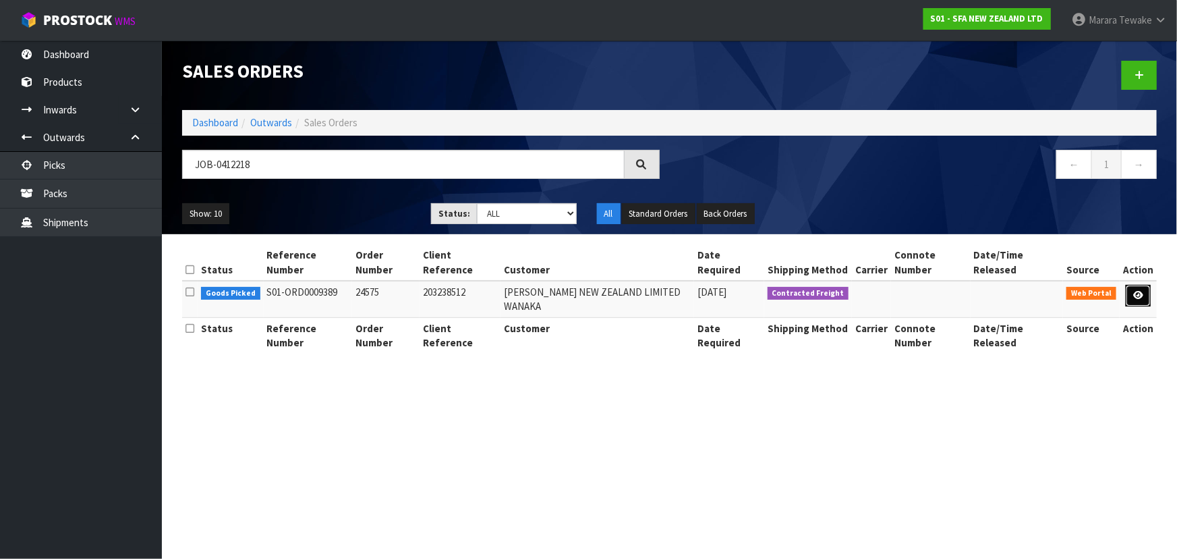
click at [1136, 291] on icon at bounding box center [1139, 295] width 10 height 9
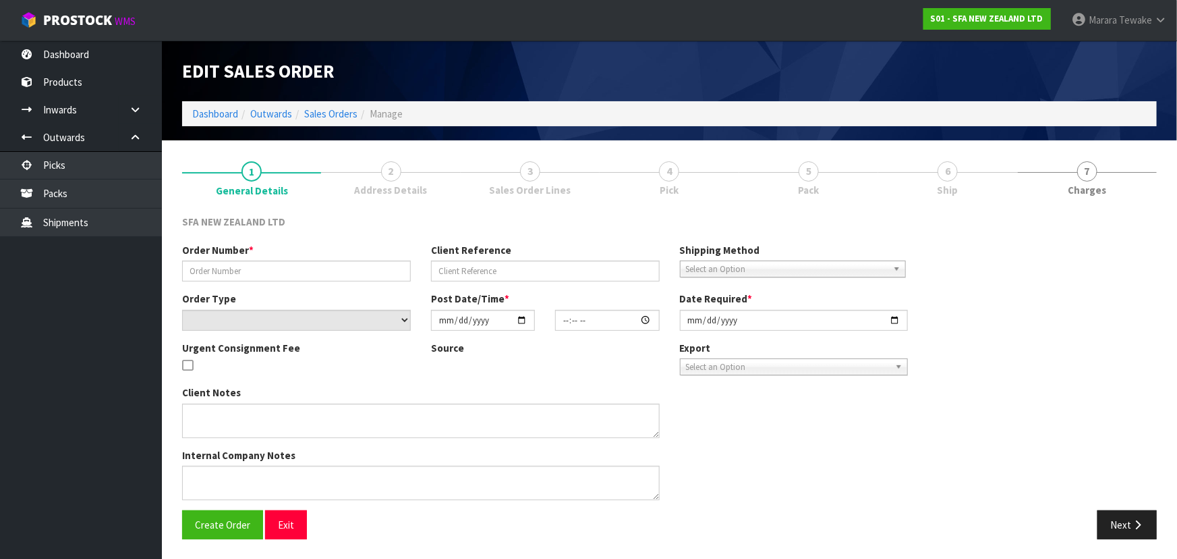
type input "24575"
type input "203238512"
select select "number:0"
type input "[DATE]"
type input "09:44:00.000"
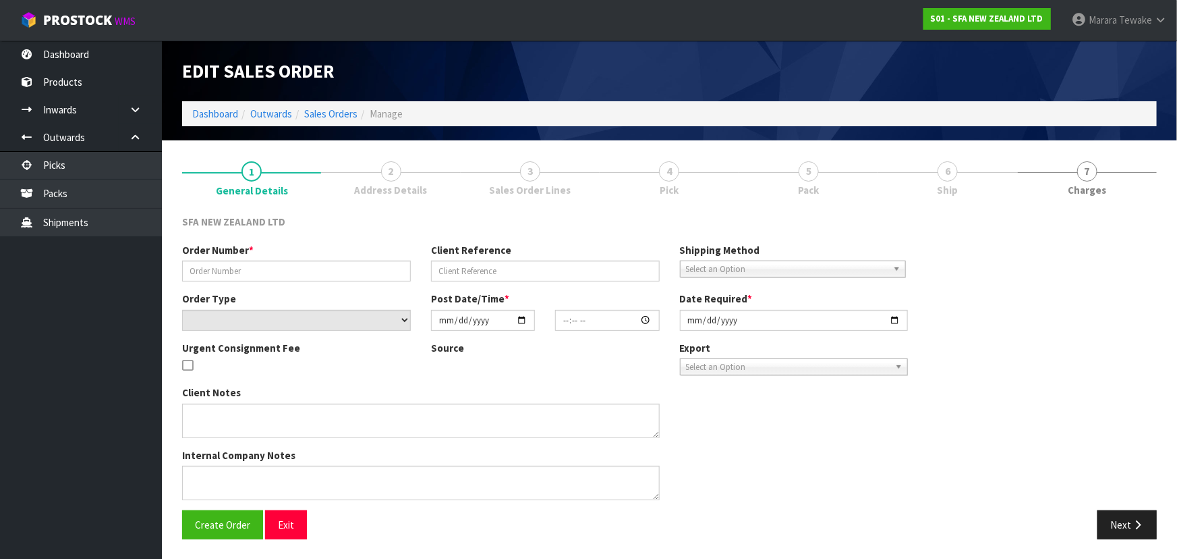
type input "[DATE]"
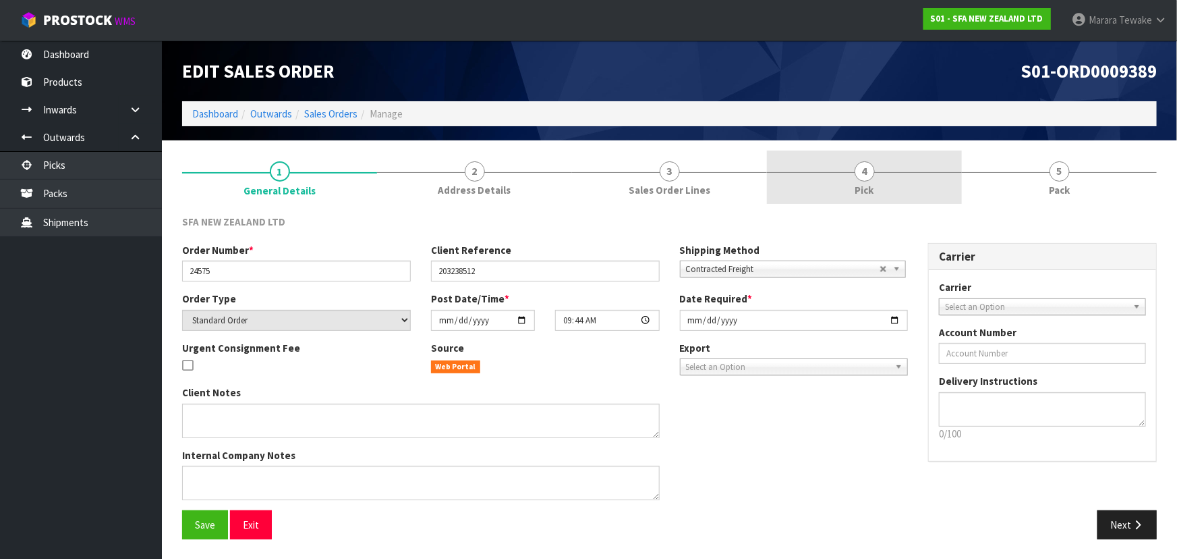
click at [916, 177] on link "4 Pick" at bounding box center [864, 176] width 195 height 53
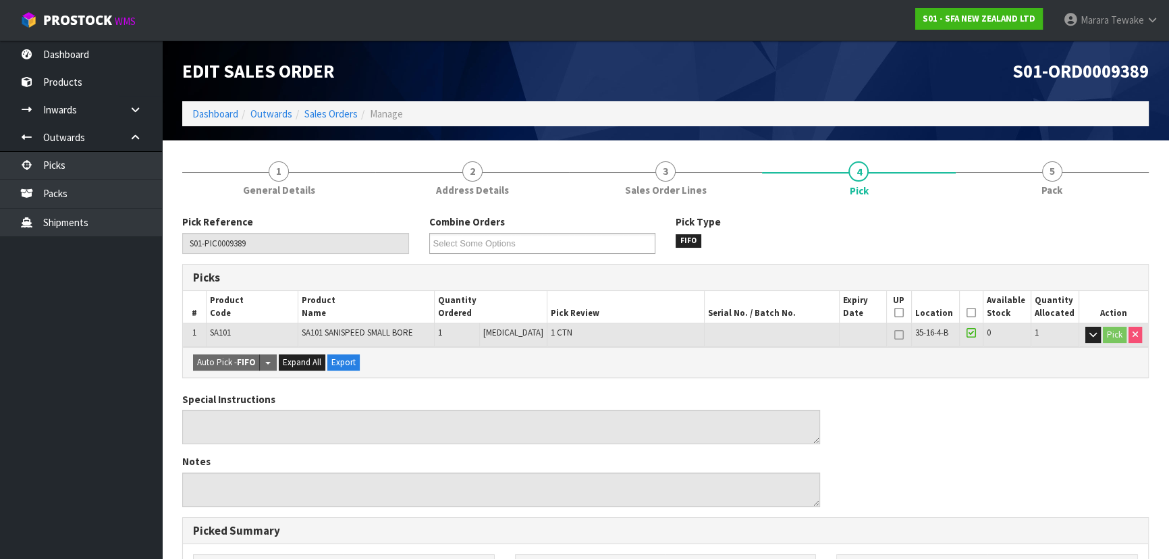
click at [966, 313] on icon at bounding box center [970, 312] width 9 height 1
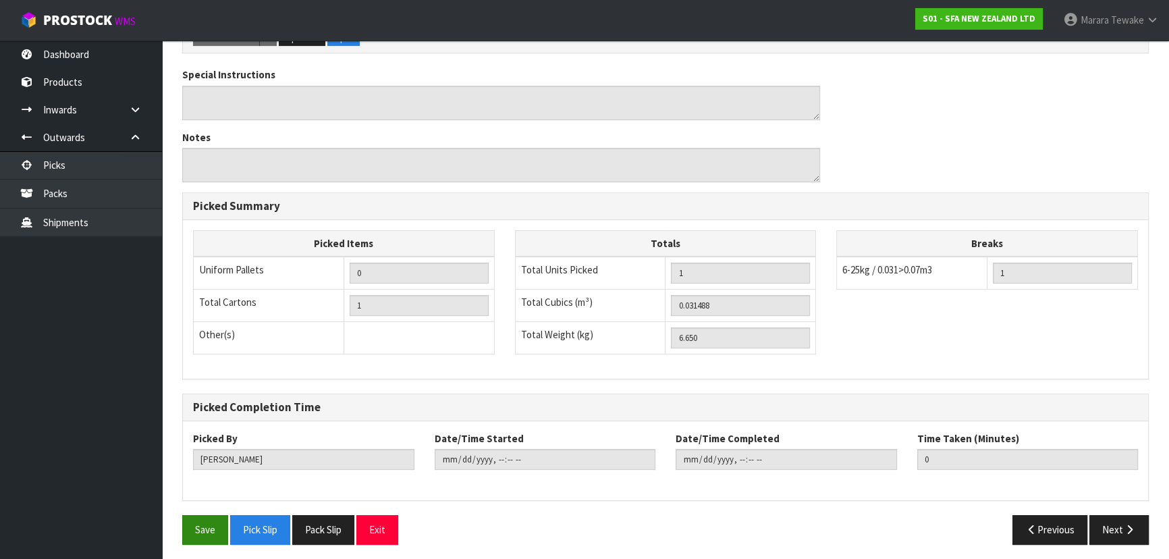
scroll to position [376, 0]
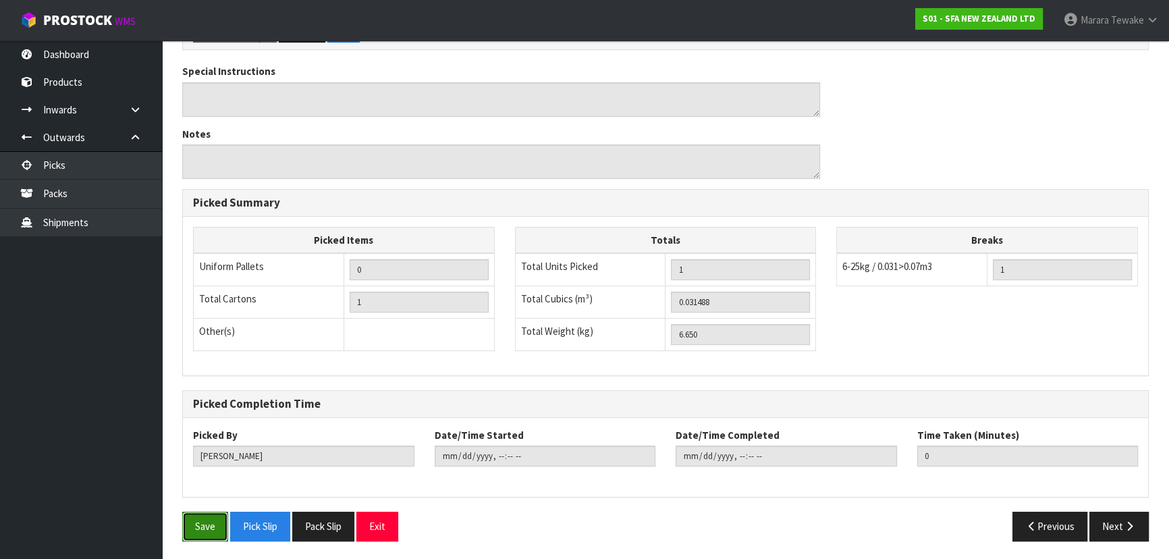
click at [193, 517] on button "Save" at bounding box center [205, 525] width 46 height 29
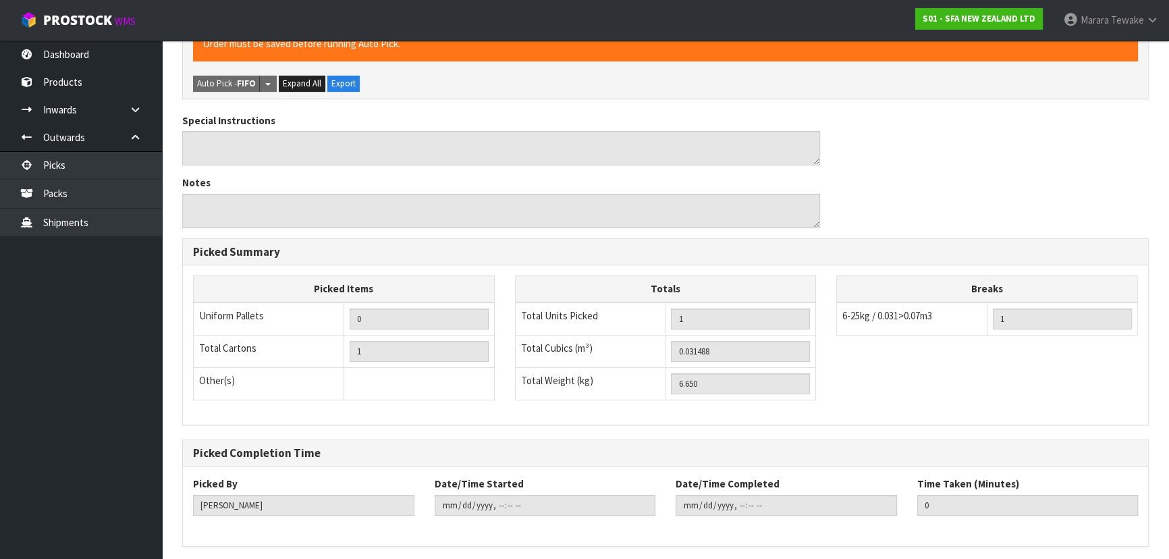
scroll to position [0, 0]
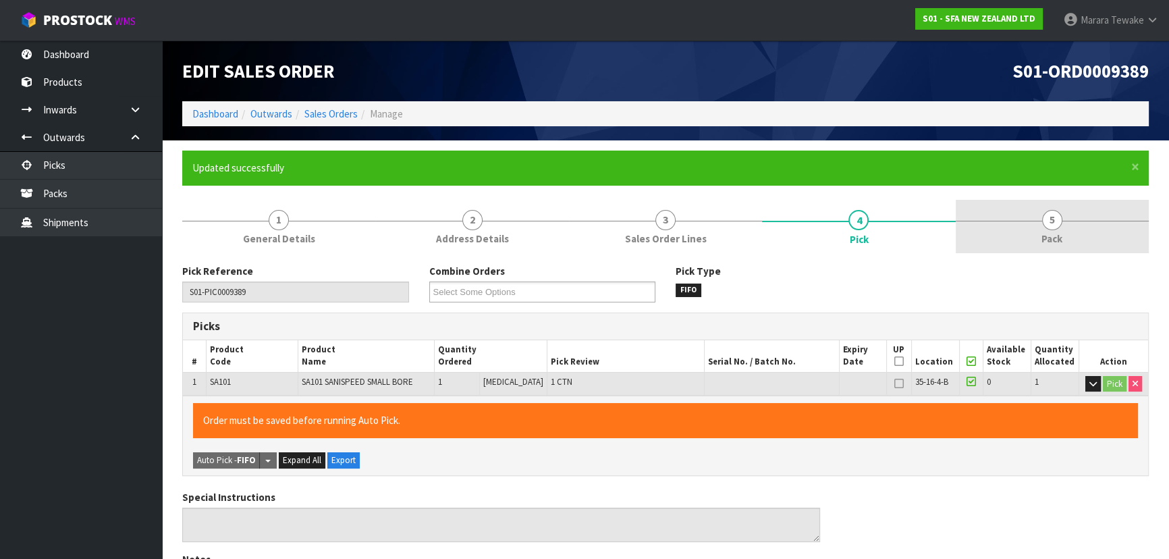
type input "[PERSON_NAME]"
type input "[DATE]T11:20:07"
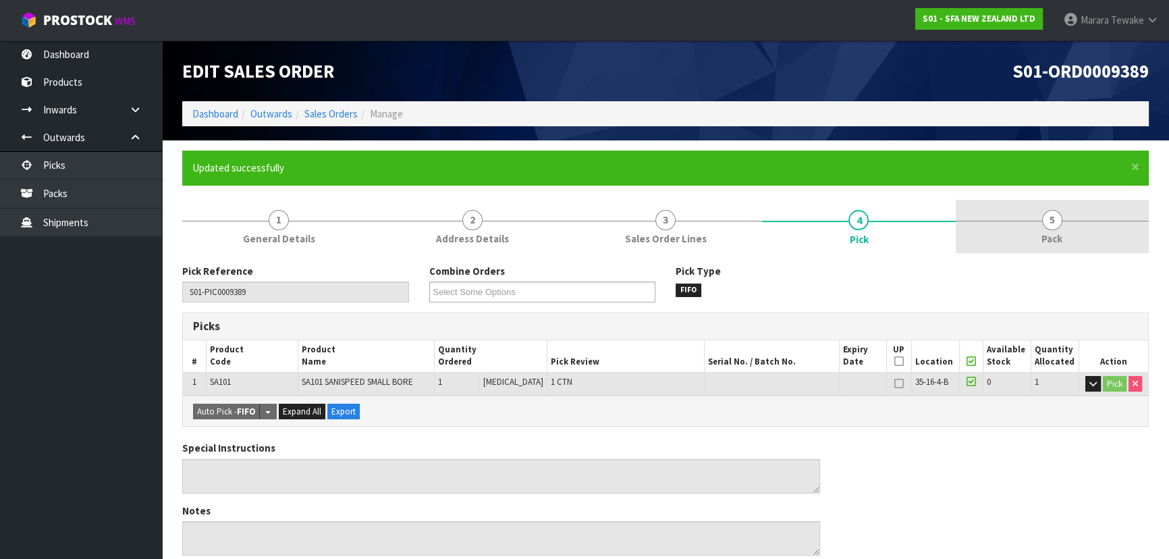
click at [1021, 224] on link "5 Pack" at bounding box center [1051, 226] width 193 height 53
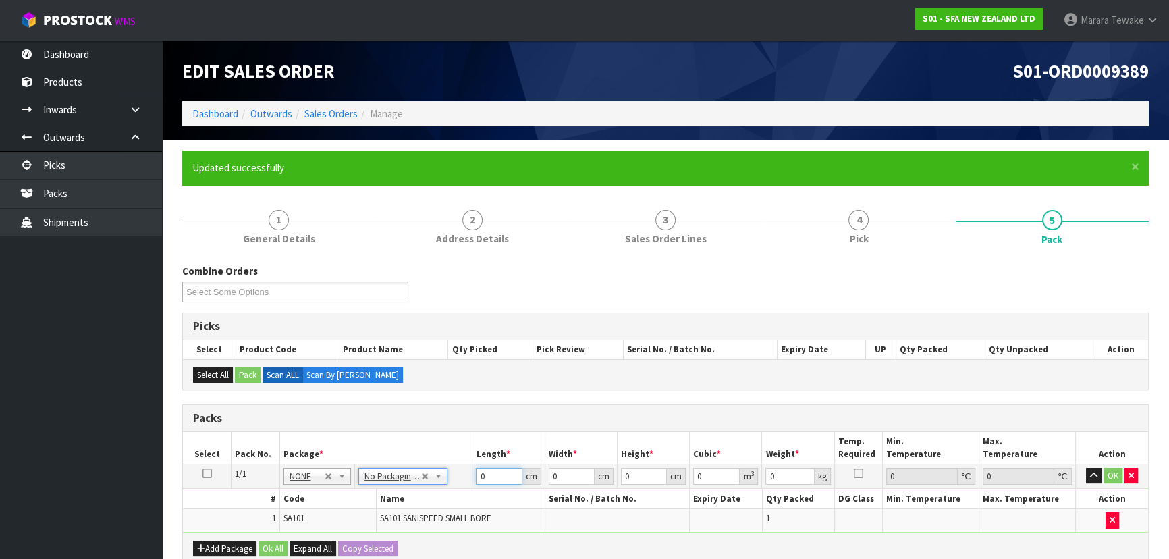
drag, startPoint x: 491, startPoint y: 478, endPoint x: 441, endPoint y: 457, distance: 54.1
click at [449, 462] on table "Select Pack No. Package * Length * Width * Height * Cubic * Weight * Temp. Requ…" at bounding box center [665, 482] width 965 height 101
type input "41"
type input "26"
type input "3"
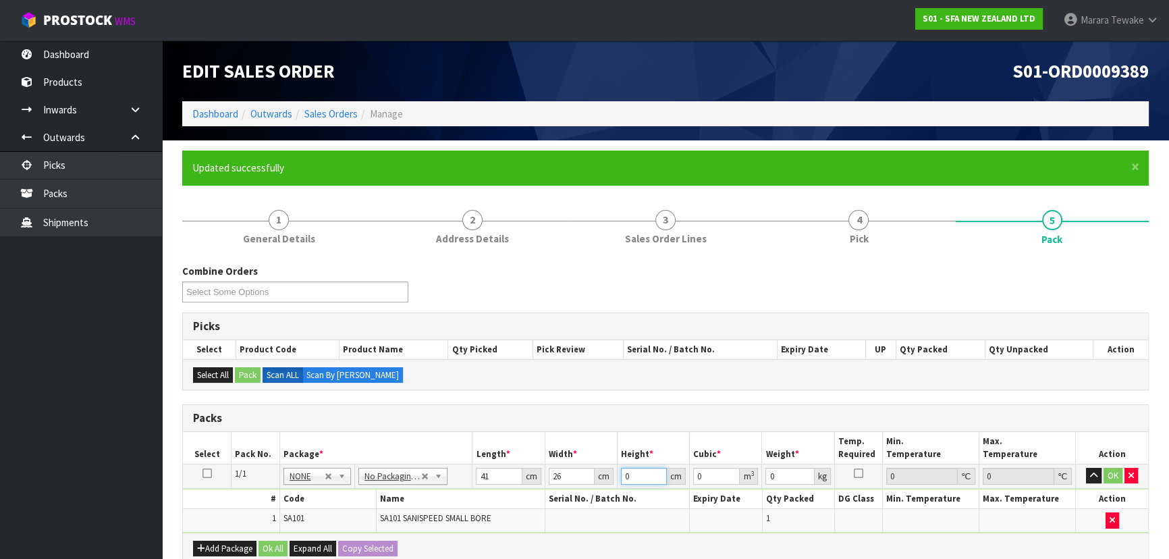
type input "0.003198"
type input "34"
click at [1086, 468] on button "button" at bounding box center [1094, 476] width 16 height 16
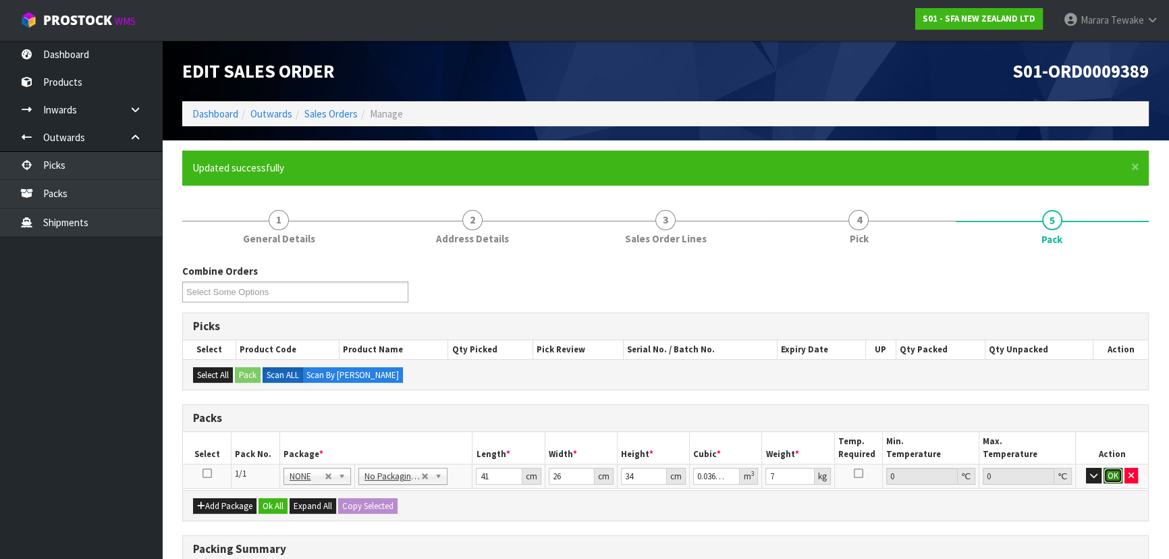
click button "OK" at bounding box center [1112, 476] width 19 height 16
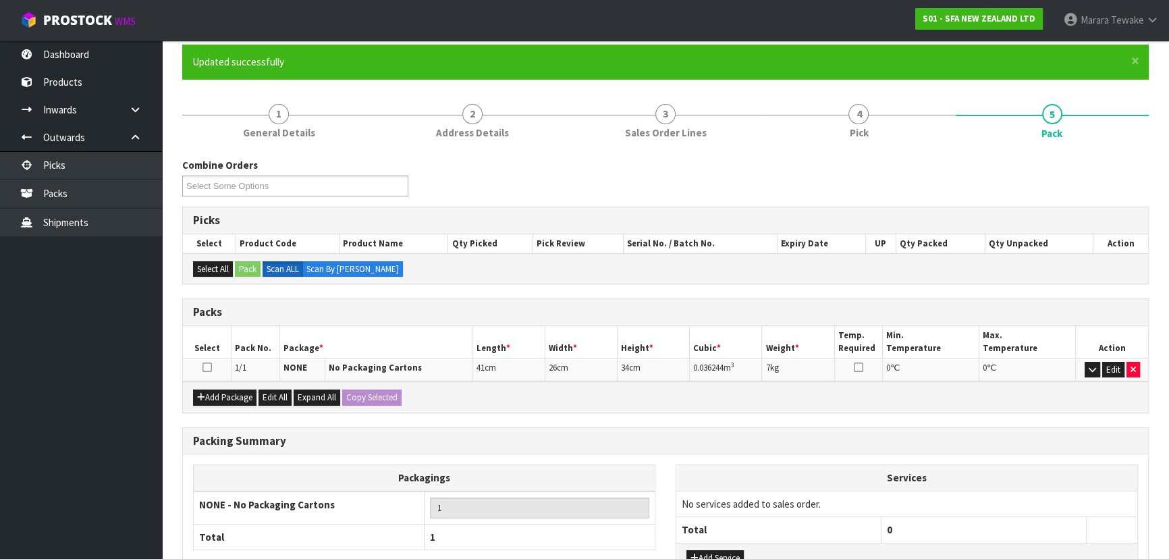
scroll to position [213, 0]
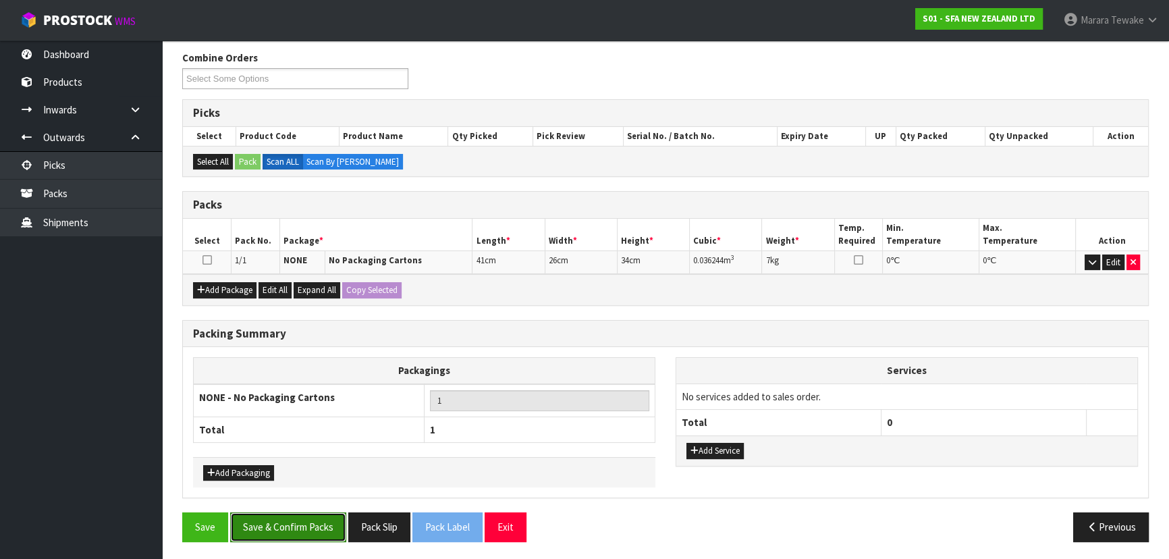
drag, startPoint x: 277, startPoint y: 520, endPoint x: 308, endPoint y: 508, distance: 32.7
click at [277, 520] on button "Save & Confirm Packs" at bounding box center [288, 526] width 116 height 29
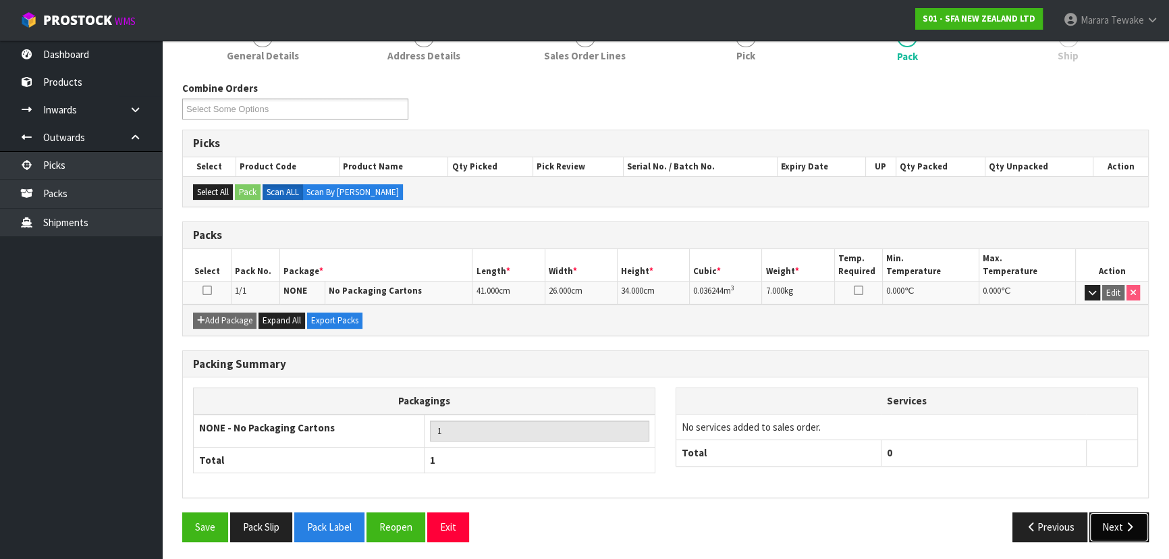
click at [1134, 516] on button "Next" at bounding box center [1118, 526] width 59 height 29
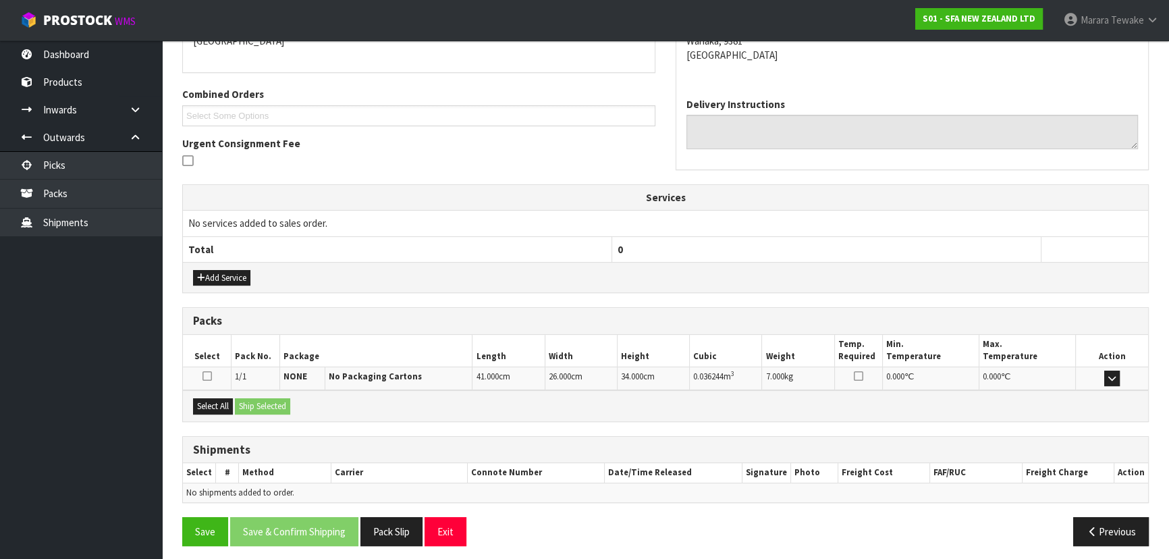
scroll to position [316, 0]
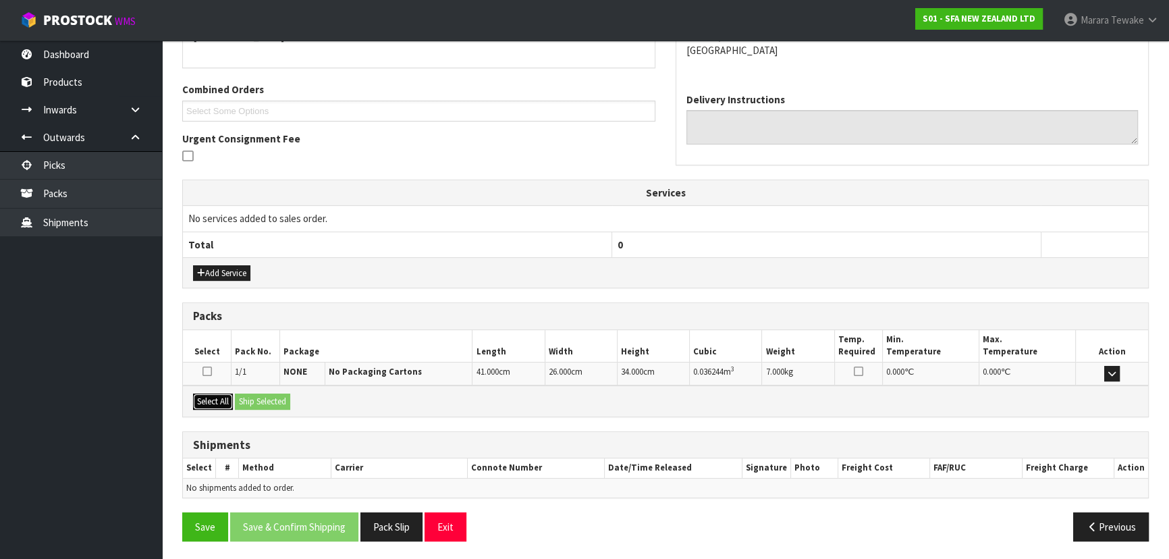
click at [225, 398] on button "Select All" at bounding box center [213, 401] width 40 height 16
click at [238, 397] on div "Select All Ship Selected" at bounding box center [665, 400] width 965 height 30
click at [264, 403] on button "Ship Selected" at bounding box center [262, 401] width 55 height 16
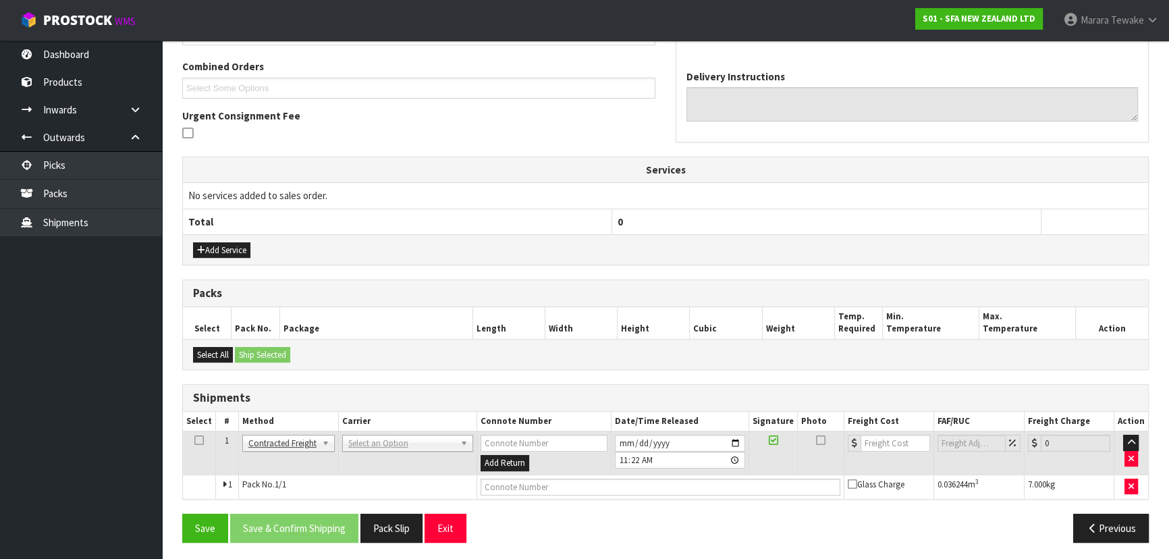
scroll to position [340, 0]
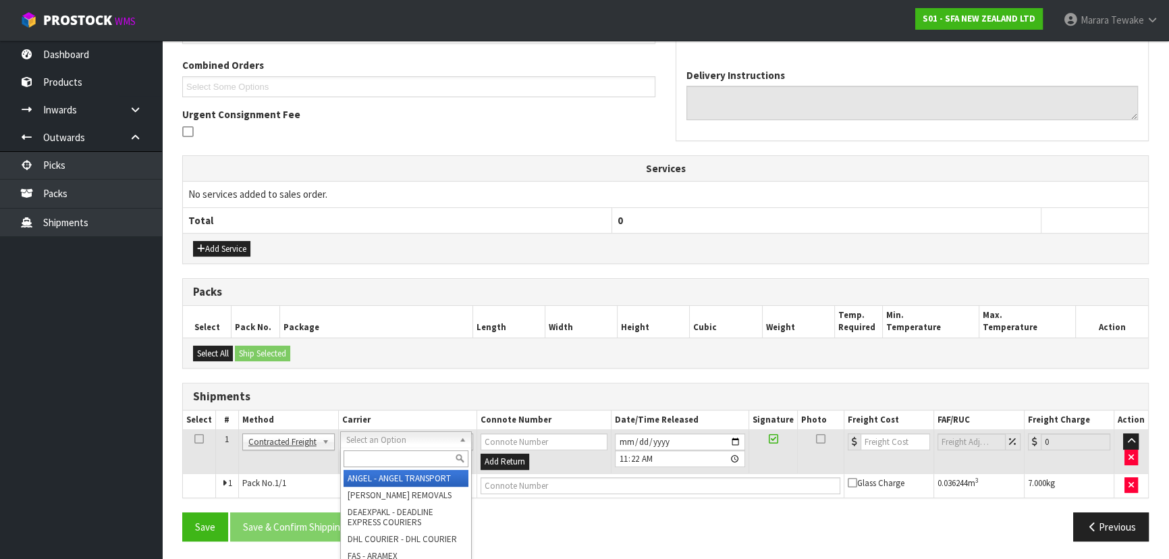
click at [366, 452] on input "text" at bounding box center [405, 458] width 125 height 17
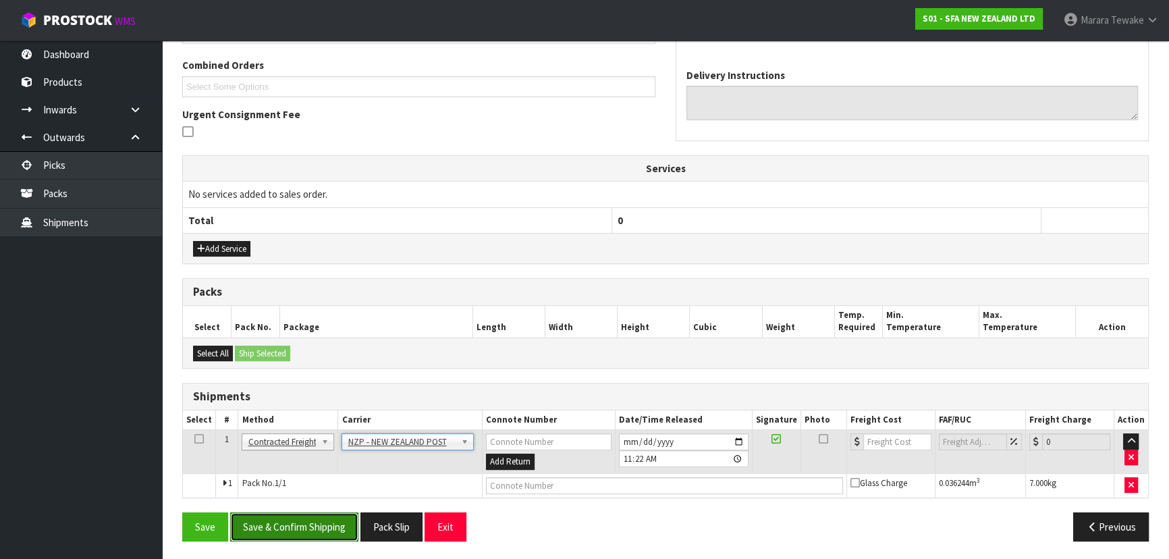
drag, startPoint x: 330, startPoint y: 528, endPoint x: 50, endPoint y: 436, distance: 294.9
click at [329, 528] on button "Save & Confirm Shipping" at bounding box center [294, 526] width 128 height 29
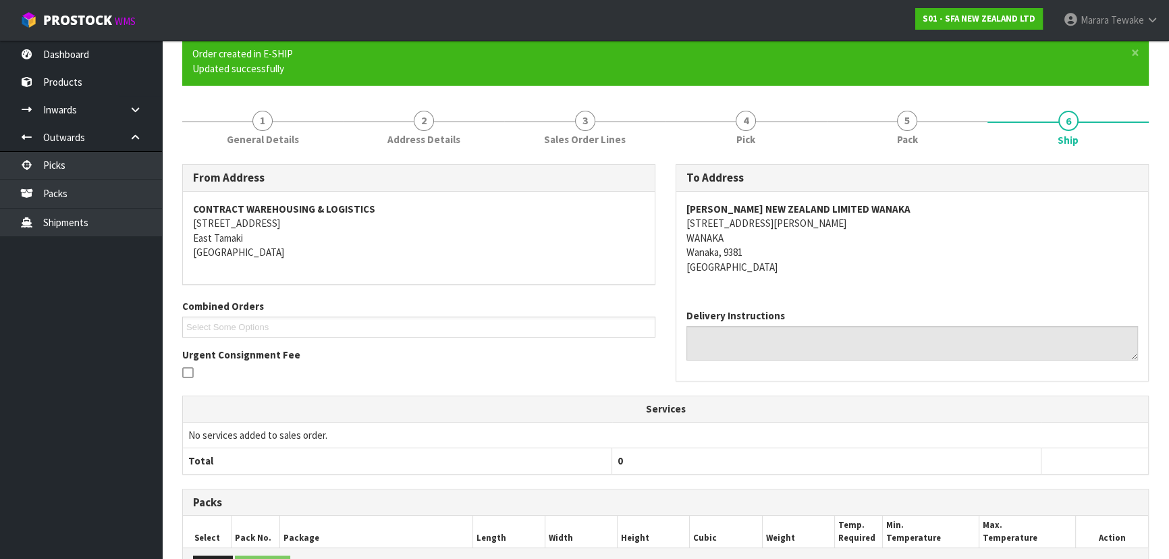
scroll to position [321, 0]
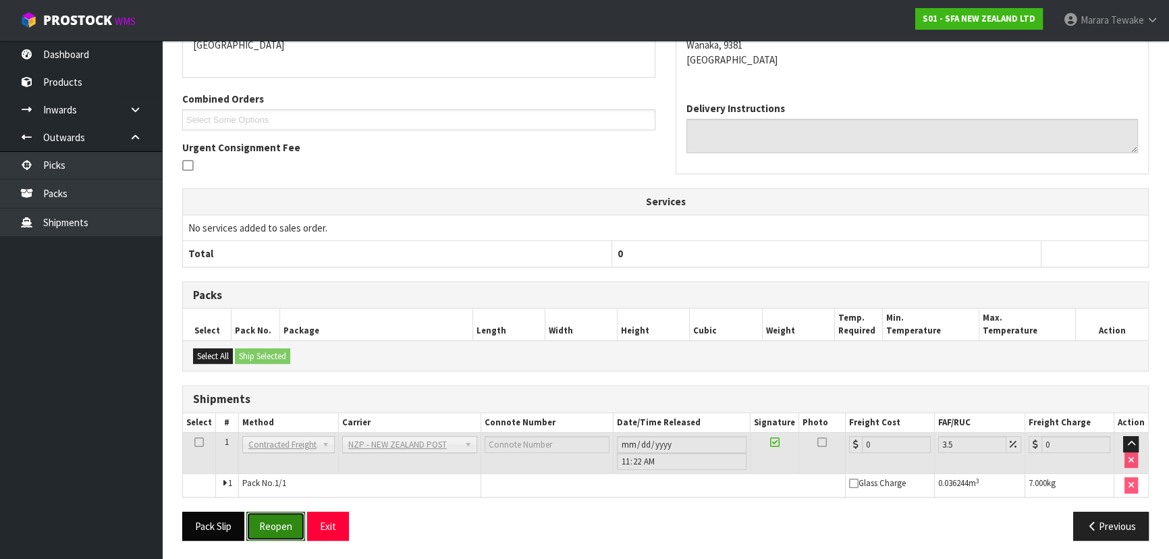
drag, startPoint x: 271, startPoint y: 522, endPoint x: 243, endPoint y: 515, distance: 28.6
click at [271, 522] on button "Reopen" at bounding box center [275, 525] width 59 height 29
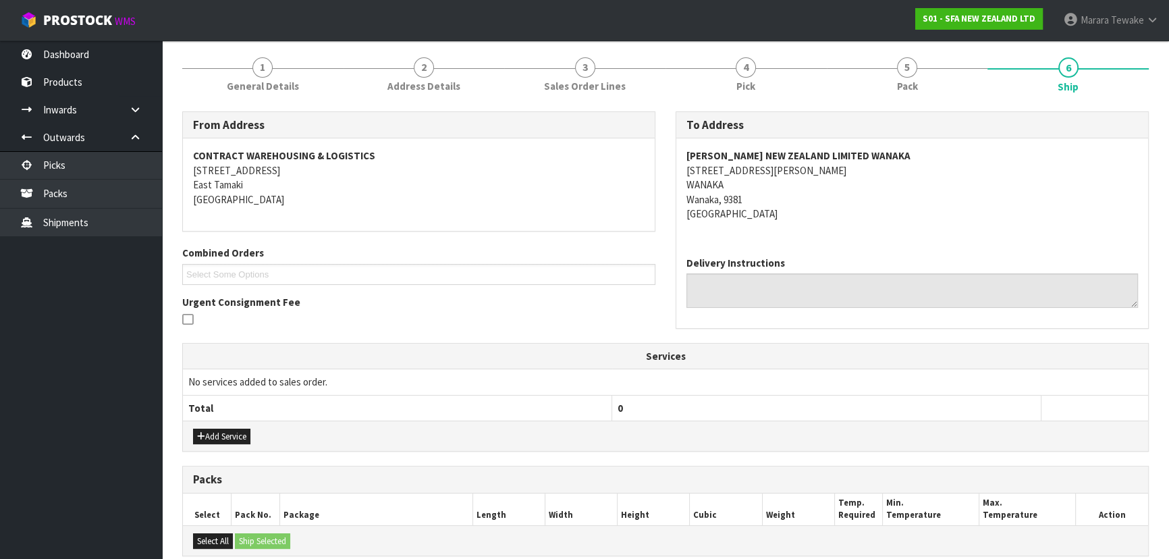
scroll to position [340, 0]
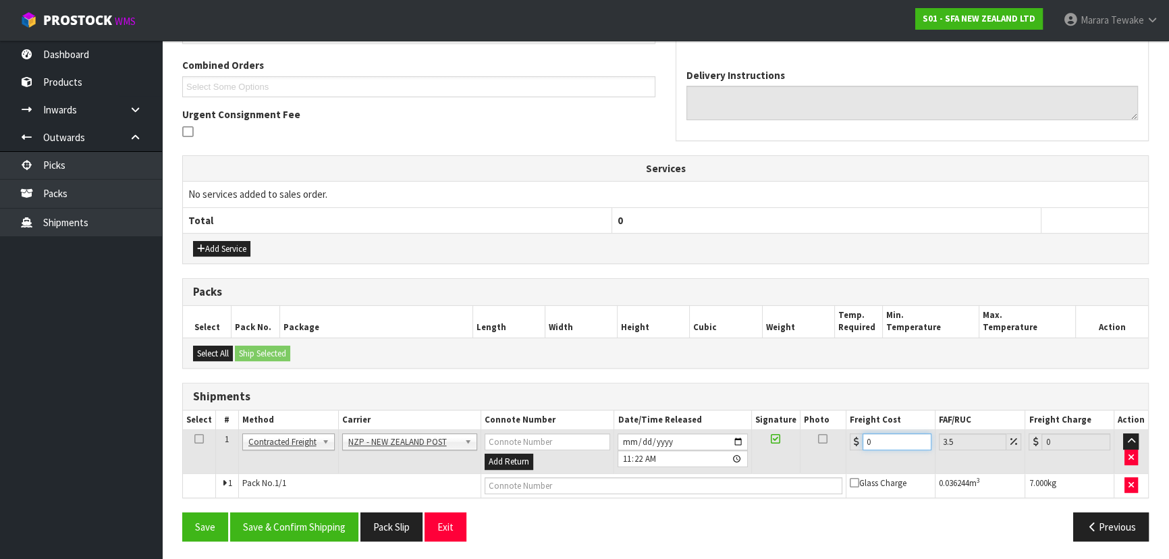
drag, startPoint x: 871, startPoint y: 436, endPoint x: 833, endPoint y: 391, distance: 58.4
click at [856, 425] on table "Select # Method Carrier Connote Number Date/Time Released Signature Photo Freig…" at bounding box center [665, 453] width 965 height 87
click at [309, 520] on button "Save & Confirm Shipping" at bounding box center [294, 526] width 128 height 29
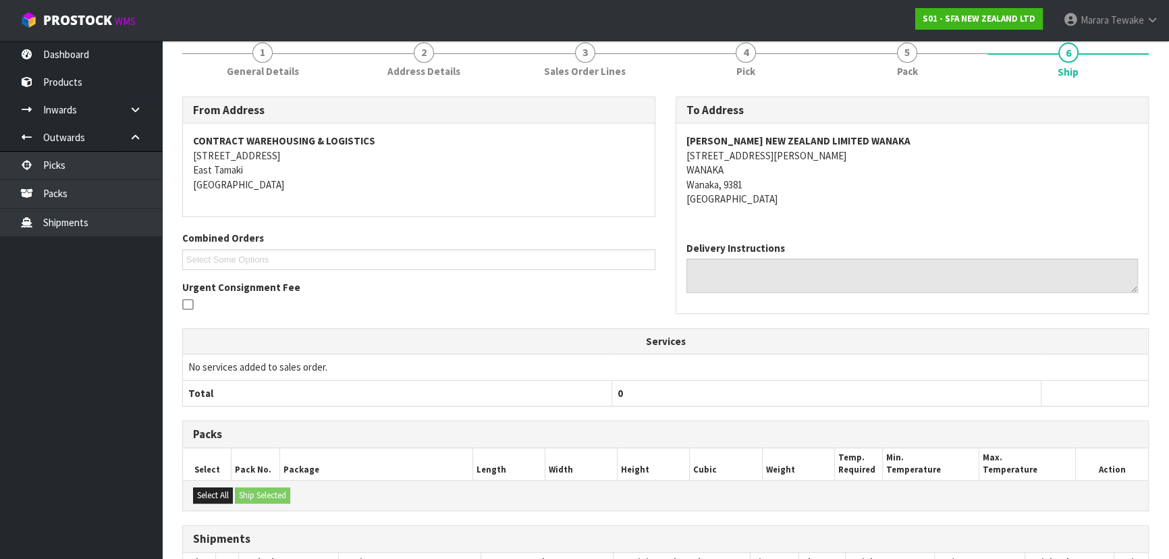
scroll to position [0, 0]
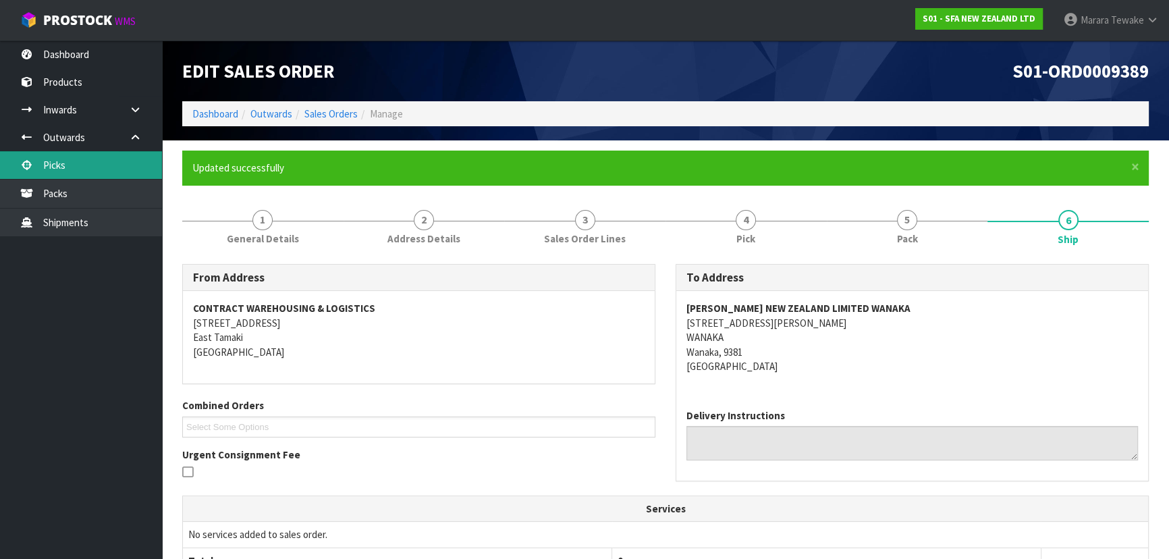
click at [90, 166] on link "Picks" at bounding box center [81, 165] width 162 height 28
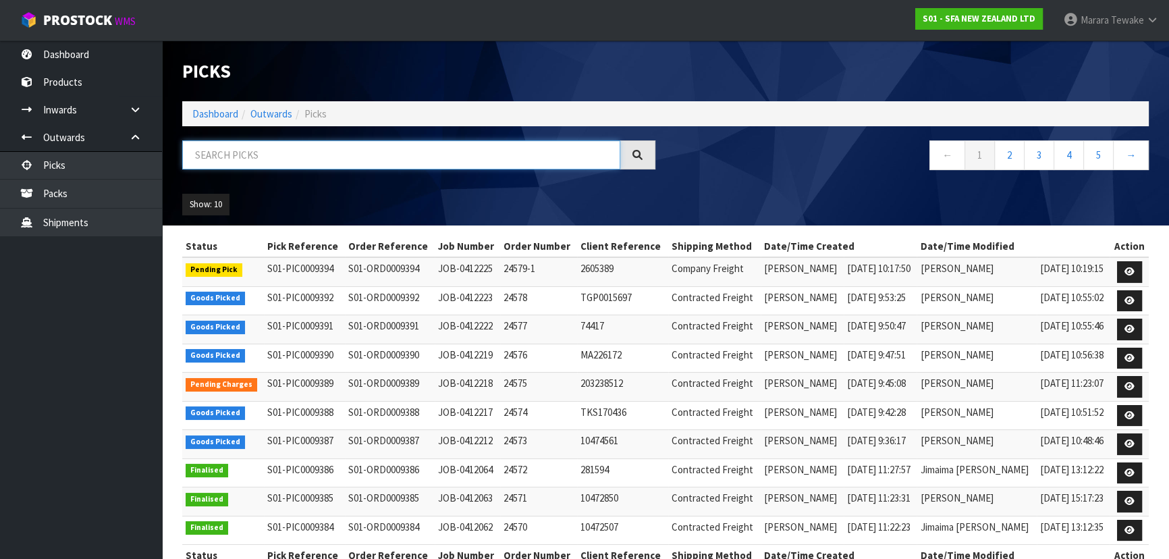
click at [242, 163] on input "text" at bounding box center [401, 154] width 438 height 29
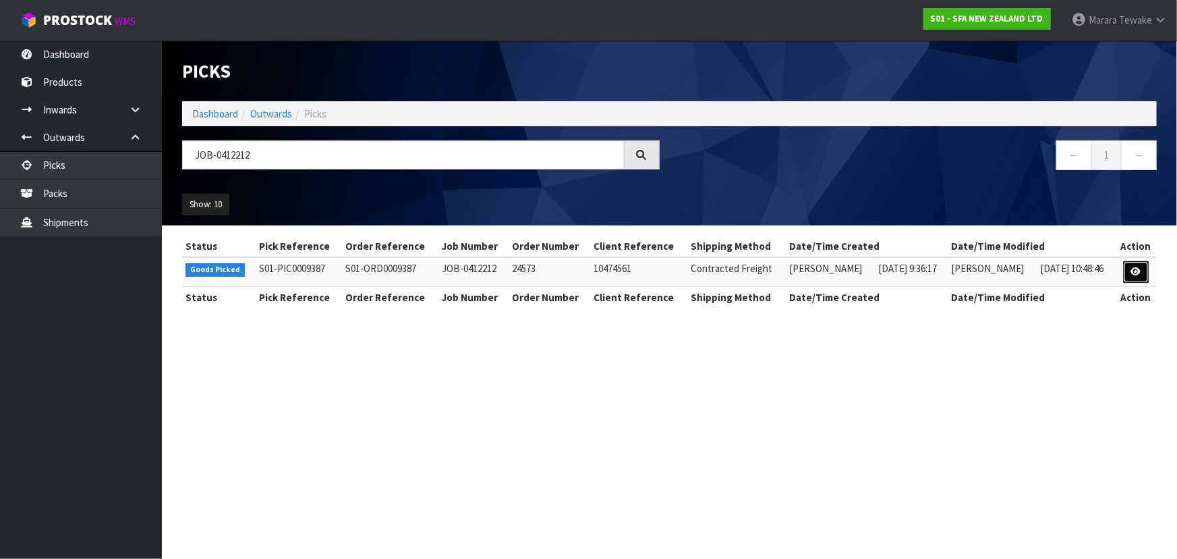
click at [1143, 276] on link at bounding box center [1136, 272] width 25 height 22
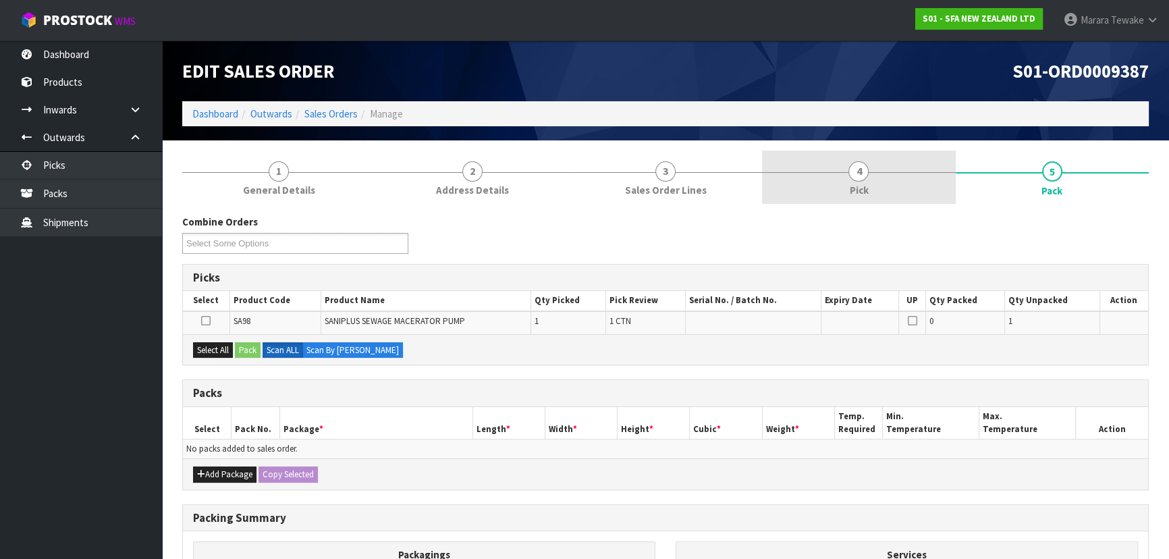
drag, startPoint x: 922, startPoint y: 167, endPoint x: 967, endPoint y: 199, distance: 55.1
click at [922, 164] on link "4 Pick" at bounding box center [858, 176] width 193 height 53
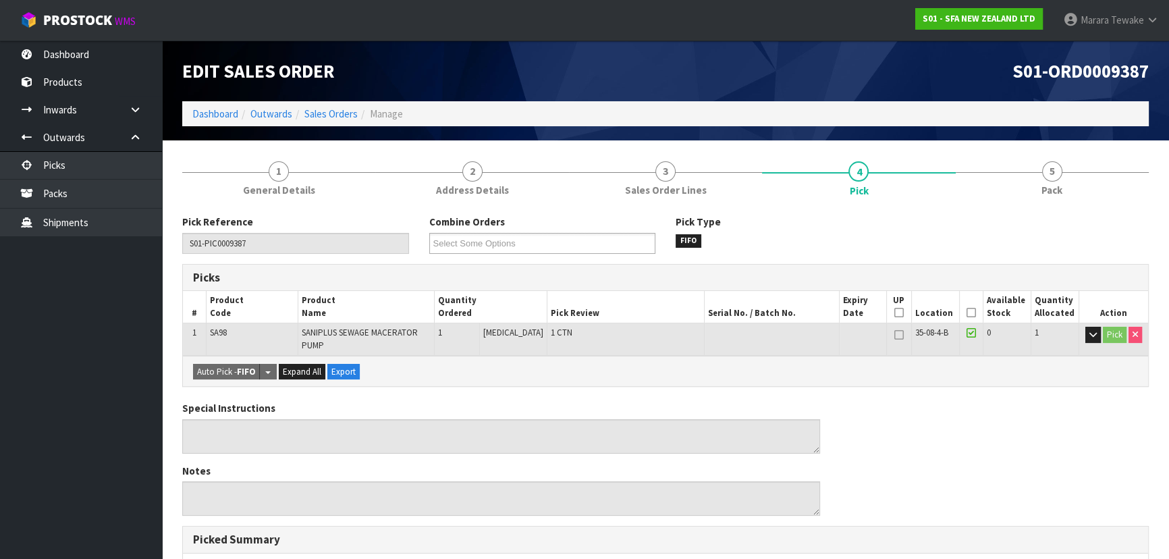
click at [966, 312] on icon at bounding box center [970, 312] width 9 height 1
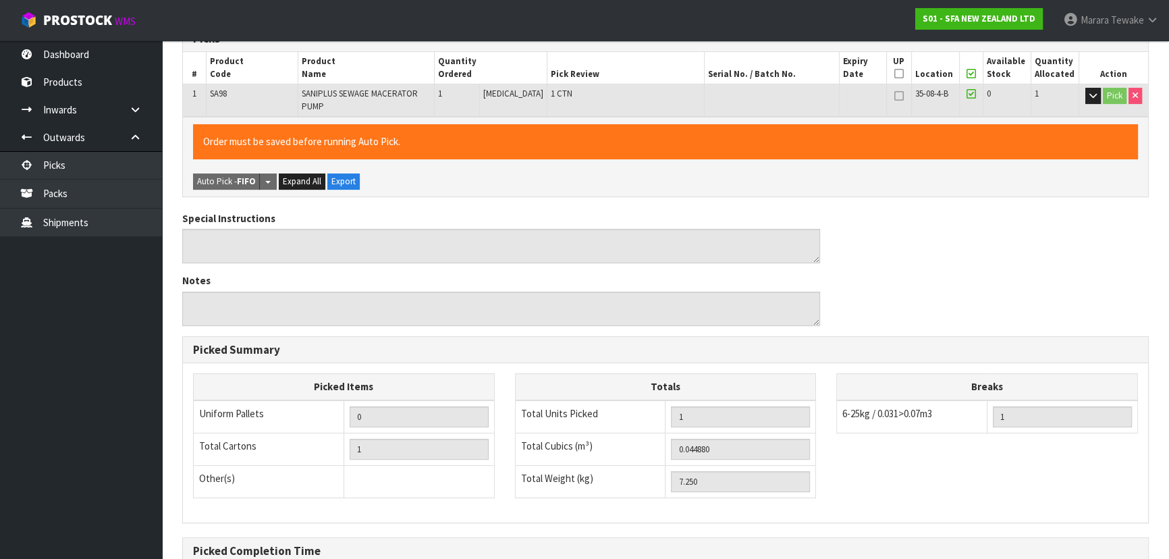
scroll to position [385, 0]
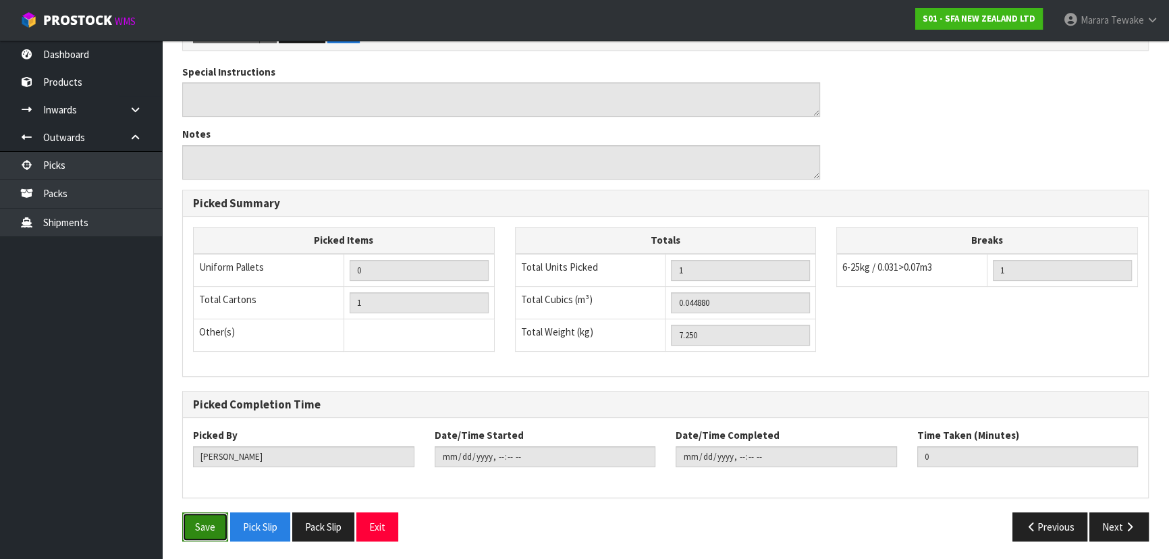
click at [208, 512] on button "Save" at bounding box center [205, 526] width 46 height 29
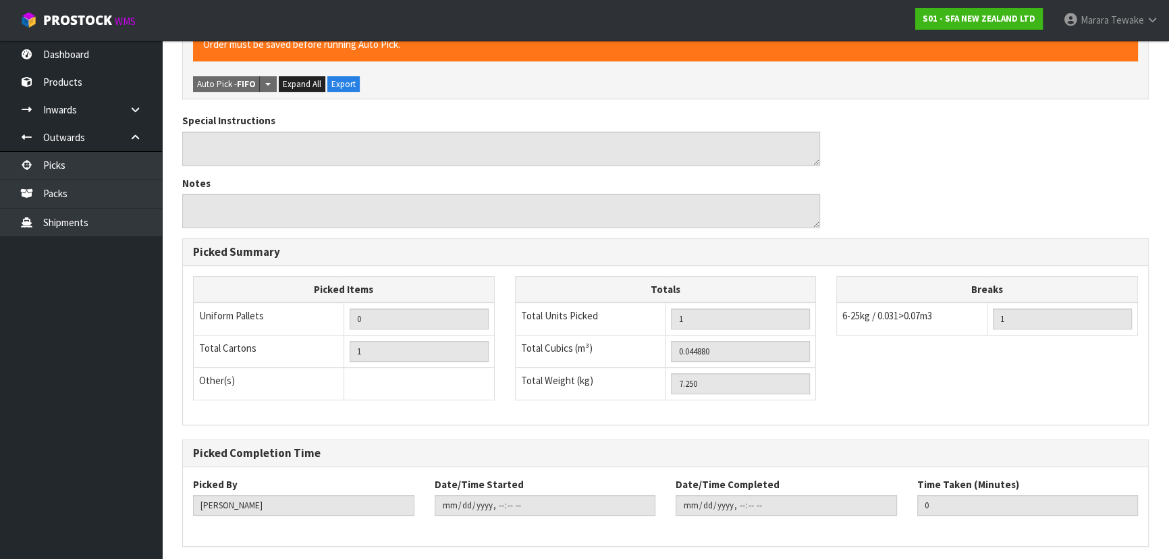
scroll to position [0, 0]
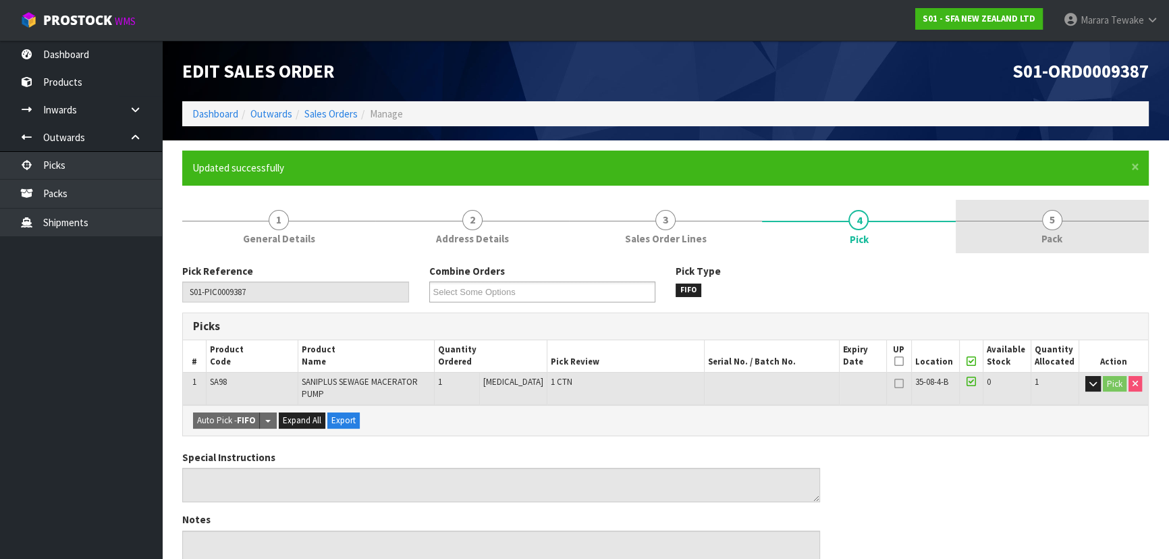
click at [1068, 214] on link "5 Pack" at bounding box center [1051, 226] width 193 height 53
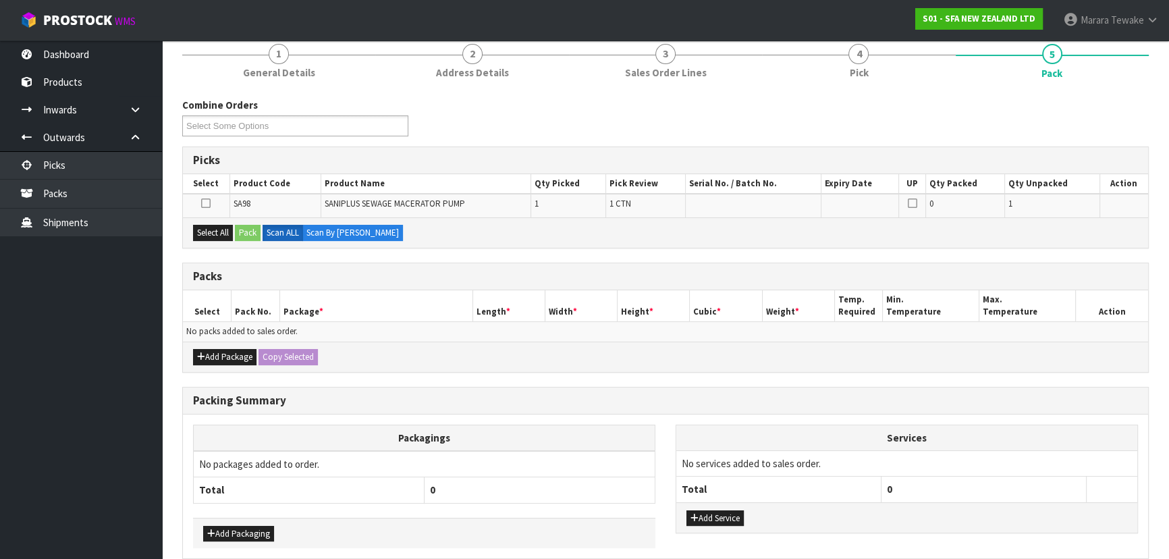
scroll to position [184, 0]
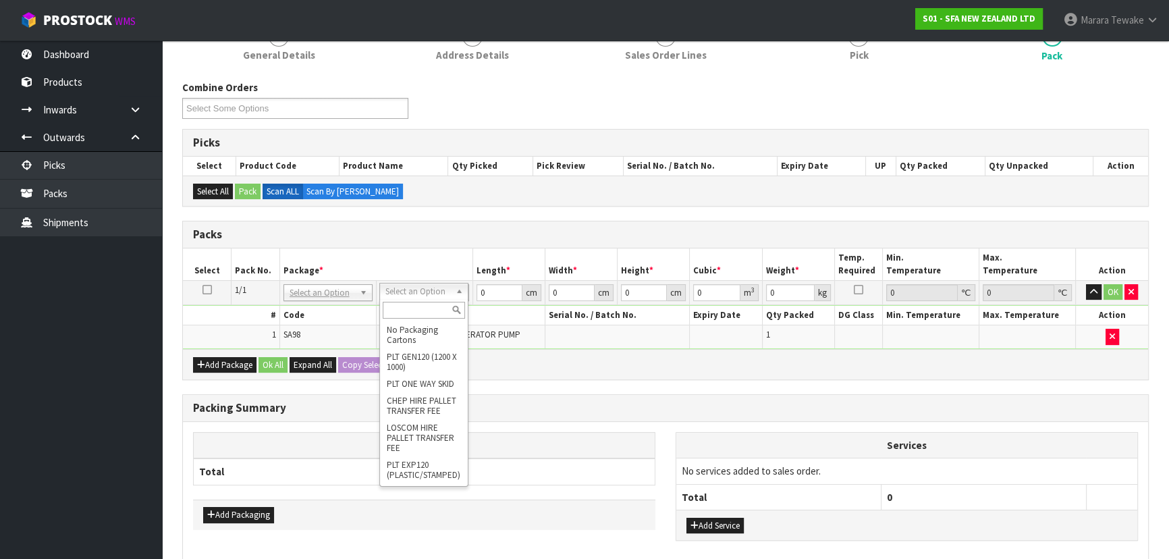
click at [385, 312] on input "text" at bounding box center [424, 310] width 82 height 17
click at [324, 406] on h3 "Packing Summary" at bounding box center [665, 407] width 945 height 13
